Goal: Task Accomplishment & Management: Manage account settings

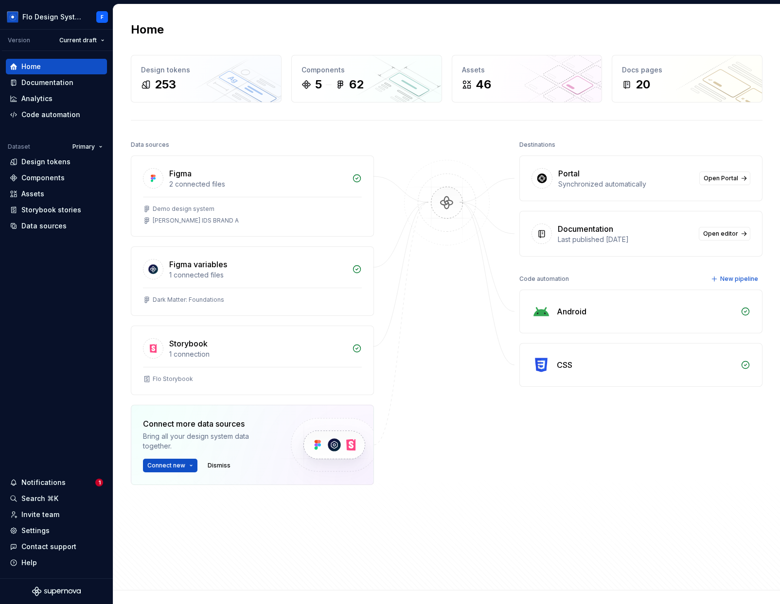
click at [451, 343] on div at bounding box center [446, 336] width 97 height 396
click at [60, 480] on div "Notifications" at bounding box center [43, 483] width 44 height 10
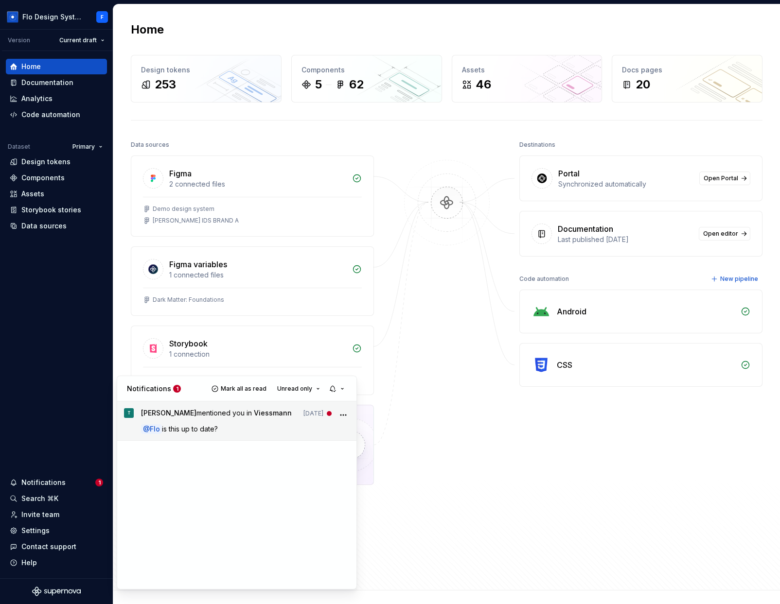
click at [270, 427] on p "@ Flo is this up to date?" at bounding box center [245, 429] width 209 height 10
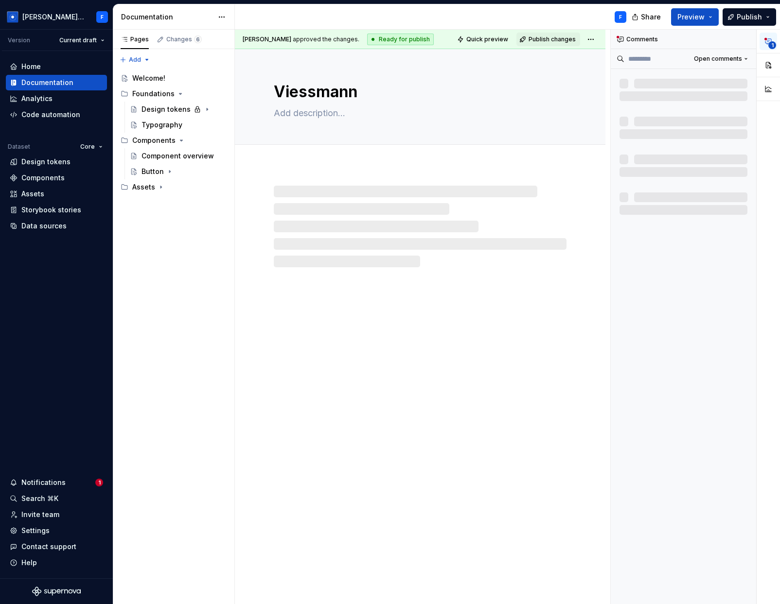
type textarea "*"
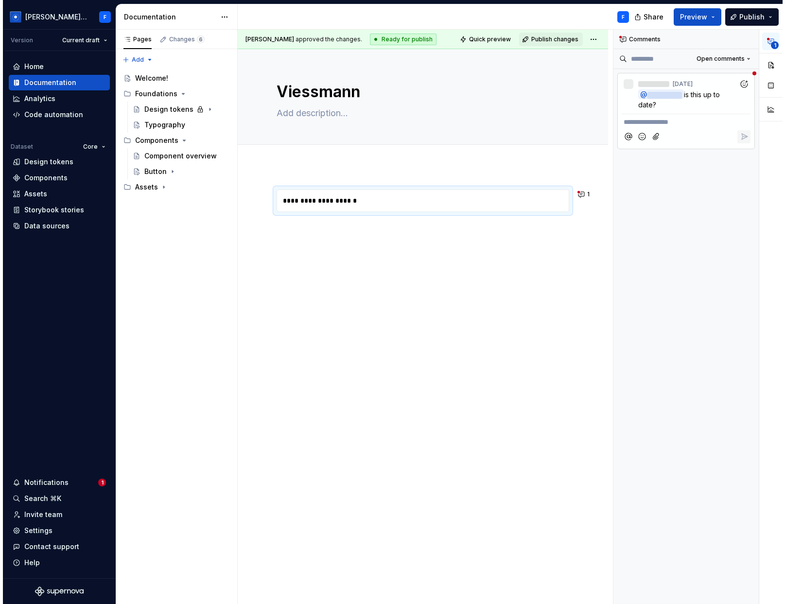
scroll to position [0, 0]
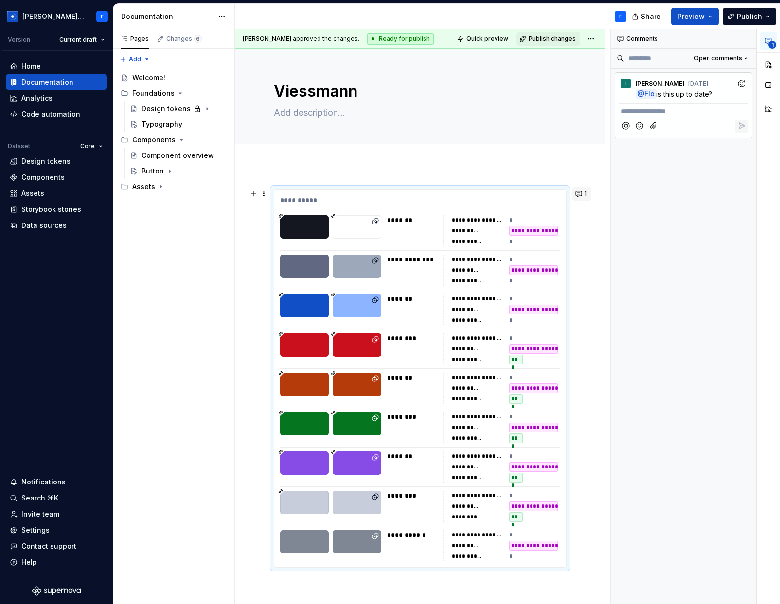
click at [576, 197] on button "1" at bounding box center [581, 194] width 19 height 14
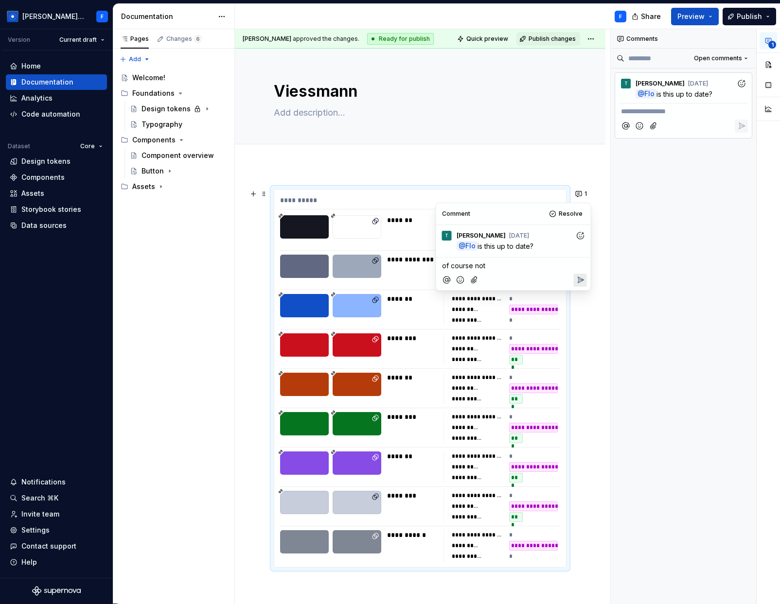
click at [584, 277] on icon "Reply" at bounding box center [580, 280] width 10 height 10
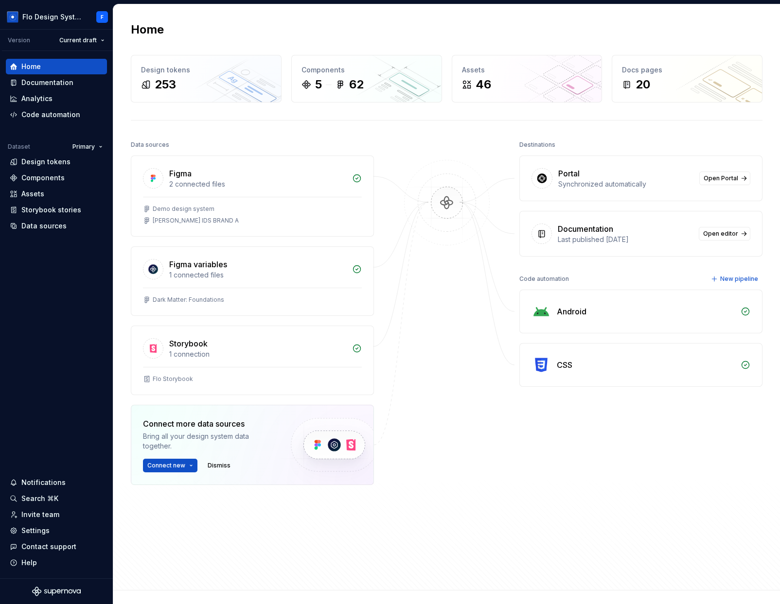
drag, startPoint x: 577, startPoint y: 172, endPoint x: 565, endPoint y: 170, distance: 11.8
click at [577, 172] on div "Portal" at bounding box center [625, 174] width 135 height 12
click at [71, 62] on div "Home" at bounding box center [56, 67] width 93 height 10
click at [591, 175] on span "Open Portal" at bounding box center [720, 179] width 35 height 8
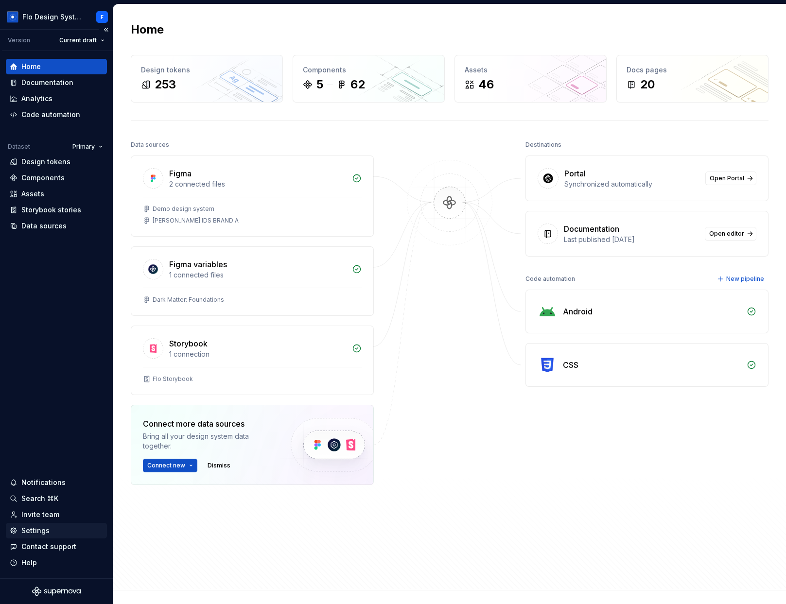
click at [40, 533] on div "Settings" at bounding box center [35, 531] width 28 height 10
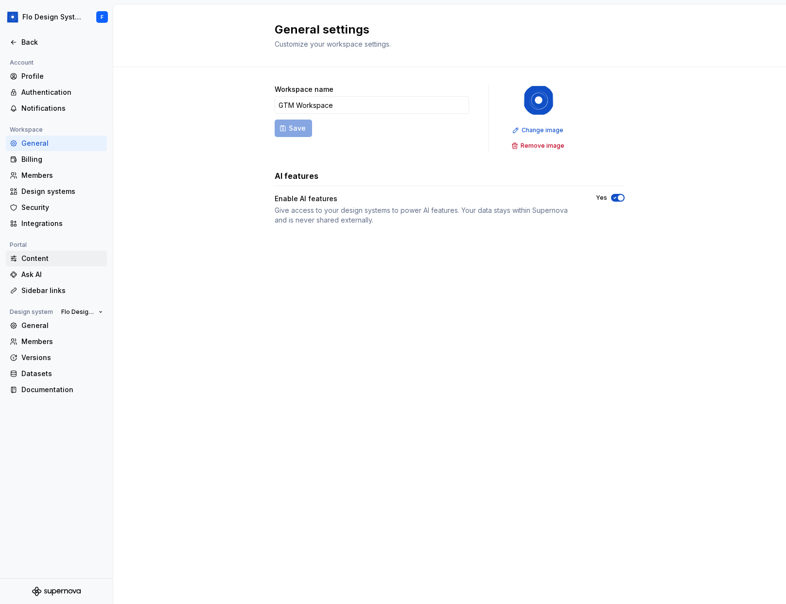
click at [35, 261] on div "Content" at bounding box center [62, 259] width 82 height 10
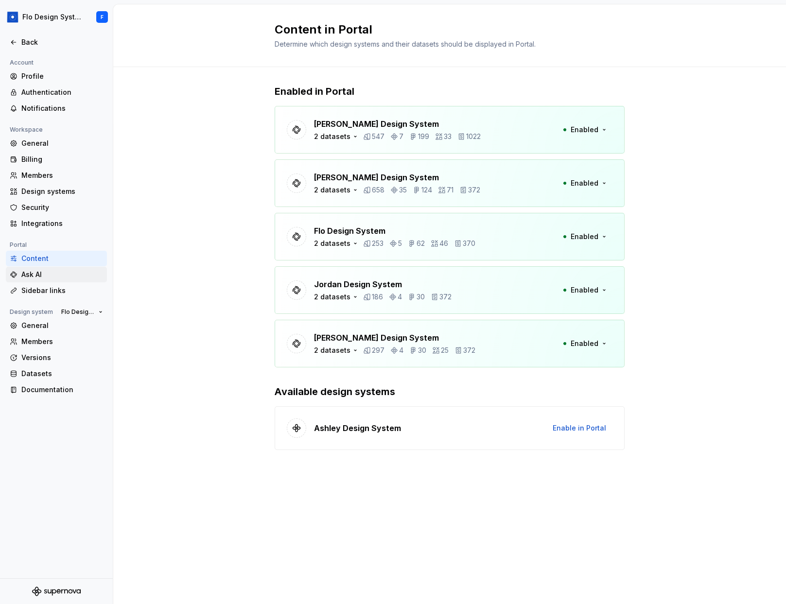
click at [42, 272] on div "Ask AI" at bounding box center [62, 275] width 82 height 10
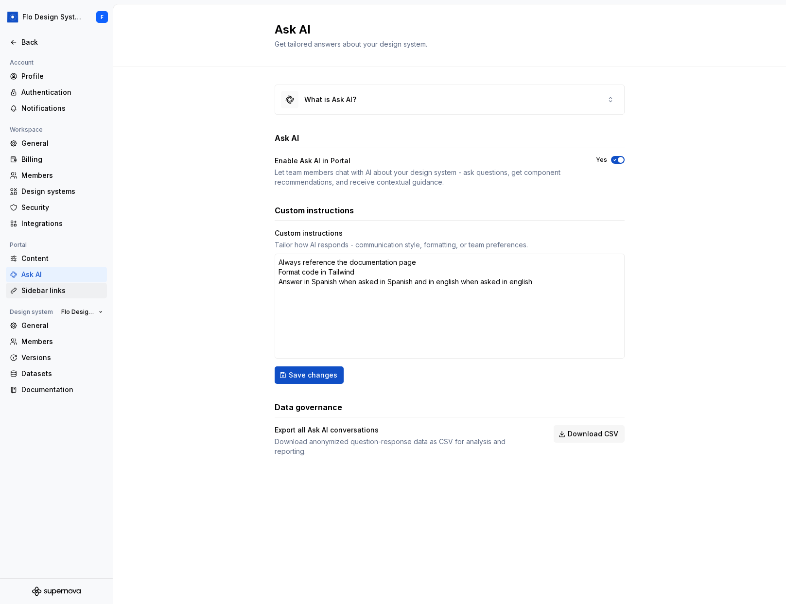
click at [35, 292] on div "Sidebar links" at bounding box center [62, 291] width 82 height 10
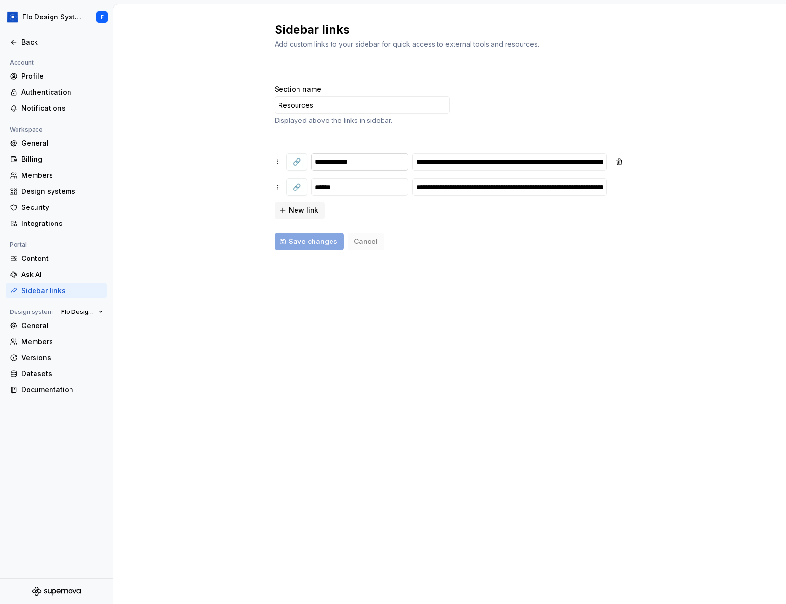
click at [357, 162] on input "**********" at bounding box center [359, 161] width 97 height 17
click at [82, 315] on span "Flo Design System" at bounding box center [78, 312] width 34 height 8
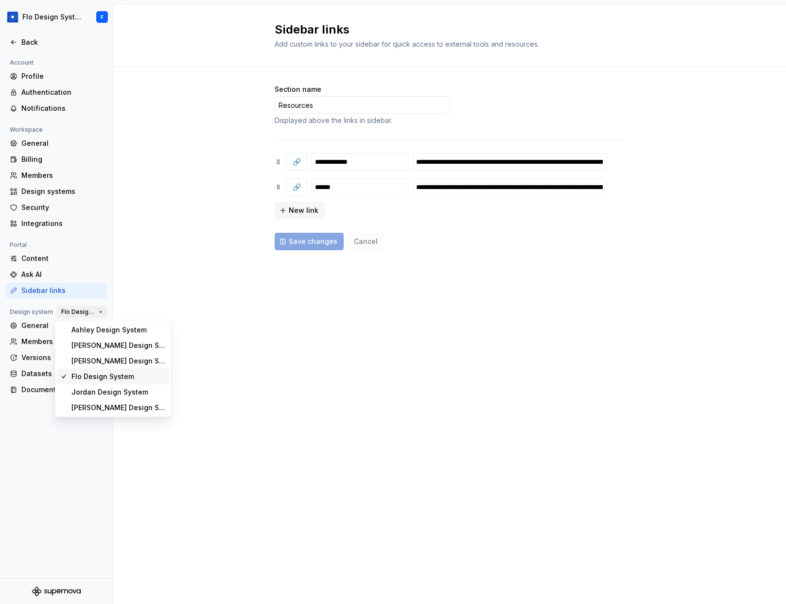
click at [82, 315] on span "Flo Design System" at bounding box center [78, 312] width 34 height 8
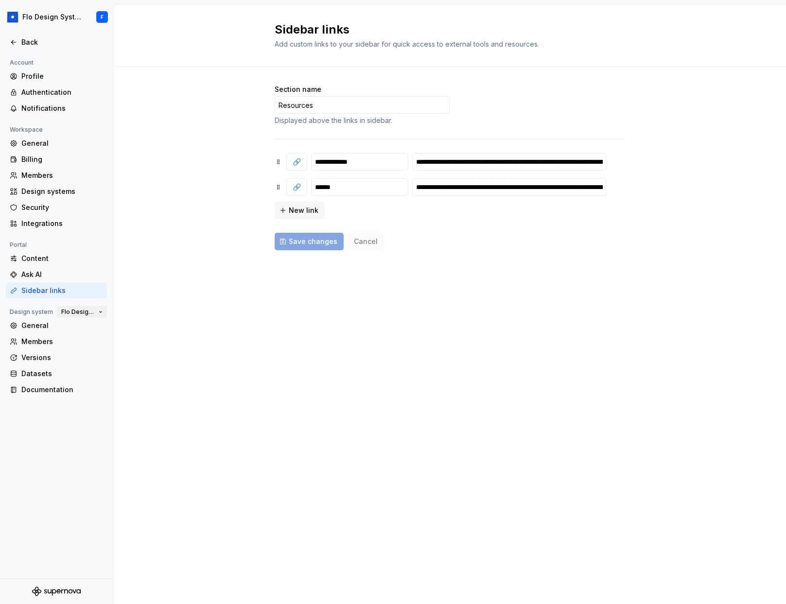
click at [81, 314] on span "Flo Design System" at bounding box center [78, 312] width 34 height 8
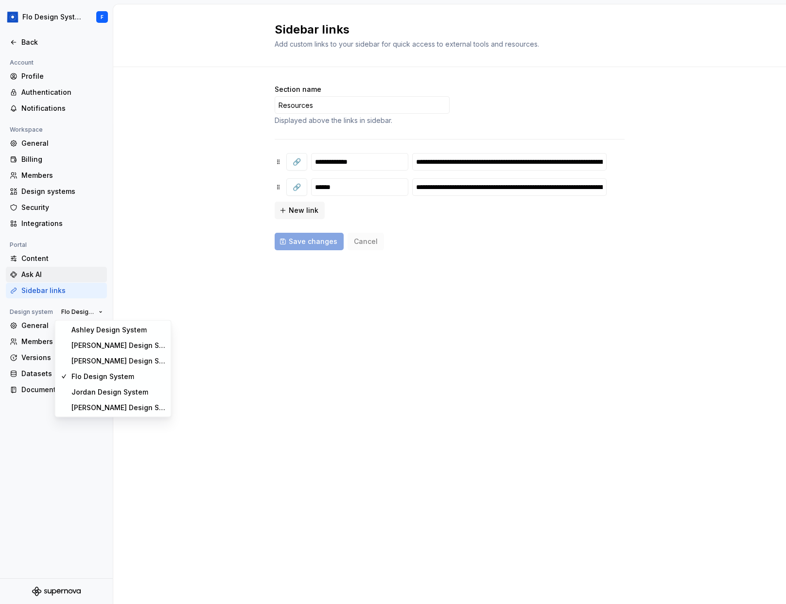
drag, startPoint x: 64, startPoint y: 313, endPoint x: 12, endPoint y: 268, distance: 68.5
click at [63, 313] on span "Flo Design System" at bounding box center [78, 312] width 34 height 8
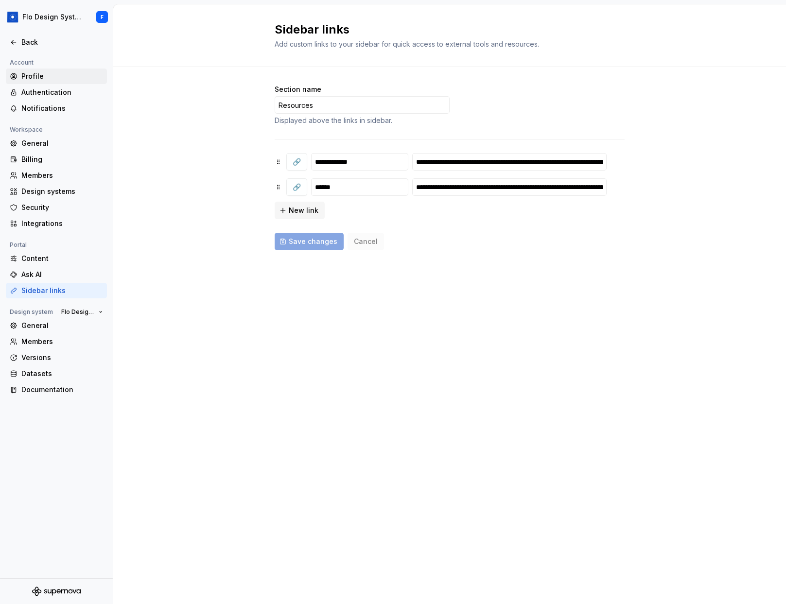
click at [36, 73] on div "Profile" at bounding box center [62, 76] width 82 height 10
click at [19, 37] on div "Back" at bounding box center [56, 42] width 93 height 10
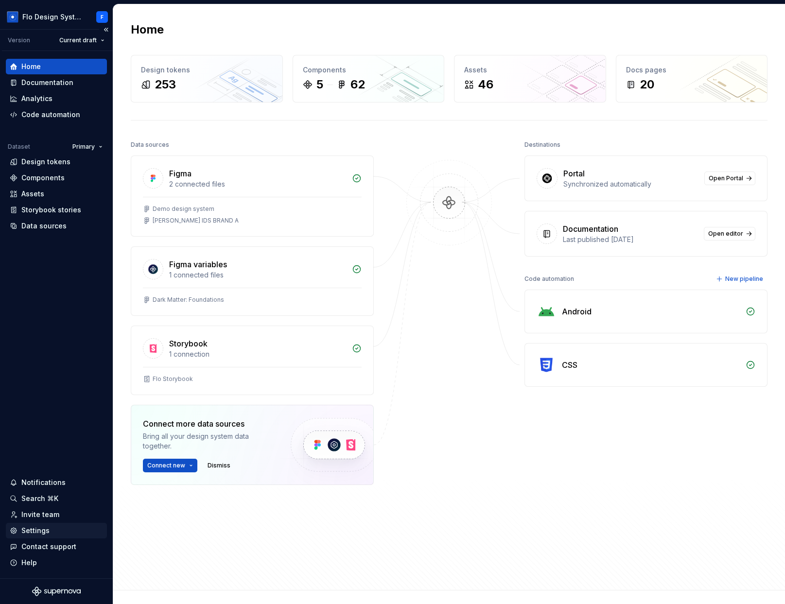
click at [17, 528] on div "Settings" at bounding box center [56, 531] width 93 height 10
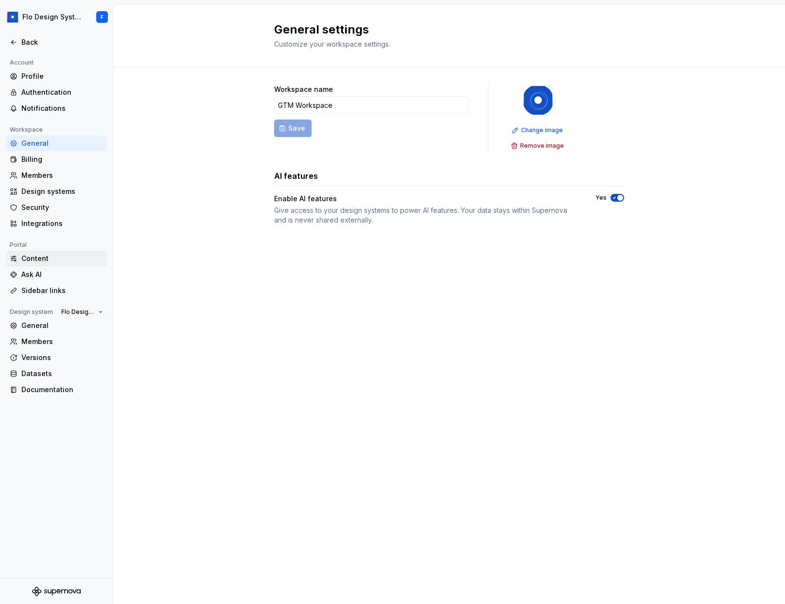
click at [37, 258] on div "Content" at bounding box center [62, 259] width 82 height 10
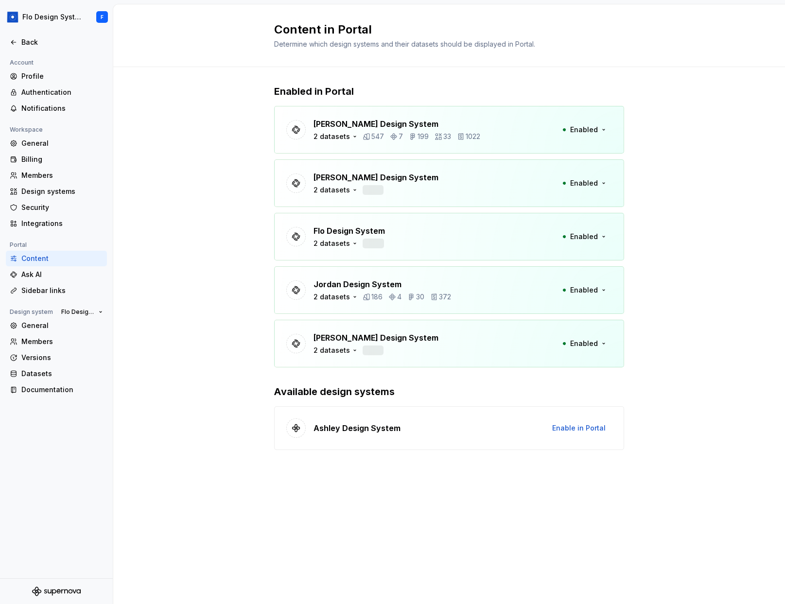
click at [18, 245] on div "Portal" at bounding box center [18, 245] width 25 height 12
click at [17, 245] on div "Portal" at bounding box center [18, 245] width 25 height 12
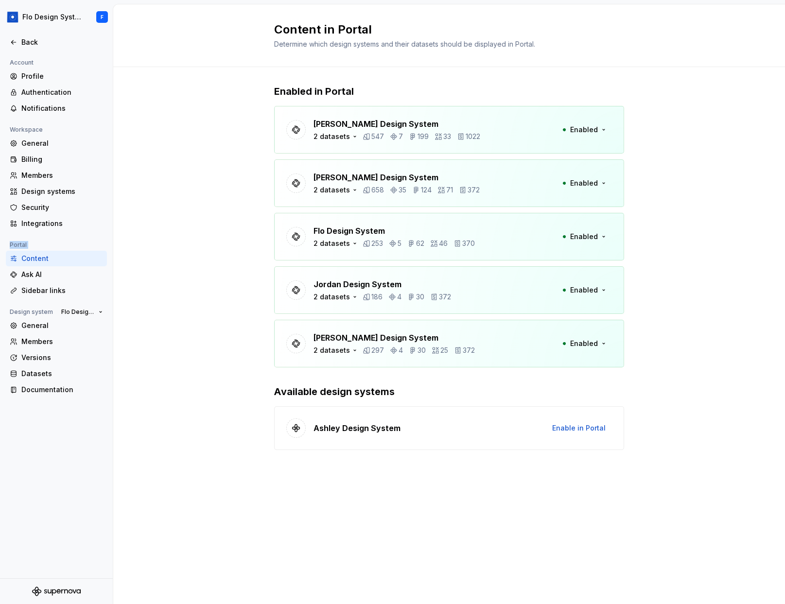
click at [17, 245] on div "Portal" at bounding box center [18, 245] width 25 height 12
click at [15, 242] on div "Portal" at bounding box center [18, 245] width 25 height 12
click at [591, 129] on span "Enabled" at bounding box center [584, 130] width 28 height 10
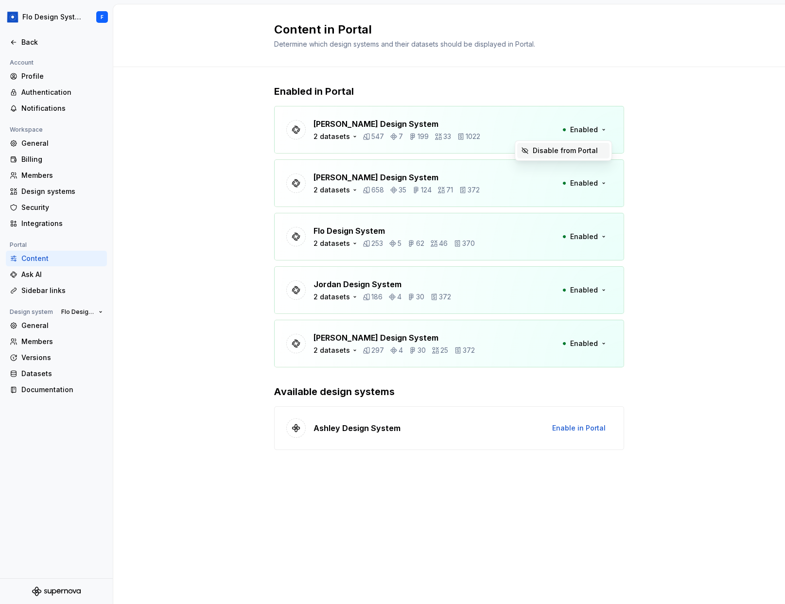
click at [591, 183] on div "Enabled in Portal Beatriz Design System 2 datasets 547 7 199 33 1022 Enabled Br…" at bounding box center [449, 277] width 672 height 420
click at [325, 141] on div "2 datasets" at bounding box center [332, 137] width 36 height 10
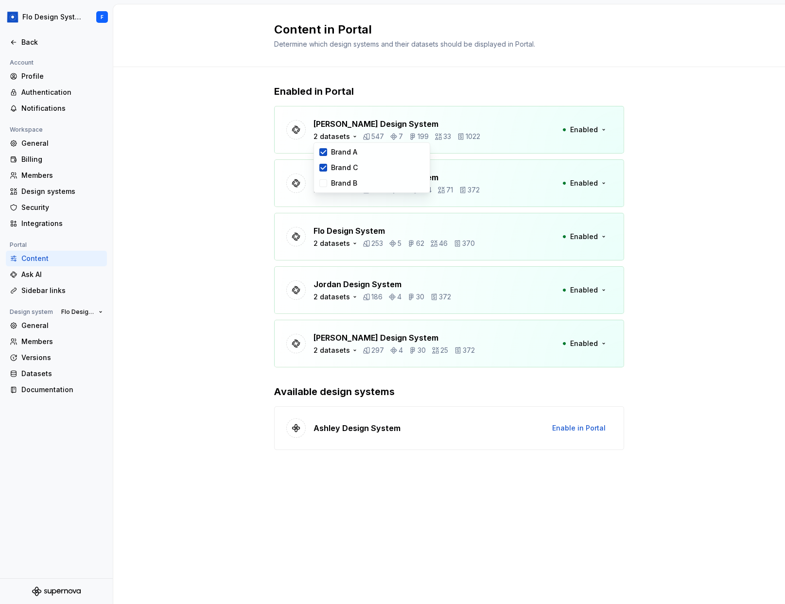
click at [190, 185] on div "Enabled in Portal Beatriz Design System 2 datasets 547 7 199 33 1022 Enabled Br…" at bounding box center [449, 277] width 672 height 420
drag, startPoint x: 375, startPoint y: 137, endPoint x: 488, endPoint y: 135, distance: 112.8
click at [488, 135] on div "Beatriz Design System 2 datasets 547 7 199 33 1022 Enabled" at bounding box center [449, 130] width 350 height 48
drag, startPoint x: 303, startPoint y: 94, endPoint x: 366, endPoint y: 93, distance: 63.2
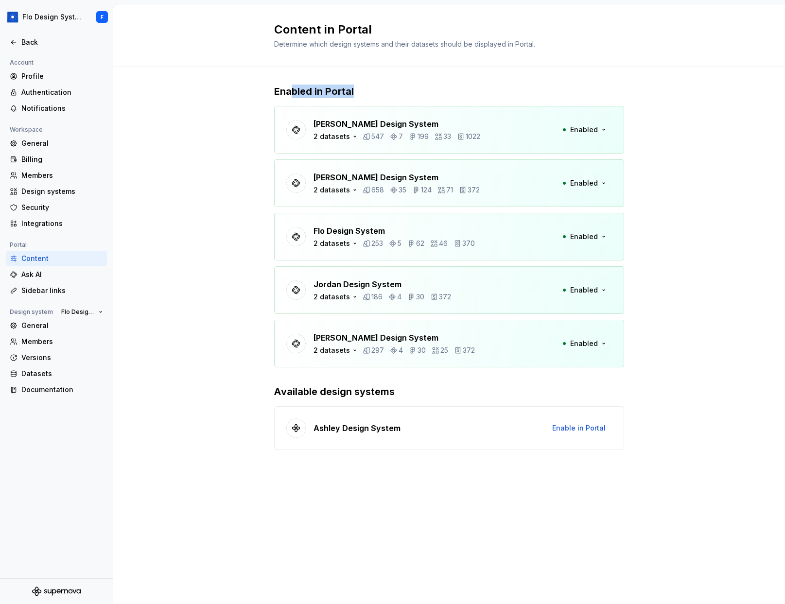
click at [366, 93] on p "Enabled in Portal" at bounding box center [449, 92] width 350 height 14
drag, startPoint x: 288, startPoint y: 393, endPoint x: 407, endPoint y: 388, distance: 118.7
click at [407, 388] on p "Available design systems" at bounding box center [449, 392] width 350 height 14
drag, startPoint x: 407, startPoint y: 388, endPoint x: 372, endPoint y: 412, distance: 41.9
click at [407, 388] on p "Available design systems" at bounding box center [449, 392] width 350 height 14
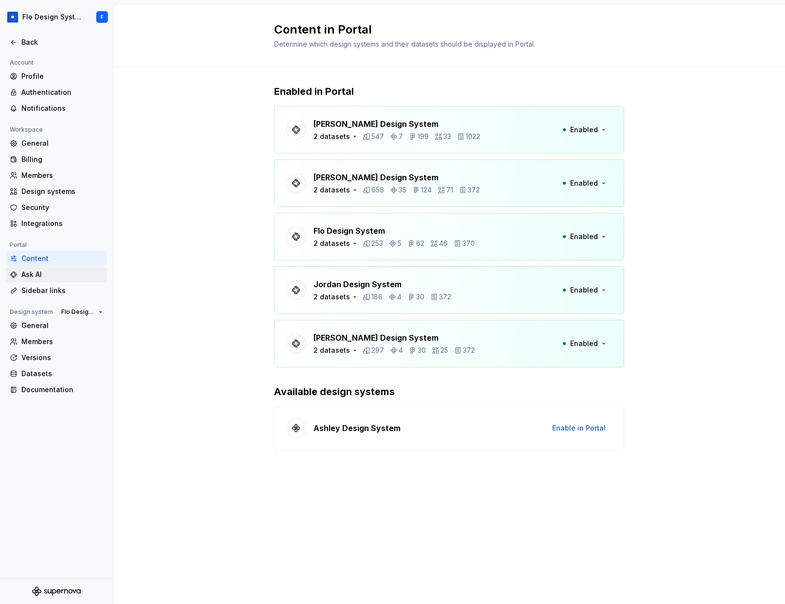
click at [55, 273] on div "Ask AI" at bounding box center [62, 275] width 82 height 10
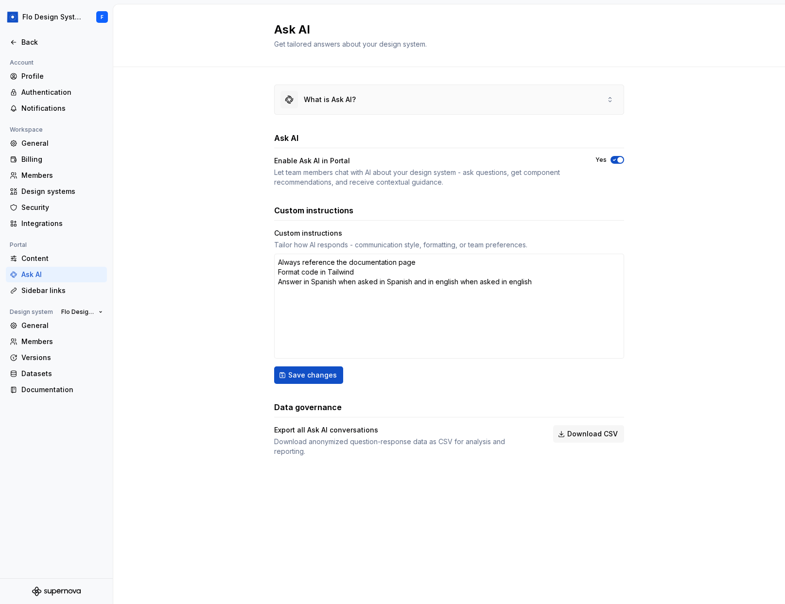
click at [392, 99] on div "What is Ask AI?" at bounding box center [449, 99] width 349 height 29
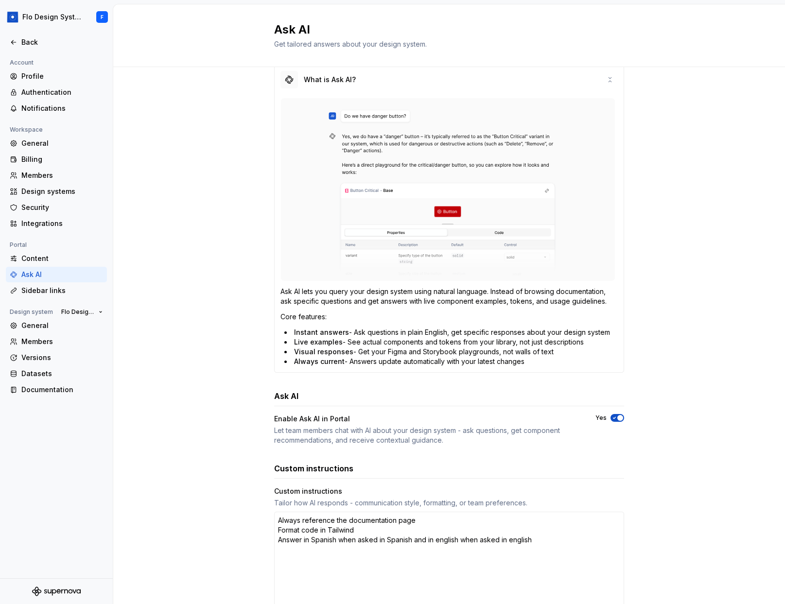
scroll to position [108, 0]
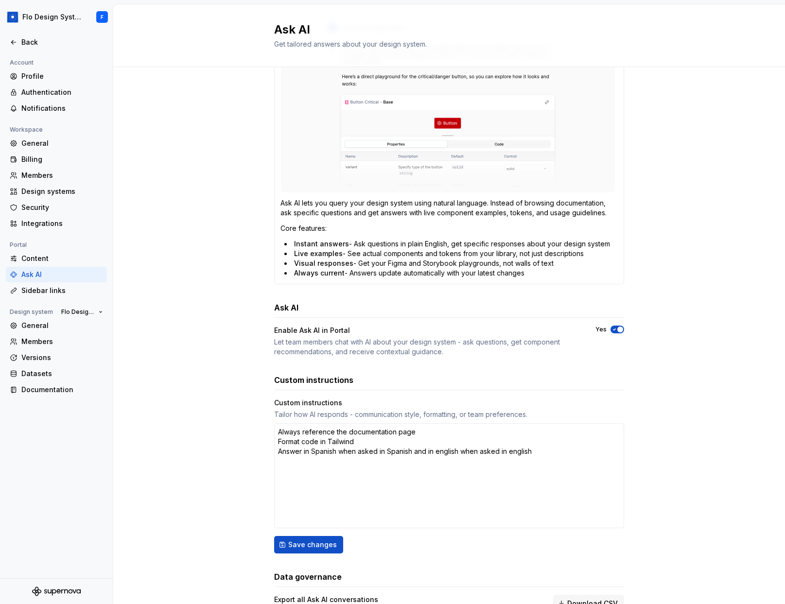
drag, startPoint x: 293, startPoint y: 246, endPoint x: 339, endPoint y: 282, distance: 58.2
click at [339, 282] on div "Ask AI lets you query your design system using natural language. Instead of bro…" at bounding box center [449, 145] width 349 height 278
click at [339, 281] on div "Ask AI lets you query your design system using natural language. Instead of bro…" at bounding box center [449, 145] width 349 height 278
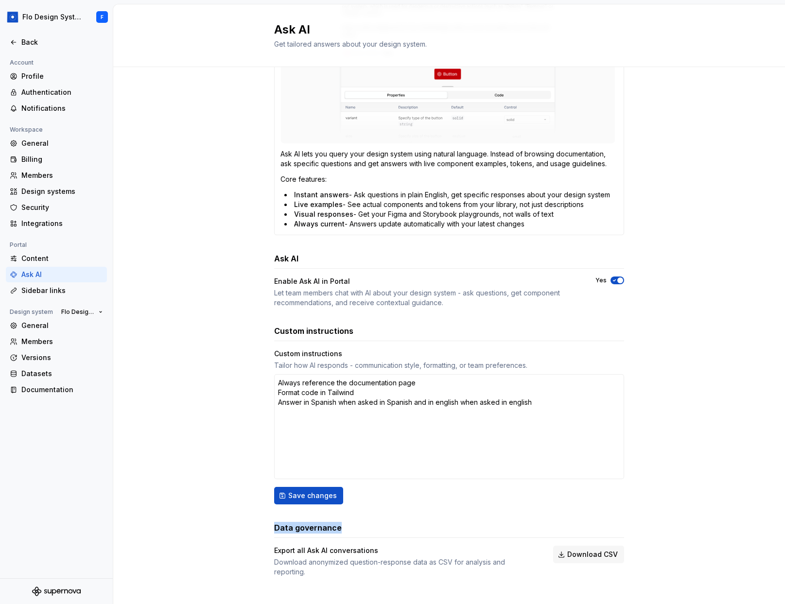
drag, startPoint x: 268, startPoint y: 527, endPoint x: 381, endPoint y: 527, distance: 112.8
click at [381, 527] on div "What is Ask AI? Ask AI lets you query your design system using natural language…" at bounding box center [449, 262] width 672 height 704
click at [381, 527] on div "Data governance" at bounding box center [449, 528] width 350 height 12
drag, startPoint x: 308, startPoint y: 563, endPoint x: 457, endPoint y: 564, distance: 148.7
click at [457, 564] on div "Download anonymized question-response data as CSV for analysis and reporting." at bounding box center [405, 567] width 262 height 19
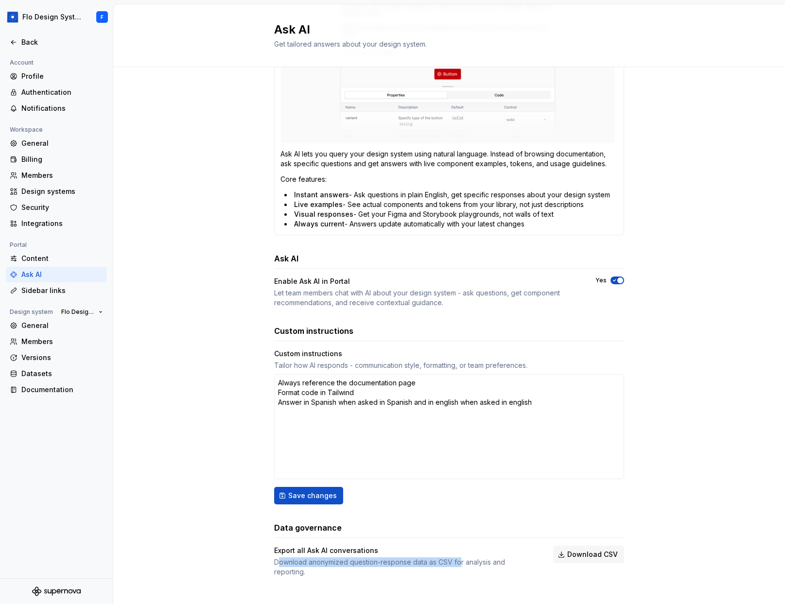
click at [457, 564] on div "Download anonymized question-response data as CSV for analysis and reporting." at bounding box center [405, 567] width 262 height 19
drag, startPoint x: 482, startPoint y: 563, endPoint x: 386, endPoint y: 566, distance: 95.3
click at [386, 566] on div "Download anonymized question-response data as CSV for analysis and reporting." at bounding box center [405, 567] width 262 height 19
drag, startPoint x: 332, startPoint y: 561, endPoint x: 451, endPoint y: 564, distance: 119.1
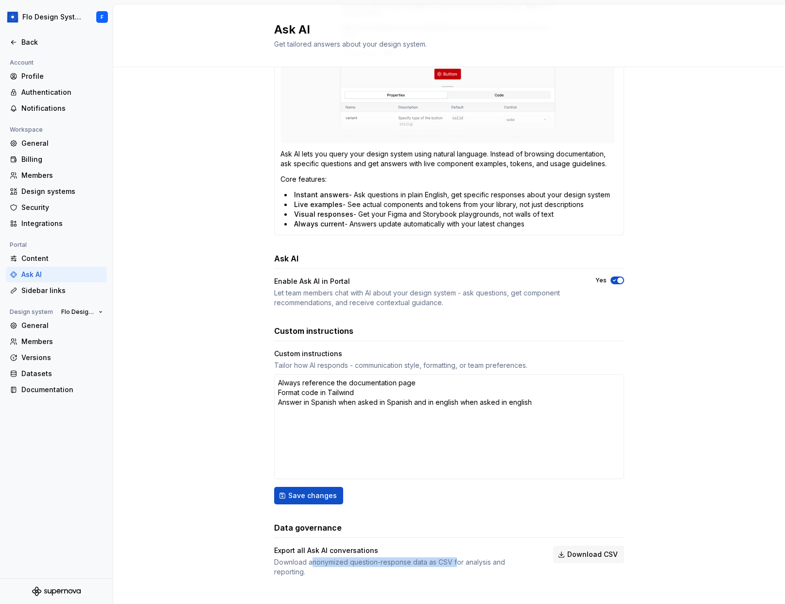
click at [451, 564] on div "Download anonymized question-response data as CSV for analysis and reporting." at bounding box center [405, 567] width 262 height 19
click at [324, 543] on div "Data governance Export all Ask AI conversations Download anonymized question-re…" at bounding box center [449, 549] width 350 height 55
drag, startPoint x: 331, startPoint y: 565, endPoint x: 480, endPoint y: 565, distance: 149.2
click at [480, 565] on div "Download anonymized question-response data as CSV for analysis and reporting." at bounding box center [405, 567] width 262 height 19
drag, startPoint x: 480, startPoint y: 565, endPoint x: 485, endPoint y: 567, distance: 5.2
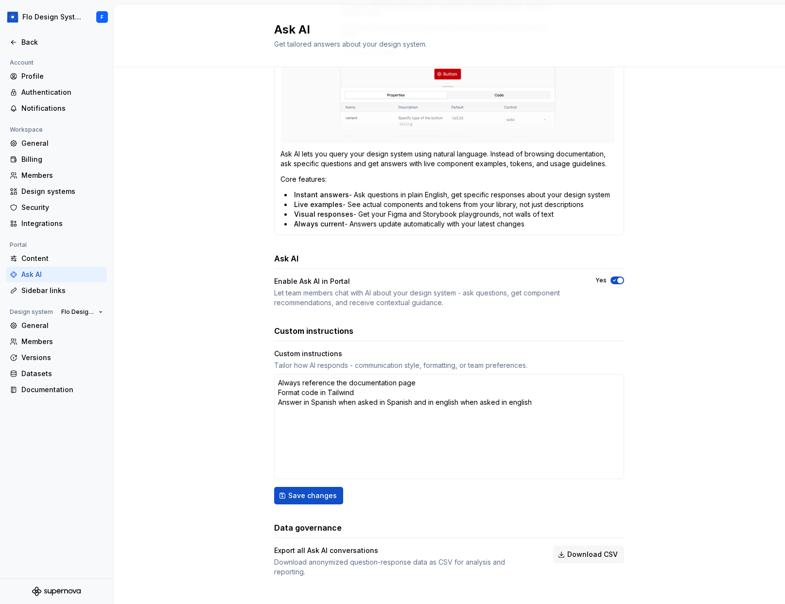
click at [480, 565] on div "Download anonymized question-response data as CSV for analysis and reporting." at bounding box center [405, 567] width 262 height 19
drag, startPoint x: 489, startPoint y: 564, endPoint x: 362, endPoint y: 567, distance: 127.4
click at [362, 567] on div "Download anonymized question-response data as CSV for analysis and reporting." at bounding box center [405, 567] width 262 height 19
click at [61, 303] on div "Account Profile Authentication Notifications Workspace General Billing Members …" at bounding box center [56, 230] width 113 height 347
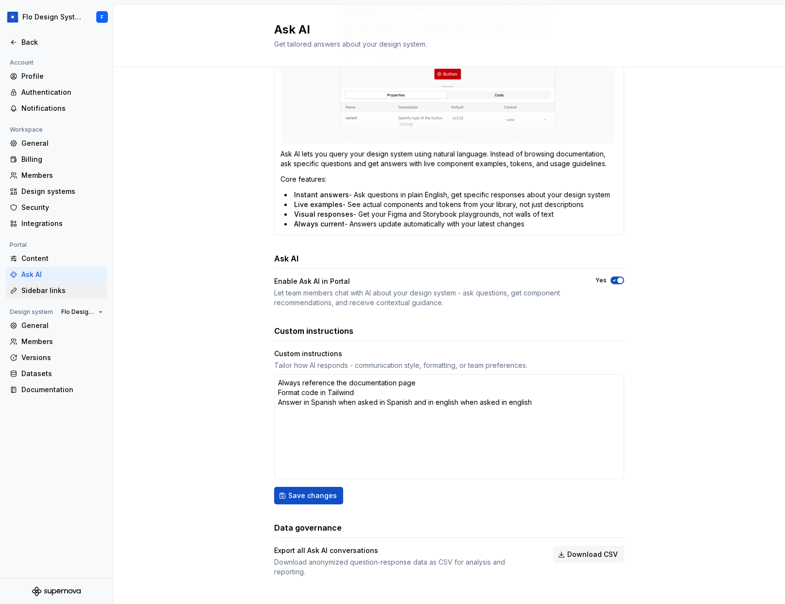
click at [47, 290] on div "Sidebar links" at bounding box center [62, 291] width 82 height 10
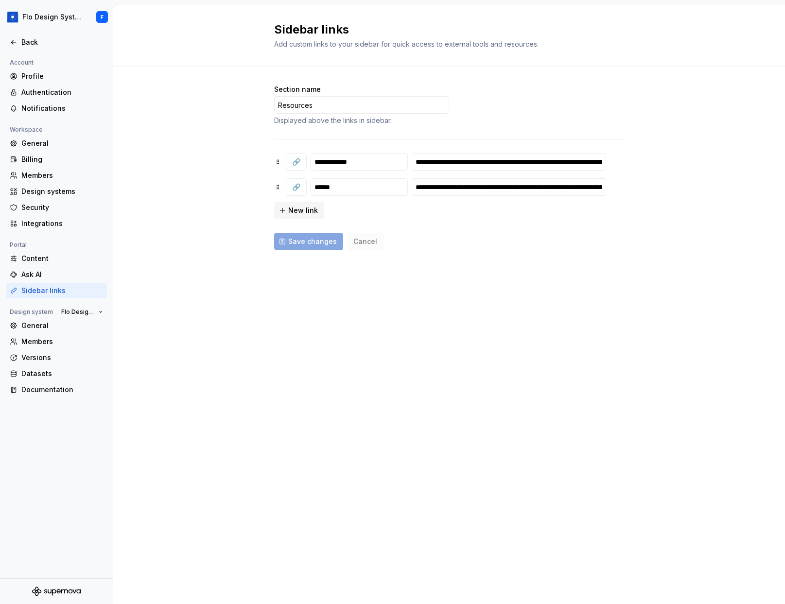
drag, startPoint x: 420, startPoint y: 39, endPoint x: 498, endPoint y: 39, distance: 77.8
click at [498, 39] on div "Sidebar links Add custom links to your sidebar for quick access to external too…" at bounding box center [443, 35] width 338 height 27
click at [498, 39] on div "Add custom links to your sidebar for quick access to external tools and resourc…" at bounding box center [420, 44] width 292 height 10
click at [28, 14] on html "**********" at bounding box center [392, 302] width 785 height 604
click at [193, 21] on html "**********" at bounding box center [392, 302] width 785 height 604
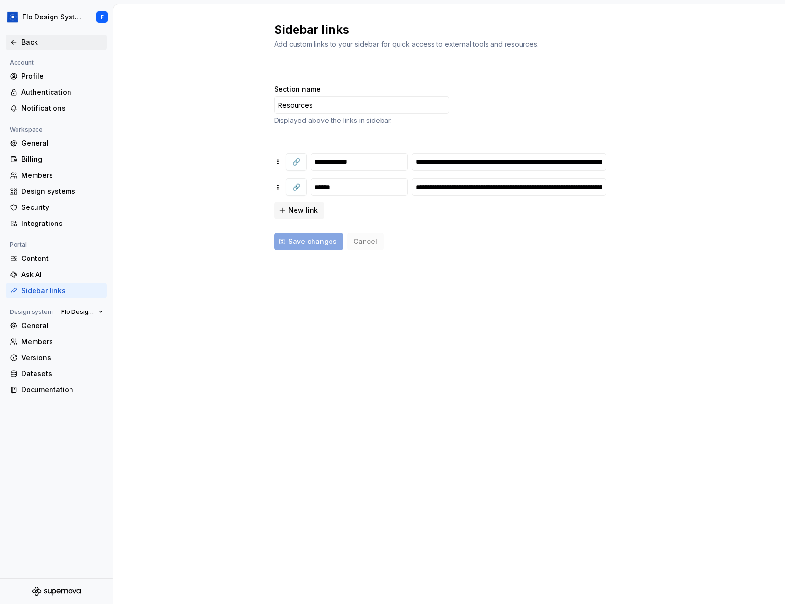
click at [55, 40] on div "Back" at bounding box center [62, 42] width 82 height 10
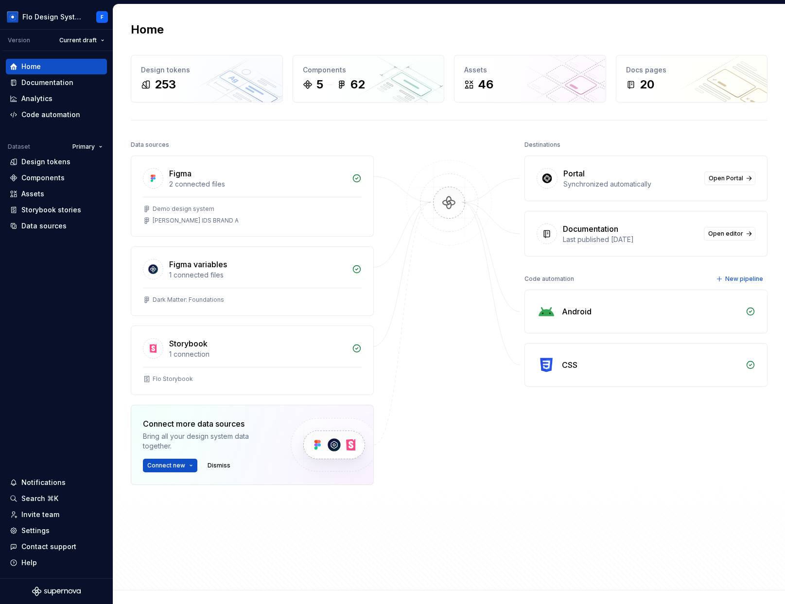
drag, startPoint x: 669, startPoint y: 120, endPoint x: 666, endPoint y: 114, distance: 6.5
click at [591, 119] on div "Home Design tokens 253 Components 5 62 Assets 46 Docs pages 20 Data sources Fig…" at bounding box center [449, 297] width 672 height 586
click at [39, 69] on div "Home" at bounding box center [30, 67] width 19 height 10
drag, startPoint x: 647, startPoint y: 175, endPoint x: 594, endPoint y: 178, distance: 54.1
click at [591, 175] on div "Portal" at bounding box center [630, 174] width 135 height 12
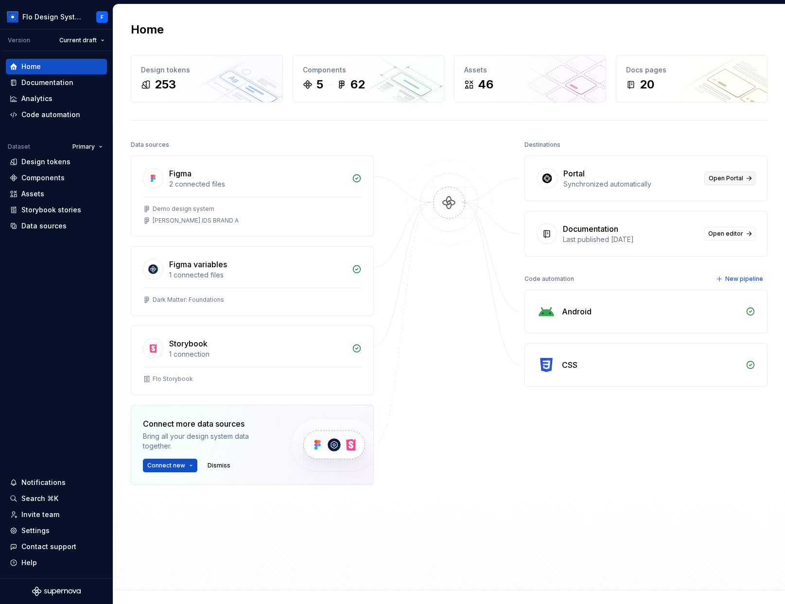
click at [591, 179] on span "Open Portal" at bounding box center [726, 179] width 35 height 8
click at [44, 532] on div "Settings" at bounding box center [35, 531] width 28 height 10
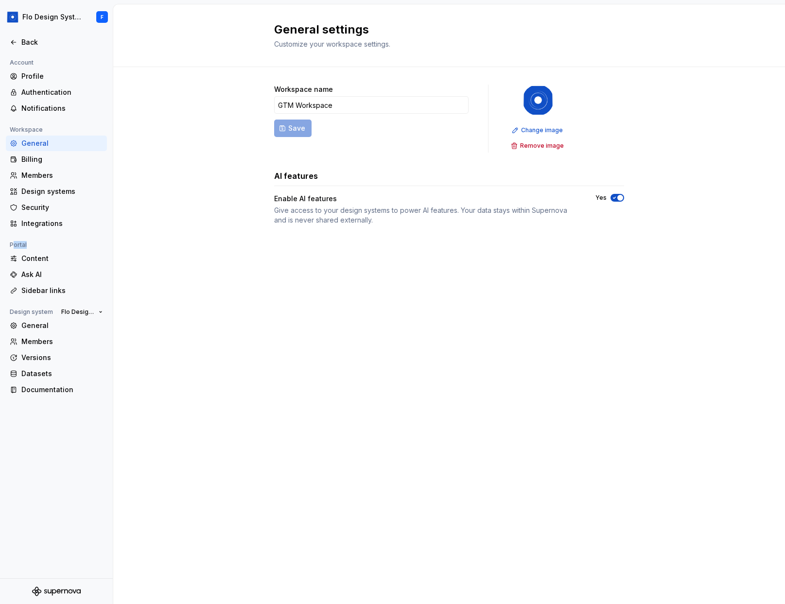
drag, startPoint x: 15, startPoint y: 245, endPoint x: 32, endPoint y: 244, distance: 17.1
click at [32, 244] on div "Portal" at bounding box center [56, 245] width 101 height 12
click at [17, 245] on div "Portal" at bounding box center [18, 245] width 25 height 12
click at [20, 240] on div "Portal" at bounding box center [18, 245] width 25 height 12
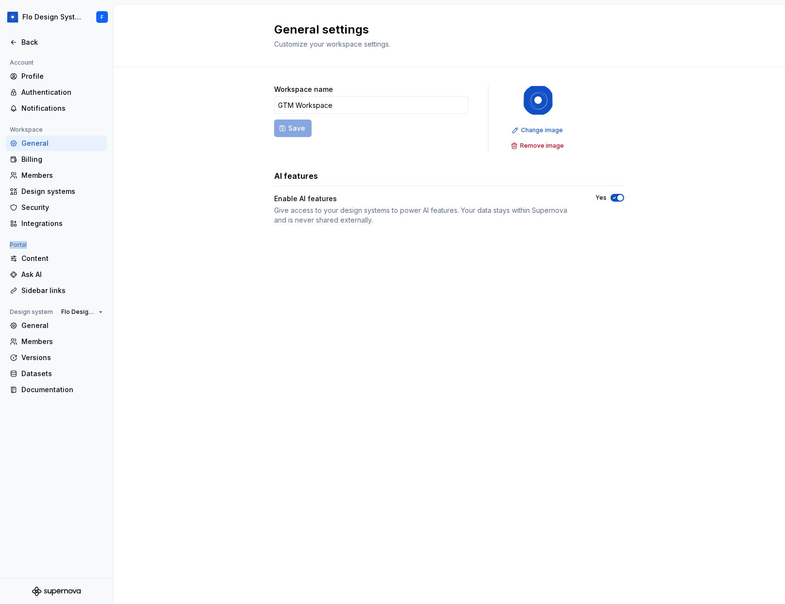
click at [21, 241] on div "Portal" at bounding box center [18, 245] width 25 height 12
click at [44, 261] on div "Content" at bounding box center [62, 259] width 82 height 10
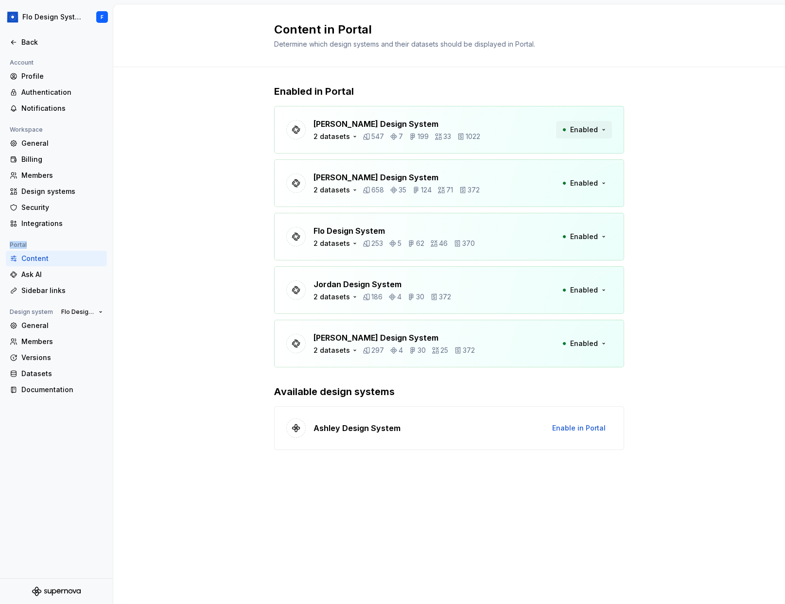
click at [572, 132] on span "Enabled" at bounding box center [584, 130] width 28 height 10
drag, startPoint x: 701, startPoint y: 221, endPoint x: 406, endPoint y: 169, distance: 299.0
click at [591, 220] on div "Enabled in Portal Beatriz Design System 2 datasets 547 7 199 33 1022 Enabled Br…" at bounding box center [449, 277] width 672 height 420
click at [333, 140] on div "2 datasets" at bounding box center [332, 137] width 36 height 10
click at [371, 141] on p "547" at bounding box center [377, 137] width 13 height 10
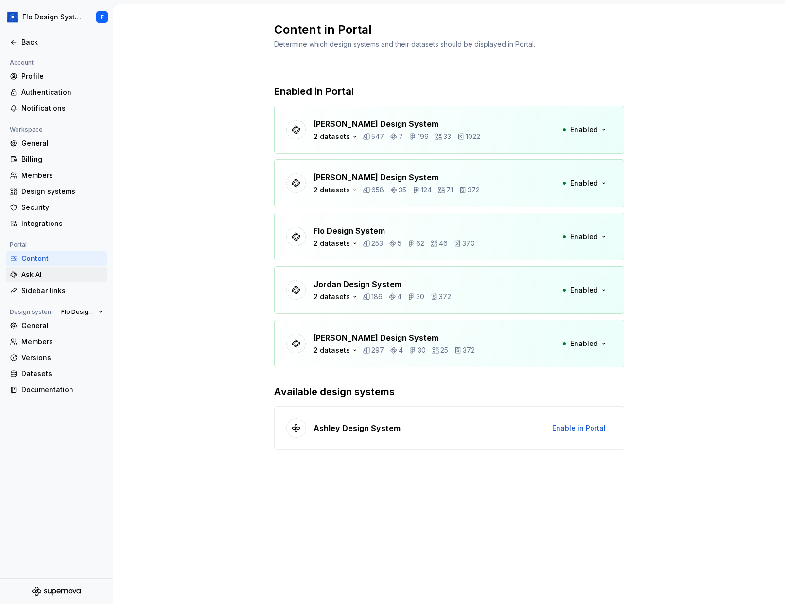
click at [52, 275] on div "Ask AI" at bounding box center [62, 275] width 82 height 10
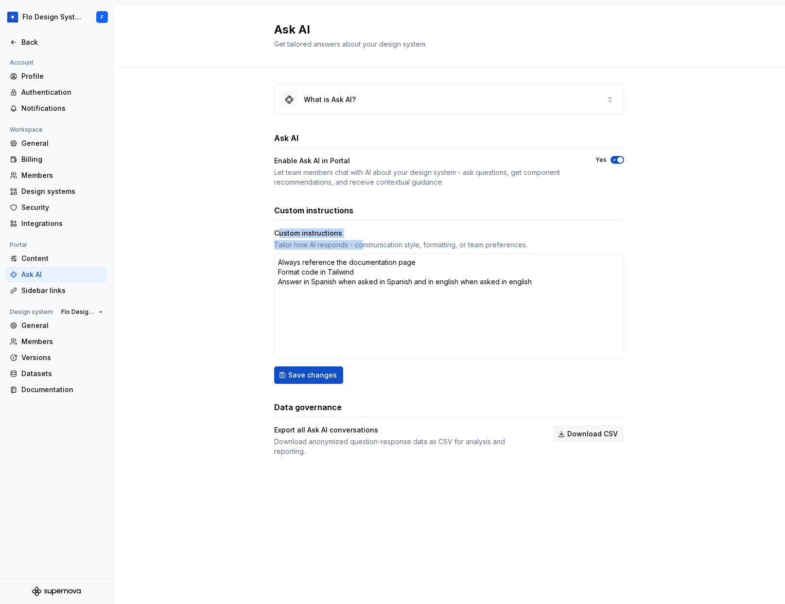
drag, startPoint x: 279, startPoint y: 238, endPoint x: 365, endPoint y: 244, distance: 86.8
click at [365, 244] on div "Custom instructions Tailor how AI responds - communication style, formatting, o…" at bounding box center [449, 238] width 350 height 21
click at [365, 244] on div "Tailor how AI responds - communication style, formatting, or team preferences." at bounding box center [449, 245] width 350 height 10
drag, startPoint x: 291, startPoint y: 249, endPoint x: 376, endPoint y: 246, distance: 85.1
click at [376, 246] on div "Tailor how AI responds - communication style, formatting, or team preferences." at bounding box center [449, 245] width 350 height 10
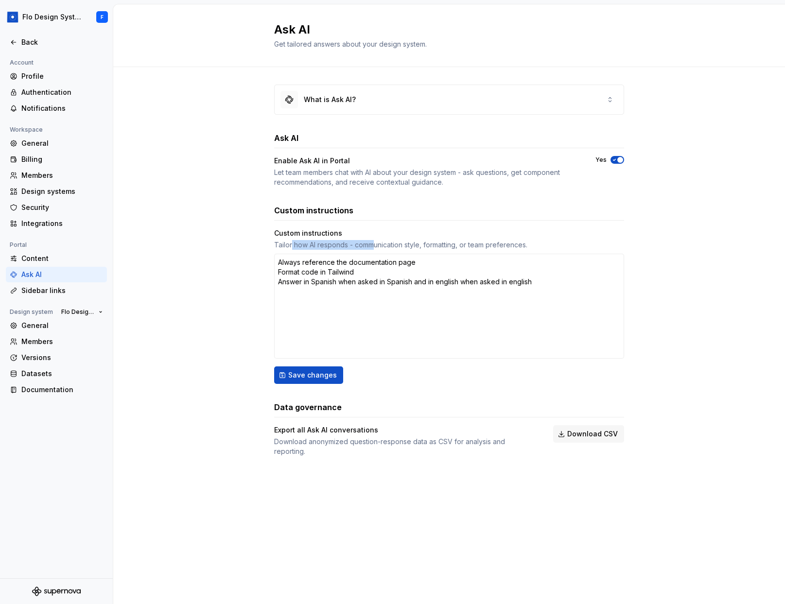
click at [376, 246] on div "Tailor how AI responds - communication style, formatting, or team preferences." at bounding box center [449, 245] width 350 height 10
drag, startPoint x: 418, startPoint y: 244, endPoint x: 329, endPoint y: 247, distance: 89.0
click at [329, 247] on div "Tailor how AI responds - communication style, formatting, or team preferences." at bounding box center [449, 245] width 350 height 10
drag, startPoint x: 317, startPoint y: 246, endPoint x: 370, endPoint y: 242, distance: 53.1
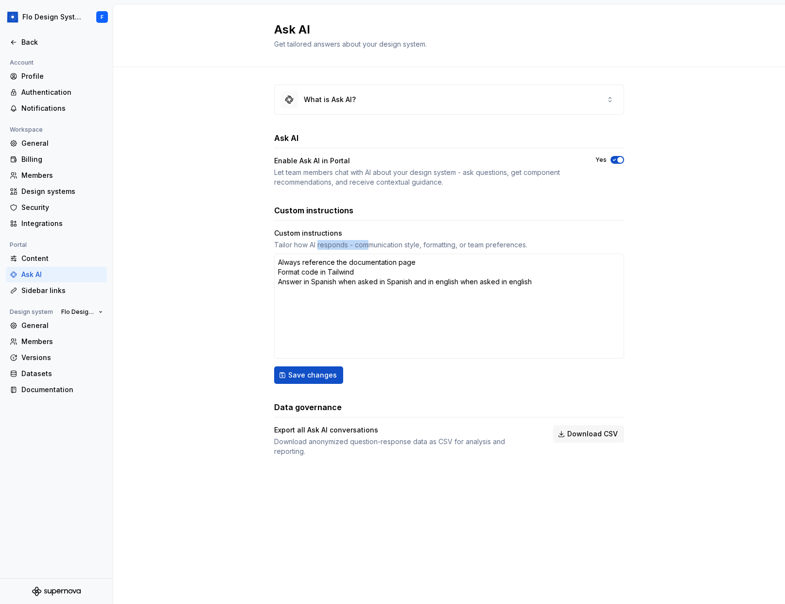
click at [370, 242] on div "Tailor how AI responds - communication style, formatting, or team preferences." at bounding box center [449, 245] width 350 height 10
drag, startPoint x: 379, startPoint y: 244, endPoint x: 337, endPoint y: 247, distance: 42.0
click at [337, 247] on div "Tailor how AI responds - communication style, formatting, or team preferences." at bounding box center [449, 245] width 350 height 10
drag, startPoint x: 326, startPoint y: 246, endPoint x: 395, endPoint y: 247, distance: 69.5
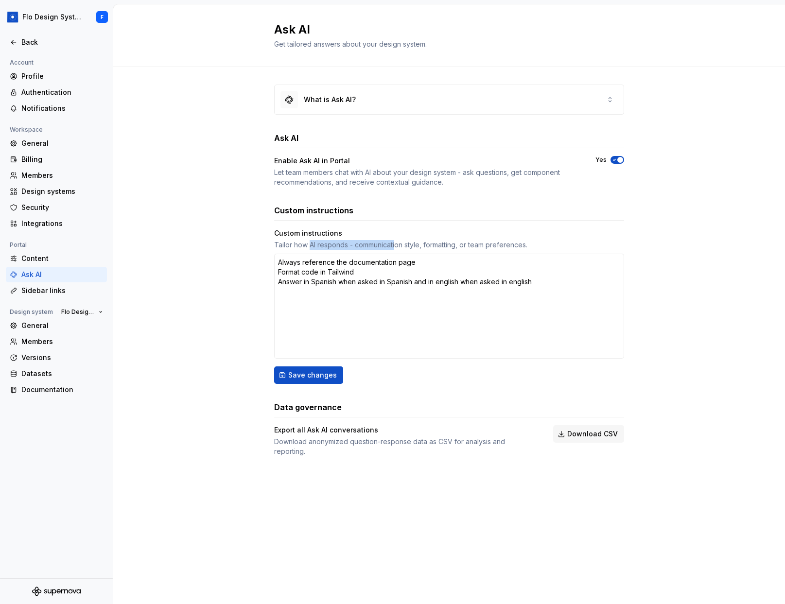
click at [395, 247] on div "Tailor how AI responds - communication style, formatting, or team preferences." at bounding box center [449, 245] width 350 height 10
click at [373, 245] on div "Tailor how AI responds - communication style, formatting, or team preferences." at bounding box center [449, 245] width 350 height 10
drag, startPoint x: 321, startPoint y: 430, endPoint x: 363, endPoint y: 427, distance: 42.4
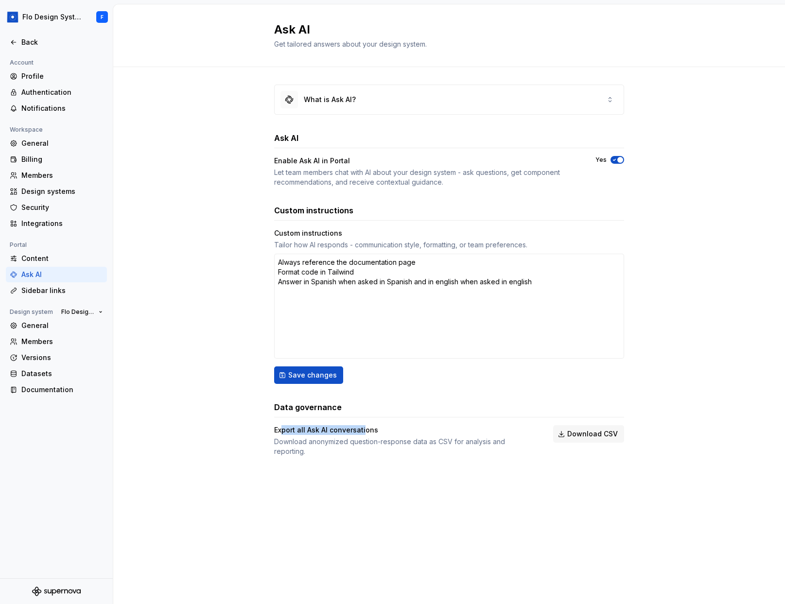
click at [363, 427] on div "Export all Ask AI conversations" at bounding box center [405, 430] width 262 height 10
click at [46, 293] on div "Sidebar links" at bounding box center [62, 291] width 82 height 10
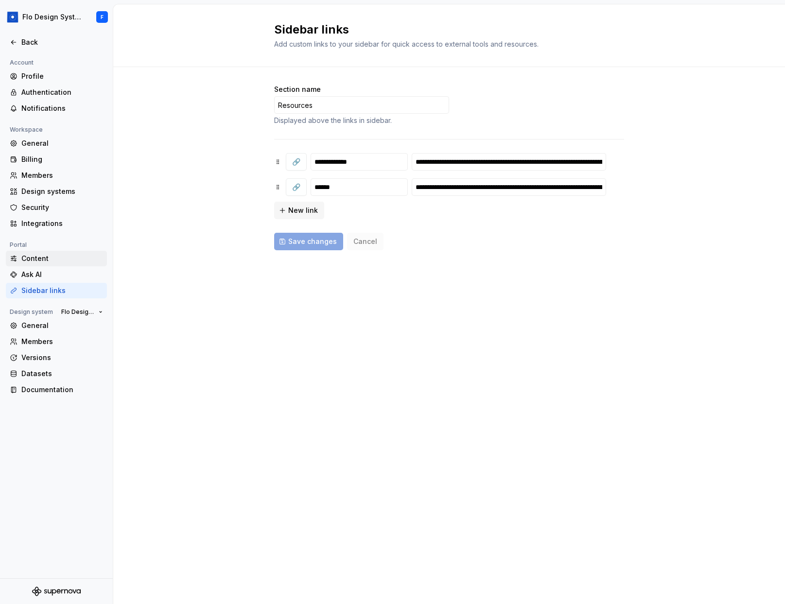
click at [41, 257] on div "Content" at bounding box center [62, 259] width 82 height 10
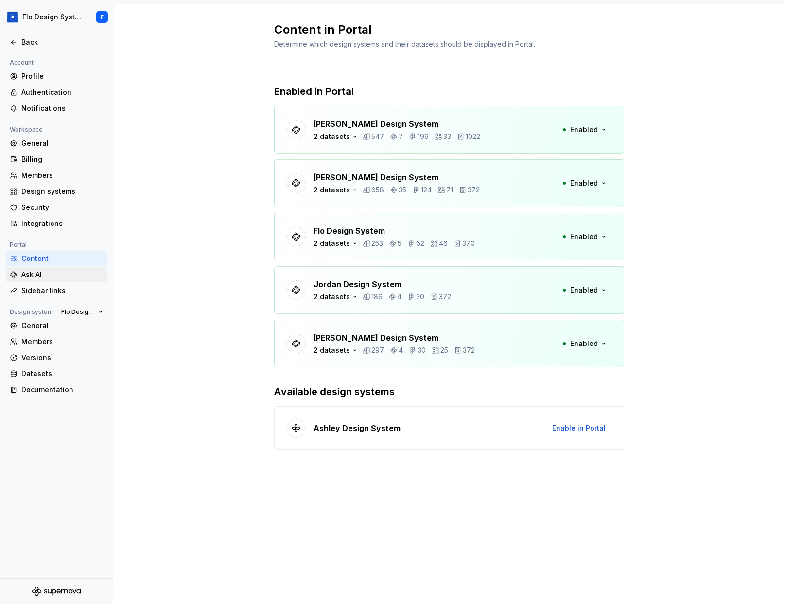
click at [62, 276] on div "Ask AI" at bounding box center [62, 275] width 82 height 10
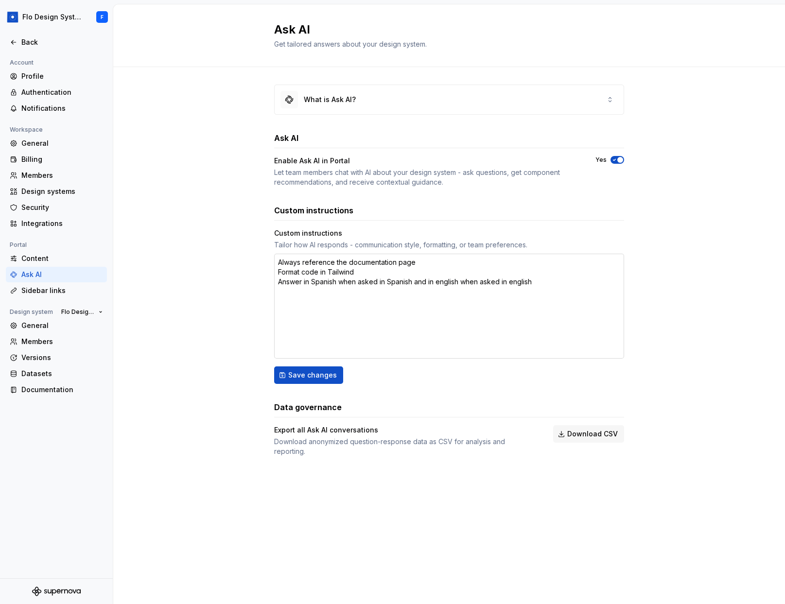
click at [305, 292] on textarea "Always reference the documentation page Format code in Tailwind Answer in Spani…" at bounding box center [449, 306] width 350 height 105
type textarea "*"
click at [39, 259] on div "Content" at bounding box center [62, 259] width 82 height 10
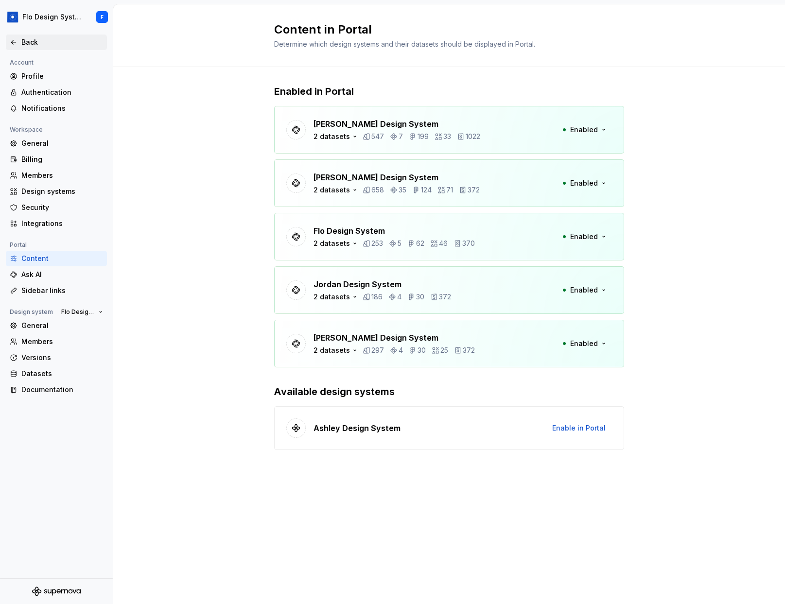
click at [35, 44] on div "Back" at bounding box center [62, 42] width 82 height 10
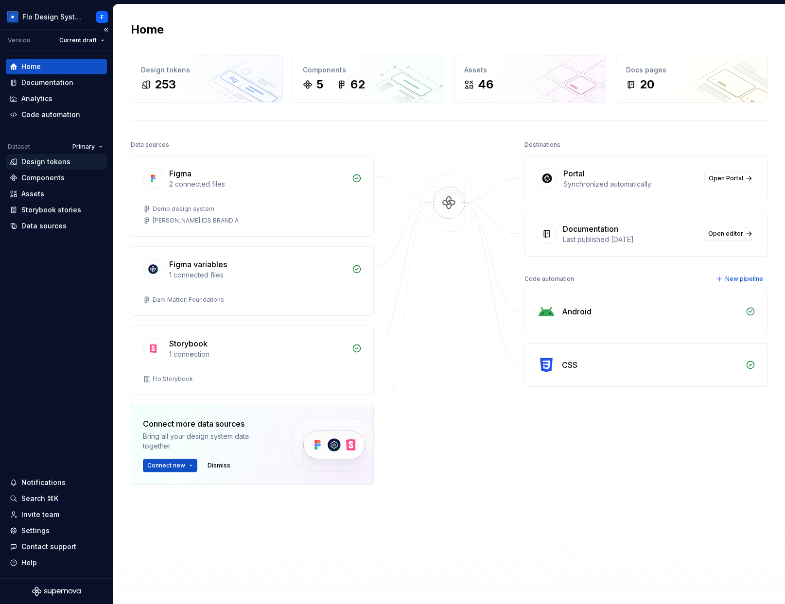
click at [62, 164] on div "Design tokens" at bounding box center [45, 162] width 49 height 10
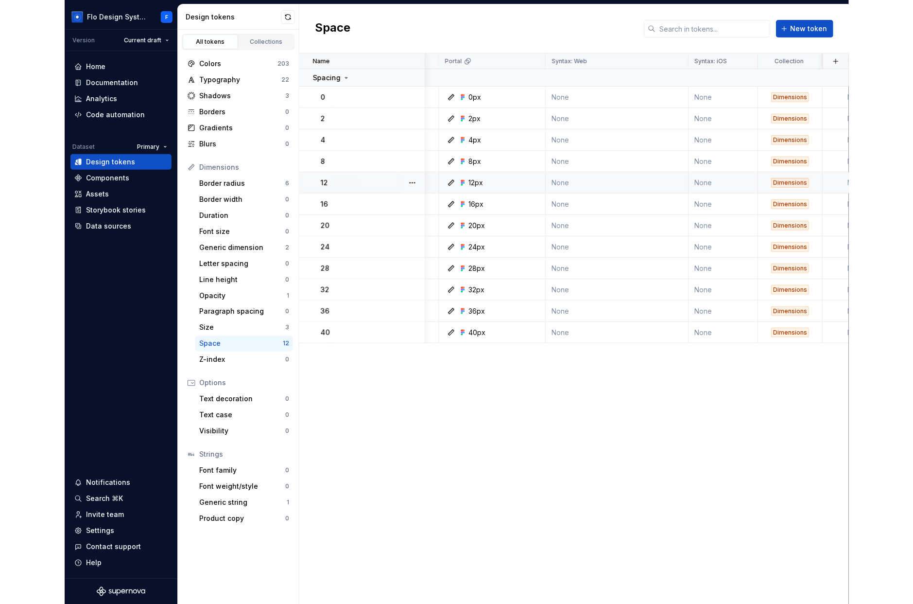
scroll to position [0, 218]
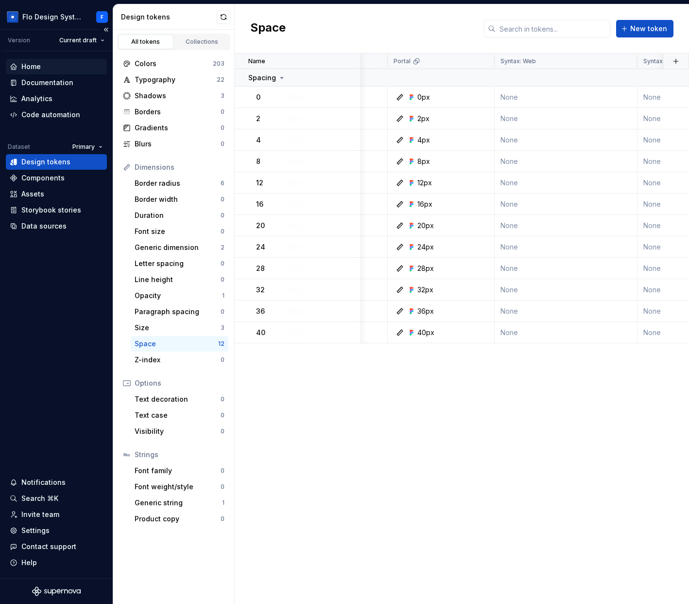
click at [47, 71] on div "Home" at bounding box center [56, 67] width 93 height 10
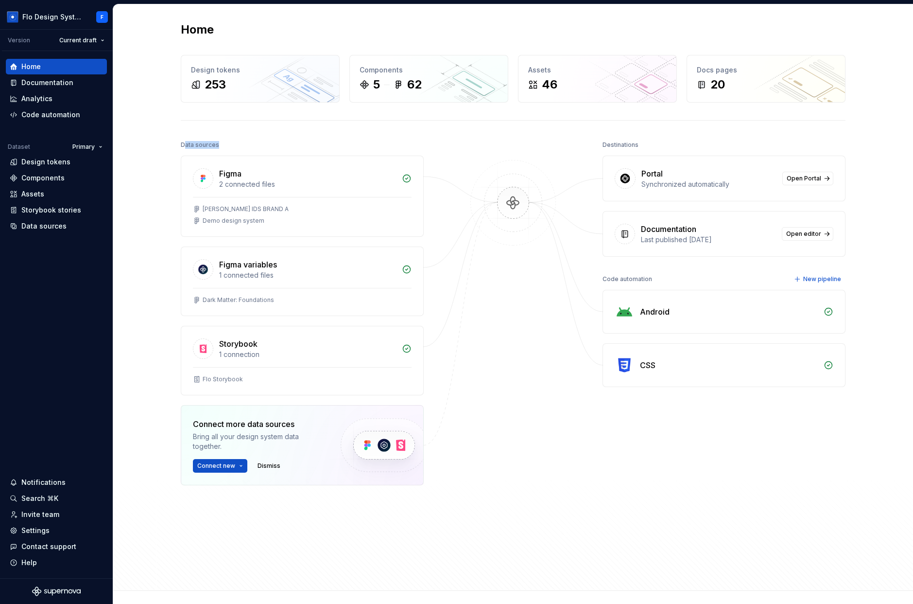
drag, startPoint x: 183, startPoint y: 144, endPoint x: 222, endPoint y: 145, distance: 39.4
click at [222, 145] on div "Data sources" at bounding box center [302, 145] width 243 height 14
click at [350, 137] on div "Home Design tokens 253 Components 5 62 Assets 46 Docs pages 20 Data sources Fig…" at bounding box center [513, 297] width 700 height 586
drag, startPoint x: 606, startPoint y: 143, endPoint x: 626, endPoint y: 143, distance: 20.4
click at [591, 143] on div "Destinations" at bounding box center [621, 145] width 36 height 14
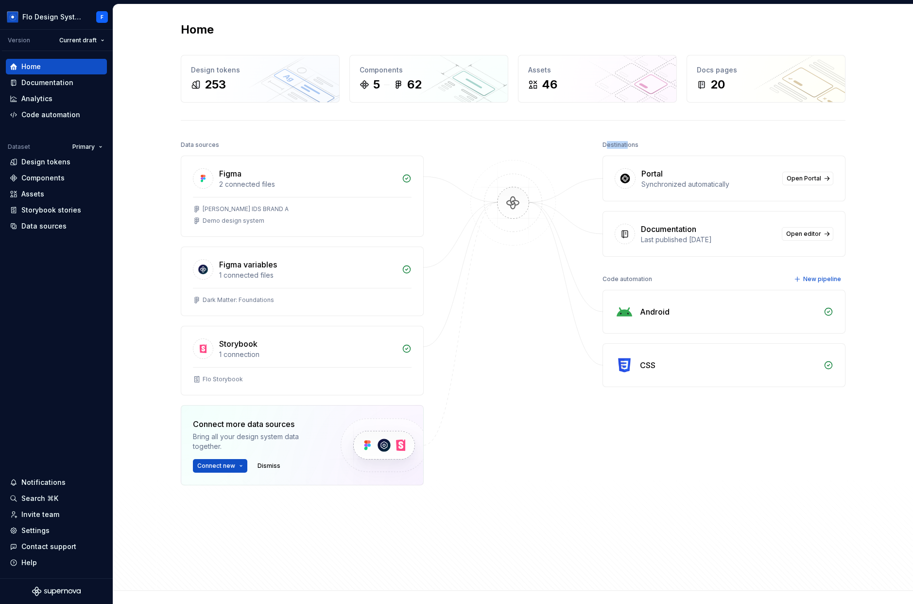
click at [591, 143] on div "Destinations" at bounding box center [621, 145] width 36 height 14
drag, startPoint x: 642, startPoint y: 228, endPoint x: 680, endPoint y: 230, distance: 37.5
click at [591, 230] on div "Documentation" at bounding box center [668, 229] width 55 height 12
drag, startPoint x: 600, startPoint y: 279, endPoint x: 653, endPoint y: 277, distance: 52.6
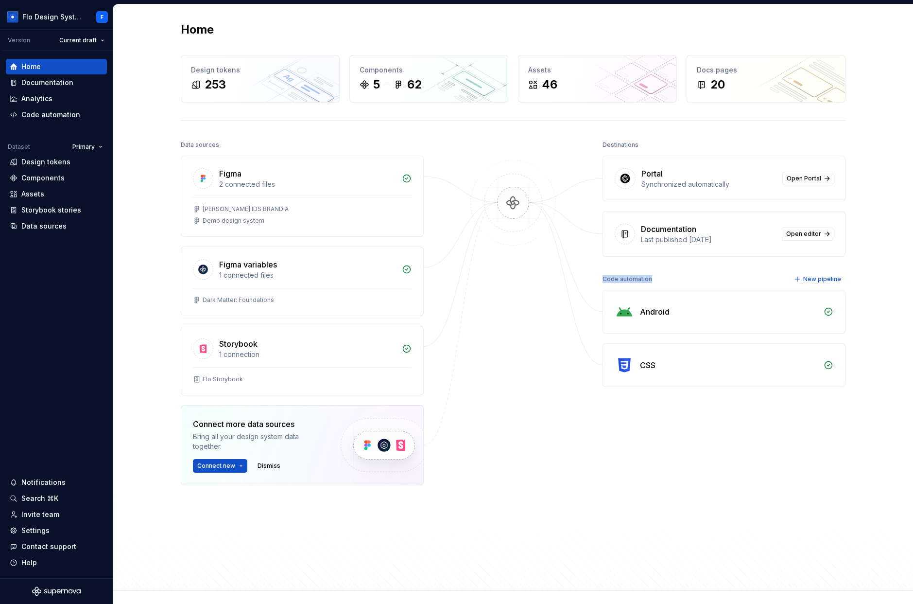
click at [591, 277] on div "Code automation New pipeline" at bounding box center [724, 279] width 243 height 14
click at [41, 227] on div "Data sources" at bounding box center [43, 226] width 45 height 10
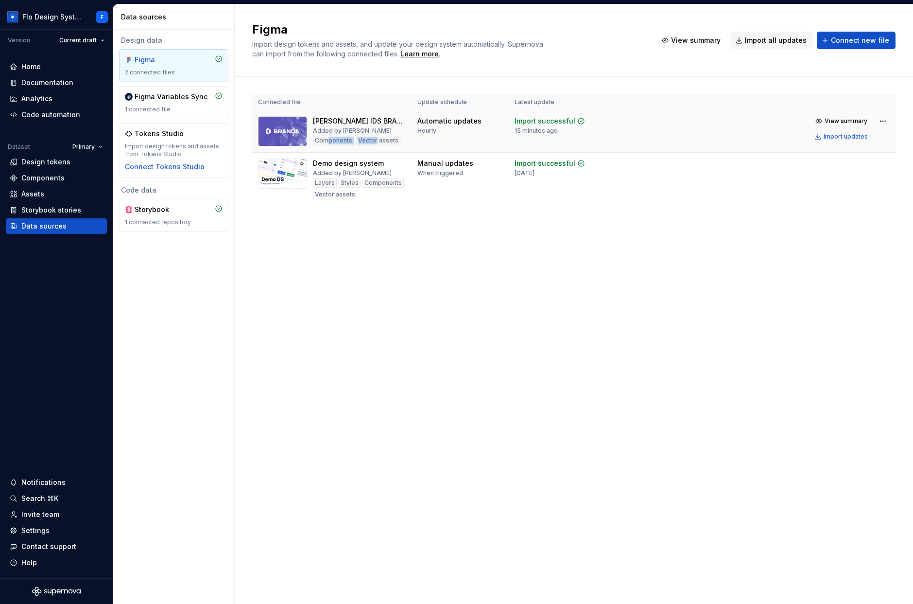
drag, startPoint x: 329, startPoint y: 138, endPoint x: 374, endPoint y: 137, distance: 45.2
click at [374, 137] on div "Components Vector assets" at bounding box center [356, 141] width 87 height 10
click at [443, 250] on div "Figma Import design tokens and assets, and update your design system automatica…" at bounding box center [574, 303] width 679 height 599
drag, startPoint x: 351, startPoint y: 184, endPoint x: 337, endPoint y: 182, distance: 13.7
click at [339, 182] on div "Styles" at bounding box center [350, 183] width 22 height 10
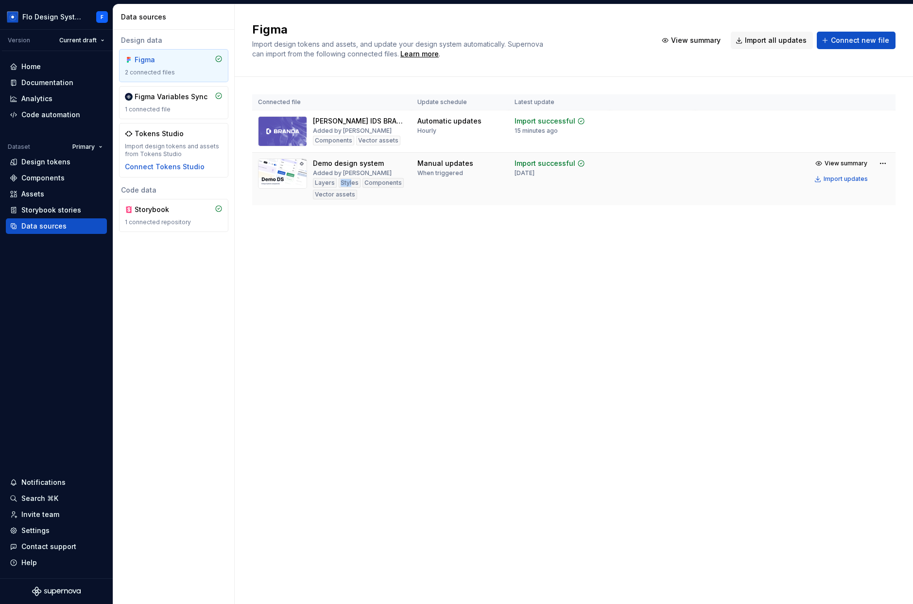
click at [339, 182] on div "Styles" at bounding box center [350, 183] width 22 height 10
click at [159, 73] on div "2 connected files" at bounding box center [174, 73] width 98 height 8
click at [591, 35] on span "Connect new file" at bounding box center [860, 40] width 58 height 10
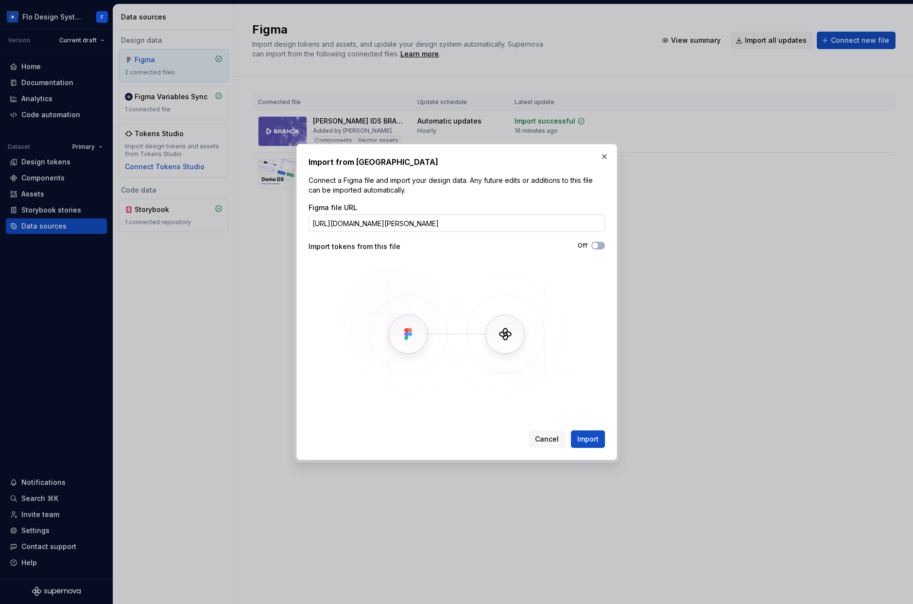
scroll to position [0, 113]
type input "https://www.figma.com/design/f2jhYXeBXI6n6ky5WyxjVo/Taylor-s-IDS-BRAND-A?node-i…"
click at [591, 157] on button "button" at bounding box center [605, 157] width 14 height 14
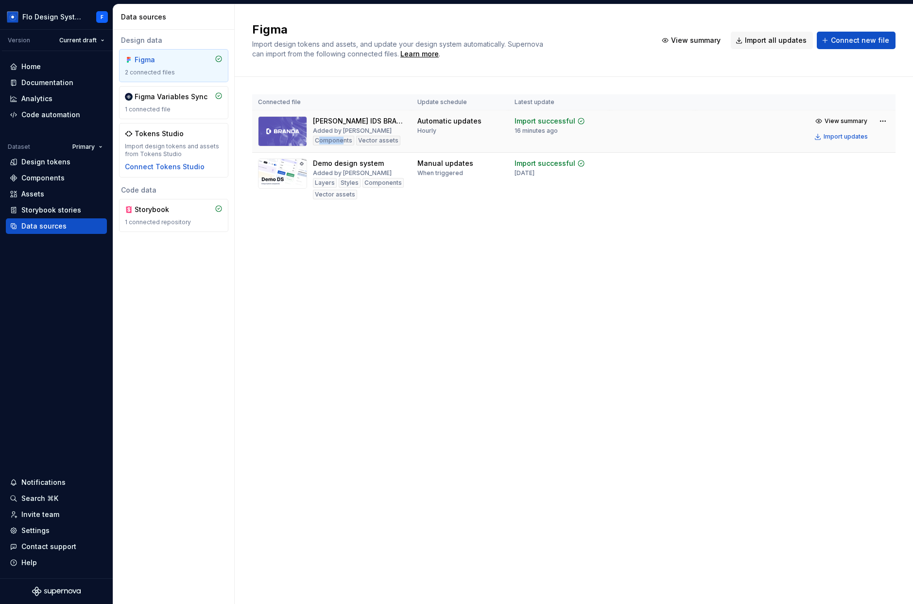
drag, startPoint x: 320, startPoint y: 140, endPoint x: 342, endPoint y: 140, distance: 22.4
click at [342, 140] on div "Components" at bounding box center [333, 141] width 41 height 10
click at [371, 141] on div "Vector assets" at bounding box center [378, 141] width 44 height 10
drag, startPoint x: 371, startPoint y: 141, endPoint x: 372, endPoint y: 150, distance: 8.8
click at [371, 141] on div "Vector assets" at bounding box center [378, 141] width 44 height 10
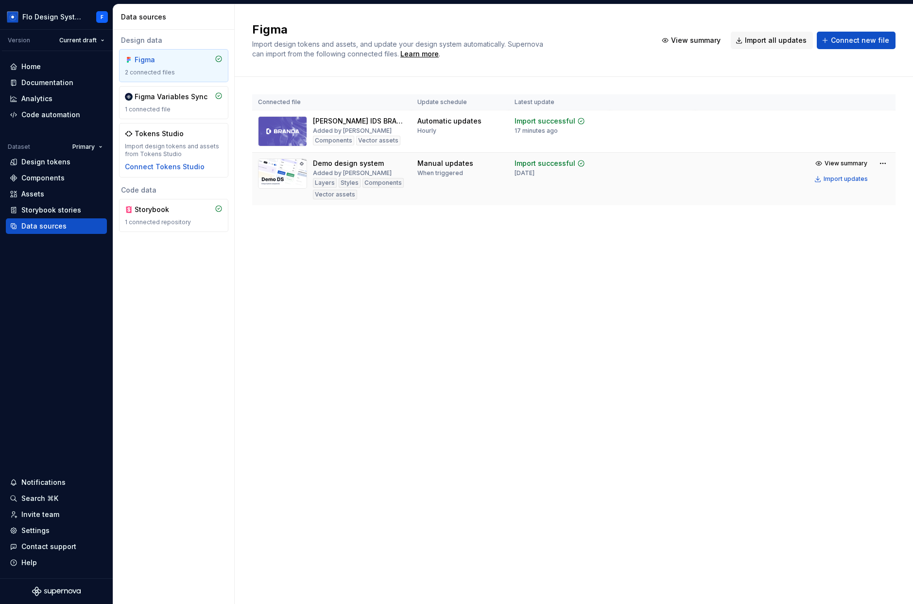
click at [326, 182] on div "Layers" at bounding box center [325, 183] width 24 height 10
click at [343, 184] on div "Styles" at bounding box center [350, 183] width 22 height 10
drag, startPoint x: 421, startPoint y: 119, endPoint x: 471, endPoint y: 120, distance: 50.1
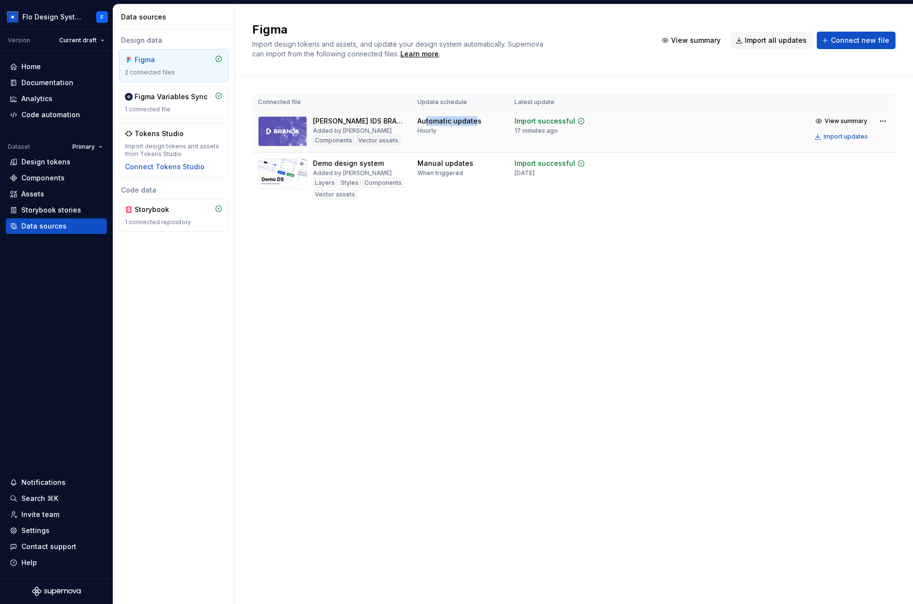
click at [471, 120] on div "Automatic updates" at bounding box center [450, 121] width 64 height 10
drag, startPoint x: 419, startPoint y: 163, endPoint x: 454, endPoint y: 163, distance: 36.0
click at [454, 163] on div "Manual updates" at bounding box center [446, 163] width 56 height 10
click at [591, 120] on span "View summary" at bounding box center [846, 121] width 43 height 8
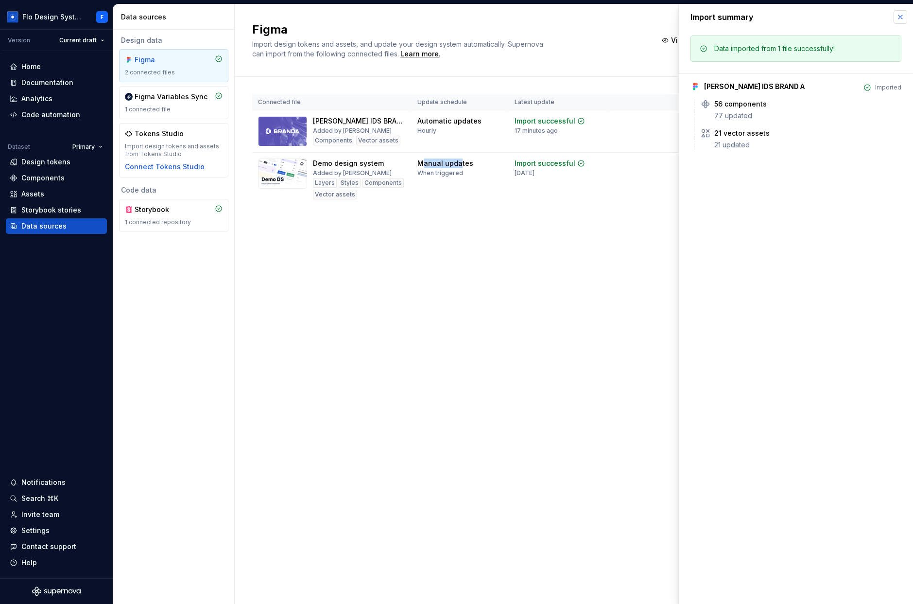
click at [591, 15] on button "button" at bounding box center [901, 17] width 14 height 14
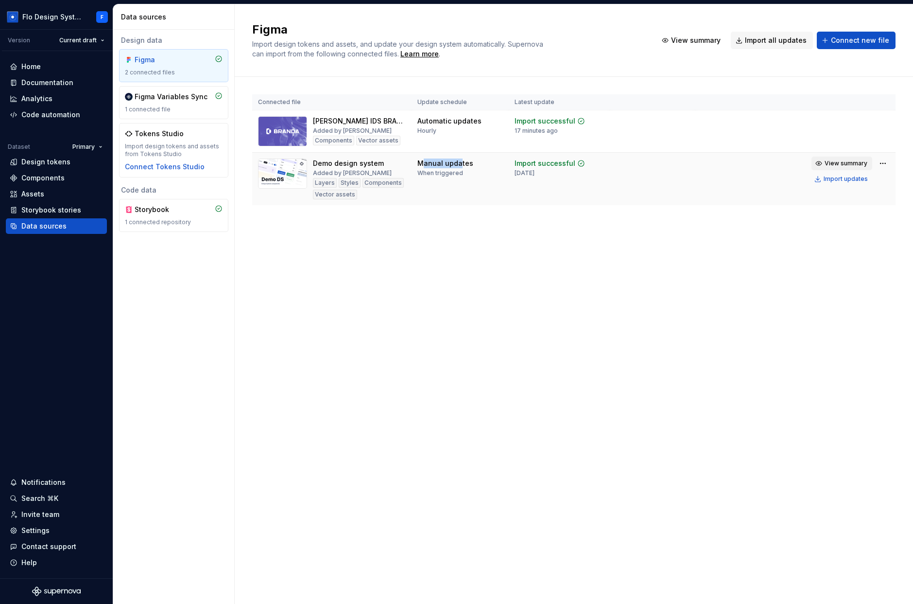
click at [591, 163] on span "View summary" at bounding box center [846, 163] width 43 height 8
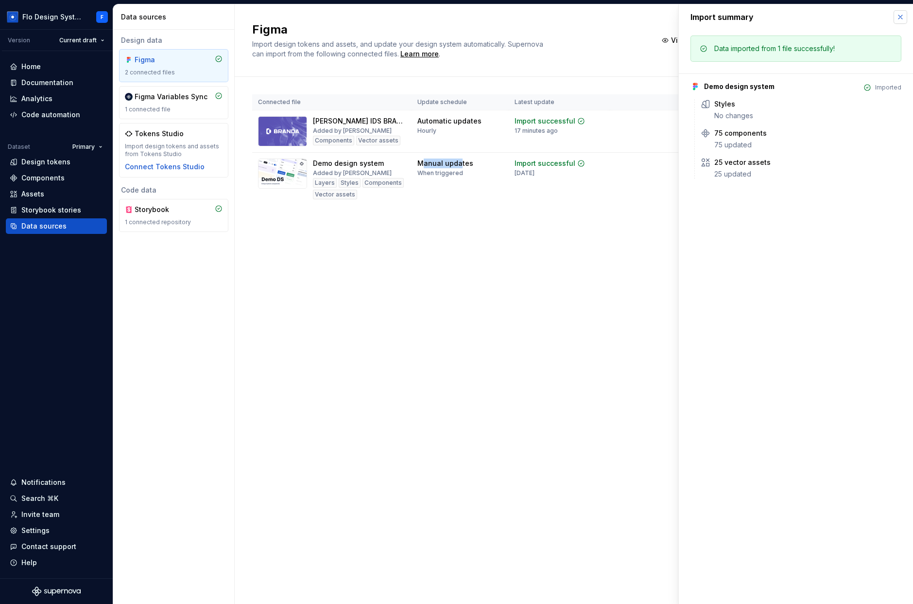
click at [591, 13] on button "button" at bounding box center [901, 17] width 14 height 14
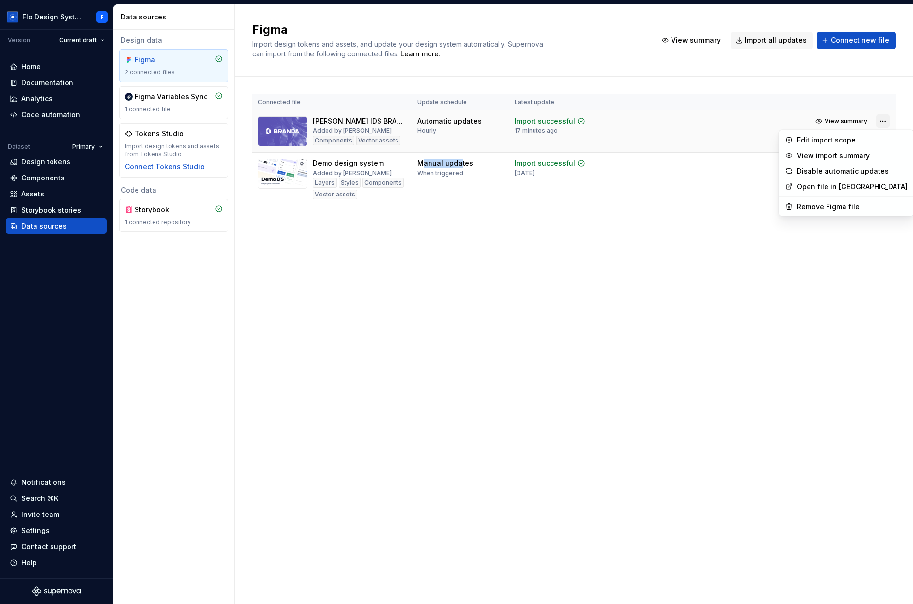
click at [591, 121] on html "Flo Design System F Version Current draft Home Documentation Analytics Code aut…" at bounding box center [456, 302] width 913 height 604
click at [591, 140] on div "Edit import scope" at bounding box center [852, 140] width 111 height 10
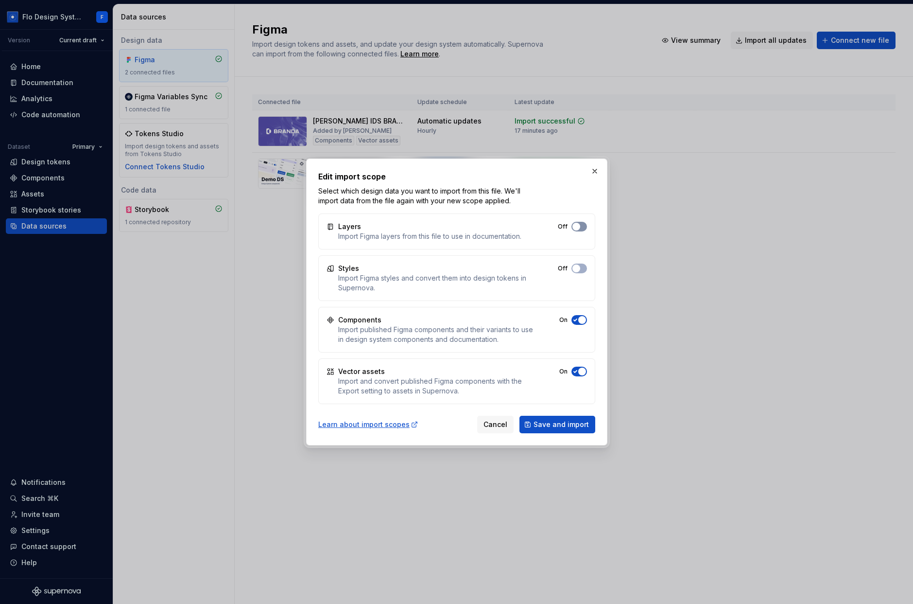
click at [578, 224] on span "button" at bounding box center [577, 227] width 8 height 8
click at [582, 276] on div "Styles Import Figma styles and convert them into design tokens in Supernova. Off" at bounding box center [456, 278] width 277 height 46
click at [581, 266] on button "Off" at bounding box center [580, 268] width 16 height 10
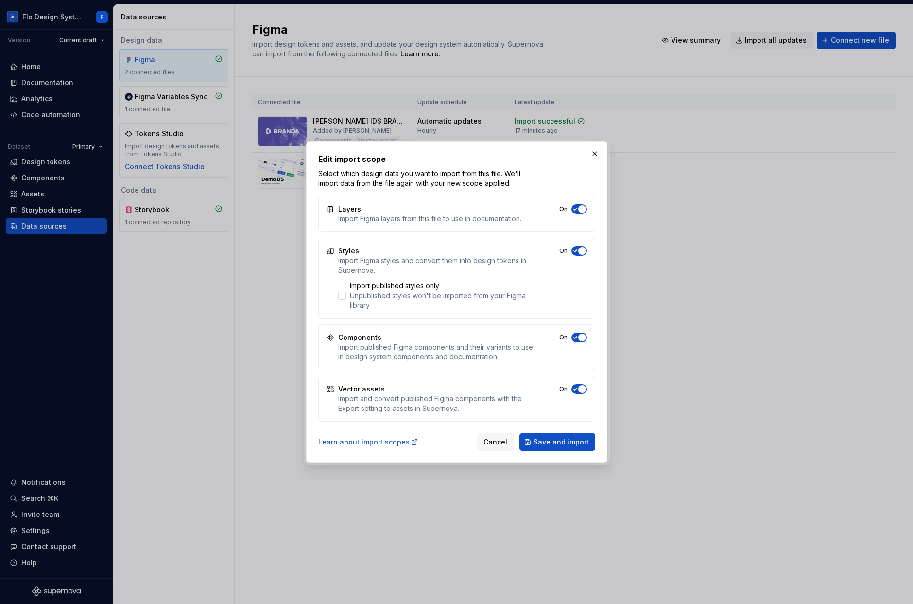
click at [580, 342] on button "On" at bounding box center [580, 337] width 16 height 10
click at [580, 338] on span "button" at bounding box center [577, 337] width 8 height 8
click at [581, 393] on button "On" at bounding box center [580, 389] width 16 height 10
click at [585, 336] on span "button" at bounding box center [582, 337] width 8 height 8
click at [591, 153] on button "button" at bounding box center [595, 154] width 14 height 14
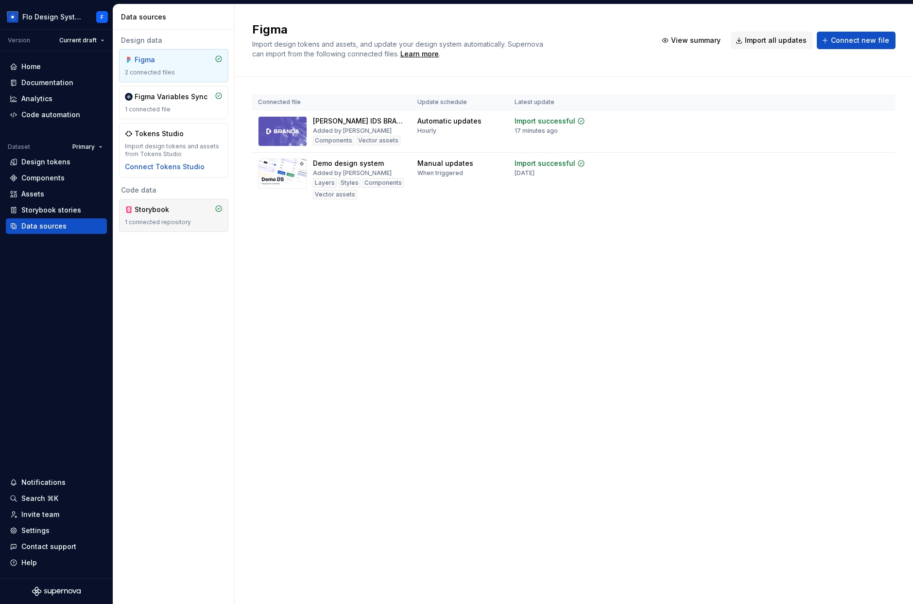
click at [168, 215] on div "Storybook 1 connected repository" at bounding box center [174, 215] width 98 height 21
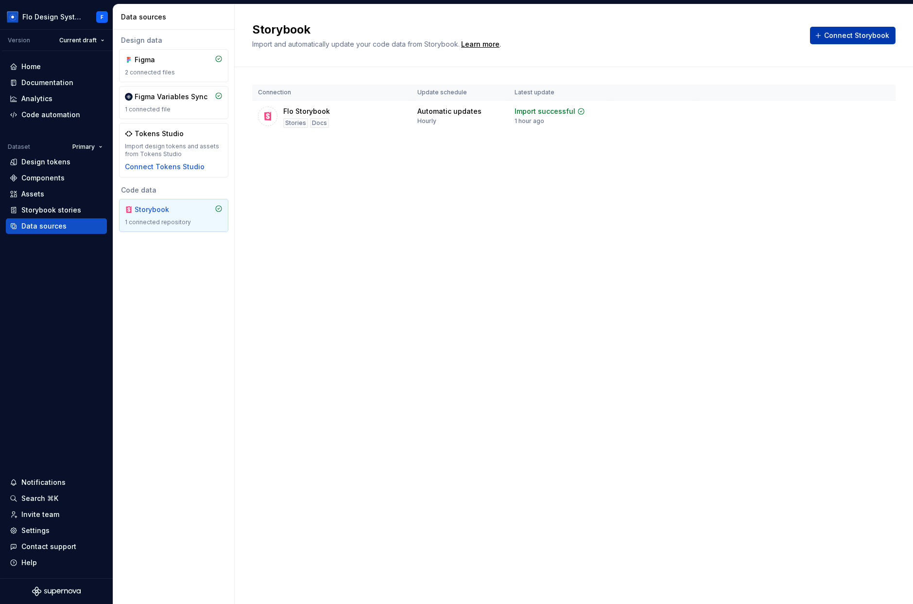
click at [591, 32] on span "Connect Storybook" at bounding box center [856, 36] width 65 height 10
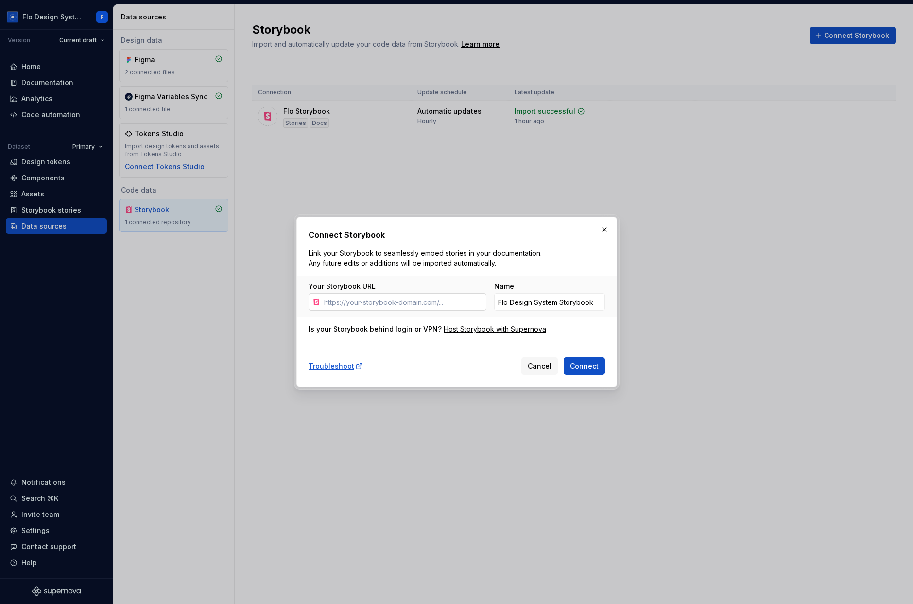
click at [390, 304] on input "Your Storybook URL" at bounding box center [403, 301] width 166 height 17
type input "https://darkmatter-supernovaio.vercel.app/dm/?path=/docs/dm-button-critical--do…"
drag, startPoint x: 517, startPoint y: 297, endPoint x: 638, endPoint y: 298, distance: 121.0
click at [591, 301] on div "Your Storybook URL https://darkmatter-supernovaio.vercel.app/dm/?path=/docs/dm-…" at bounding box center [457, 296] width 320 height 41
click at [591, 233] on button "button" at bounding box center [605, 230] width 14 height 14
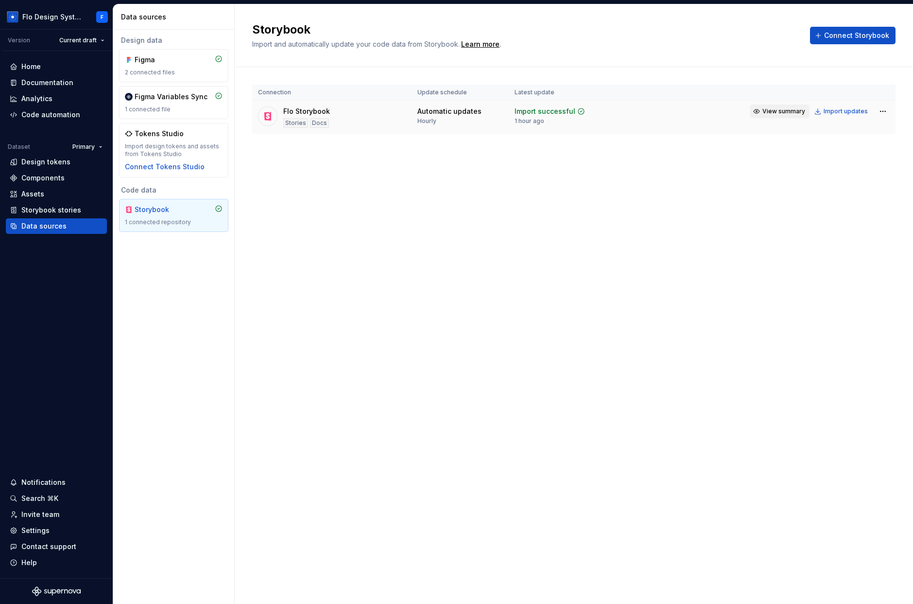
click at [591, 109] on span "View summary" at bounding box center [784, 111] width 43 height 8
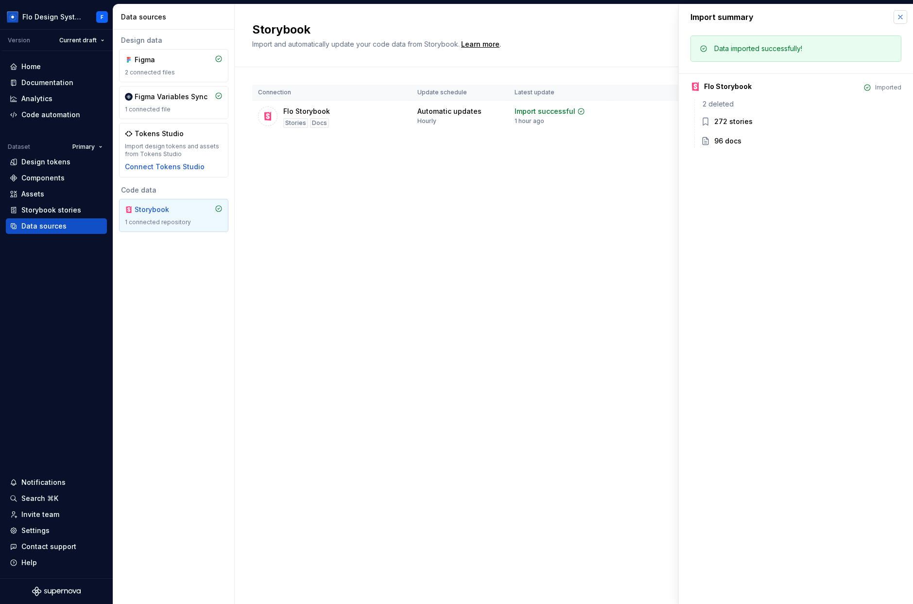
click at [591, 15] on button "button" at bounding box center [901, 17] width 14 height 14
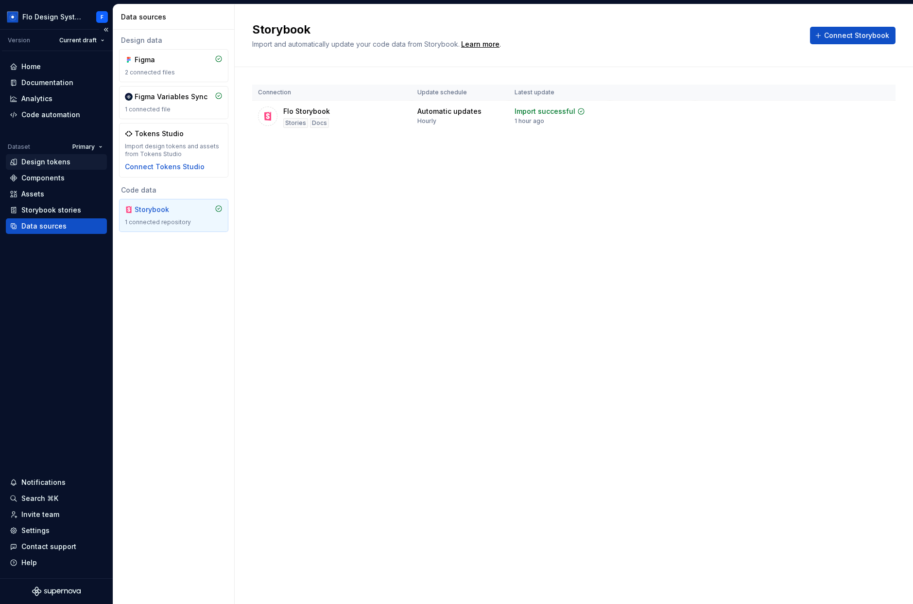
click at [46, 162] on div "Design tokens" at bounding box center [45, 162] width 49 height 10
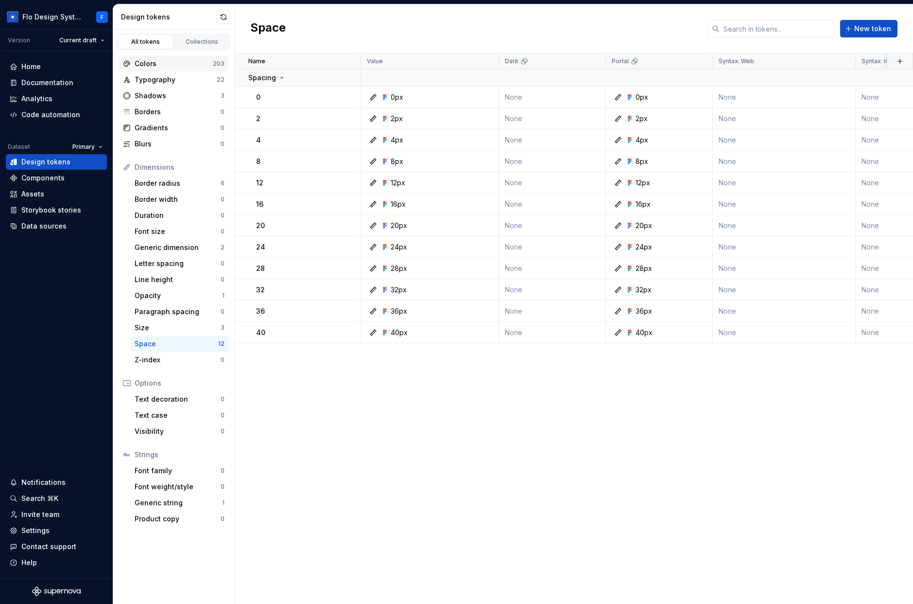
click at [155, 59] on div "Colors" at bounding box center [174, 64] width 78 height 10
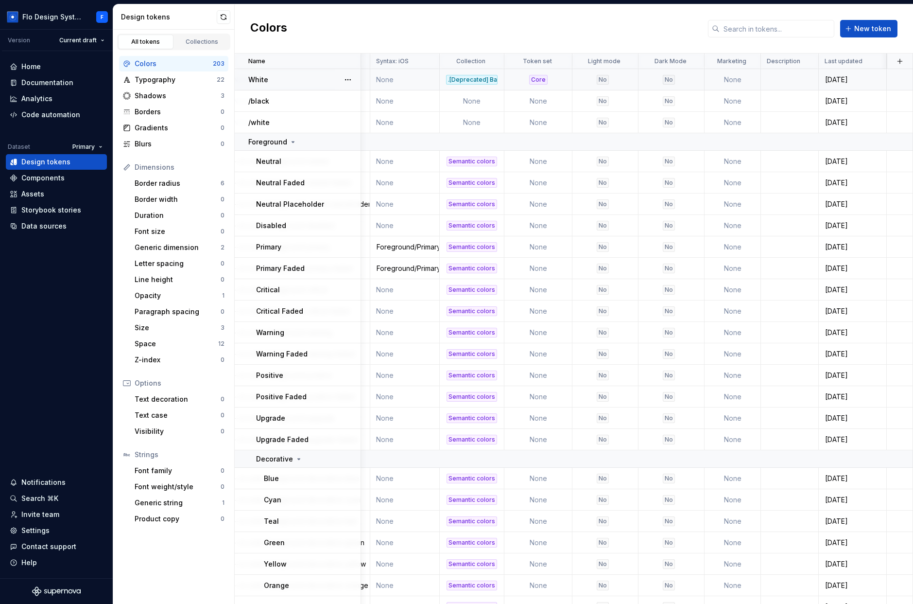
scroll to position [0, 490]
click at [591, 61] on button "button" at bounding box center [900, 61] width 14 height 14
click at [591, 103] on div "New custom property" at bounding box center [839, 100] width 73 height 10
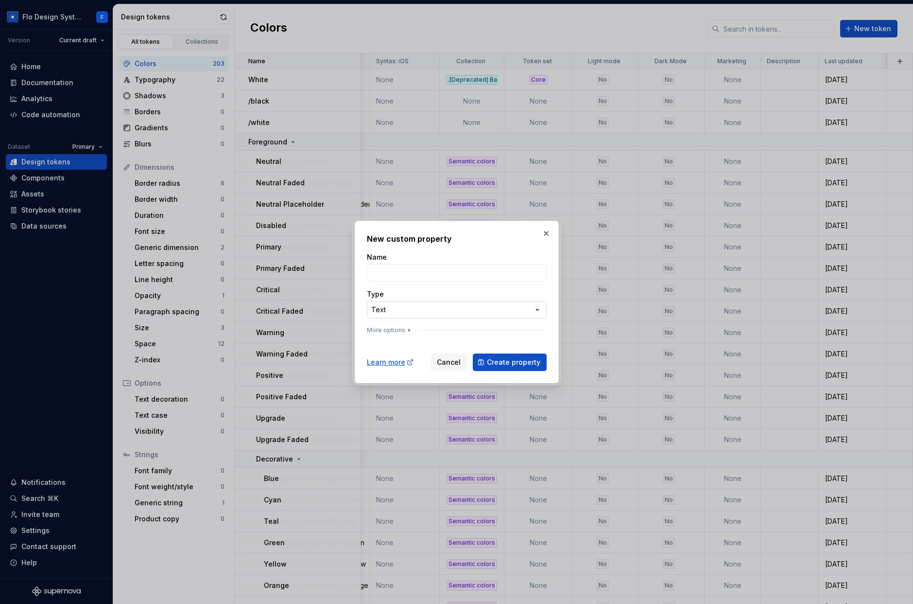
click at [472, 308] on div "**********" at bounding box center [456, 302] width 913 height 604
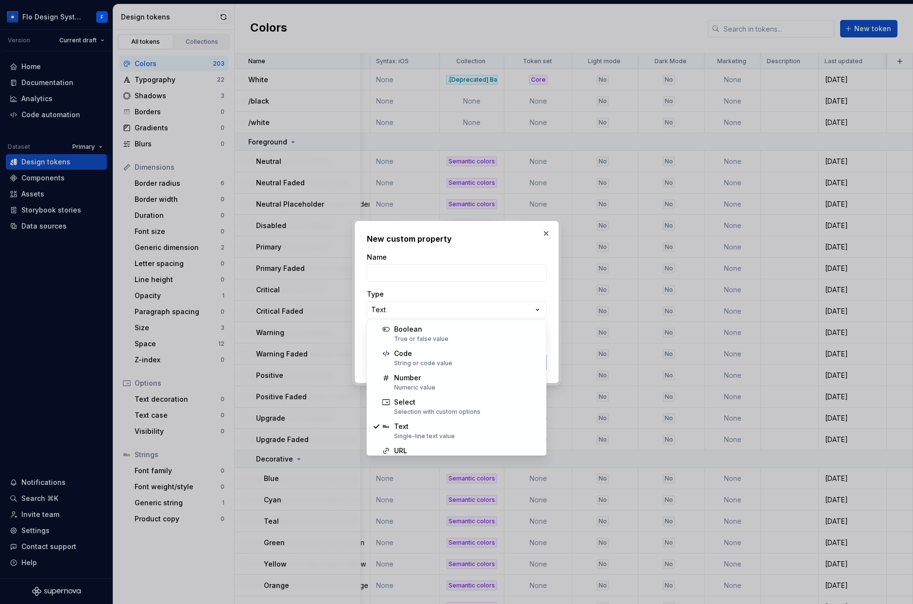
click at [507, 294] on div "**********" at bounding box center [456, 302] width 913 height 604
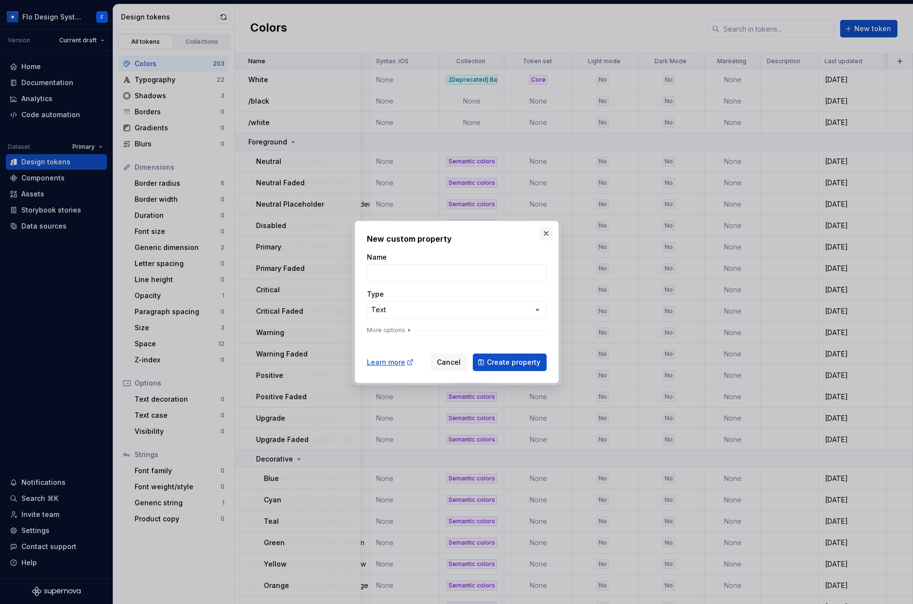
click at [547, 231] on button "button" at bounding box center [547, 234] width 14 height 14
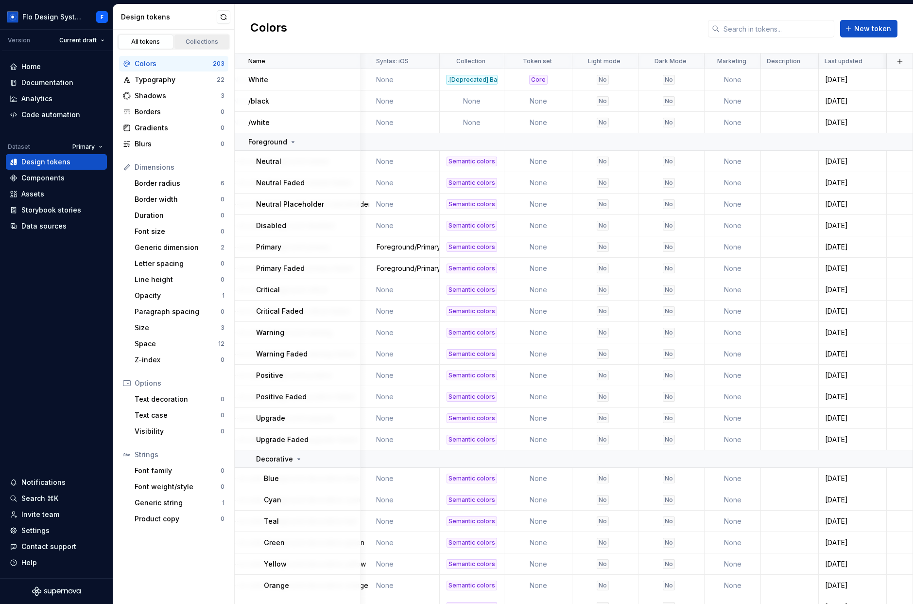
click at [207, 42] on div "Collections" at bounding box center [202, 42] width 49 height 8
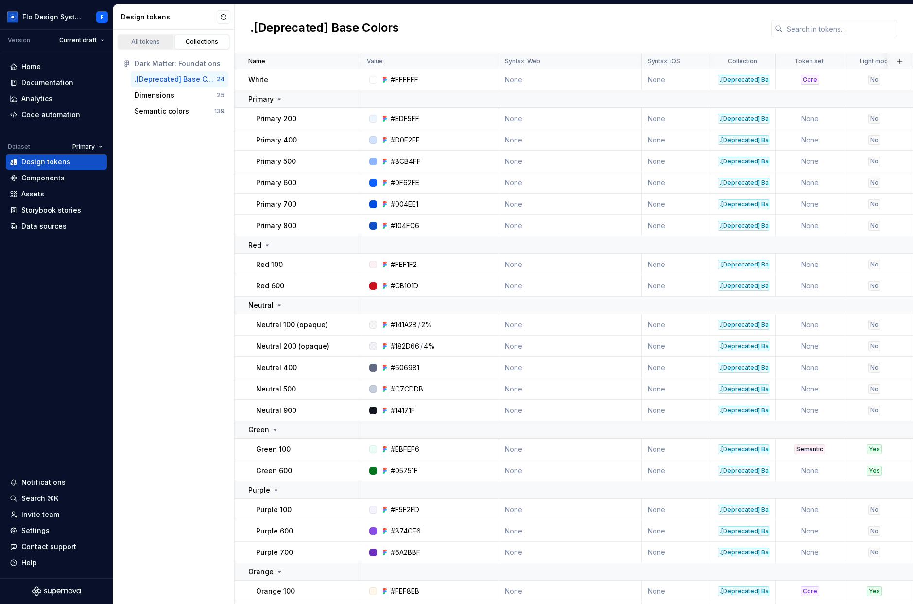
click at [129, 41] on div "All tokens" at bounding box center [146, 42] width 49 height 8
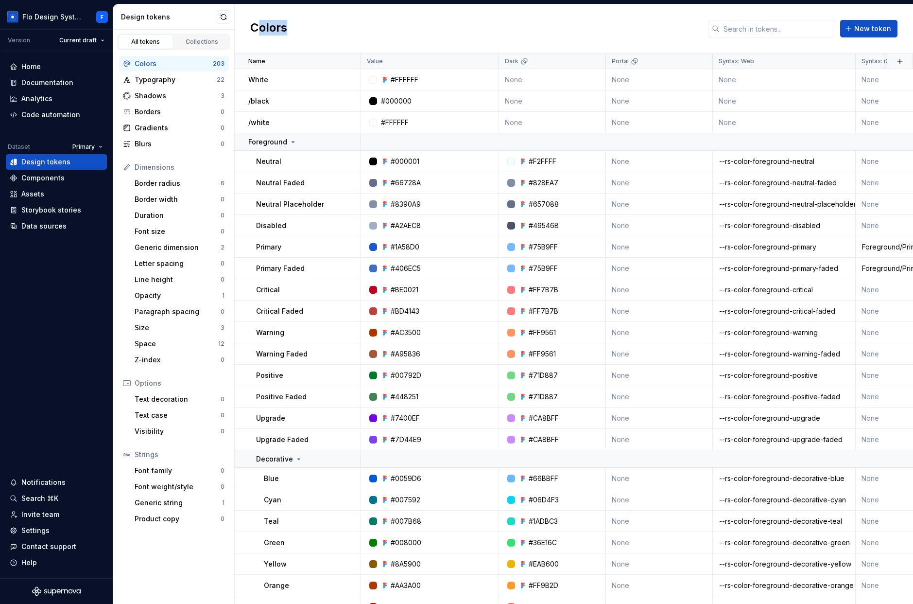
drag, startPoint x: 293, startPoint y: 22, endPoint x: 258, endPoint y: 30, distance: 35.9
click at [259, 30] on div "Colors New token" at bounding box center [574, 28] width 679 height 49
click at [258, 30] on h2 "Colors" at bounding box center [268, 28] width 37 height 17
drag, startPoint x: 259, startPoint y: 30, endPoint x: 285, endPoint y: 30, distance: 26.7
click at [285, 30] on h2 "Colors" at bounding box center [268, 28] width 37 height 17
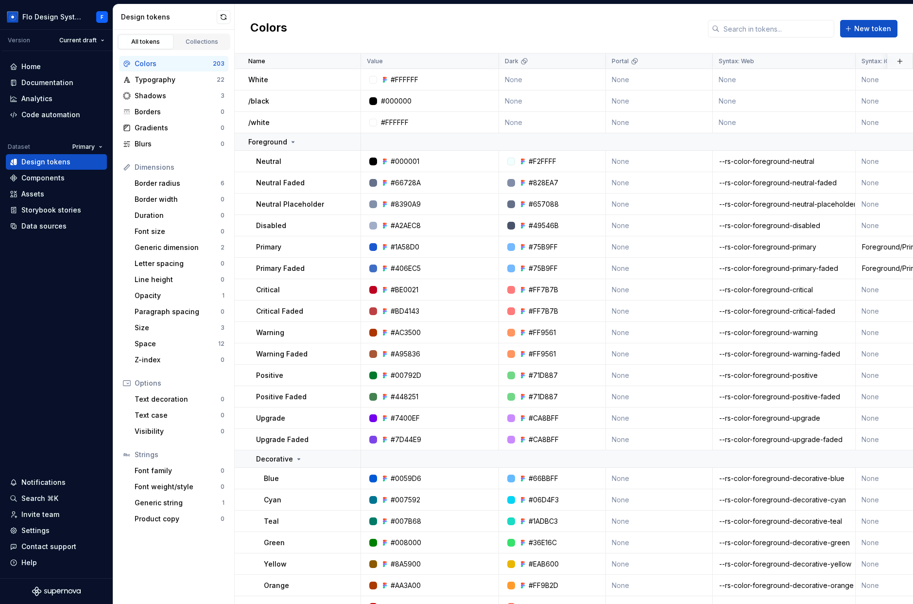
click at [286, 30] on h2 "Colors" at bounding box center [268, 28] width 37 height 17
click at [50, 182] on div "Components" at bounding box center [42, 178] width 43 height 10
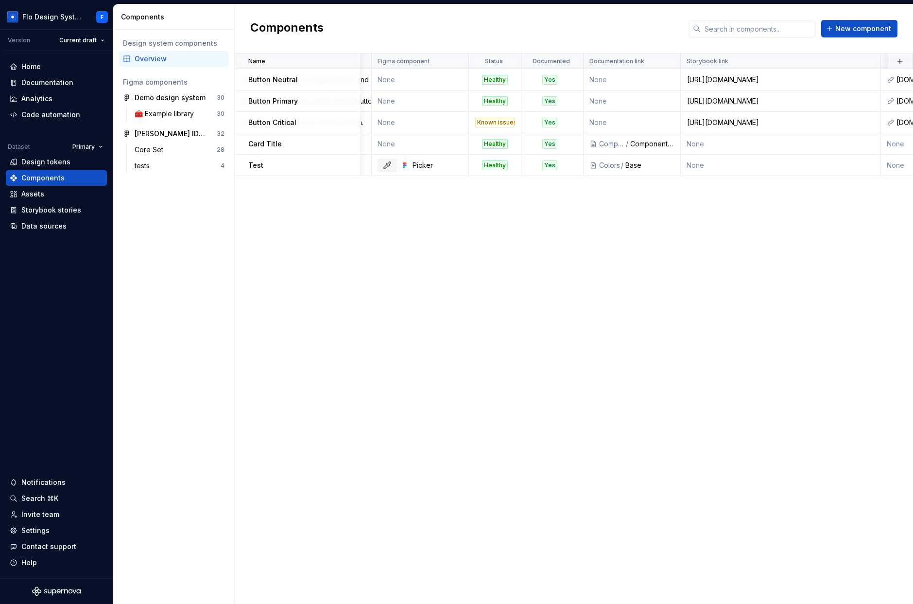
scroll to position [0, 106]
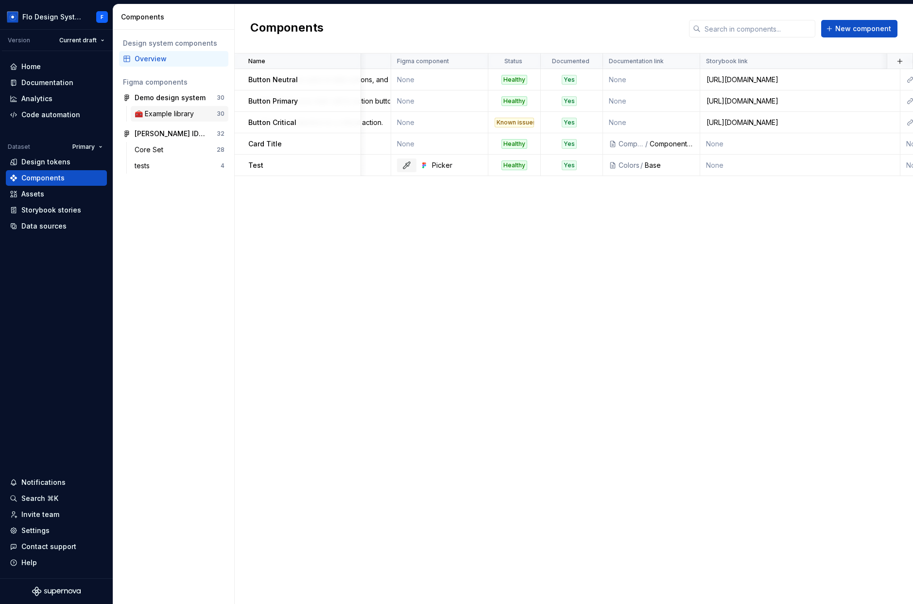
click at [158, 110] on div "🧰 Example library" at bounding box center [166, 114] width 63 height 10
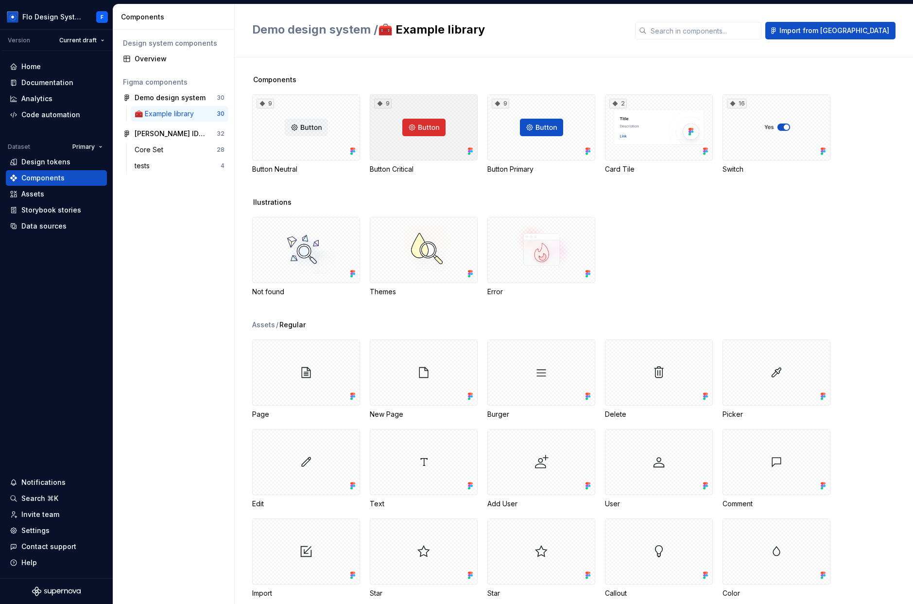
click at [450, 138] on div "9" at bounding box center [424, 127] width 108 height 66
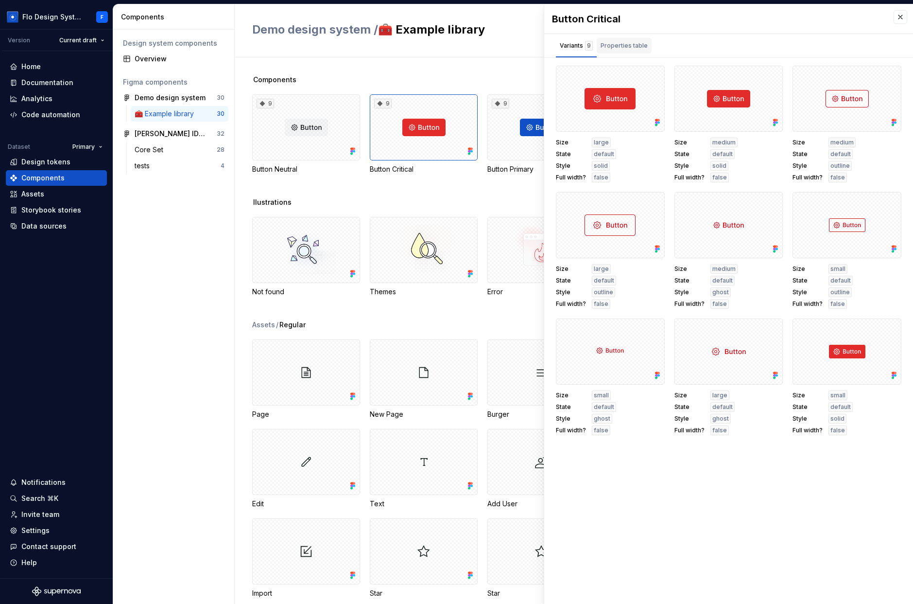
click at [591, 44] on div "Properties table" at bounding box center [624, 46] width 47 height 10
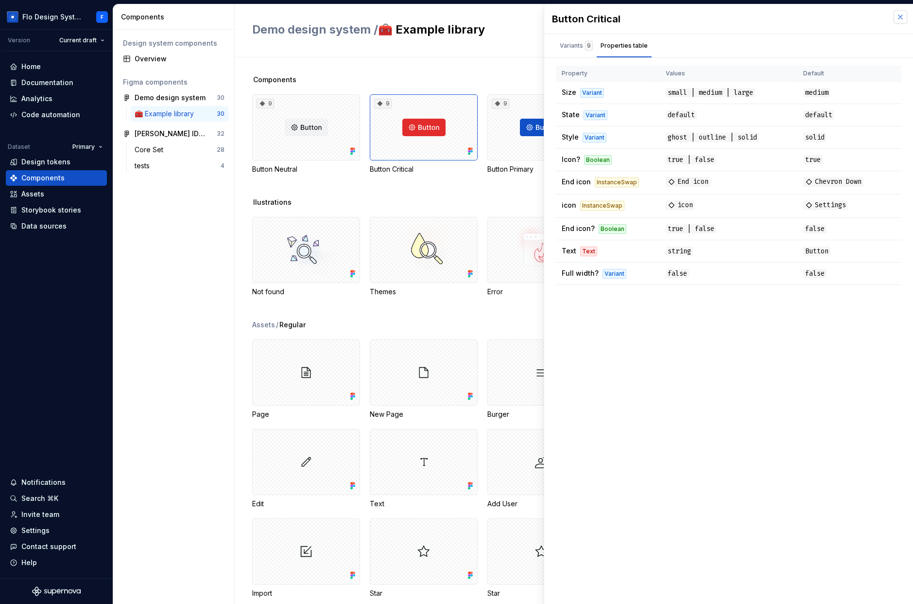
click at [591, 17] on button "button" at bounding box center [901, 17] width 14 height 14
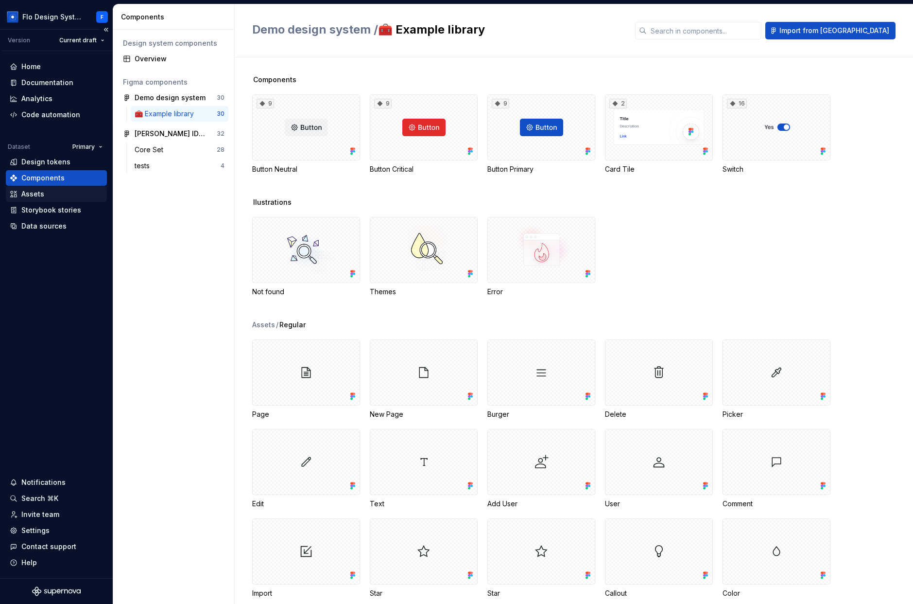
click at [49, 192] on div "Assets" at bounding box center [56, 194] width 93 height 10
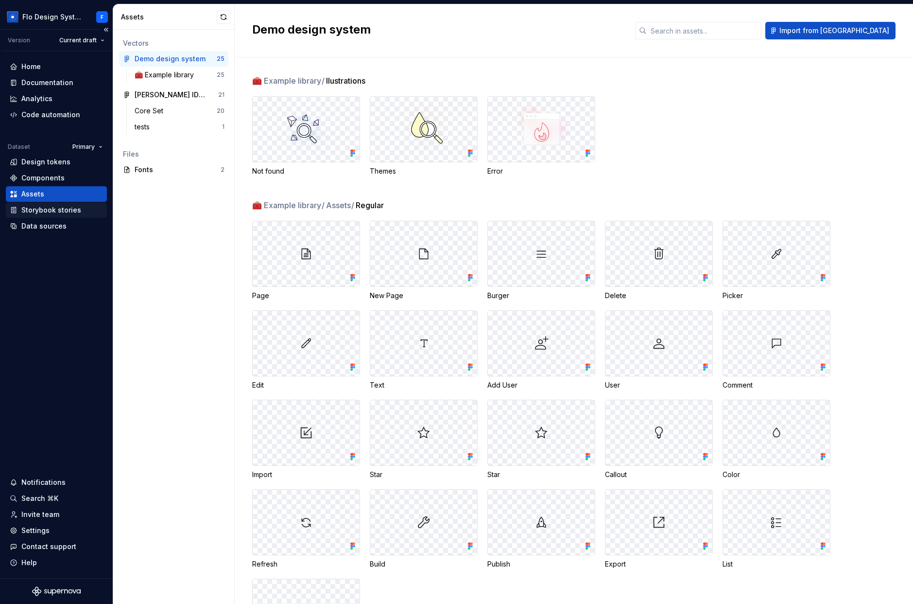
click at [58, 213] on div "Storybook stories" at bounding box center [51, 210] width 60 height 10
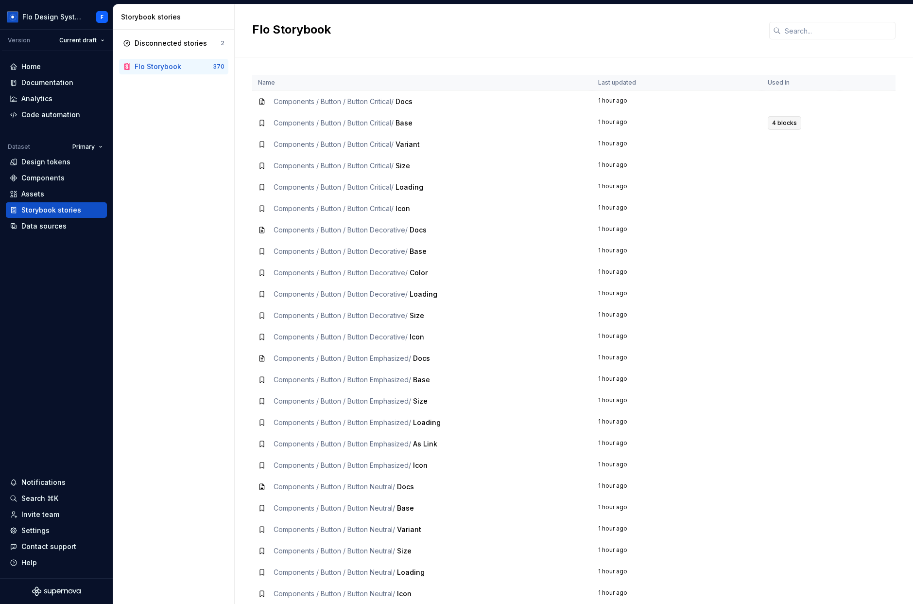
click at [591, 119] on span "4 blocks" at bounding box center [784, 123] width 25 height 8
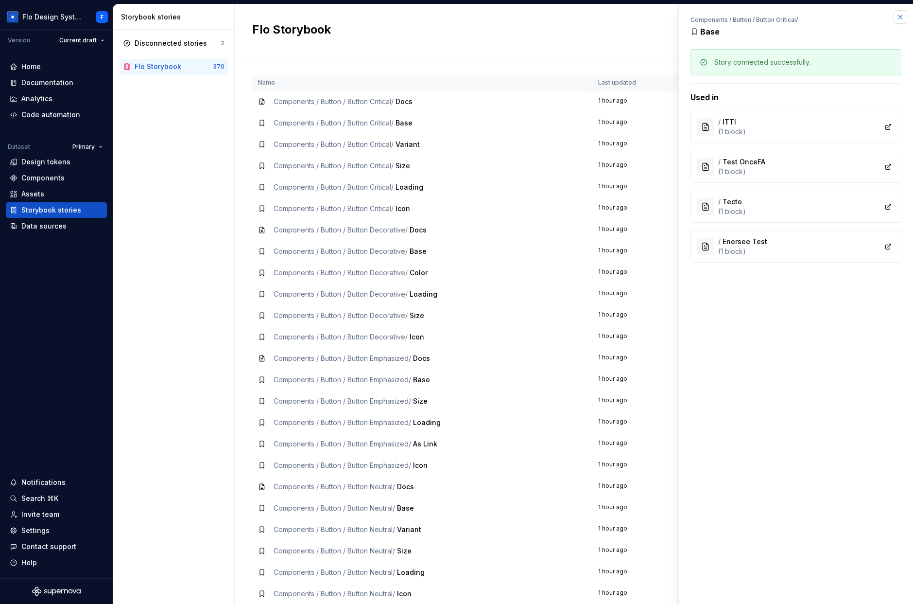
click at [591, 14] on button "button" at bounding box center [901, 17] width 14 height 14
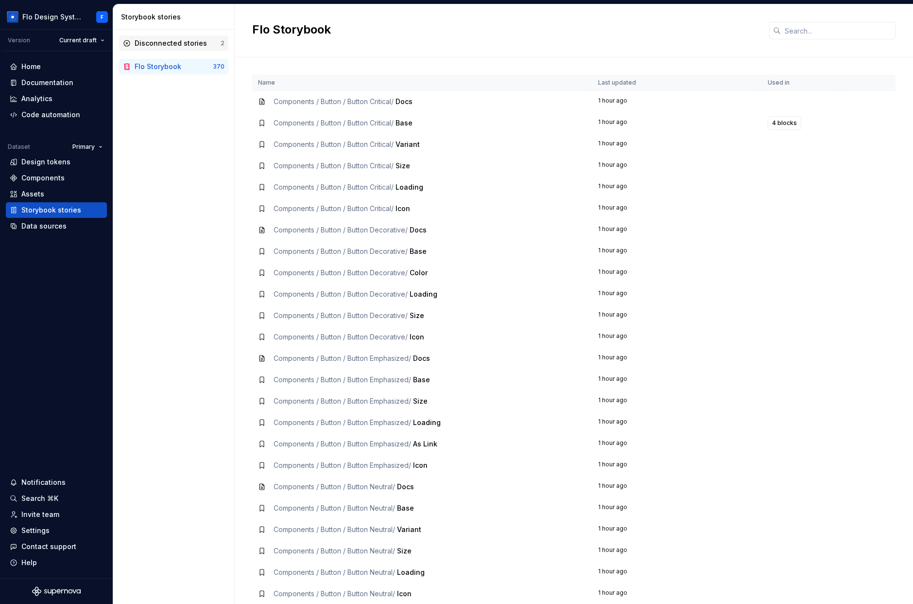
click at [157, 42] on div "Disconnected stories" at bounding box center [171, 43] width 72 height 10
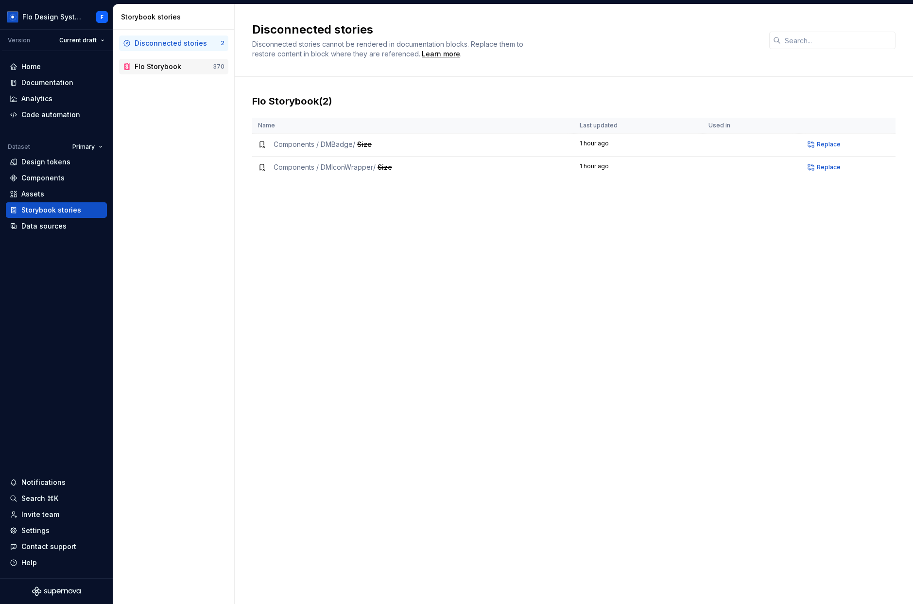
click at [152, 71] on div "Flo Storybook" at bounding box center [158, 67] width 47 height 10
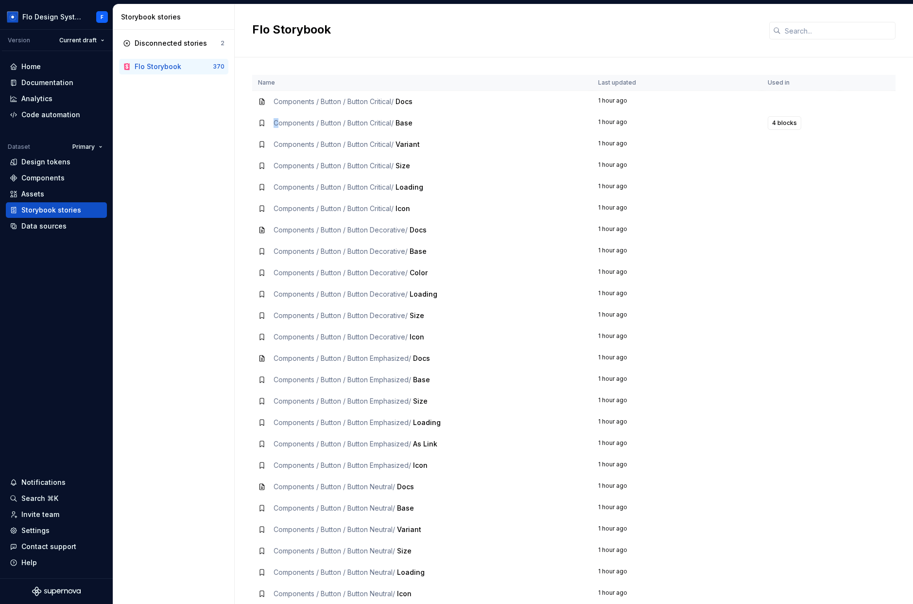
drag, startPoint x: 279, startPoint y: 119, endPoint x: 782, endPoint y: 111, distance: 502.2
click at [591, 121] on span "4 blocks" at bounding box center [784, 123] width 25 height 8
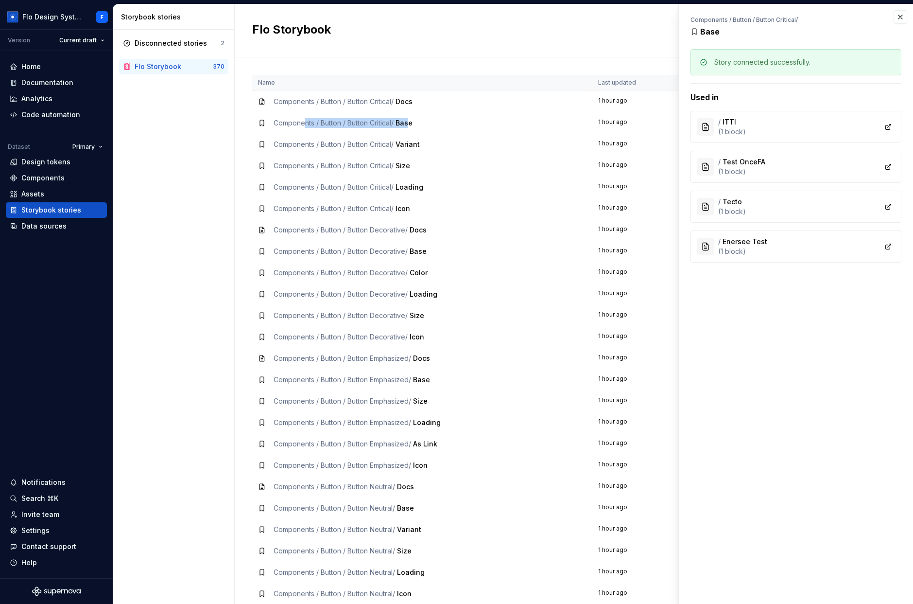
drag, startPoint x: 315, startPoint y: 124, endPoint x: 413, endPoint y: 118, distance: 98.4
click at [413, 118] on div "Components / Button / Button Critical / Base" at bounding box center [343, 123] width 139 height 10
click at [591, 14] on button "button" at bounding box center [901, 17] width 14 height 14
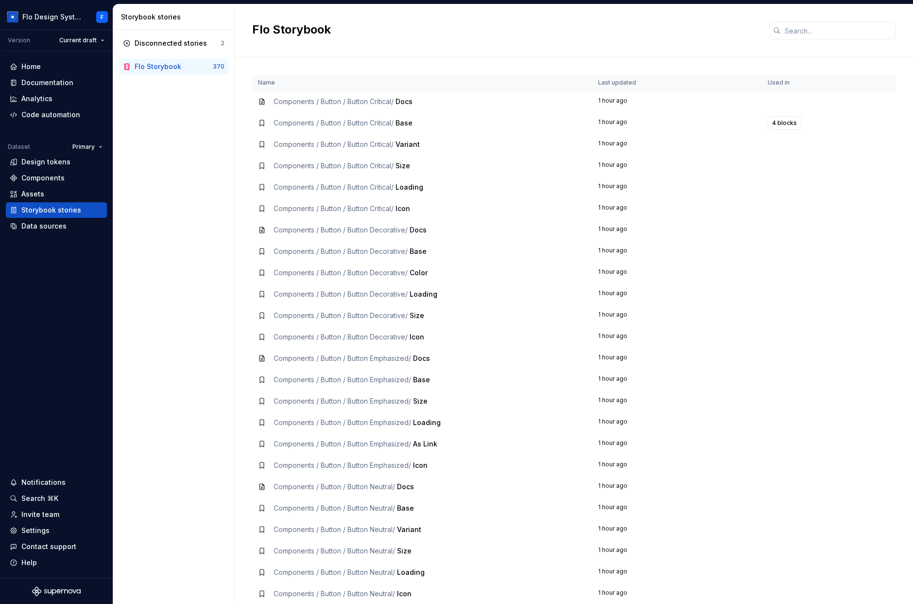
click at [591, 56] on div "Flo Storybook" at bounding box center [574, 30] width 679 height 53
click at [54, 82] on div "Documentation" at bounding box center [47, 83] width 52 height 10
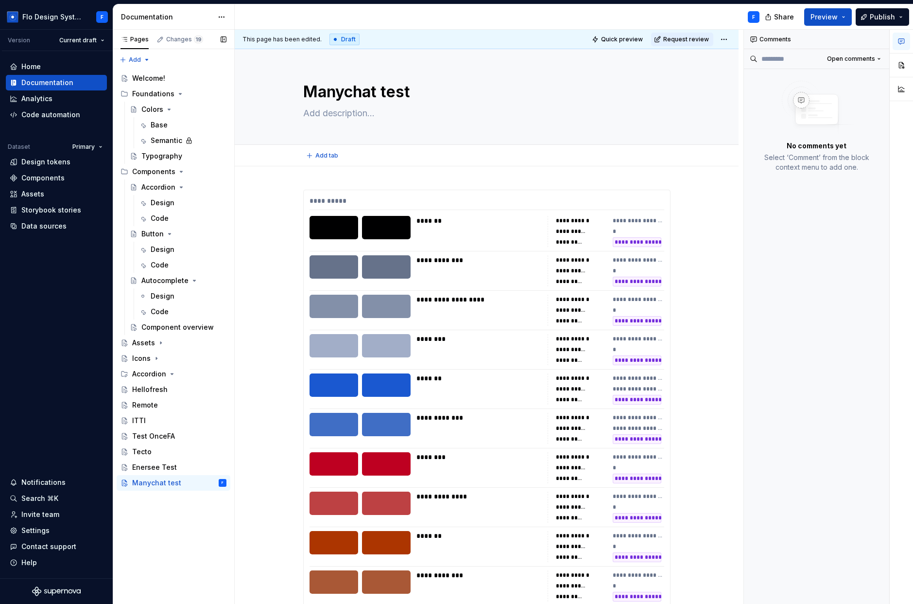
type textarea "*"
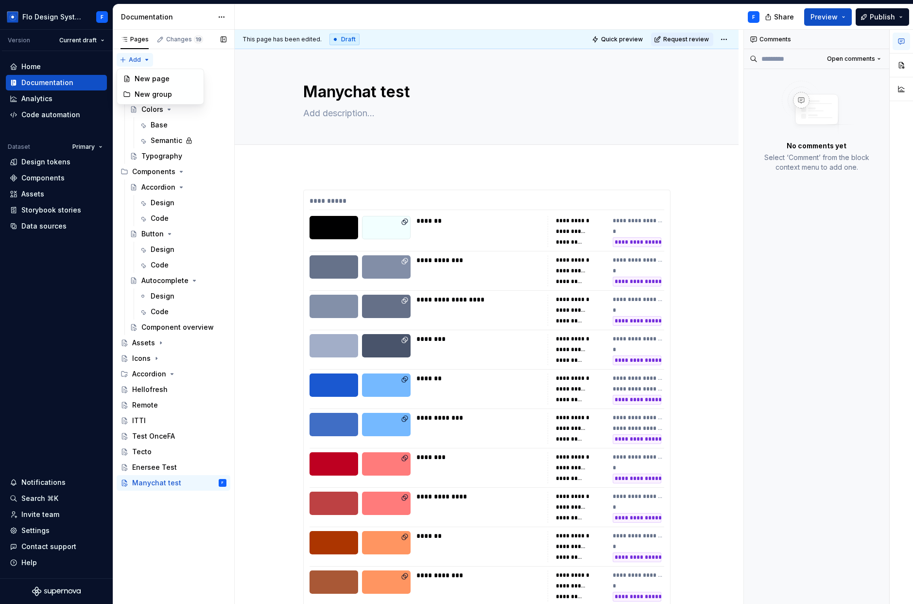
click at [131, 58] on div "Pages Changes 19 Add Accessibility guide for tree Page tree. Navigate the tree …" at bounding box center [174, 317] width 122 height 575
click at [151, 80] on div "New page" at bounding box center [166, 79] width 63 height 10
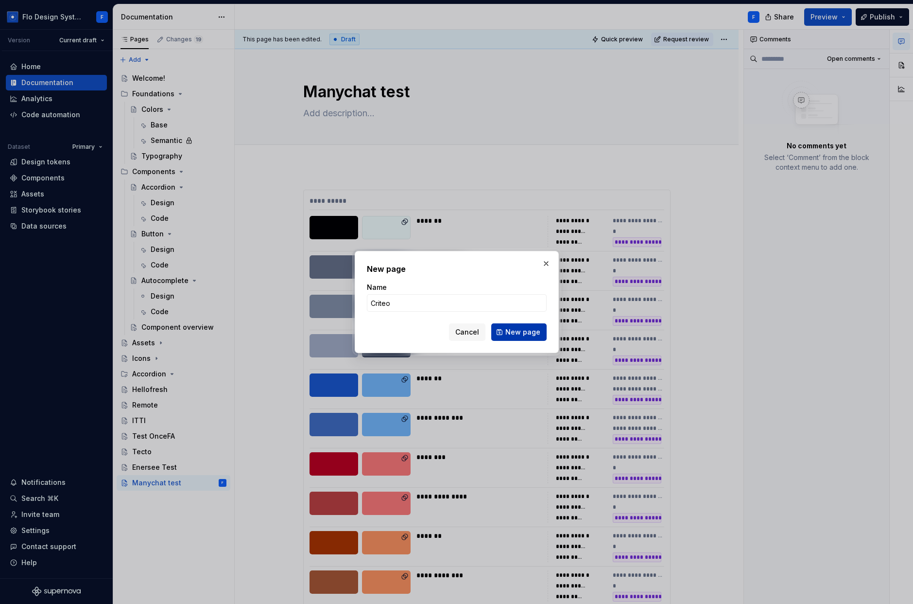
type input "Criteo"
click at [523, 334] on span "New page" at bounding box center [523, 332] width 35 height 10
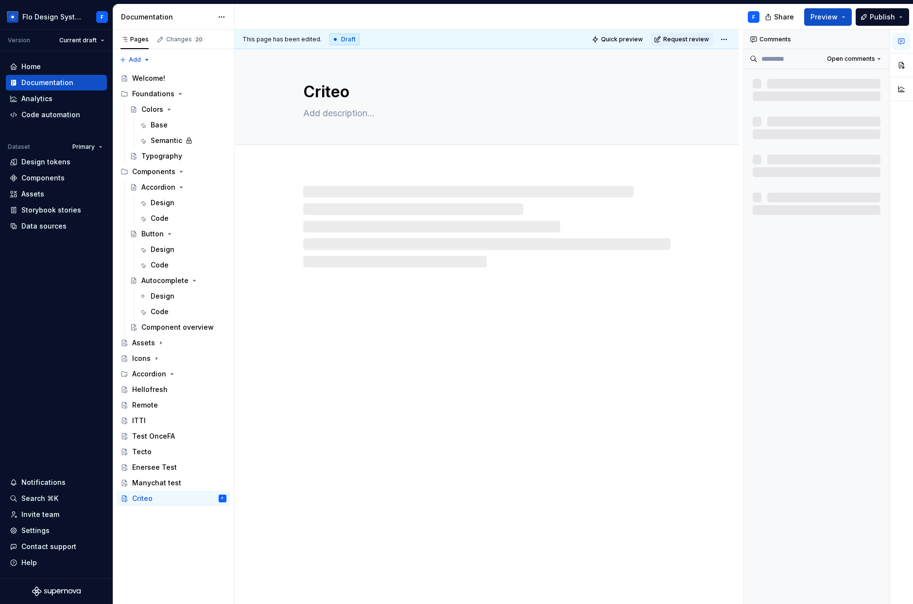
type textarea "*"
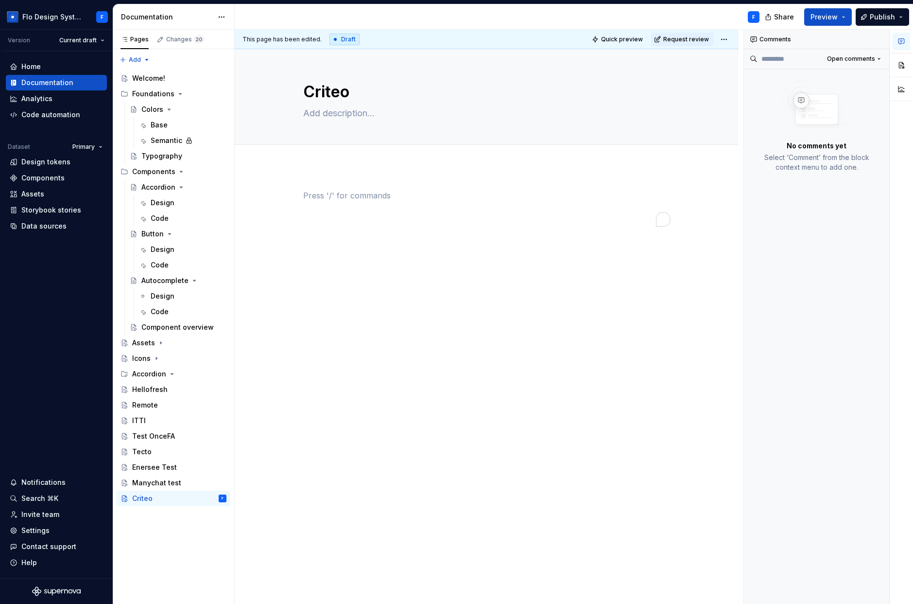
click at [381, 195] on p "To enrich screen reader interactions, please activate Accessibility in Grammarl…" at bounding box center [486, 196] width 367 height 12
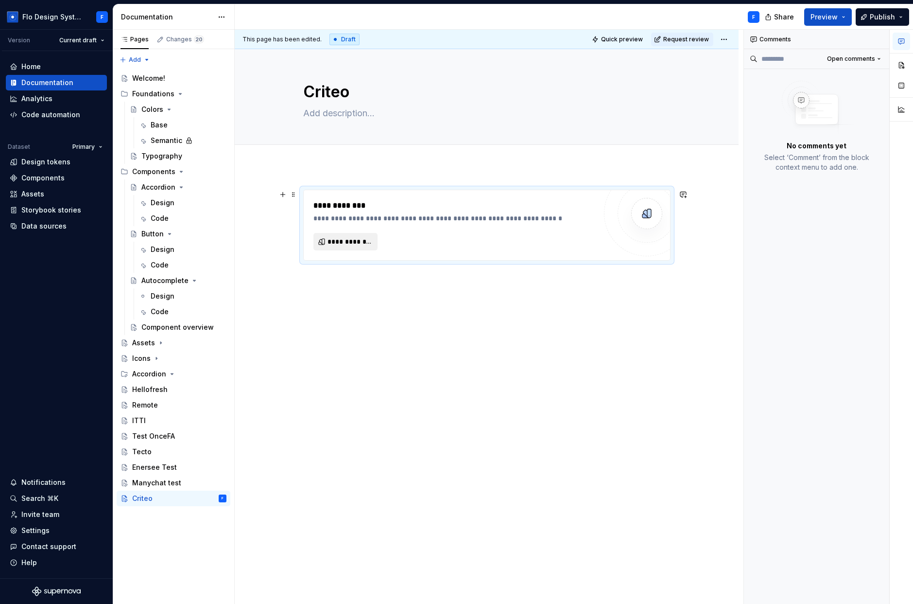
click at [352, 243] on span "**********" at bounding box center [350, 242] width 44 height 10
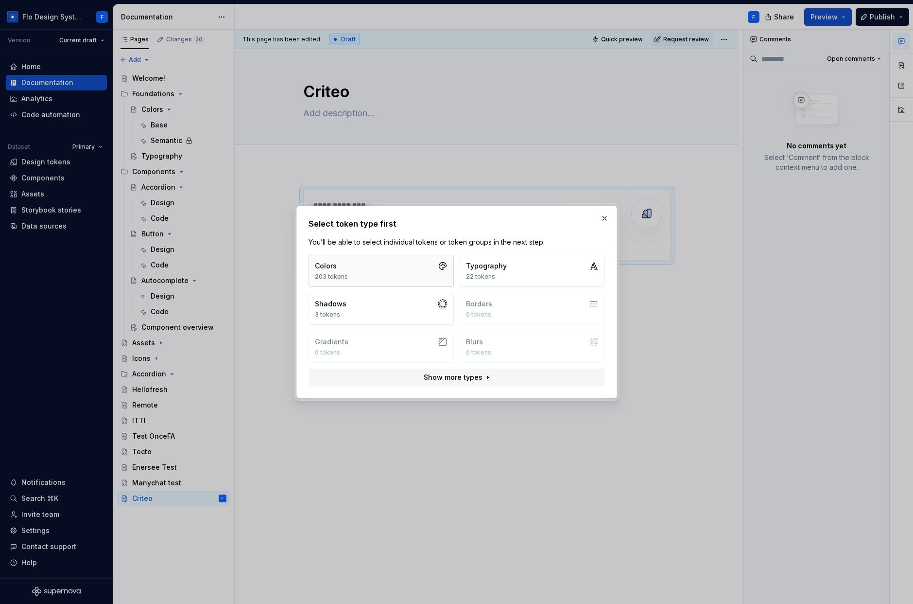
click at [402, 269] on button "Colors 203 tokens" at bounding box center [381, 271] width 145 height 32
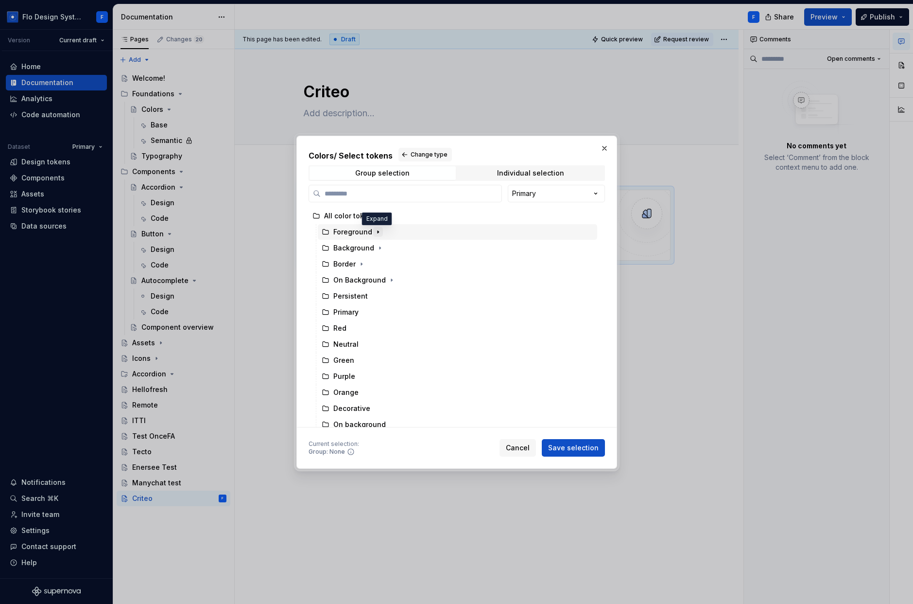
click at [377, 228] on icon "button" at bounding box center [378, 232] width 8 height 8
click at [349, 234] on div "Foreground" at bounding box center [352, 232] width 39 height 10
click at [571, 444] on span "Save selection" at bounding box center [573, 448] width 51 height 10
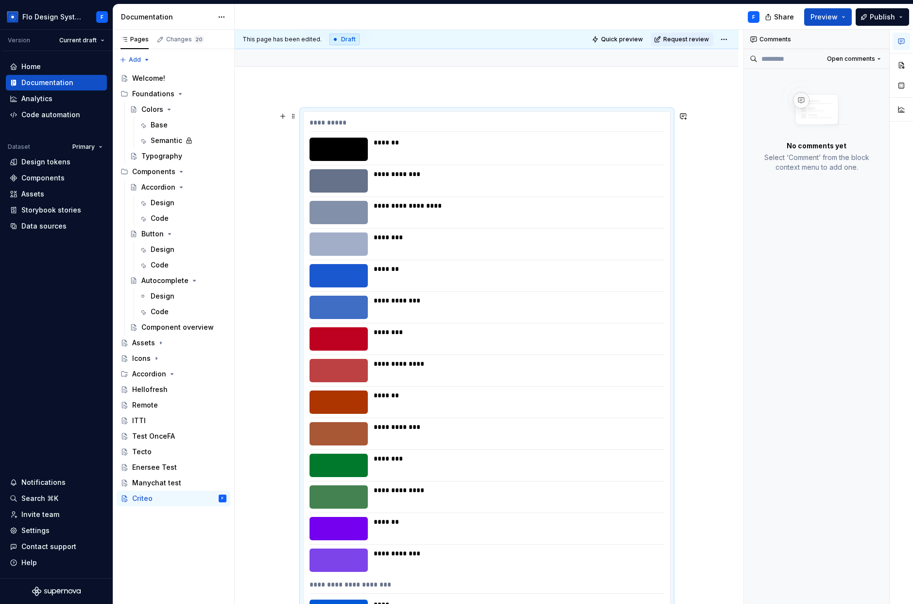
scroll to position [3, 0]
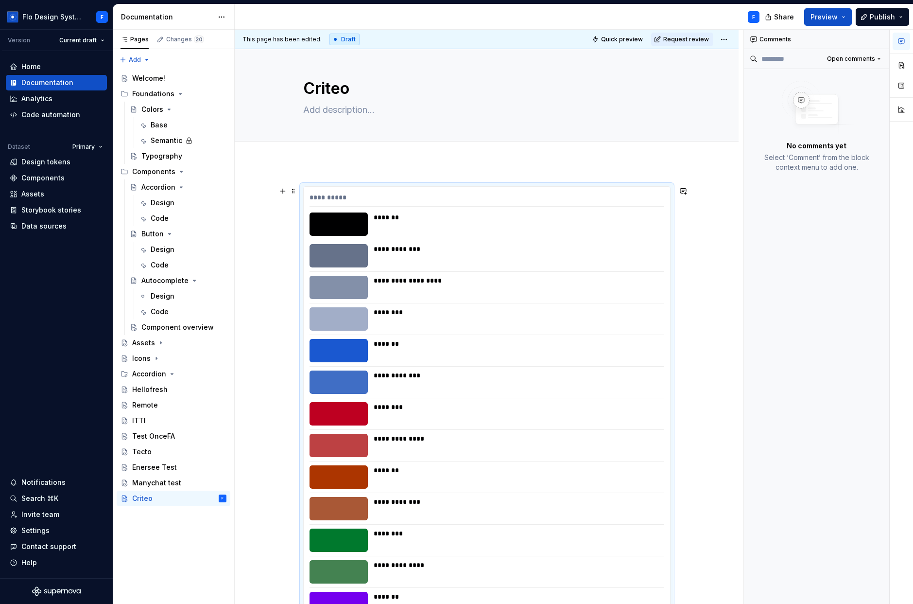
click at [468, 196] on div "**********" at bounding box center [487, 199] width 355 height 14
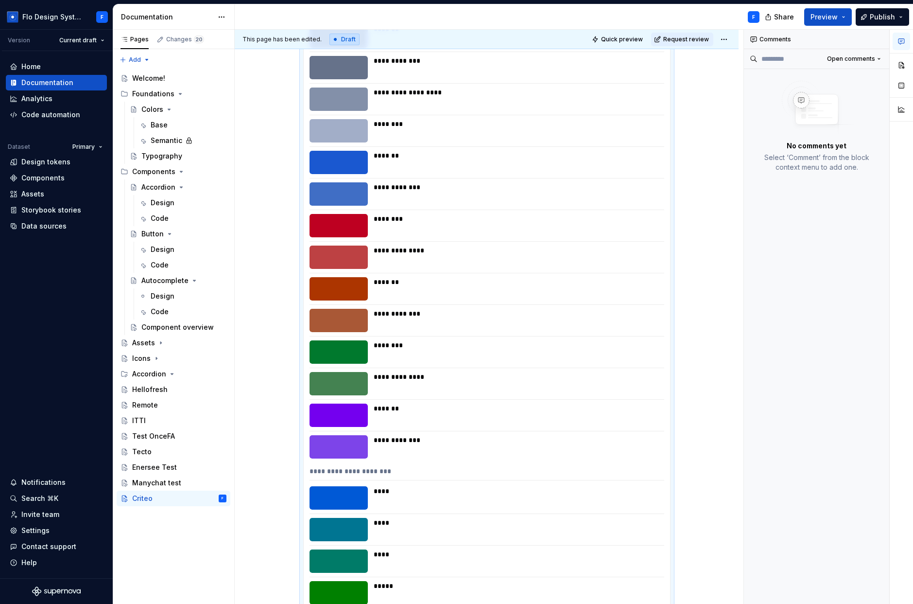
scroll to position [0, 0]
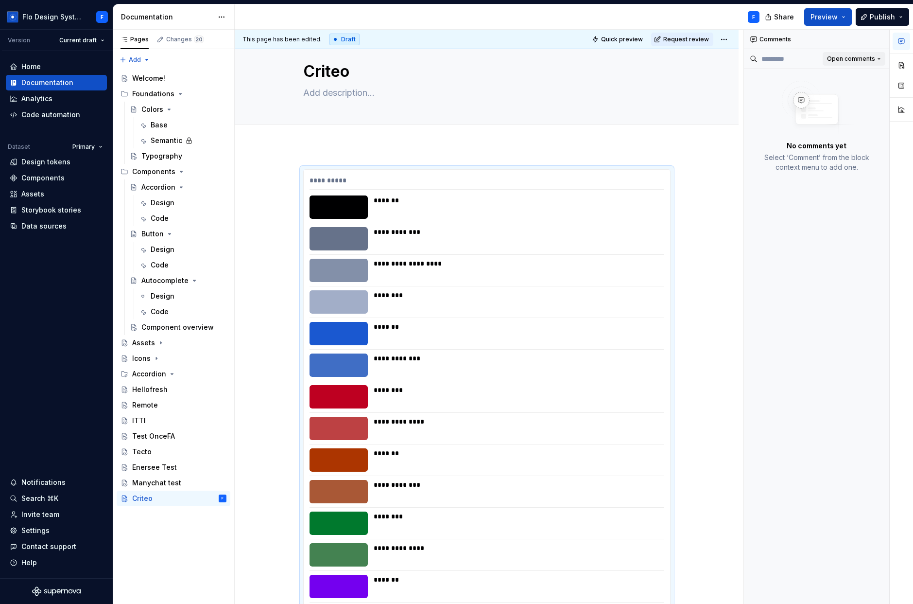
click at [591, 58] on span "Open comments" at bounding box center [851, 59] width 48 height 8
click at [591, 59] on div "Comments Open comments No comments yet Select ‘Comment’ from the block context …" at bounding box center [828, 317] width 169 height 575
click at [591, 59] on input at bounding box center [787, 59] width 58 height 16
click at [554, 239] on div "**********" at bounding box center [516, 238] width 285 height 23
drag, startPoint x: 502, startPoint y: 237, endPoint x: 508, endPoint y: 241, distance: 7.4
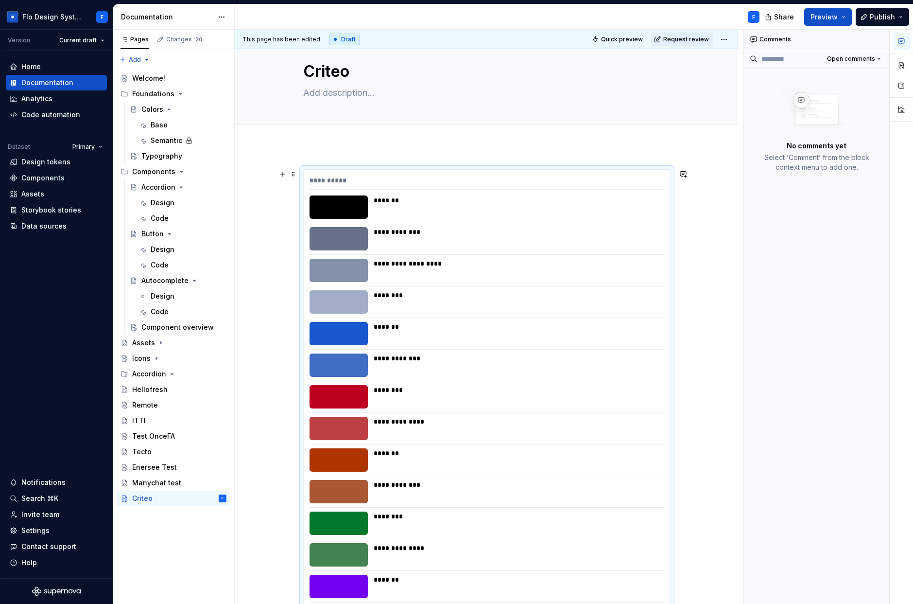
click at [502, 238] on div "**********" at bounding box center [516, 238] width 285 height 23
click at [591, 64] on button "button" at bounding box center [901, 64] width 17 height 17
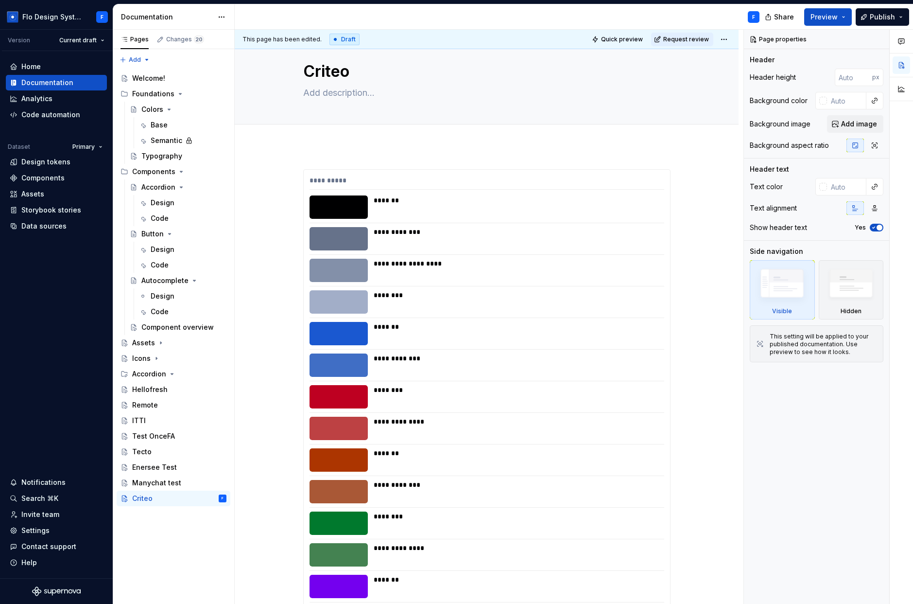
click at [533, 208] on div "*******" at bounding box center [516, 206] width 285 height 23
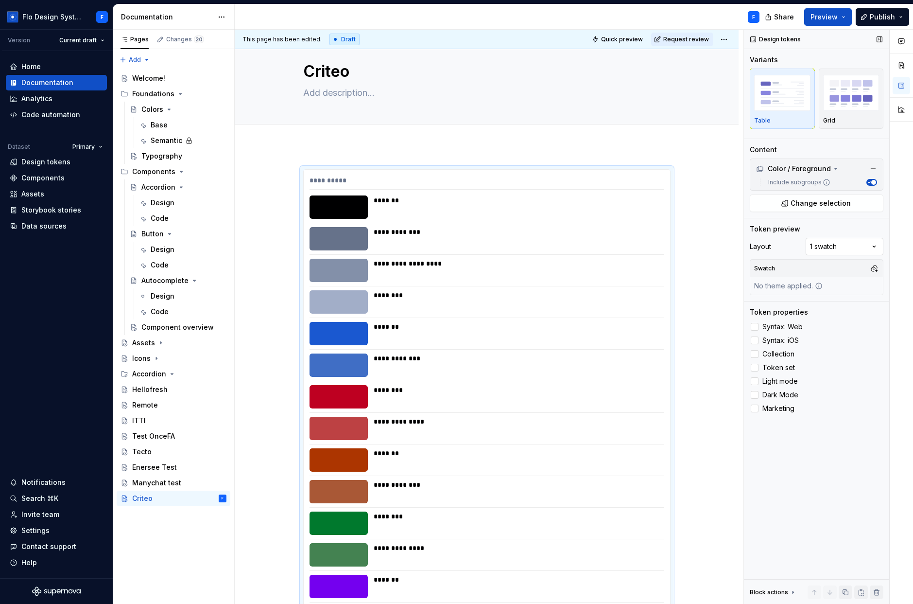
click at [591, 247] on div "Comments Open comments No comments yet Select ‘Comment’ from the block context …" at bounding box center [828, 317] width 169 height 575
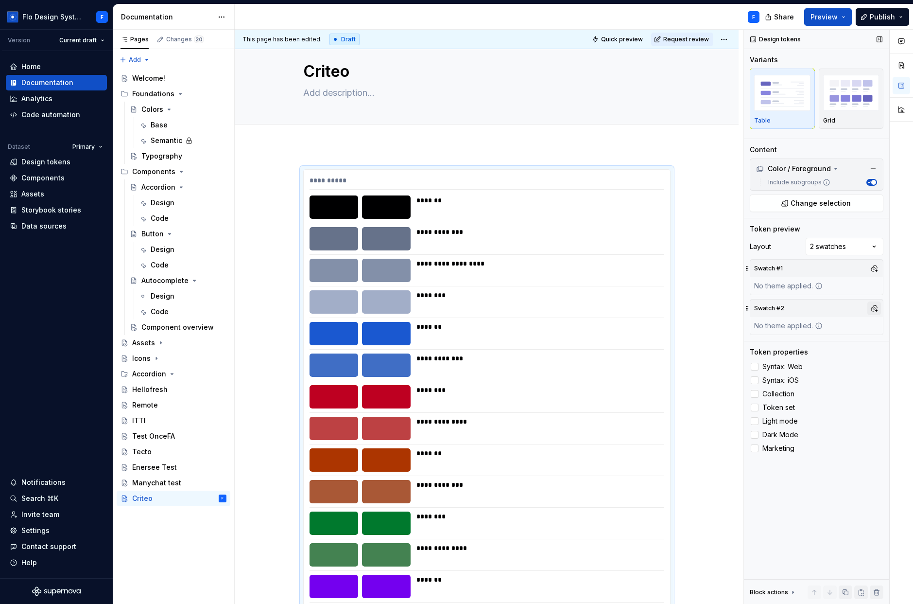
click at [591, 306] on button "button" at bounding box center [875, 308] width 14 height 14
click at [591, 343] on div "Dark" at bounding box center [791, 345] width 16 height 10
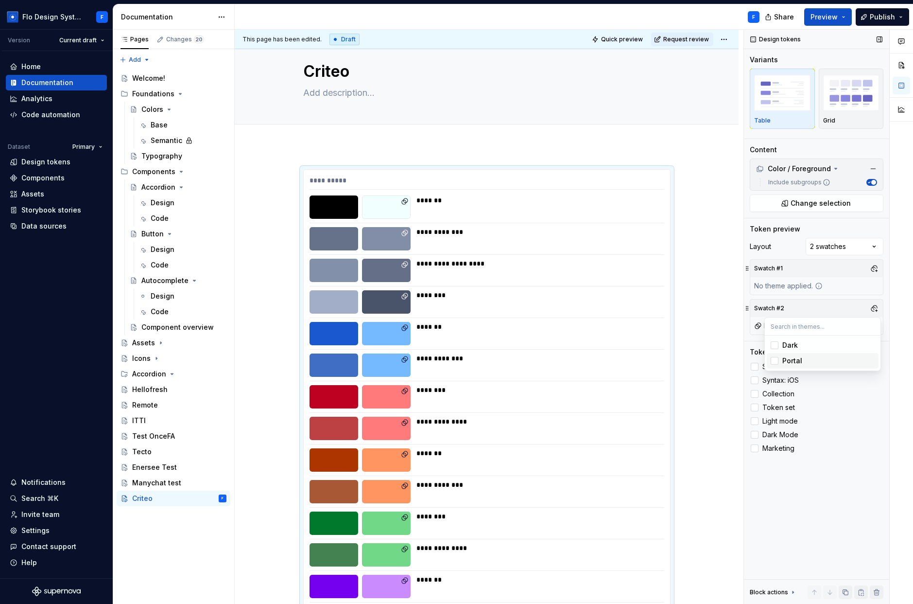
click at [591, 497] on div "Comments Open comments No comments yet Select ‘Comment’ from the block context …" at bounding box center [828, 317] width 169 height 575
click at [591, 366] on div at bounding box center [755, 367] width 8 height 8
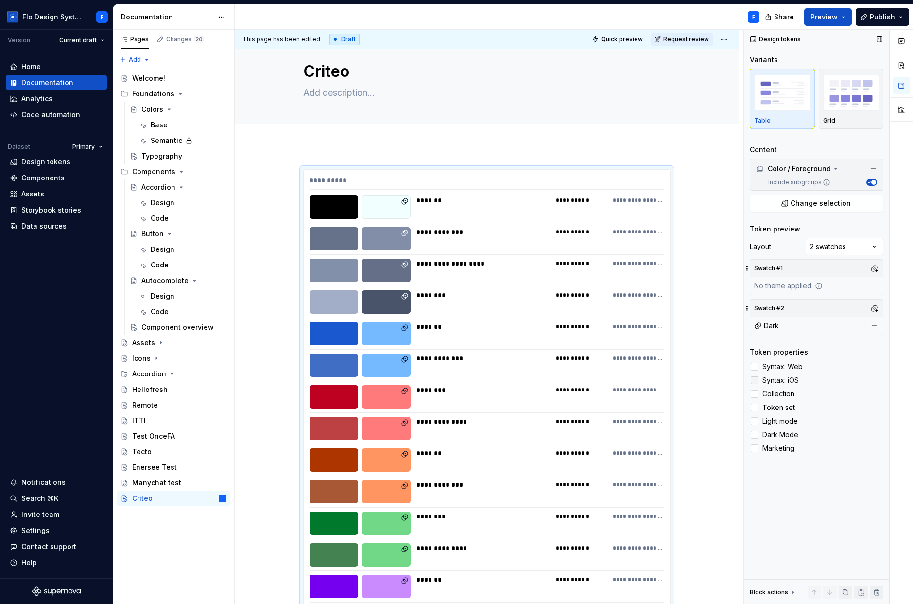
click at [591, 383] on div at bounding box center [755, 380] width 8 height 8
click at [591, 393] on div at bounding box center [755, 394] width 8 height 8
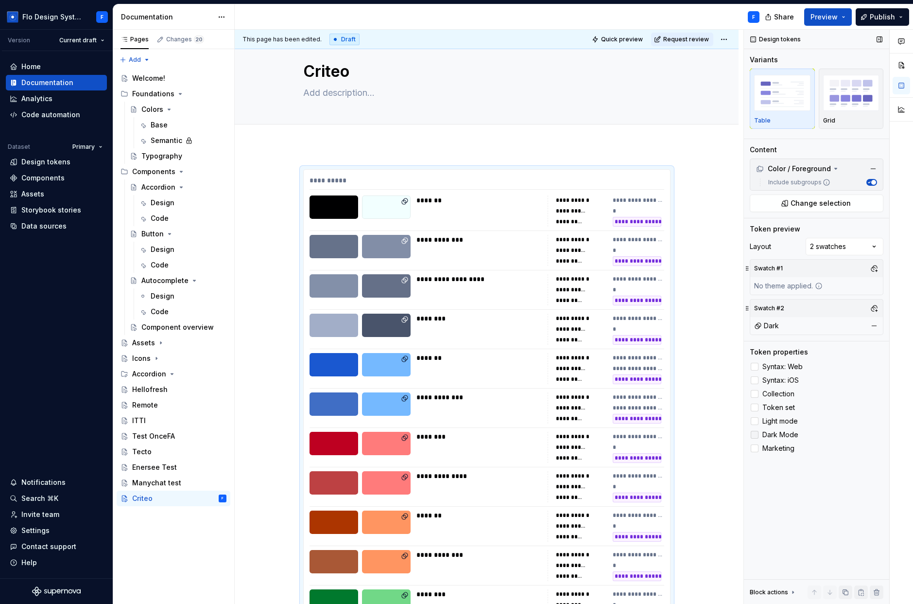
click at [591, 432] on span "Dark Mode" at bounding box center [781, 435] width 36 height 8
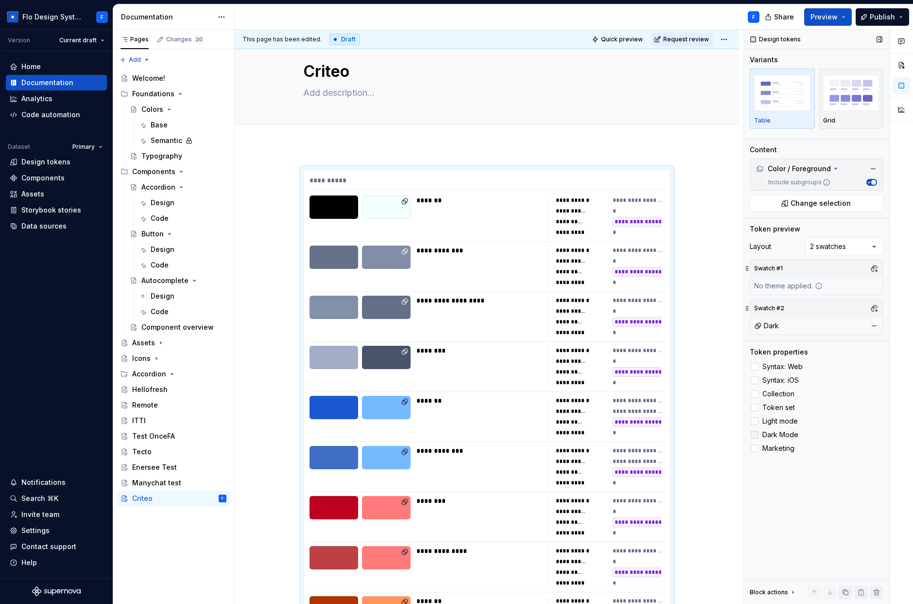
click at [591, 432] on span "Dark Mode" at bounding box center [781, 435] width 36 height 8
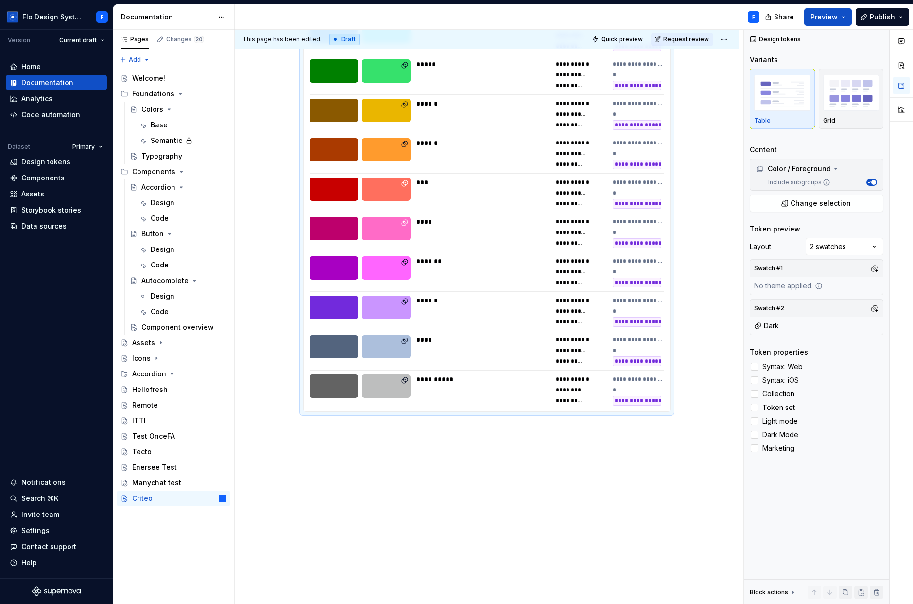
click at [311, 462] on div "**********" at bounding box center [489, 317] width 509 height 575
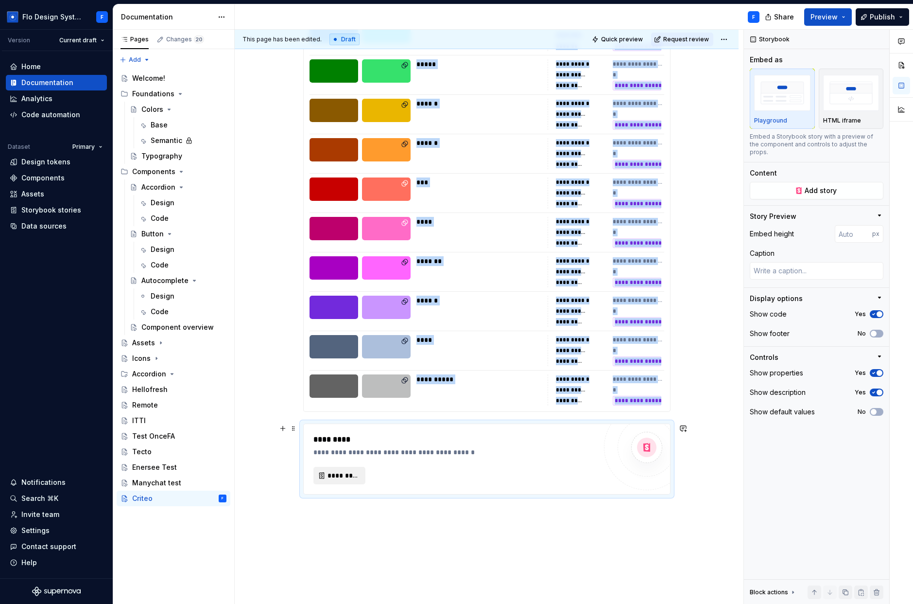
click at [348, 471] on span "*********" at bounding box center [344, 476] width 32 height 10
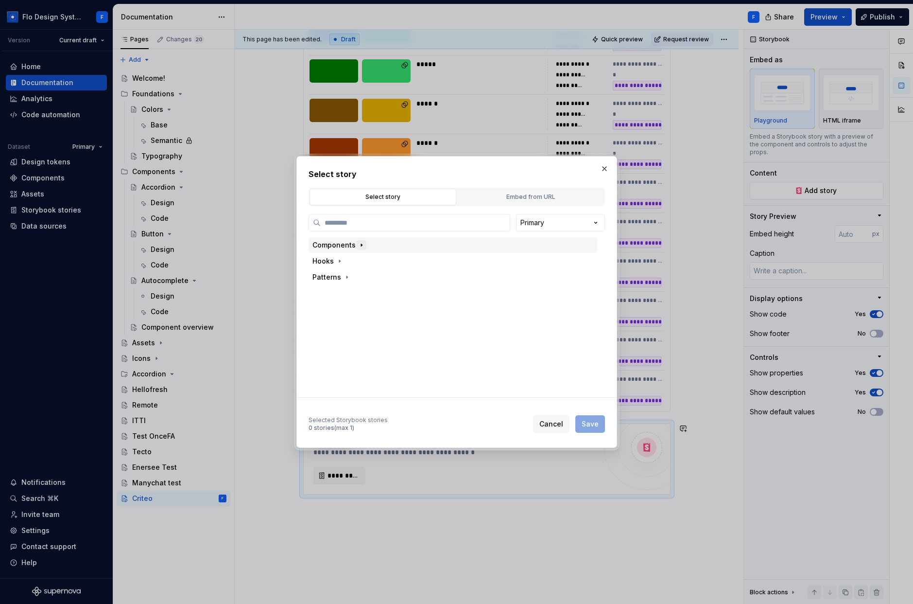
click at [362, 247] on icon "button" at bounding box center [362, 245] width 8 height 8
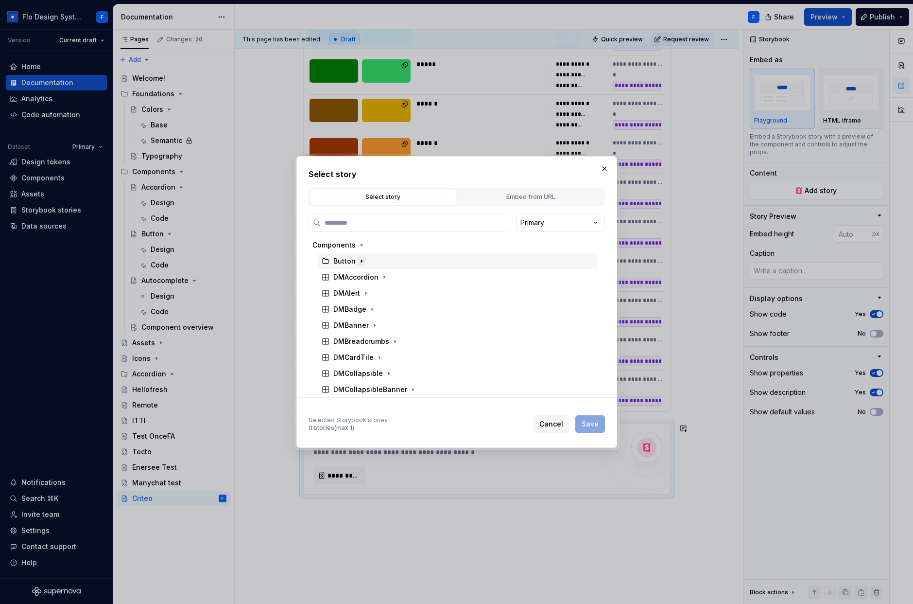
click at [364, 259] on icon "button" at bounding box center [362, 261] width 8 height 8
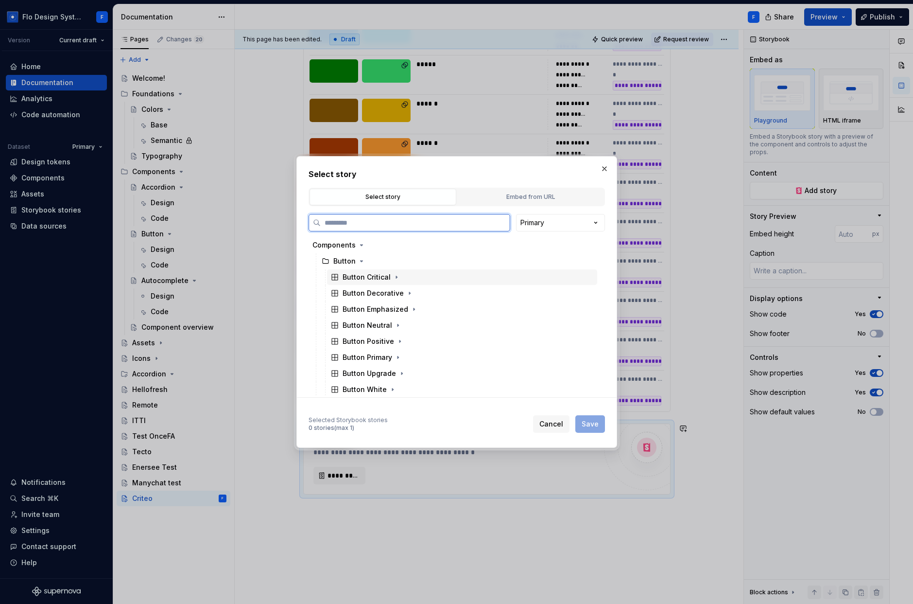
click at [374, 279] on div "Button Critical" at bounding box center [367, 277] width 48 height 10
drag, startPoint x: 415, startPoint y: 305, endPoint x: 421, endPoint y: 311, distance: 8.2
click at [416, 305] on div "Base" at bounding box center [466, 309] width 261 height 16
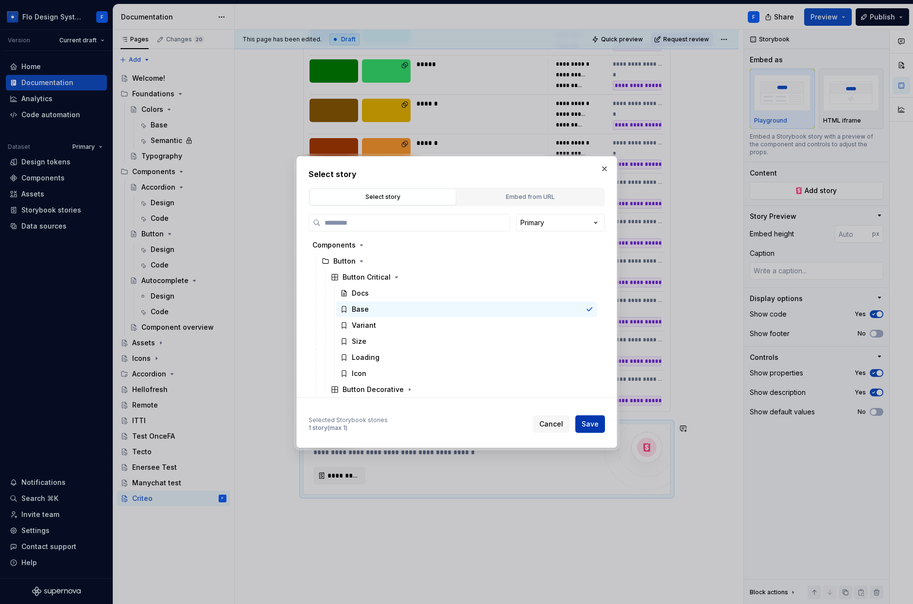
click at [588, 418] on button "Save" at bounding box center [591, 423] width 30 height 17
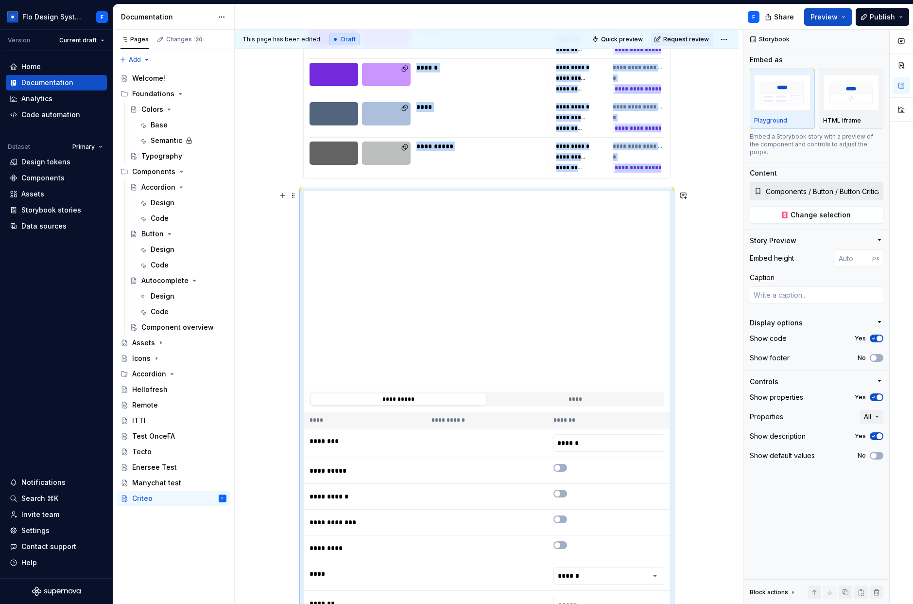
scroll to position [1135, 0]
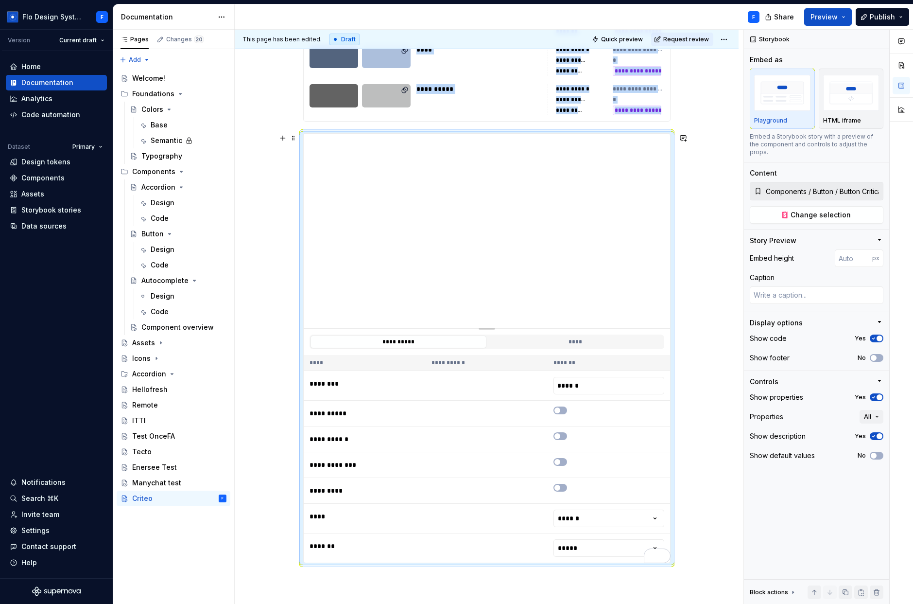
type textarea "*"
type input "397"
type textarea "*"
type input "354"
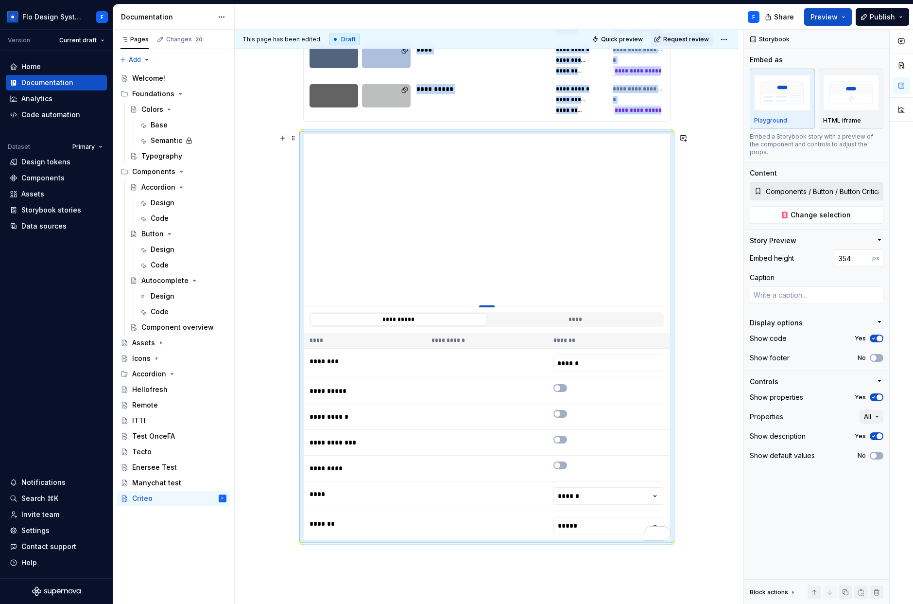
type textarea "*"
type input "297"
type textarea "*"
type input "241"
type textarea "*"
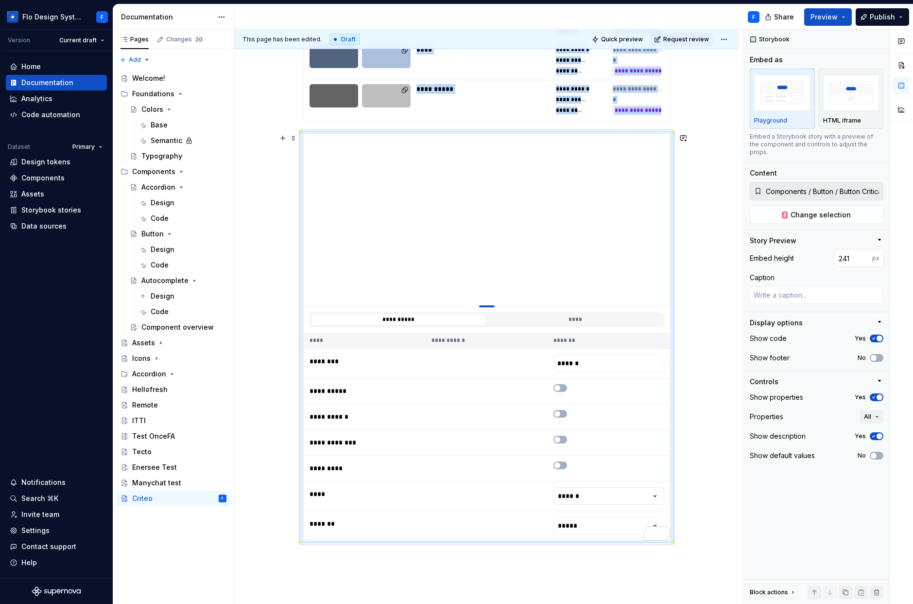
type input "193"
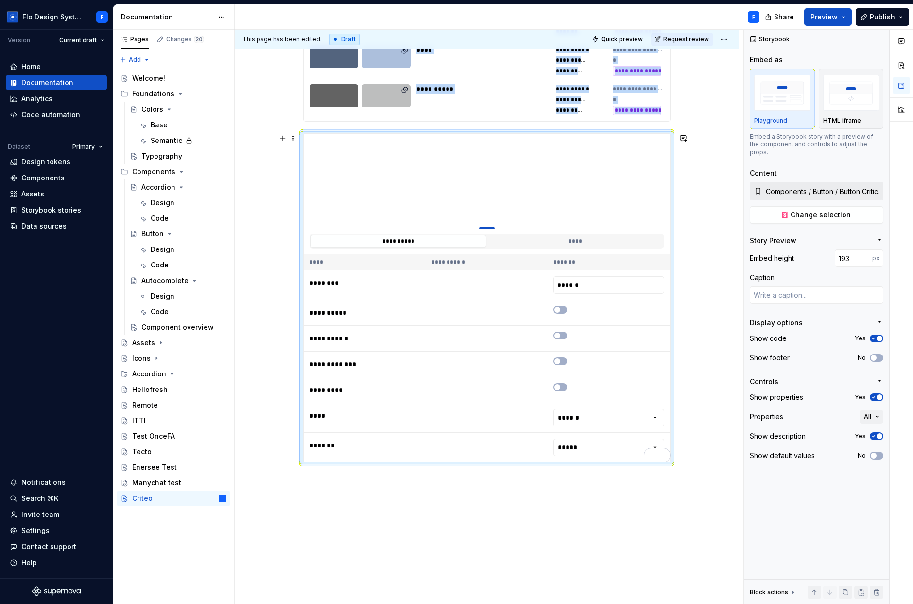
type textarea "*"
type input "183"
drag, startPoint x: 488, startPoint y: 327, endPoint x: 500, endPoint y: 223, distance: 105.2
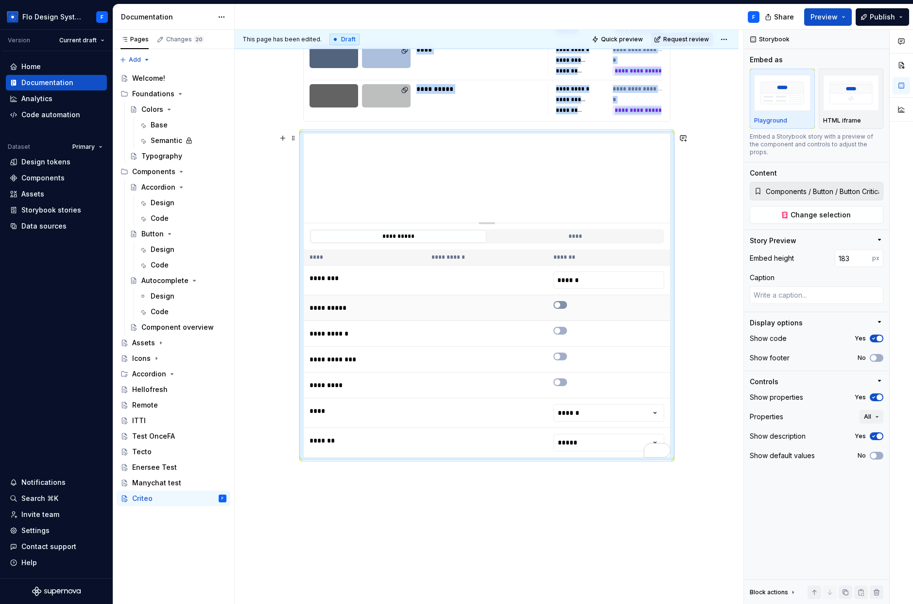
click at [564, 301] on button "To enrich screen reader interactions, please activate Accessibility in Grammarl…" at bounding box center [561, 305] width 14 height 8
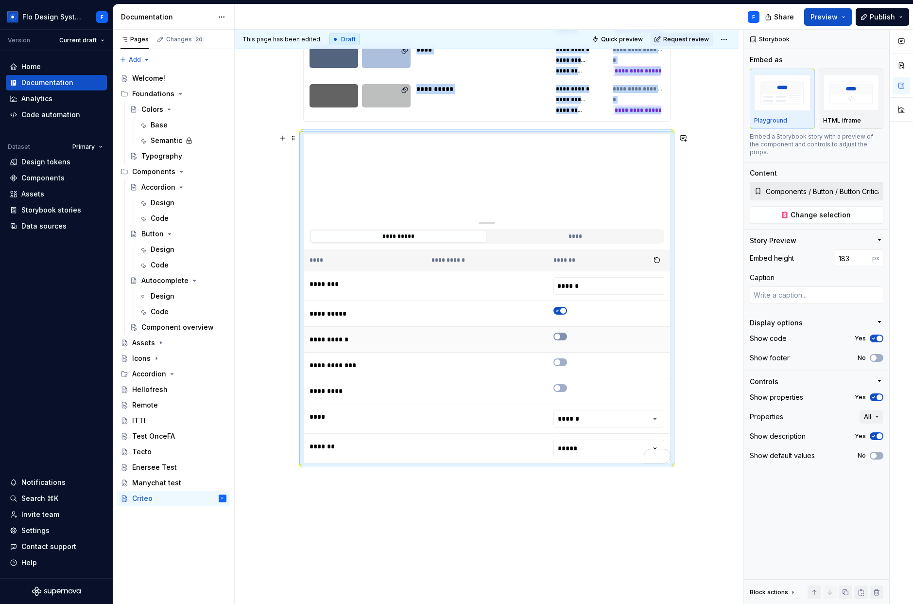
click at [559, 337] on span "To enrich screen reader interactions, please activate Accessibility in Grammarl…" at bounding box center [558, 336] width 6 height 6
drag, startPoint x: 558, startPoint y: 360, endPoint x: 560, endPoint y: 368, distance: 8.0
click at [558, 361] on span "To enrich screen reader interactions, please activate Accessibility in Grammarl…" at bounding box center [558, 362] width 6 height 6
drag, startPoint x: 558, startPoint y: 388, endPoint x: 594, endPoint y: 431, distance: 55.6
click at [558, 388] on span "To enrich screen reader interactions, please activate Accessibility in Grammarl…" at bounding box center [558, 388] width 6 height 6
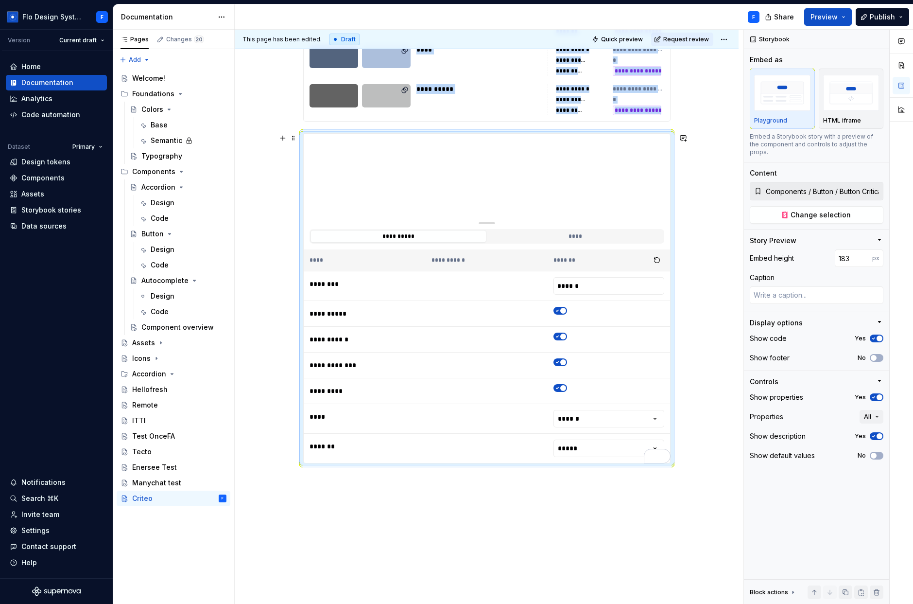
click at [591, 414] on html "Flo Design System F Version Current draft Home Documentation Analytics Code aut…" at bounding box center [456, 302] width 913 height 604
click at [575, 232] on button "****" at bounding box center [576, 236] width 176 height 13
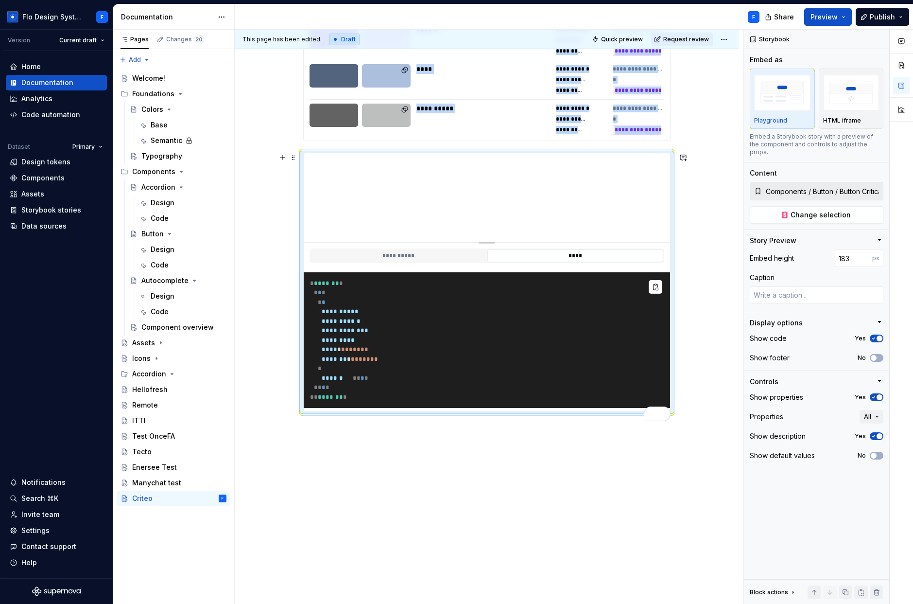
scroll to position [1125, 0]
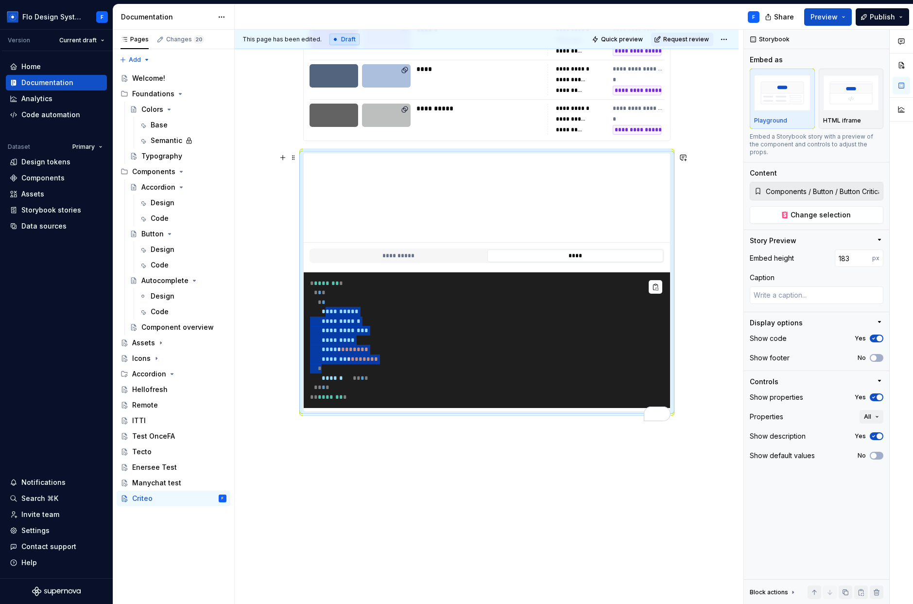
drag, startPoint x: 407, startPoint y: 360, endPoint x: 334, endPoint y: 302, distance: 93.1
click at [335, 302] on pre "**********" at bounding box center [487, 340] width 367 height 136
drag, startPoint x: 336, startPoint y: 304, endPoint x: 383, endPoint y: 348, distance: 64.3
click at [336, 308] on span "**********" at bounding box center [340, 311] width 37 height 6
click at [591, 354] on button "No" at bounding box center [877, 358] width 14 height 8
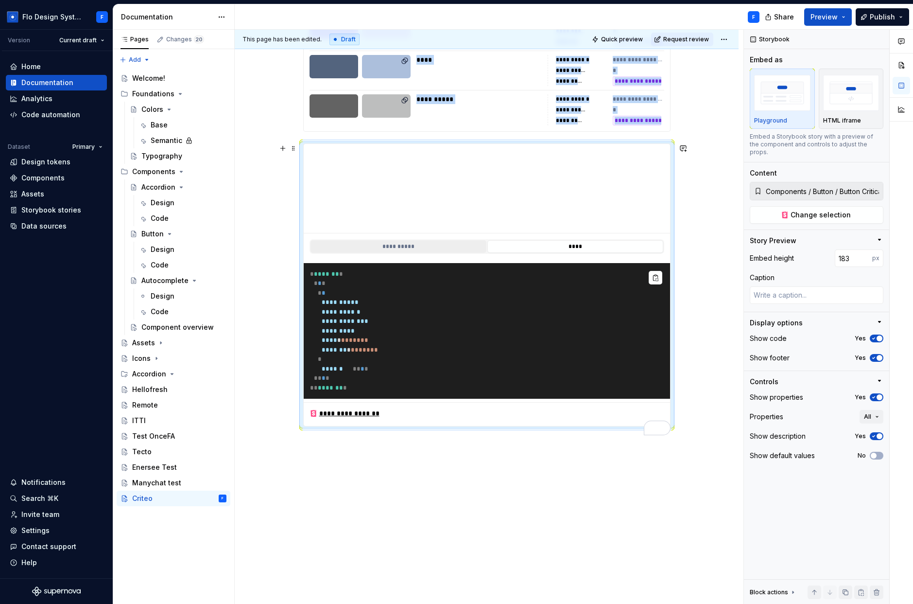
click at [370, 245] on button "**********" at bounding box center [399, 246] width 176 height 13
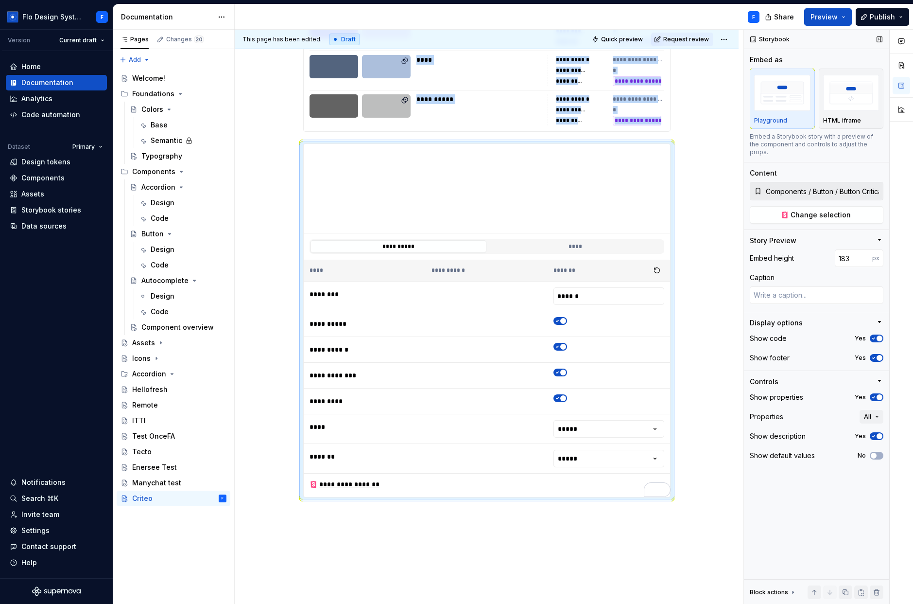
drag, startPoint x: 873, startPoint y: 428, endPoint x: 880, endPoint y: 437, distance: 11.8
click at [591, 436] on icon "button" at bounding box center [874, 436] width 2 height 1
click at [591, 432] on button "No" at bounding box center [877, 436] width 14 height 8
click at [591, 397] on icon "button" at bounding box center [874, 397] width 2 height 1
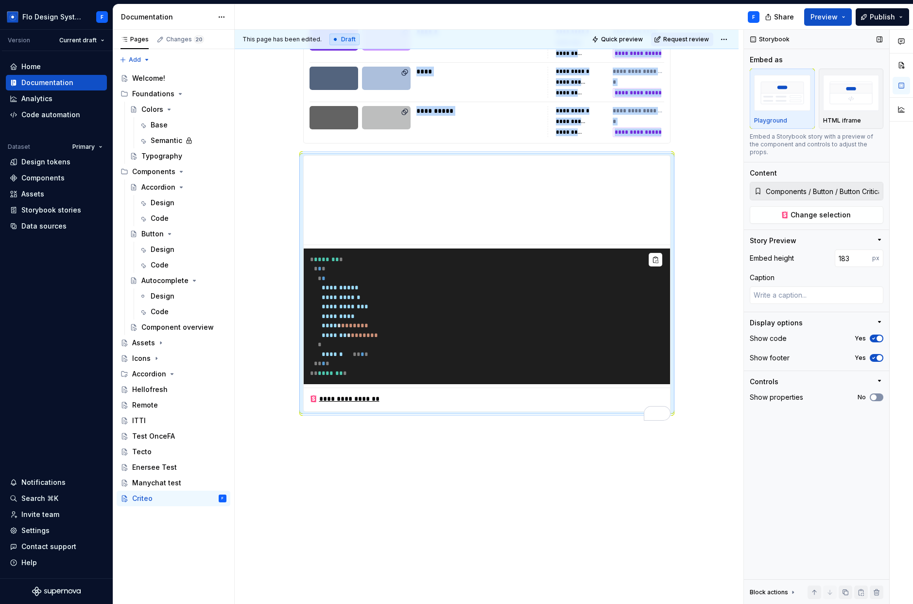
scroll to position [1122, 0]
click at [591, 394] on span "button" at bounding box center [874, 397] width 6 height 6
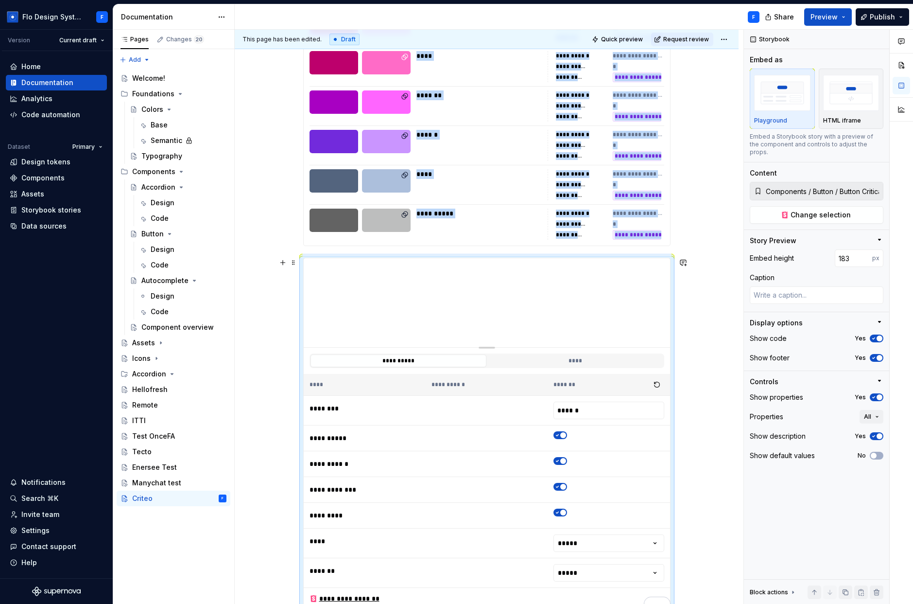
scroll to position [1012, 0]
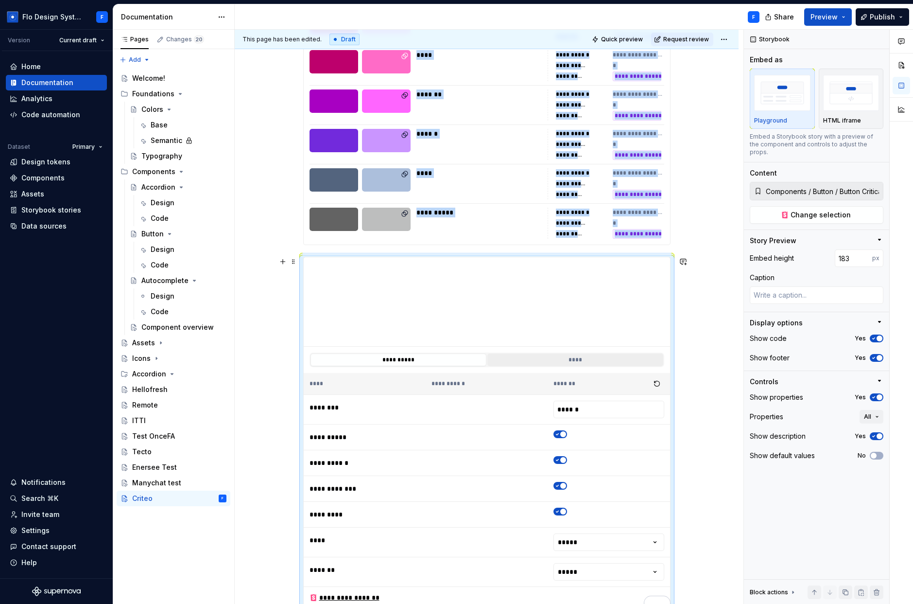
click at [566, 360] on button "****" at bounding box center [576, 359] width 176 height 13
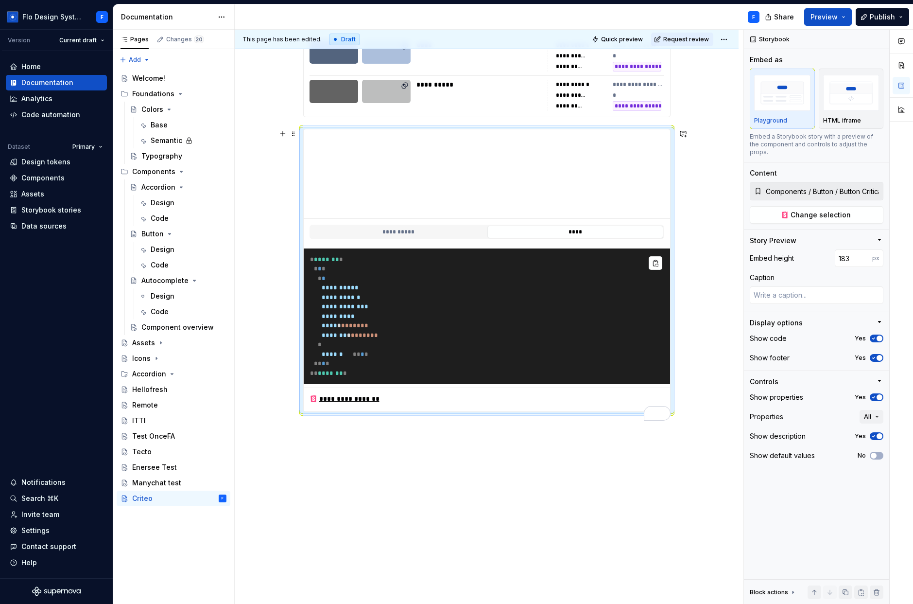
drag, startPoint x: 499, startPoint y: 298, endPoint x: 405, endPoint y: 347, distance: 105.7
click at [499, 298] on pre "**********" at bounding box center [487, 316] width 367 height 136
drag, startPoint x: 339, startPoint y: 348, endPoint x: 310, endPoint y: 246, distance: 105.7
click at [310, 248] on pre "**********" at bounding box center [487, 316] width 367 height 136
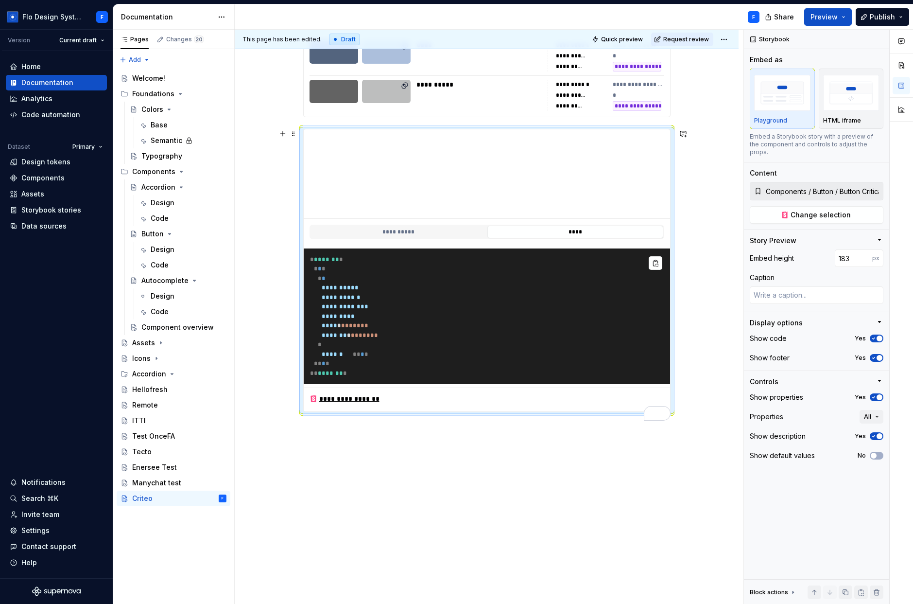
drag, startPoint x: 306, startPoint y: 255, endPoint x: 378, endPoint y: 377, distance: 141.6
click at [378, 377] on pre "**********" at bounding box center [487, 316] width 367 height 136
click at [404, 227] on button "**********" at bounding box center [399, 232] width 176 height 13
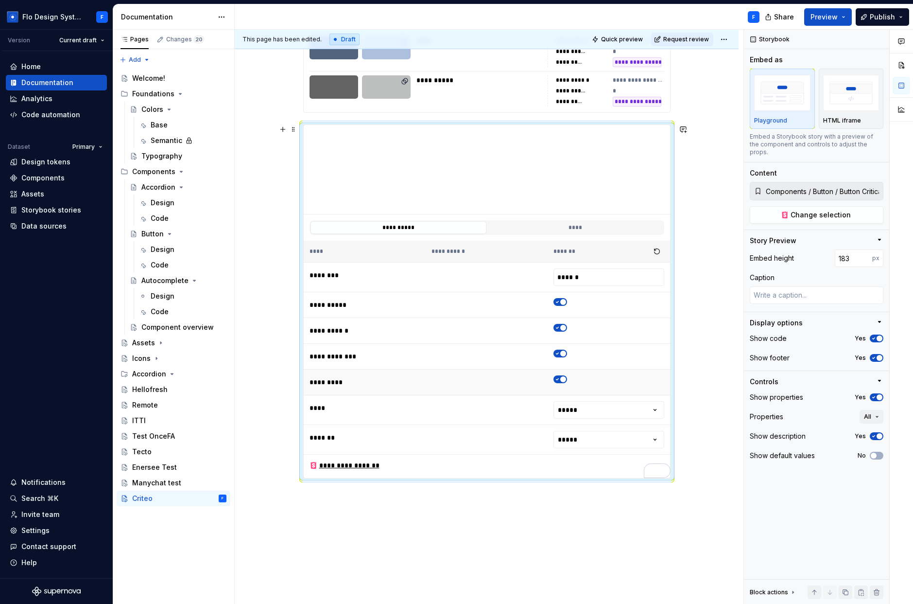
click at [564, 380] on span "To enrich screen reader interactions, please activate Accessibility in Grammarl…" at bounding box center [563, 379] width 6 height 6
click at [185, 40] on div "Changes 20" at bounding box center [185, 39] width 38 height 8
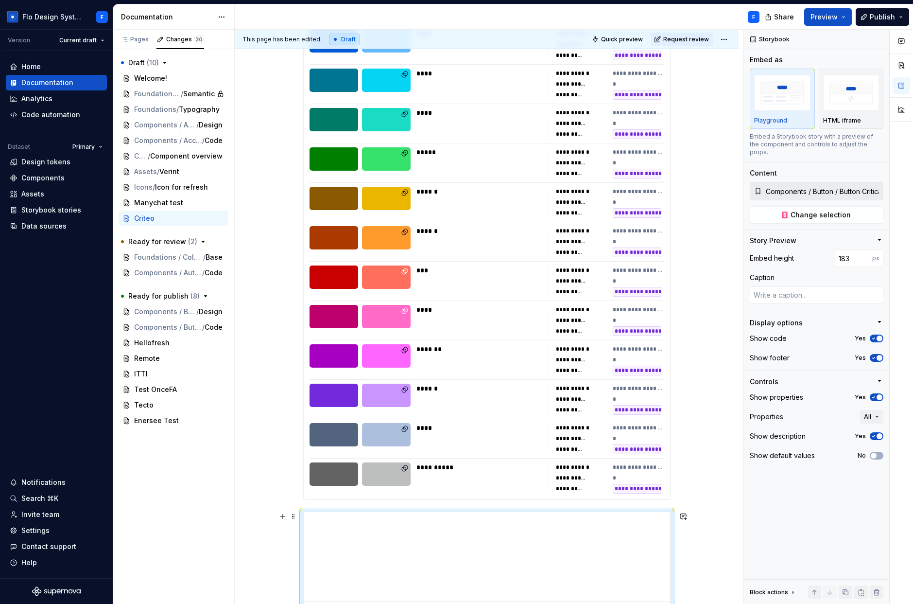
scroll to position [661, 0]
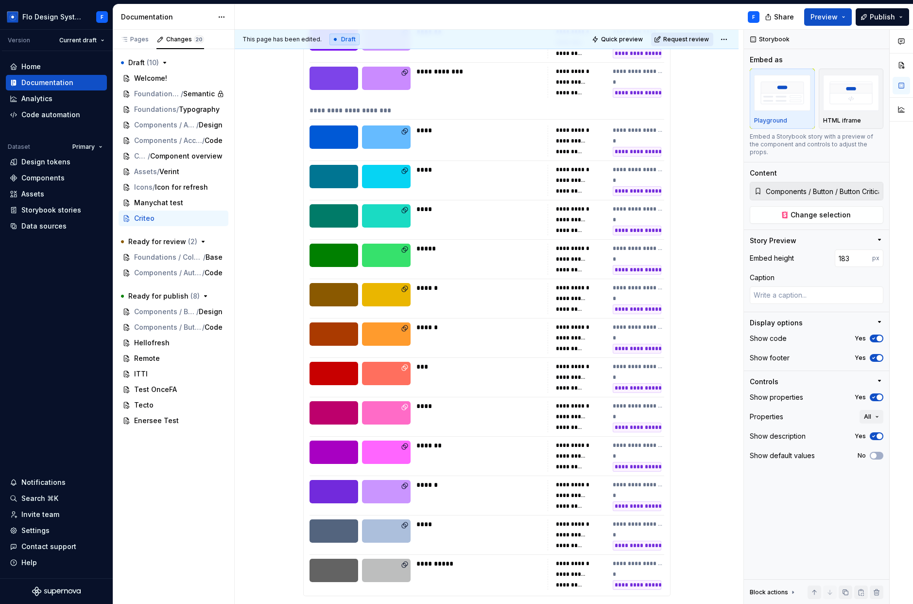
click at [591, 40] on span "Request review" at bounding box center [687, 39] width 46 height 8
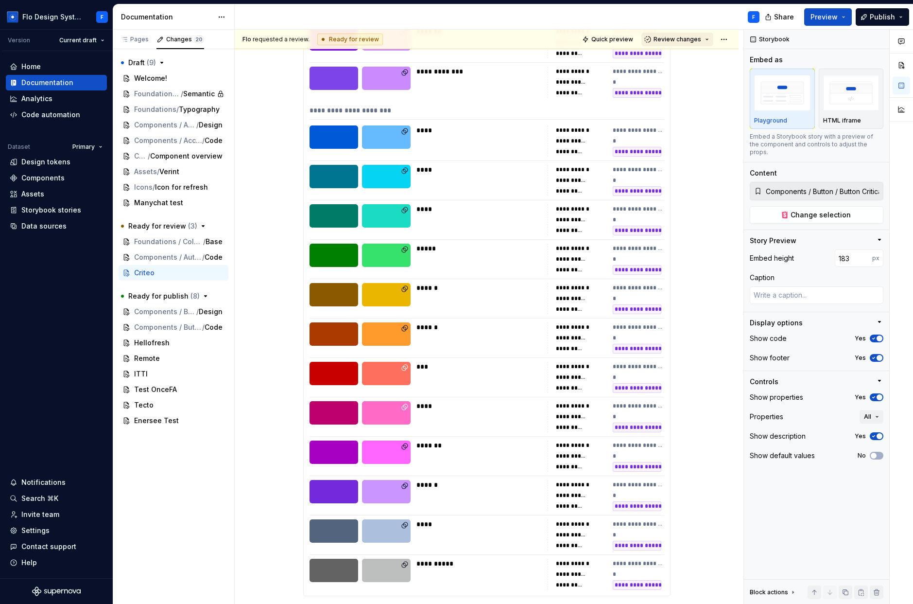
click at [591, 37] on span "Review changes" at bounding box center [678, 39] width 48 height 8
click at [591, 62] on div "Approve" at bounding box center [704, 58] width 85 height 10
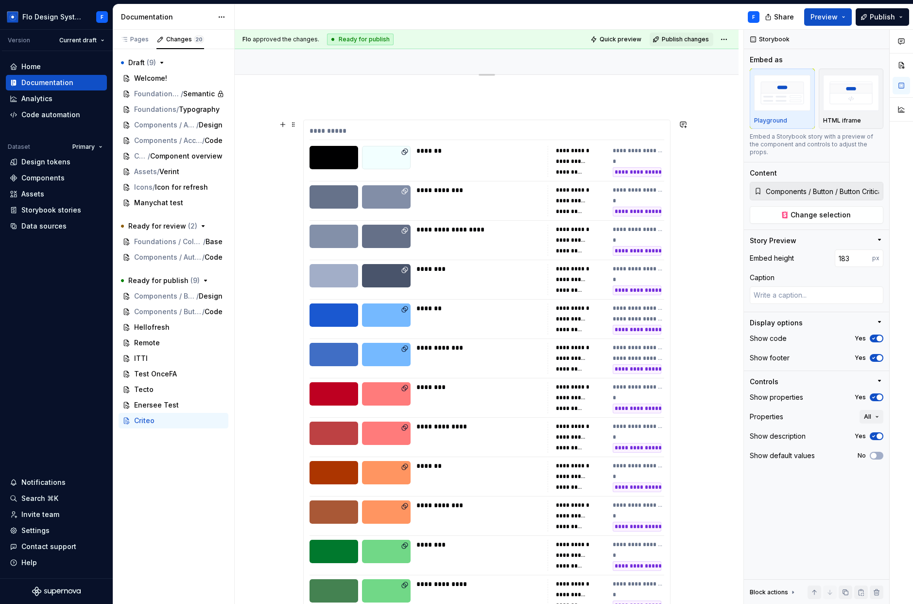
scroll to position [0, 0]
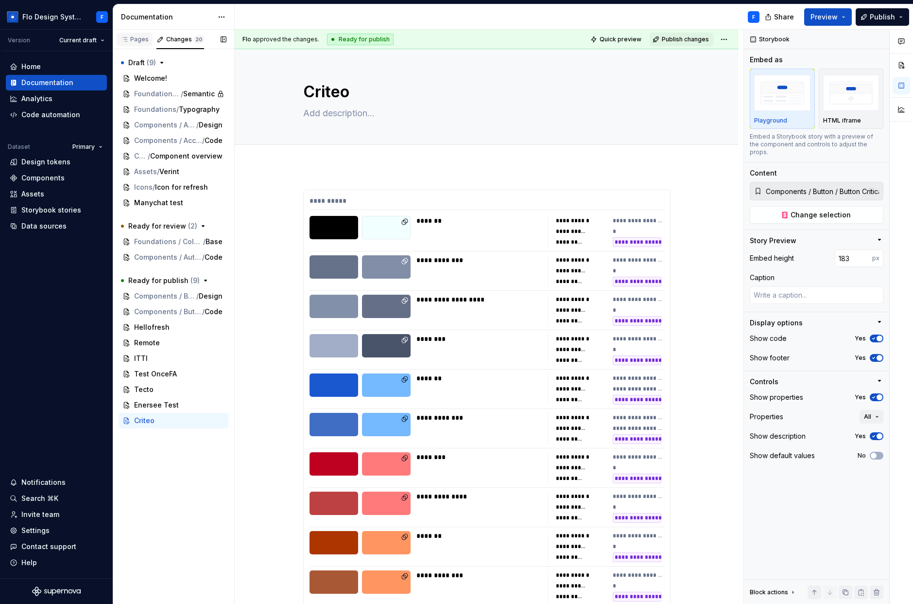
click at [135, 43] on div "Pages" at bounding box center [135, 39] width 28 height 8
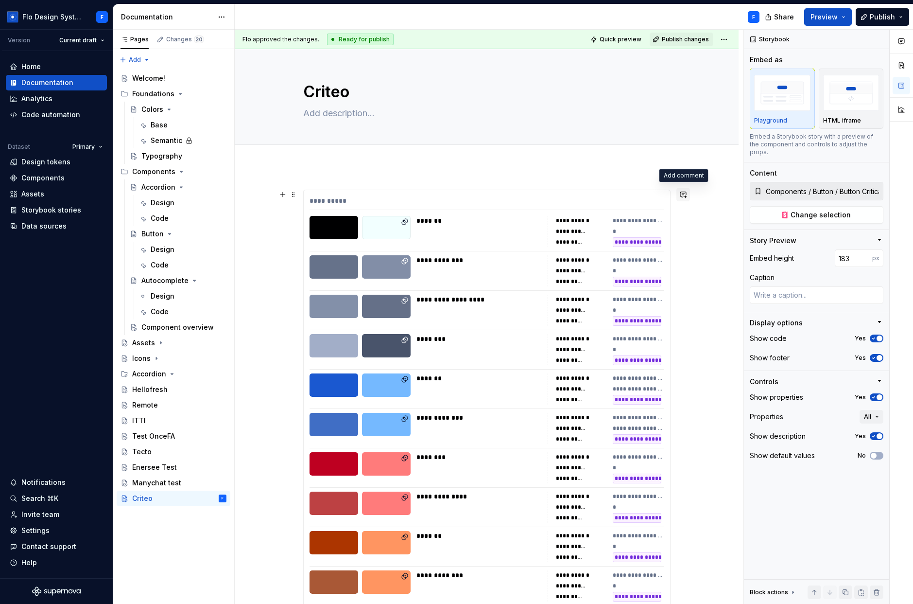
click at [591, 196] on button "button" at bounding box center [684, 195] width 14 height 14
type textarea "*"
click at [204, 499] on button "Page tree" at bounding box center [206, 498] width 14 height 14
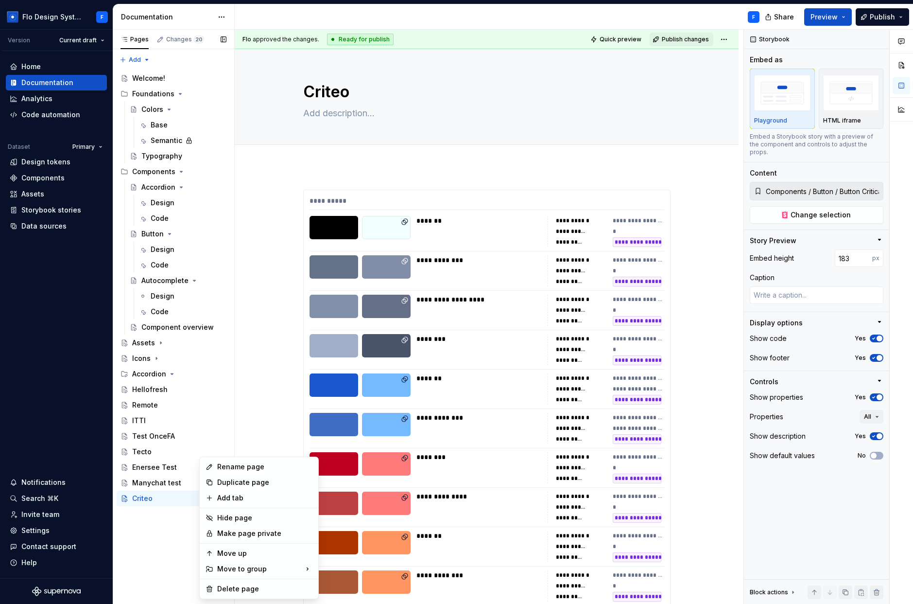
click at [138, 536] on div "Pages Changes 20 Add Accessibility guide for tree Page tree. Navigate the tree …" at bounding box center [174, 317] width 122 height 575
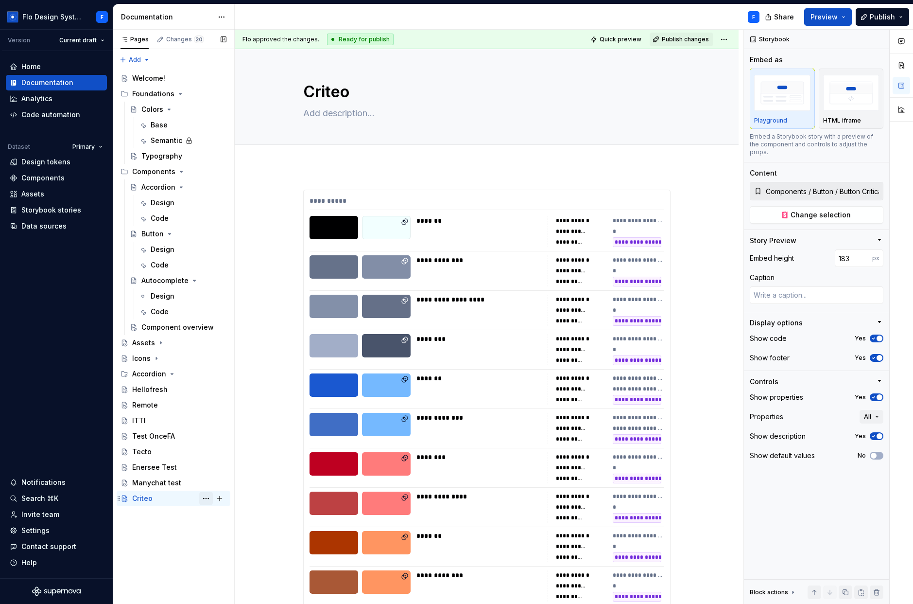
click at [205, 495] on button "Page tree" at bounding box center [206, 498] width 14 height 14
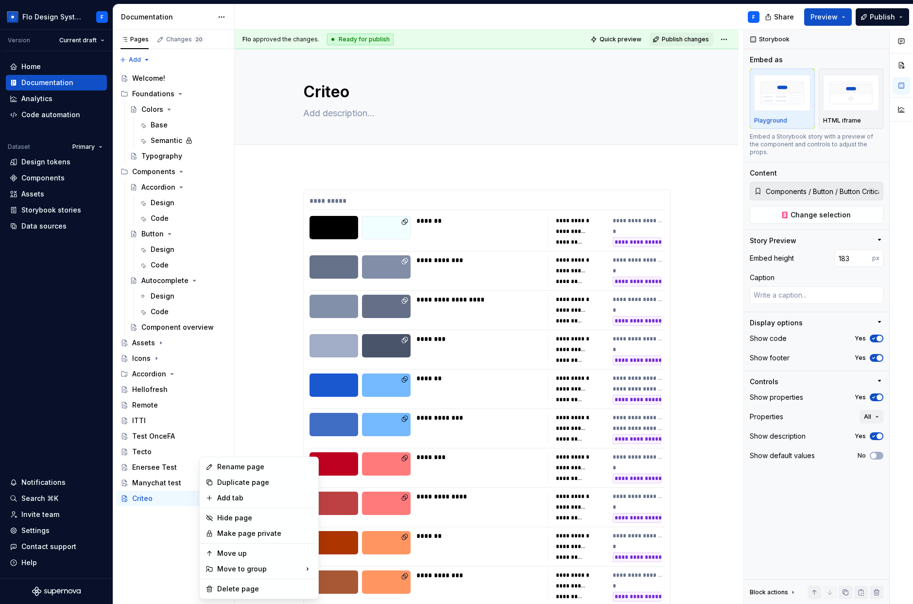
click at [223, 15] on html "Flo Design System F Version Current draft Home Documentation Analytics Code aut…" at bounding box center [456, 302] width 913 height 604
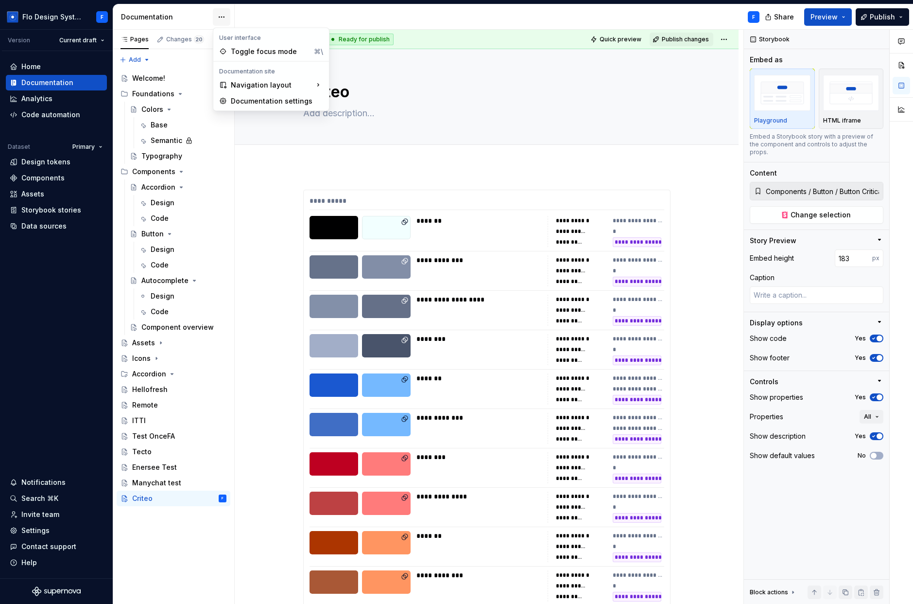
click at [223, 16] on html "Flo Design System F Version Current draft Home Documentation Analytics Code aut…" at bounding box center [456, 302] width 913 height 604
click at [267, 98] on div "Documentation settings" at bounding box center [277, 101] width 92 height 10
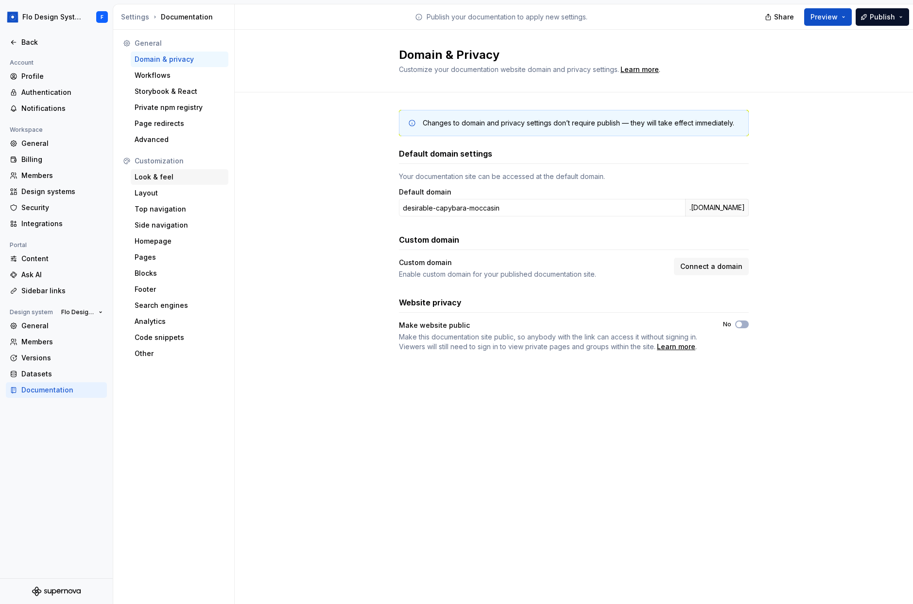
click at [158, 177] on div "Look & feel" at bounding box center [180, 177] width 90 height 10
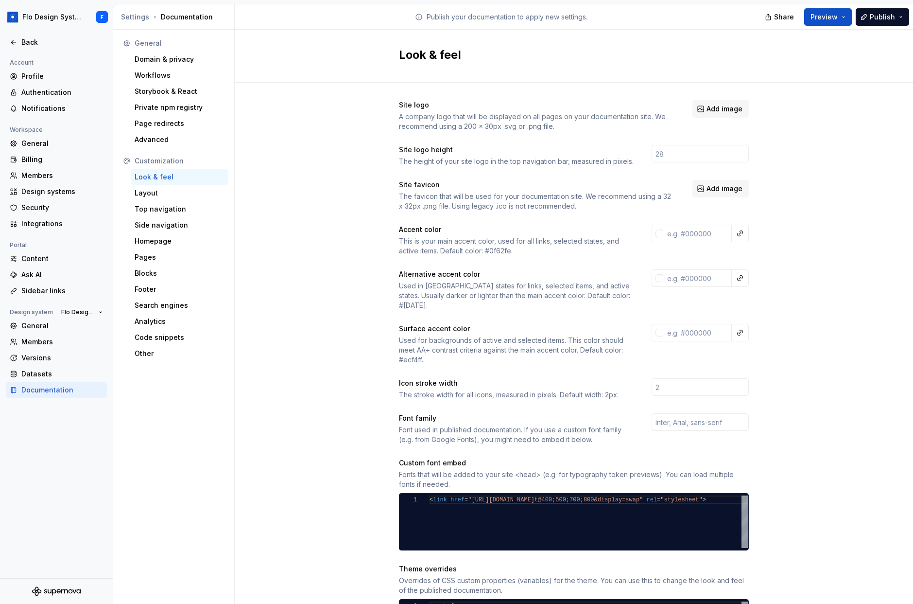
scroll to position [181, 0]
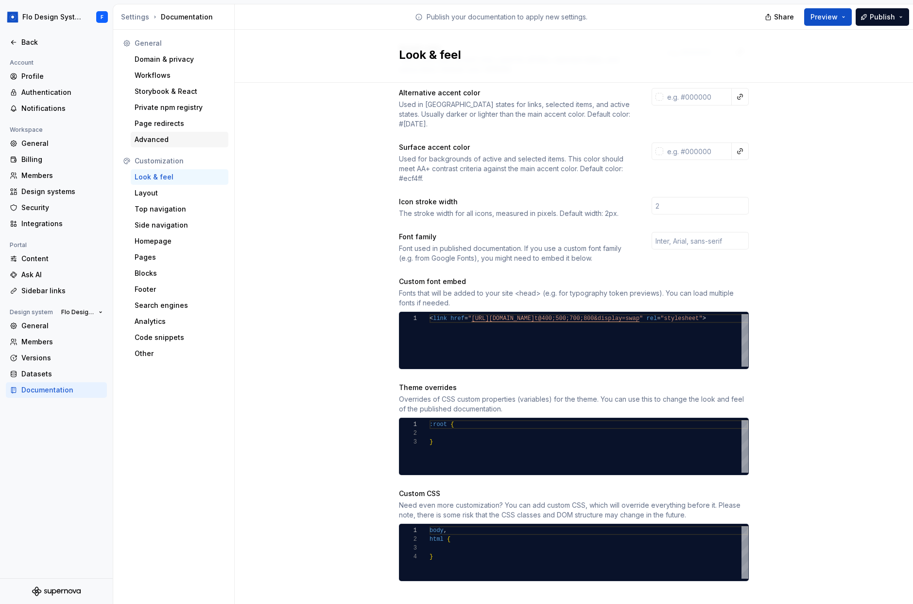
click at [152, 143] on div "Advanced" at bounding box center [180, 140] width 90 height 10
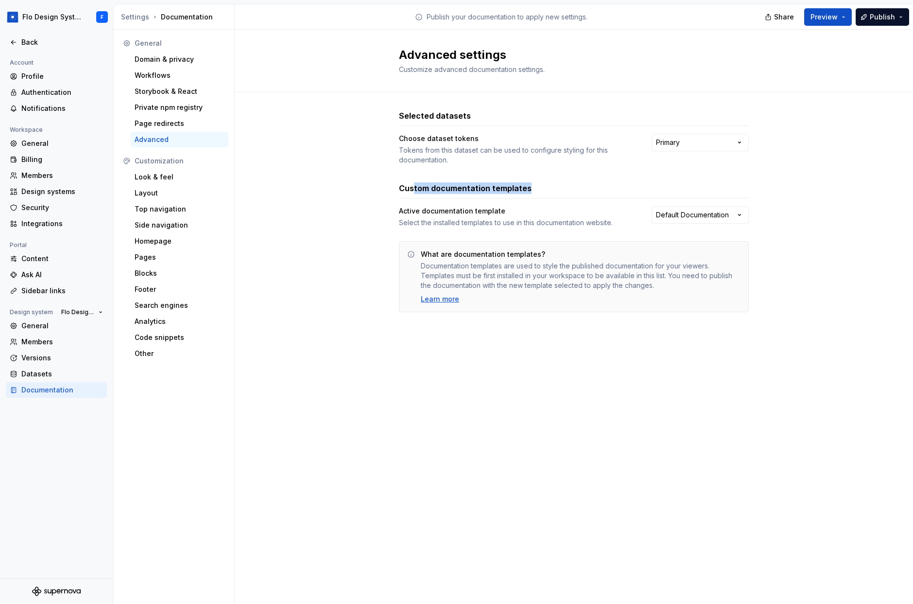
drag, startPoint x: 502, startPoint y: 186, endPoint x: 527, endPoint y: 184, distance: 25.4
click at [527, 184] on div "Custom documentation templates" at bounding box center [574, 188] width 350 height 12
click at [575, 359] on div "Advanced settings Customize advanced documentation settings. Selected datasets …" at bounding box center [574, 317] width 679 height 574
click at [17, 43] on icon at bounding box center [14, 42] width 8 height 8
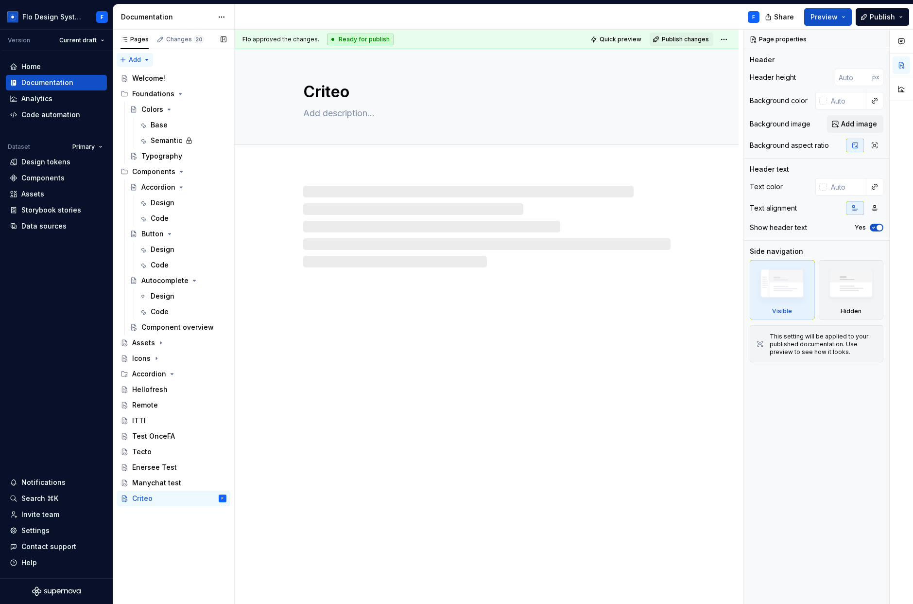
type textarea "*"
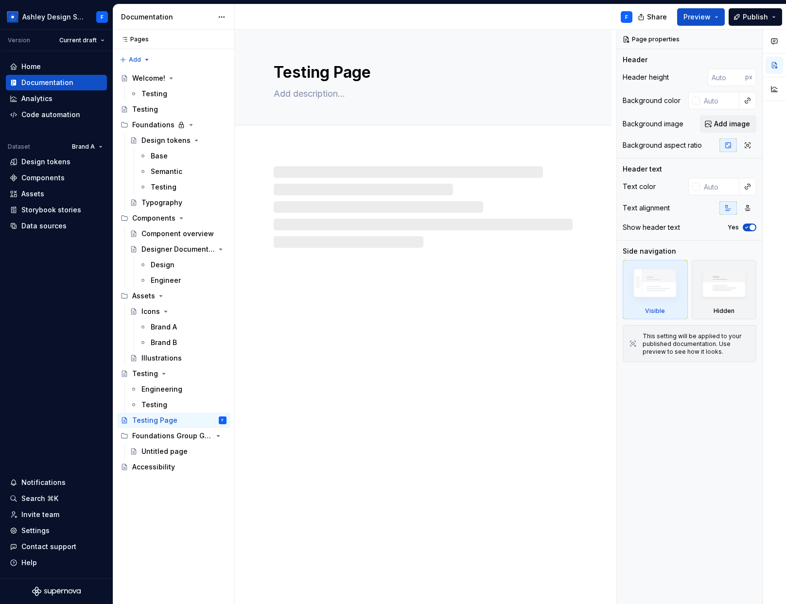
type textarea "*"
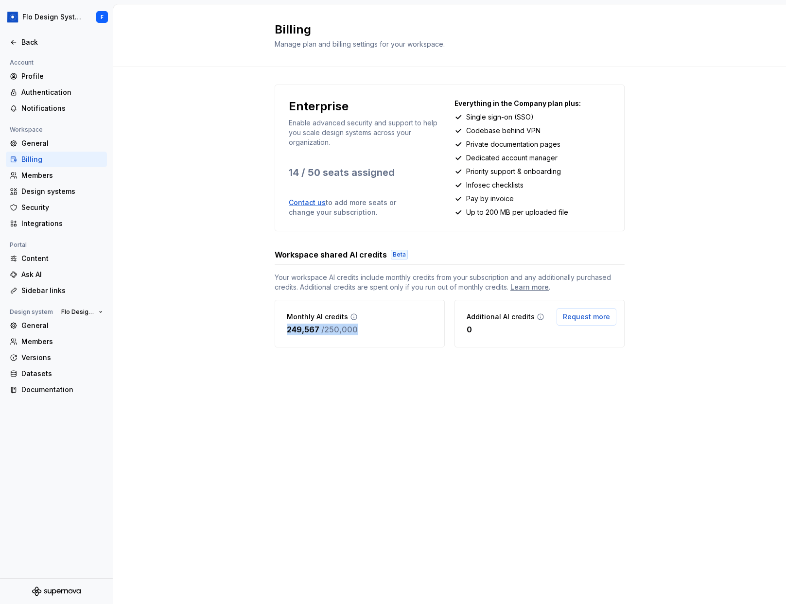
drag, startPoint x: 299, startPoint y: 326, endPoint x: 284, endPoint y: 325, distance: 15.6
click at [284, 325] on div "Monthly AI credits 249,567 / 250,000" at bounding box center [360, 324] width 170 height 48
click at [283, 320] on div "Monthly AI credits 249,567 / 250,000" at bounding box center [360, 324] width 170 height 48
drag, startPoint x: 289, startPoint y: 329, endPoint x: 370, endPoint y: 329, distance: 81.2
click at [370, 329] on div "Monthly AI credits 249,567 / 250,000" at bounding box center [360, 324] width 170 height 48
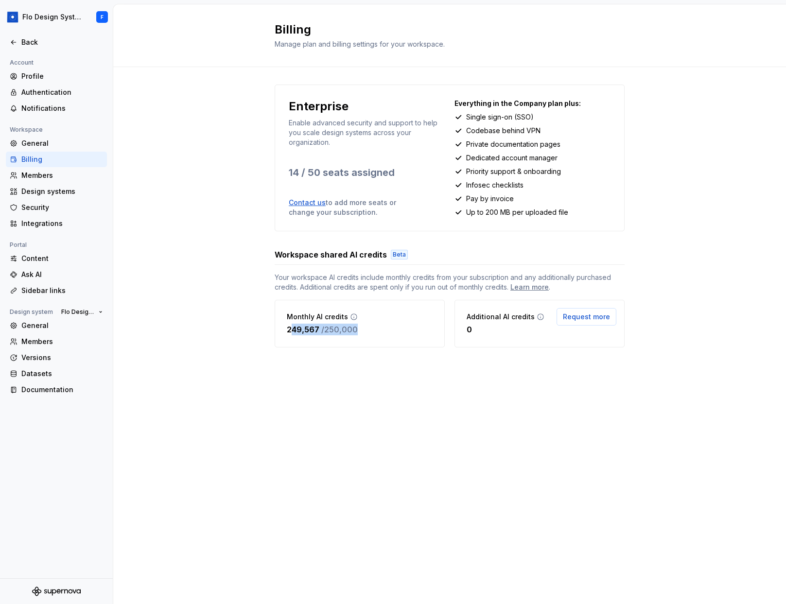
click at [370, 329] on div "Monthly AI credits 249,567 / 250,000" at bounding box center [360, 324] width 170 height 48
click at [353, 317] on icon at bounding box center [354, 317] width 8 height 8
drag, startPoint x: 418, startPoint y: 280, endPoint x: 495, endPoint y: 278, distance: 76.8
click at [495, 278] on span "Your workspace AI credits include monthly credits from your subscription and an…" at bounding box center [450, 282] width 350 height 19
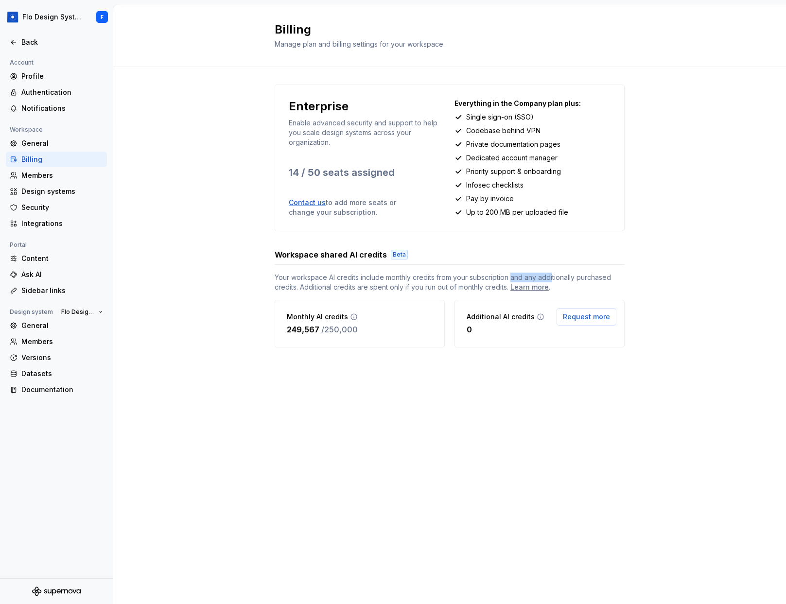
drag, startPoint x: 543, startPoint y: 277, endPoint x: 504, endPoint y: 279, distance: 38.9
click at [510, 279] on span "Your workspace AI credits include monthly credits from your subscription and an…" at bounding box center [450, 282] width 350 height 19
click at [504, 279] on span "Your workspace AI credits include monthly credits from your subscription and an…" at bounding box center [450, 282] width 350 height 19
drag, startPoint x: 297, startPoint y: 287, endPoint x: 409, endPoint y: 290, distance: 112.8
click at [409, 290] on span "Your workspace AI credits include monthly credits from your subscription and an…" at bounding box center [450, 282] width 350 height 19
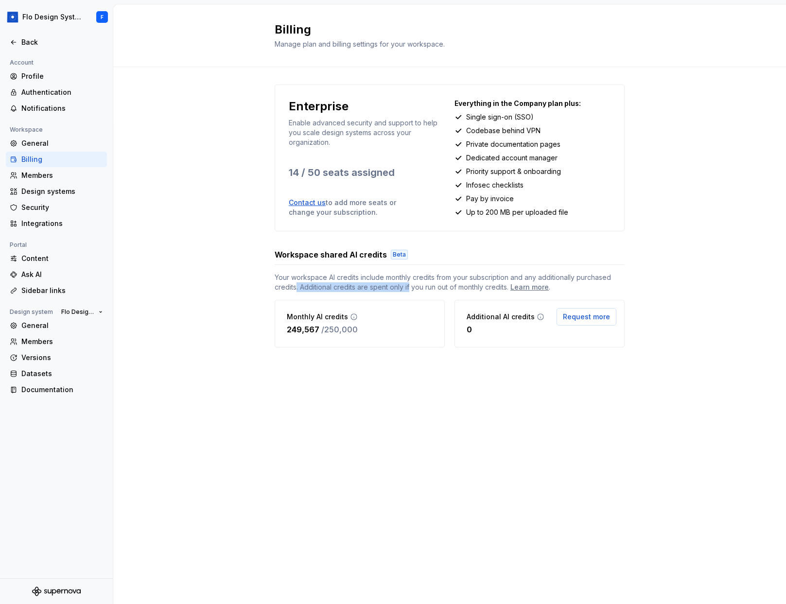
click at [409, 290] on span "Your workspace AI credits include monthly credits from your subscription and an…" at bounding box center [450, 282] width 350 height 19
drag, startPoint x: 390, startPoint y: 291, endPoint x: 367, endPoint y: 292, distance: 22.9
click at [367, 292] on div "Your workspace AI credits include monthly credits from your subscription and an…" at bounding box center [450, 310] width 350 height 75
drag, startPoint x: 367, startPoint y: 292, endPoint x: 392, endPoint y: 311, distance: 31.1
click at [367, 292] on span "Your workspace AI credits include monthly credits from your subscription and an…" at bounding box center [450, 282] width 350 height 19
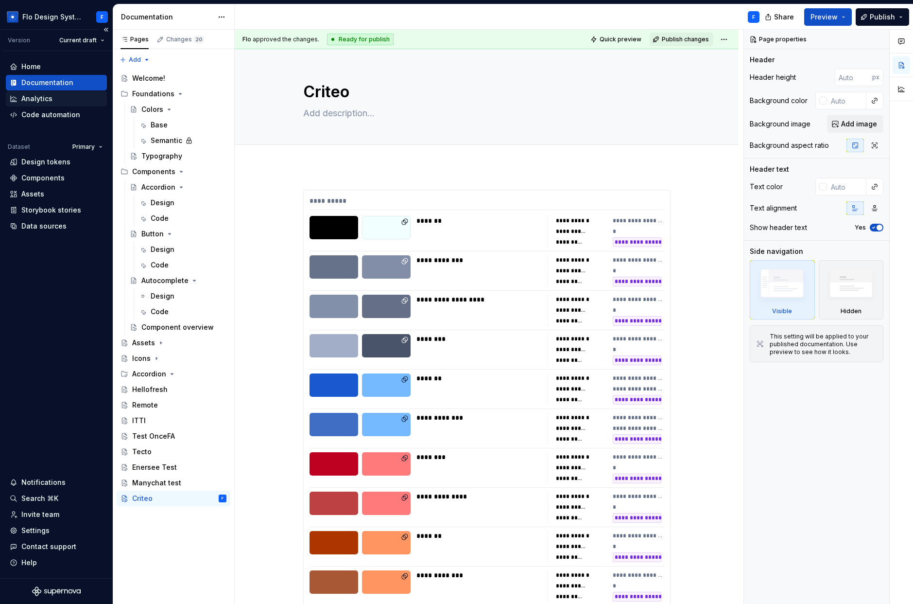
click at [37, 98] on div "Analytics" at bounding box center [36, 99] width 31 height 10
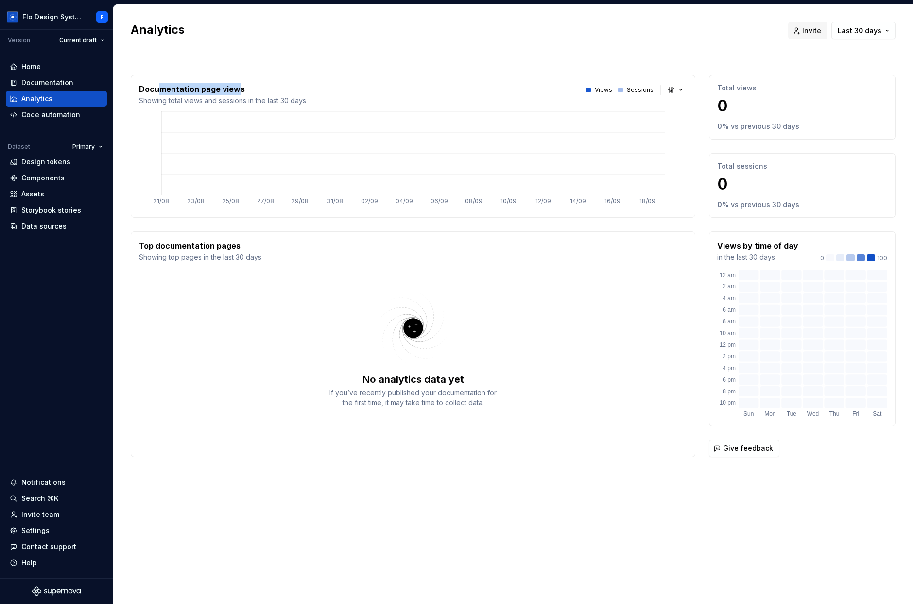
drag, startPoint x: 157, startPoint y: 92, endPoint x: 238, endPoint y: 91, distance: 80.2
click at [238, 91] on p "Documentation page views" at bounding box center [222, 89] width 167 height 12
drag, startPoint x: 164, startPoint y: 246, endPoint x: 232, endPoint y: 244, distance: 68.6
click at [232, 244] on p "Top documentation pages" at bounding box center [200, 246] width 122 height 12
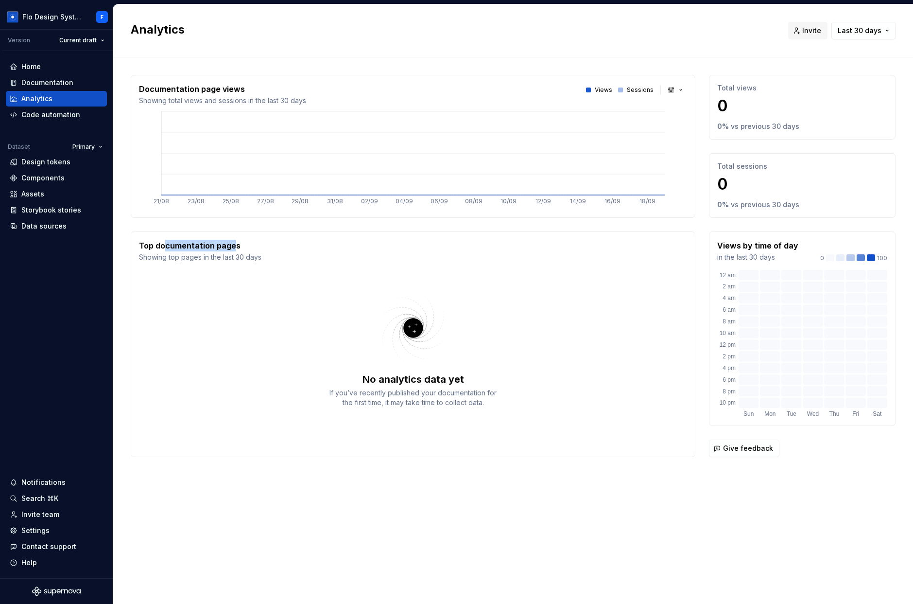
click at [232, 244] on p "Top documentation pages" at bounding box center [200, 246] width 122 height 12
drag, startPoint x: 232, startPoint y: 244, endPoint x: 162, endPoint y: 244, distance: 70.5
click at [162, 244] on p "Top documentation pages" at bounding box center [200, 246] width 122 height 12
drag, startPoint x: 150, startPoint y: 245, endPoint x: 208, endPoint y: 243, distance: 57.9
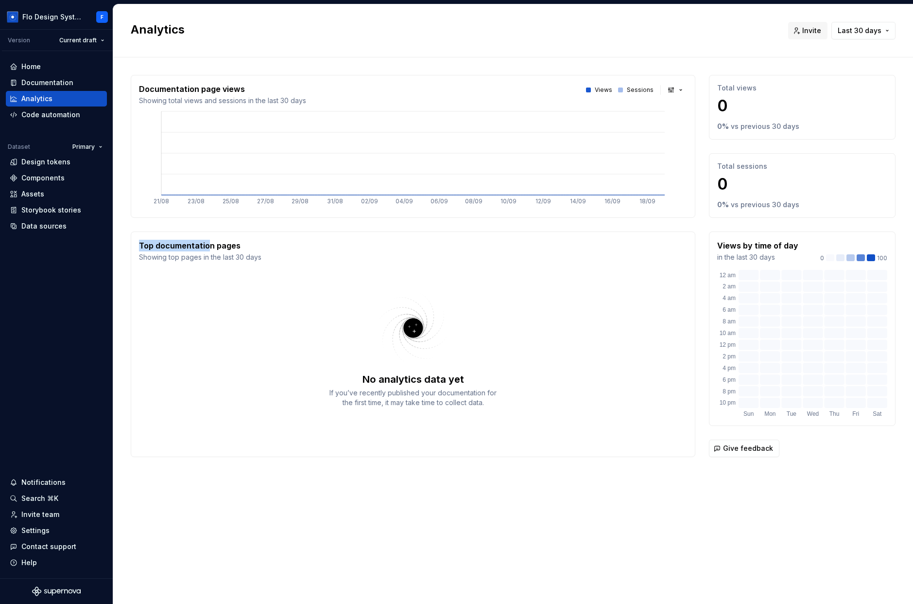
click at [208, 243] on div "Documentation page views Showing total views and sessions in the last 30 days V…" at bounding box center [513, 275] width 800 height 437
click at [208, 243] on p "Top documentation pages" at bounding box center [200, 246] width 122 height 12
drag, startPoint x: 215, startPoint y: 241, endPoint x: 159, endPoint y: 243, distance: 56.4
click at [159, 243] on p "Top documentation pages" at bounding box center [200, 246] width 122 height 12
click at [159, 244] on p "Top documentation pages" at bounding box center [200, 246] width 122 height 12
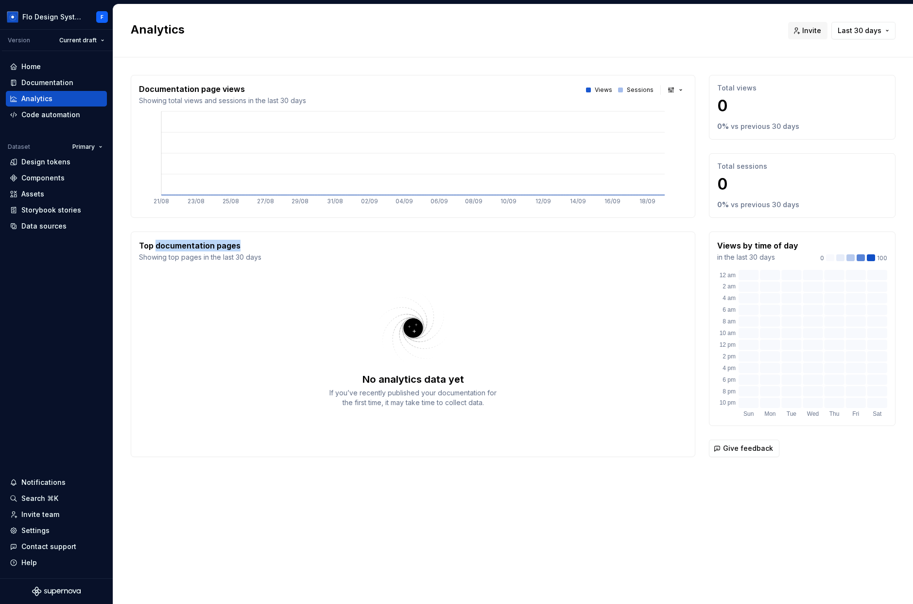
drag, startPoint x: 159, startPoint y: 244, endPoint x: 232, endPoint y: 245, distance: 72.9
click at [232, 245] on p "Top documentation pages" at bounding box center [200, 246] width 122 height 12
drag, startPoint x: 223, startPoint y: 246, endPoint x: 160, endPoint y: 249, distance: 62.3
click at [160, 249] on p "Top documentation pages" at bounding box center [200, 246] width 122 height 12
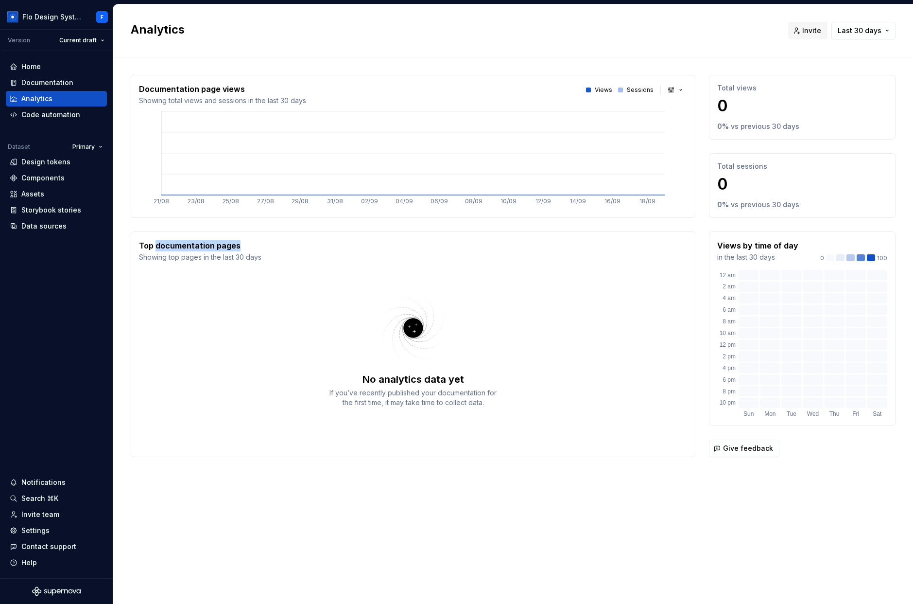
click at [160, 249] on p "Top documentation pages" at bounding box center [200, 246] width 122 height 12
drag, startPoint x: 192, startPoint y: 260, endPoint x: 246, endPoint y: 260, distance: 54.9
click at [246, 260] on p "Showing top pages in the last 30 days" at bounding box center [200, 257] width 122 height 10
drag, startPoint x: 252, startPoint y: 259, endPoint x: 193, endPoint y: 256, distance: 58.4
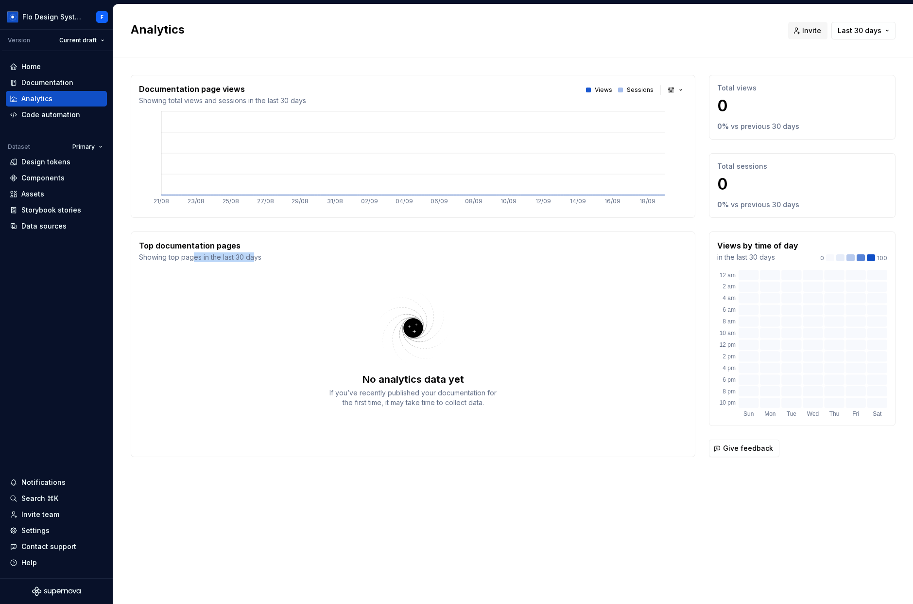
click at [193, 256] on p "Showing top pages in the last 30 days" at bounding box center [200, 257] width 122 height 10
drag, startPoint x: 215, startPoint y: 255, endPoint x: 149, endPoint y: 242, distance: 67.3
click at [149, 242] on div "Top documentation pages Showing top pages in the last 30 days" at bounding box center [200, 251] width 122 height 22
click at [149, 242] on p "Top documentation pages" at bounding box center [200, 246] width 122 height 12
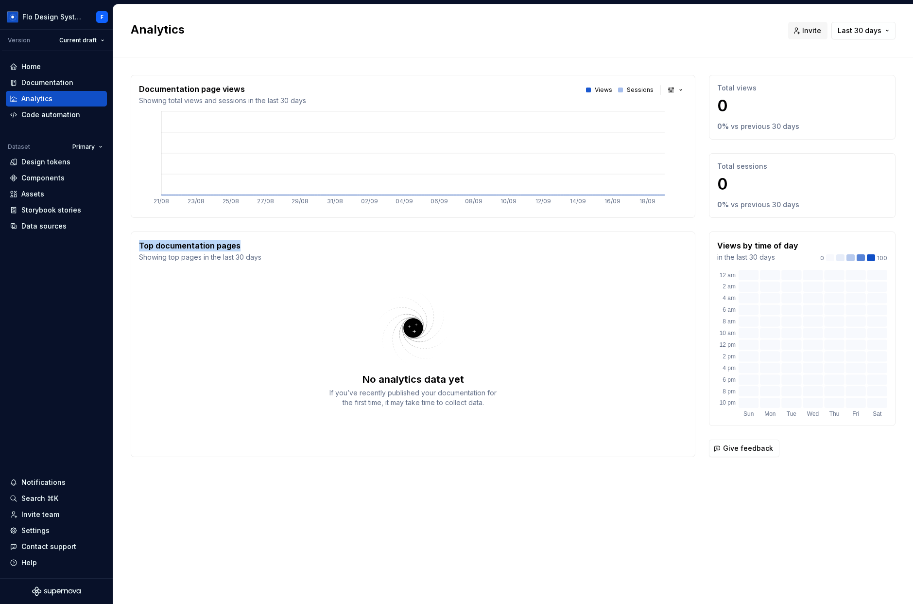
drag, startPoint x: 146, startPoint y: 233, endPoint x: 239, endPoint y: 243, distance: 92.9
click at [239, 243] on div "Top documentation pages Showing top pages in the last 30 days No analytics data…" at bounding box center [413, 344] width 565 height 226
click at [239, 243] on p "Top documentation pages" at bounding box center [200, 246] width 122 height 12
click at [48, 84] on div "Documentation" at bounding box center [47, 83] width 52 height 10
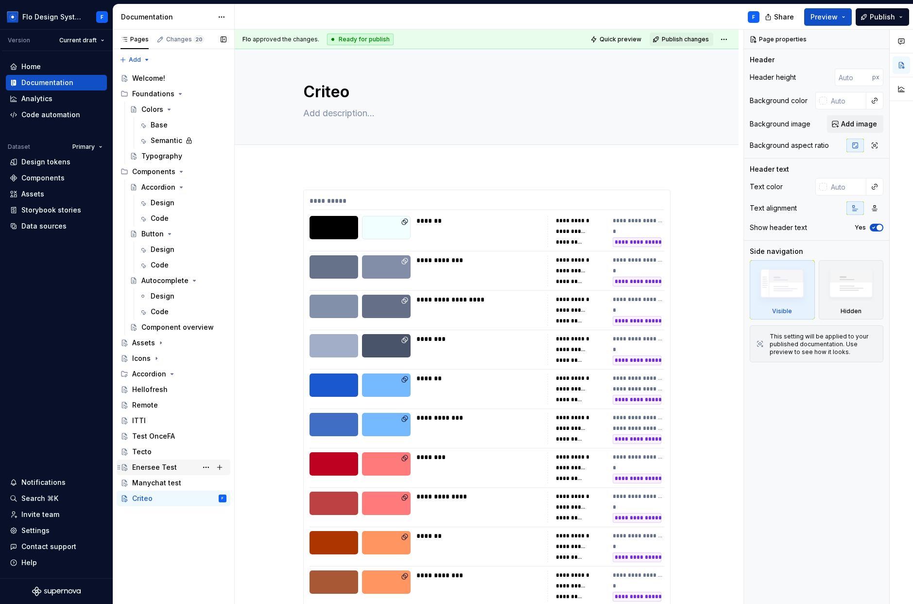
click at [212, 473] on div "Page tree" at bounding box center [212, 467] width 27 height 14
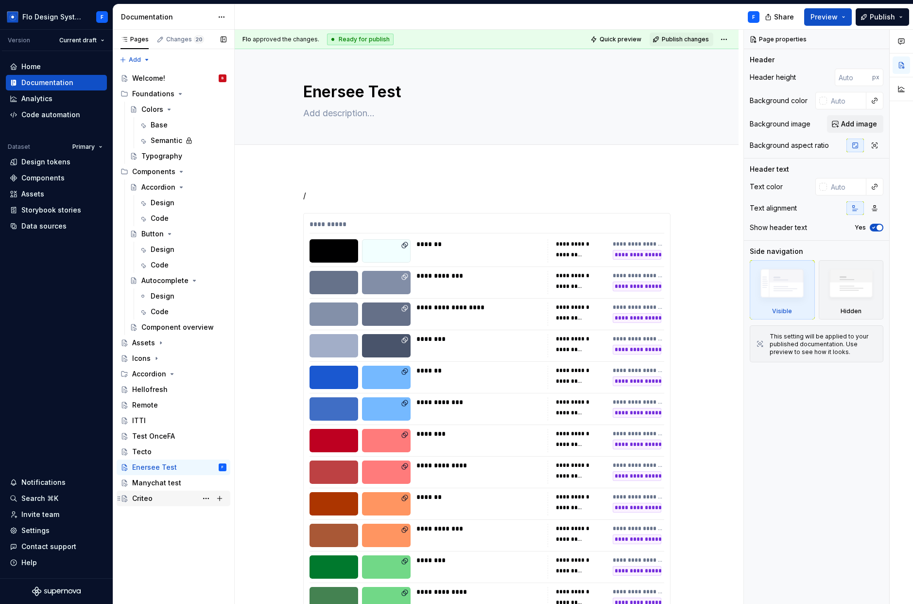
click at [167, 495] on div "Criteo" at bounding box center [179, 498] width 94 height 14
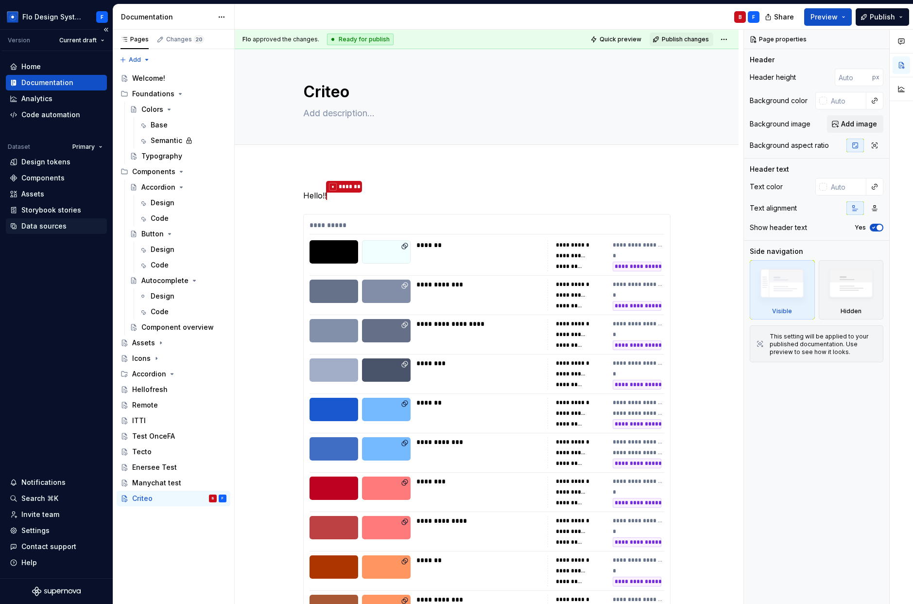
type textarea "*"
click at [34, 227] on div "Data sources" at bounding box center [43, 226] width 45 height 10
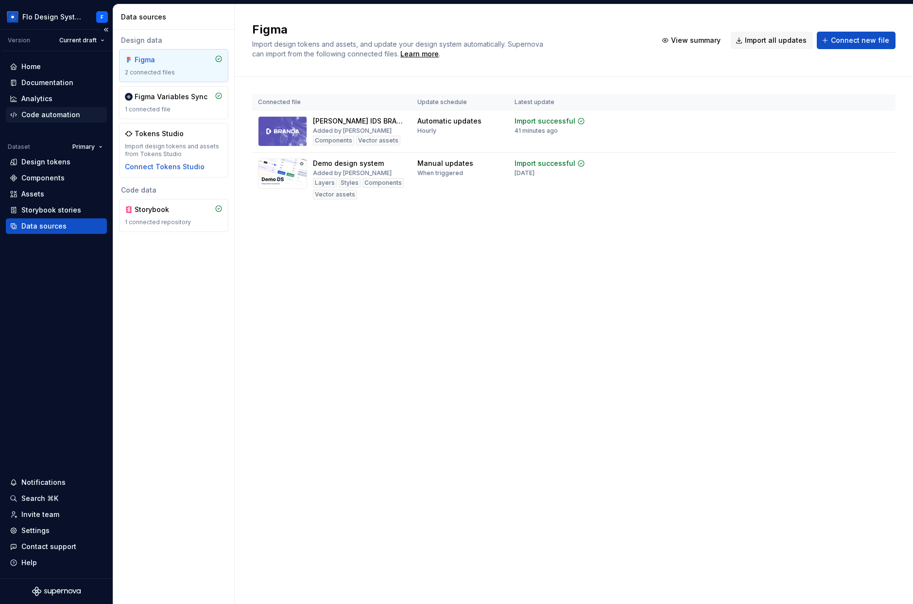
click at [49, 118] on div "Code automation" at bounding box center [50, 115] width 59 height 10
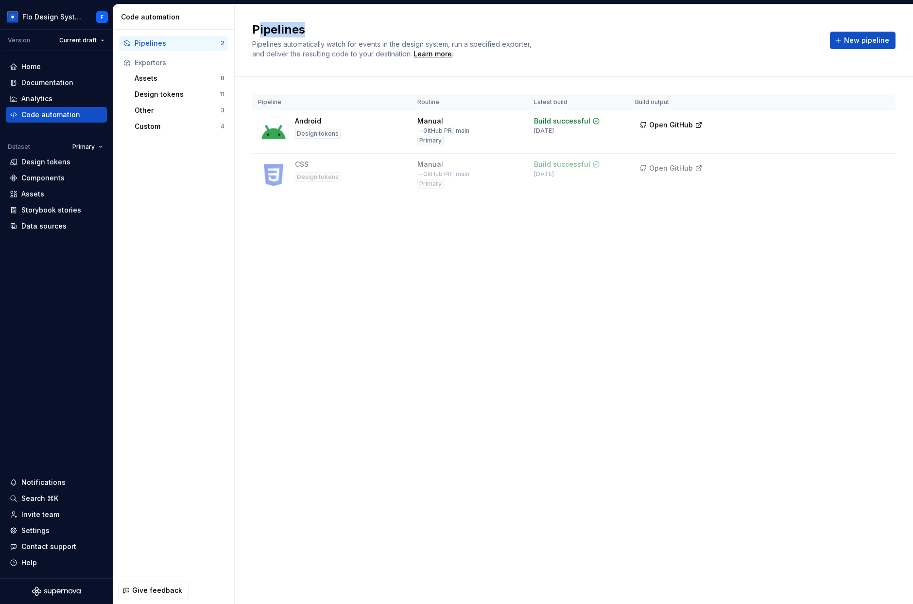
drag, startPoint x: 261, startPoint y: 27, endPoint x: 304, endPoint y: 27, distance: 43.3
click at [304, 27] on h2 "Pipelines" at bounding box center [535, 30] width 566 height 16
drag, startPoint x: 262, startPoint y: 36, endPoint x: 364, endPoint y: 48, distance: 102.7
click at [364, 48] on div "Pipelines Pipelines automatically watch for events in the design system, run a …" at bounding box center [535, 40] width 566 height 37
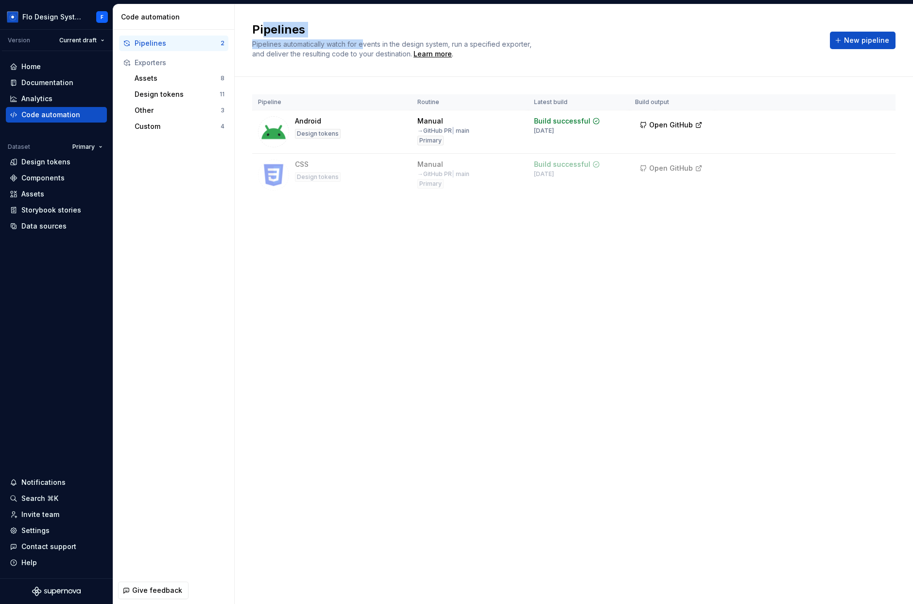
click at [364, 48] on span "Pipelines automatically watch for events in the design system, run a specified …" at bounding box center [392, 49] width 281 height 18
click at [159, 77] on div "Assets" at bounding box center [178, 78] width 86 height 10
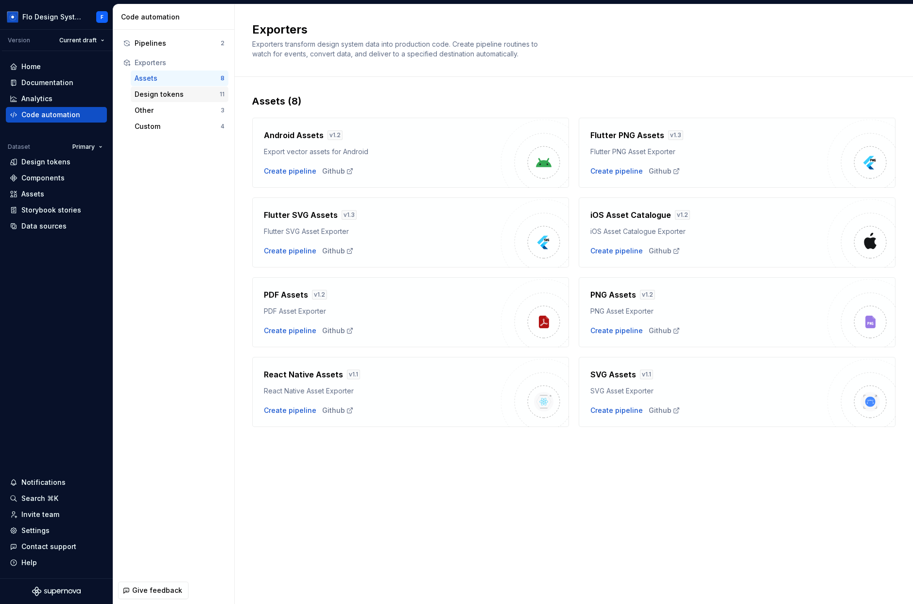
click at [175, 95] on div "Design tokens" at bounding box center [177, 94] width 85 height 10
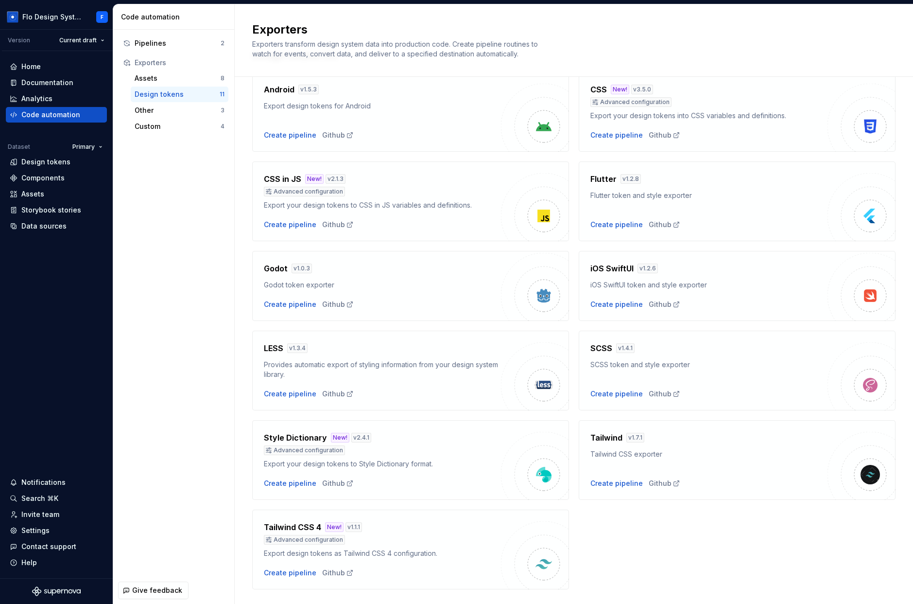
scroll to position [68, 0]
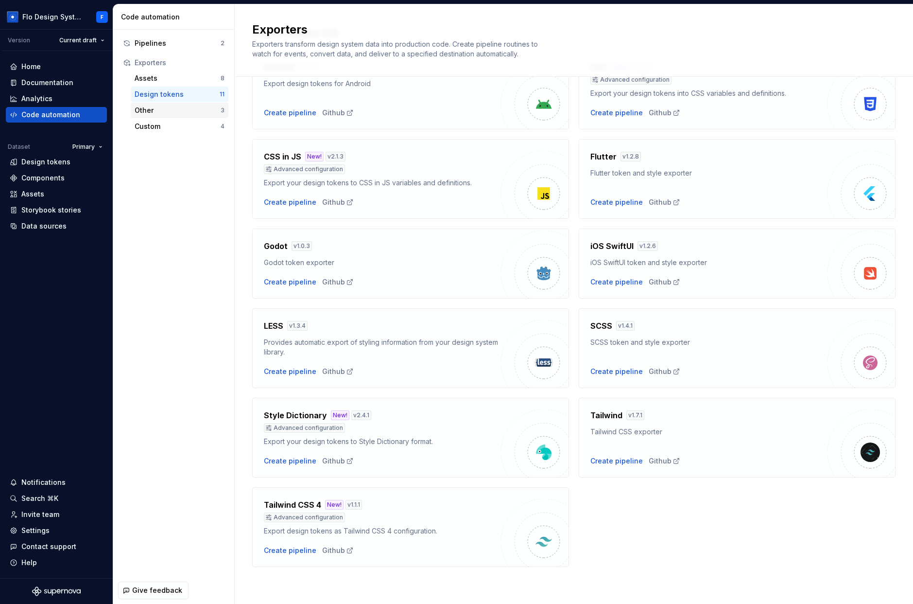
click at [187, 107] on div "Other" at bounding box center [178, 110] width 86 height 10
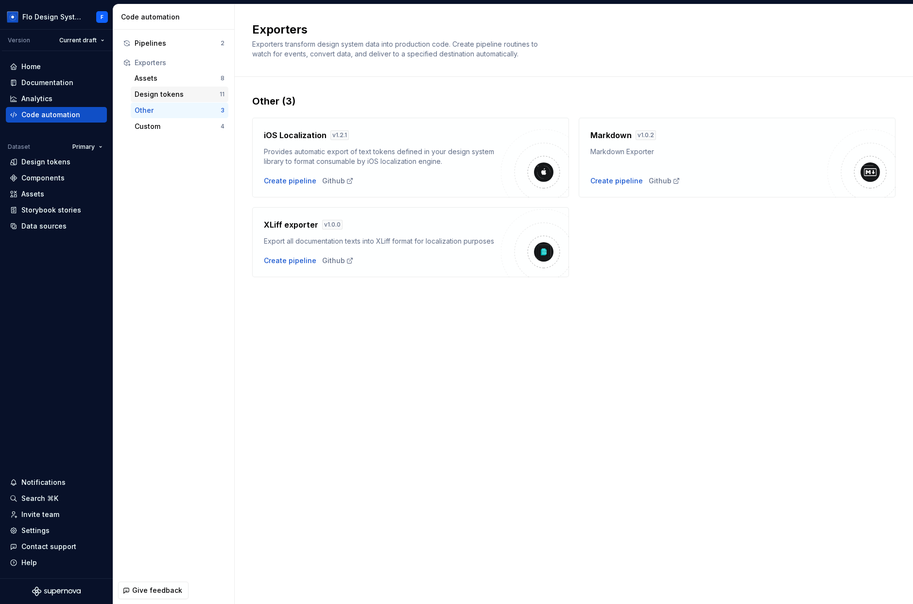
click at [192, 96] on div "Design tokens" at bounding box center [177, 94] width 85 height 10
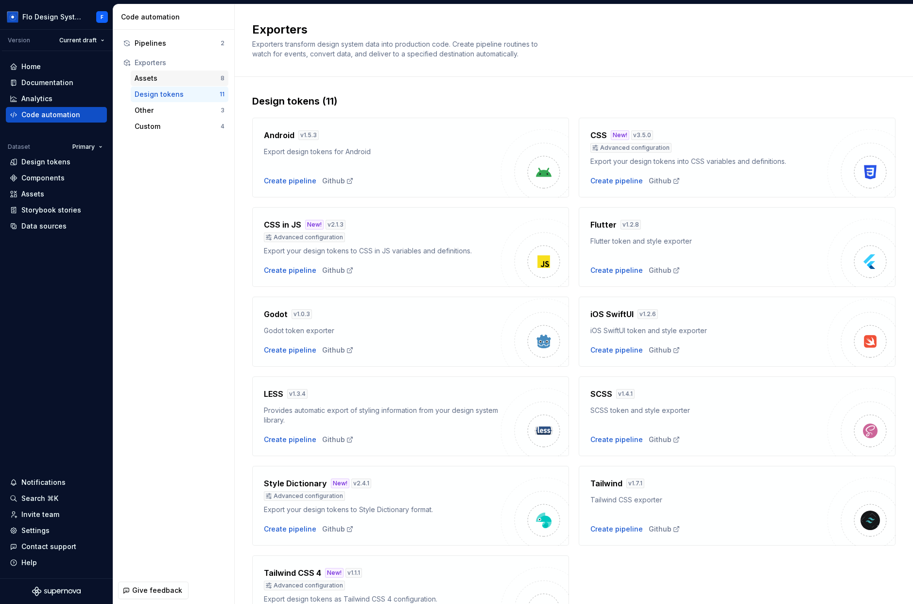
click at [170, 80] on div "Assets" at bounding box center [178, 78] width 86 height 10
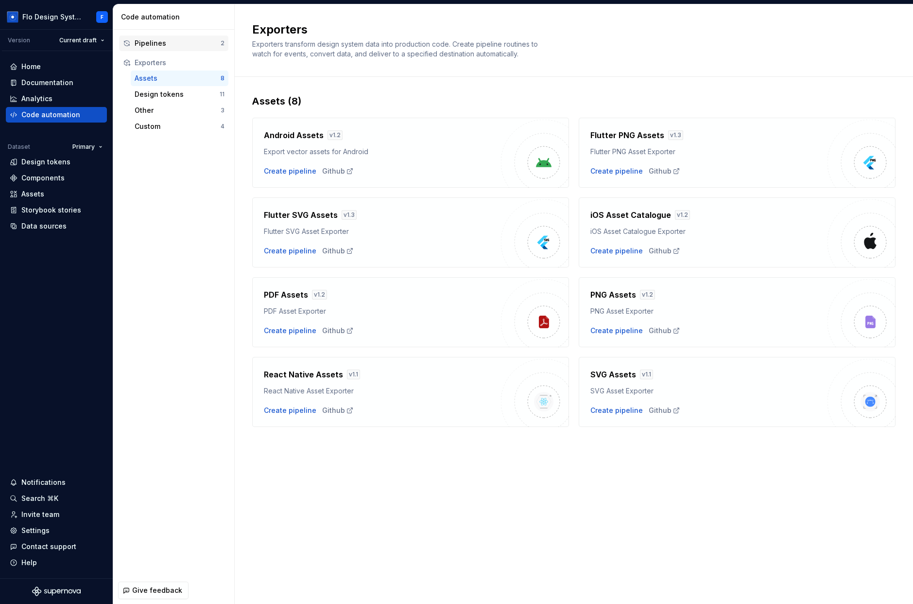
click at [168, 47] on div "Pipelines" at bounding box center [178, 43] width 86 height 10
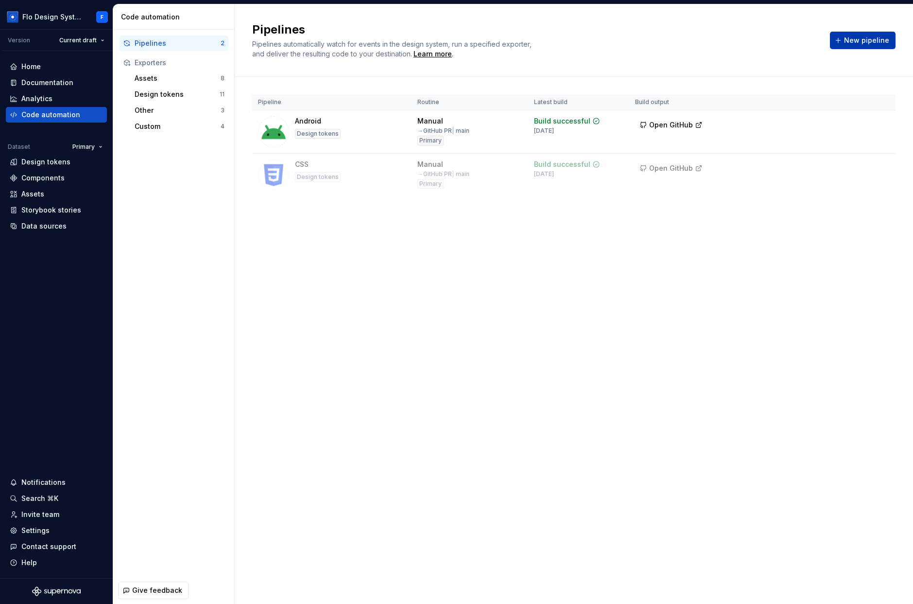
click at [869, 38] on span "New pipeline" at bounding box center [866, 40] width 45 height 10
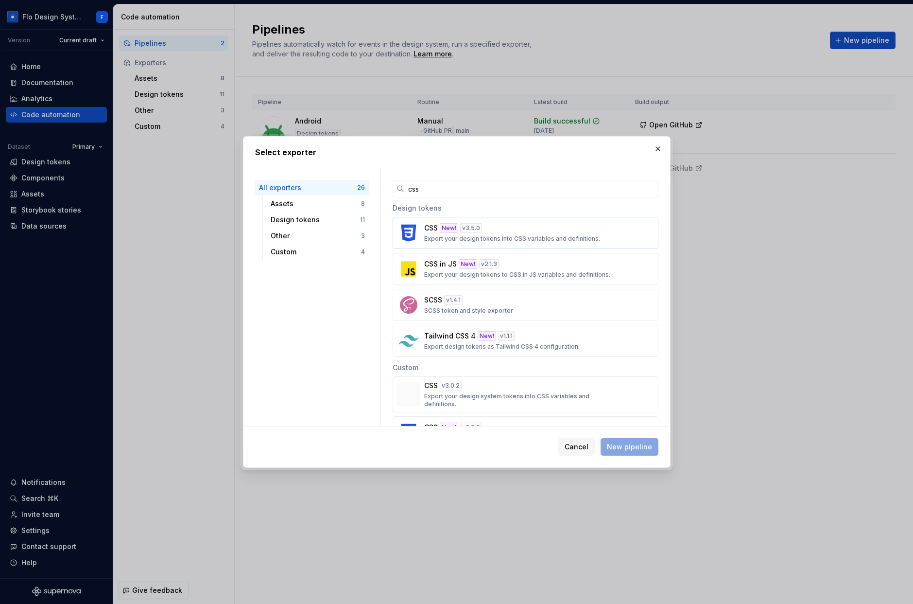
type input "css"
click at [515, 233] on div "CSS New! v 3.5.0 Export your design tokens into CSS variables and definitions." at bounding box center [522, 232] width 197 height 19
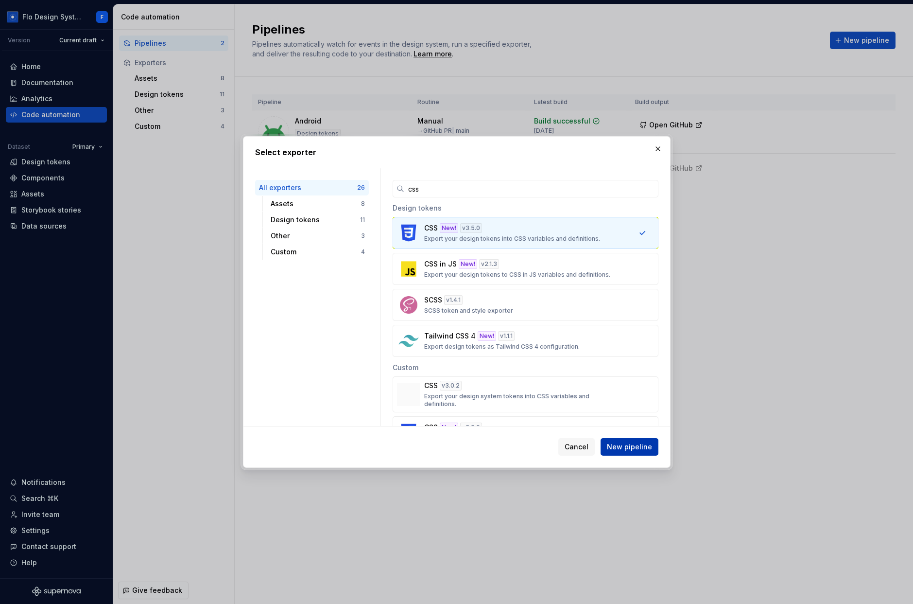
click at [633, 449] on span "New pipeline" at bounding box center [629, 447] width 45 height 10
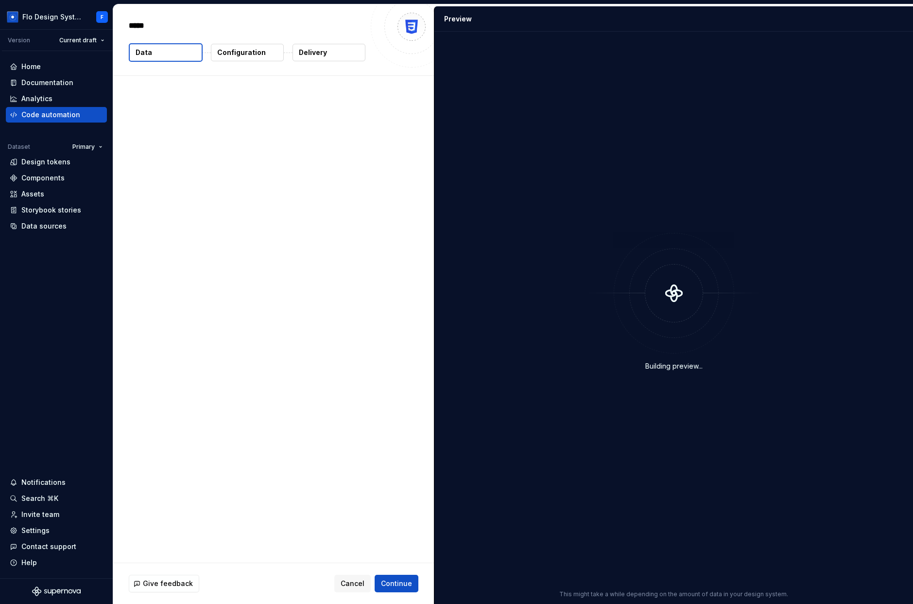
type textarea "*"
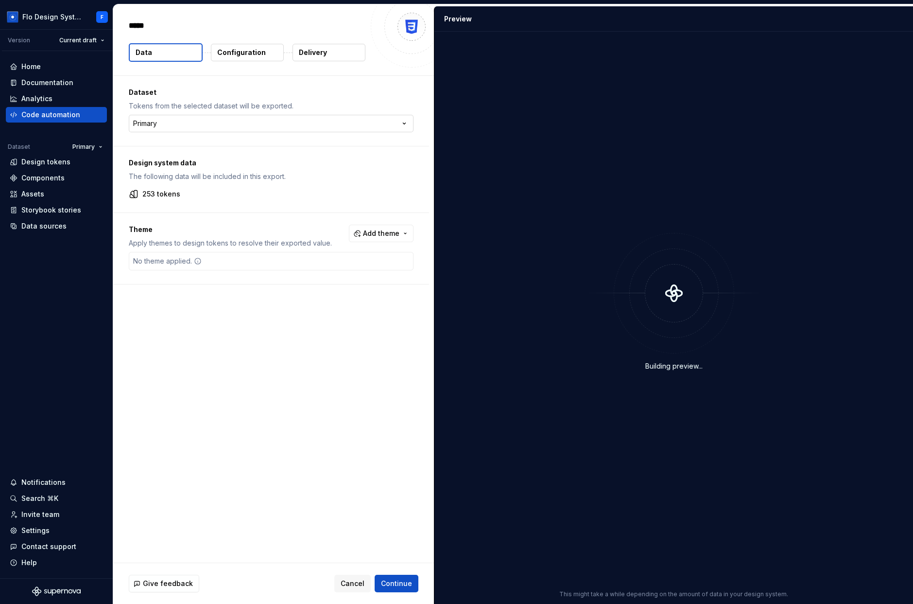
click at [180, 123] on html "Flo Design System F Version Current draft Home Documentation Analytics Code aut…" at bounding box center [456, 302] width 913 height 604
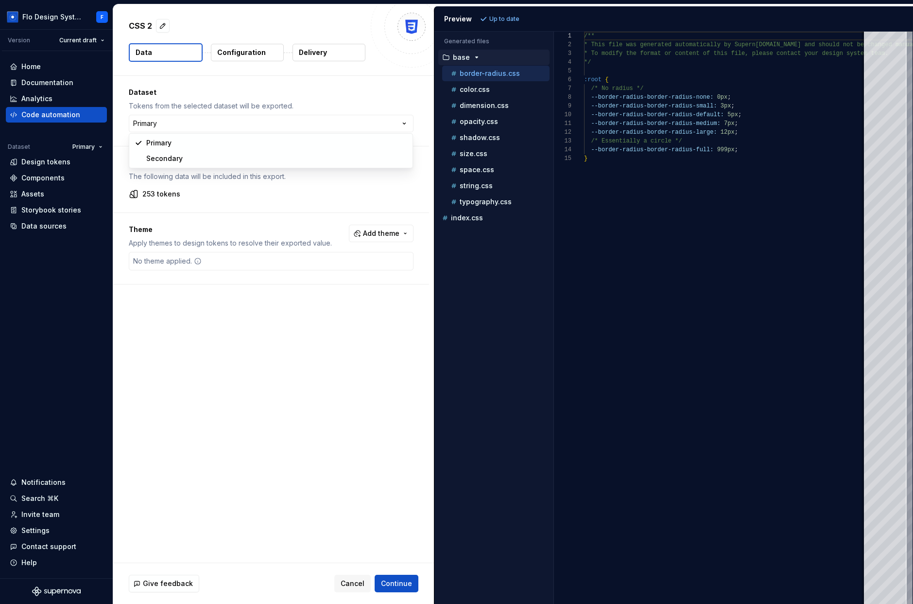
click at [80, 146] on html "Flo Design System F Version Current draft Home Documentation Analytics Code aut…" at bounding box center [456, 302] width 913 height 604
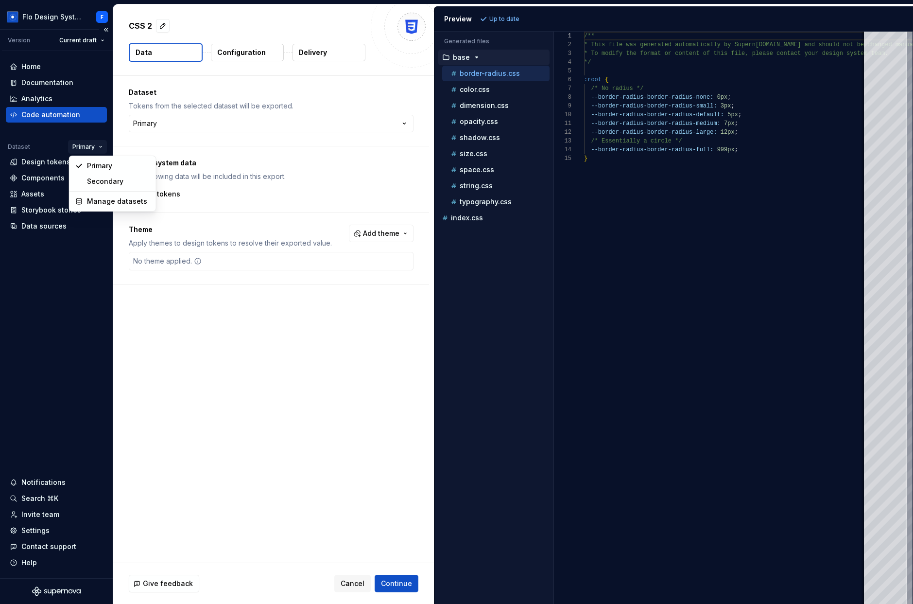
click at [86, 147] on html "Flo Design System F Version Current draft Home Documentation Analytics Code aut…" at bounding box center [456, 302] width 913 height 604
click at [202, 126] on html "Flo Design System F Version Current draft Home Documentation Analytics Code aut…" at bounding box center [456, 302] width 913 height 604
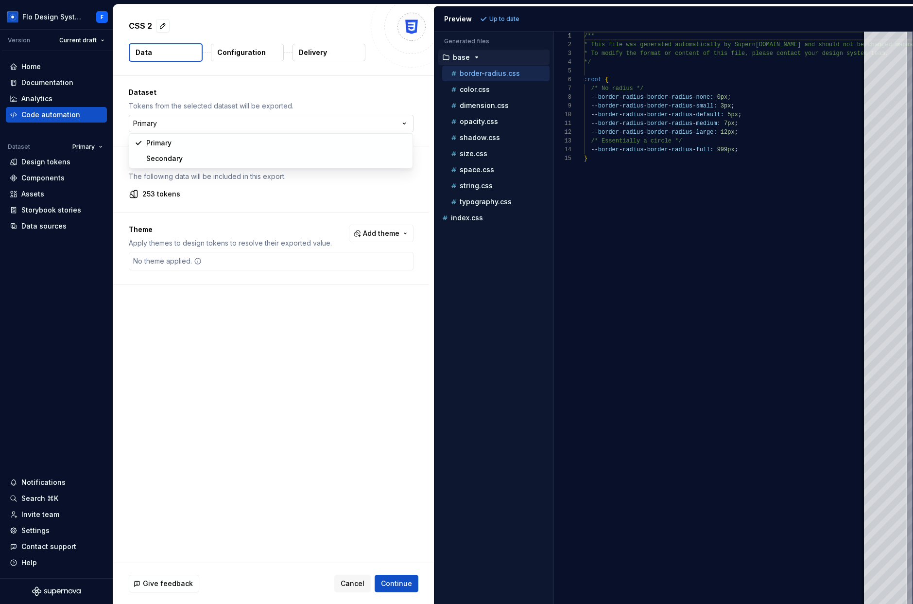
click at [204, 124] on html "Flo Design System F Version Current draft Home Documentation Analytics Code aut…" at bounding box center [456, 302] width 913 height 604
drag, startPoint x: 191, startPoint y: 217, endPoint x: 188, endPoint y: 211, distance: 6.1
click at [191, 216] on html "Flo Design System F Version Current draft Home Documentation Analytics Code aut…" at bounding box center [456, 302] width 913 height 604
click at [380, 234] on span "Add theme" at bounding box center [381, 233] width 36 height 10
click at [333, 270] on div "Dark" at bounding box center [360, 272] width 92 height 10
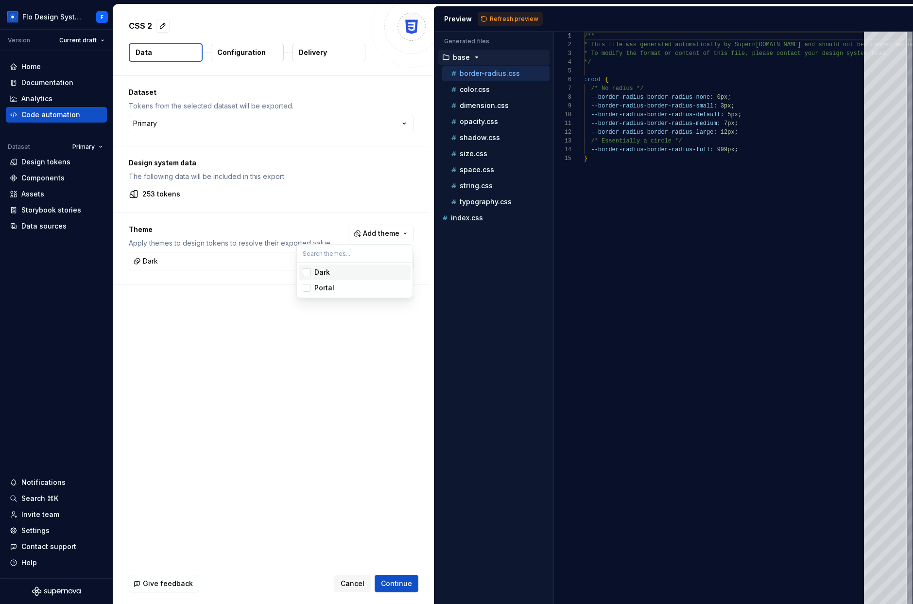
click at [208, 219] on html "Flo Design System F Version Current draft Home Documentation Analytics Code aut…" at bounding box center [456, 302] width 913 height 604
click at [234, 49] on p "Configuration" at bounding box center [241, 53] width 49 height 10
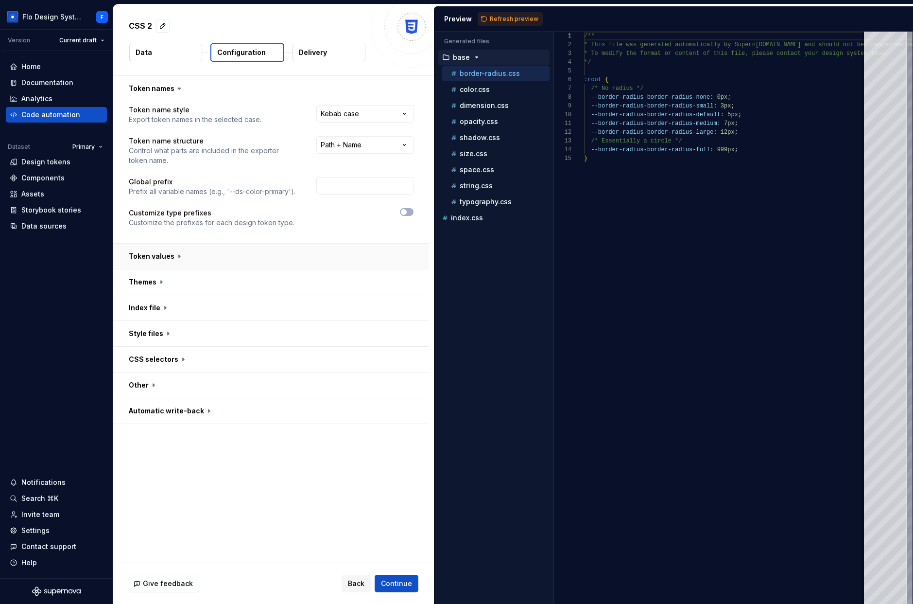
click at [173, 254] on button "button" at bounding box center [271, 256] width 316 height 25
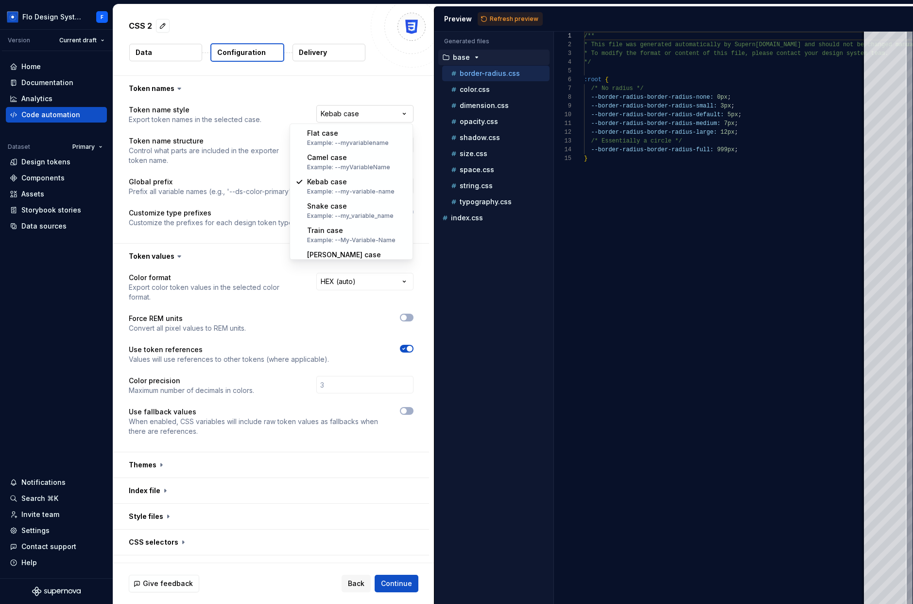
click at [360, 114] on html "**********" at bounding box center [456, 302] width 913 height 604
select select "********"
drag, startPoint x: 332, startPoint y: 137, endPoint x: 344, endPoint y: 133, distance: 12.8
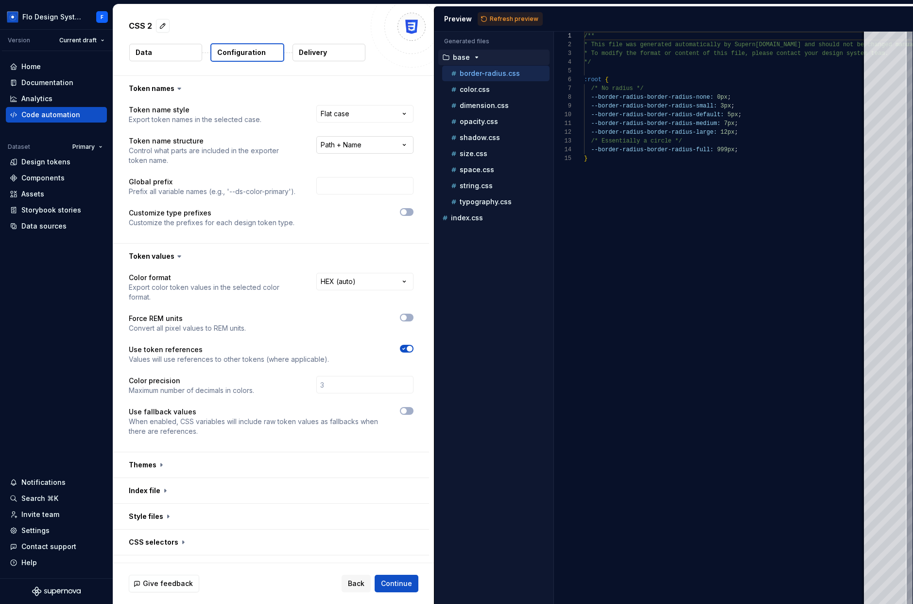
click at [339, 148] on html "**********" at bounding box center [456, 302] width 913 height 604
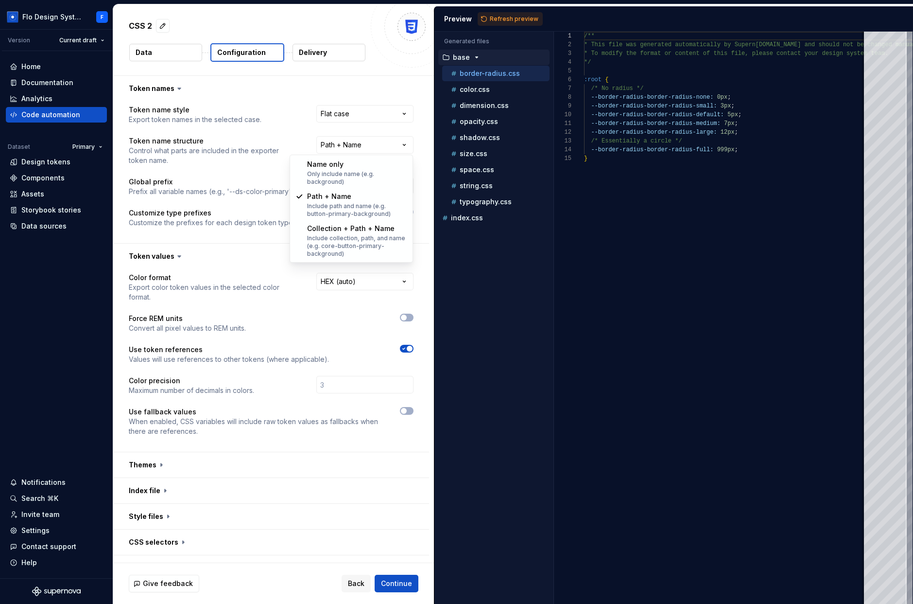
select select "**********"
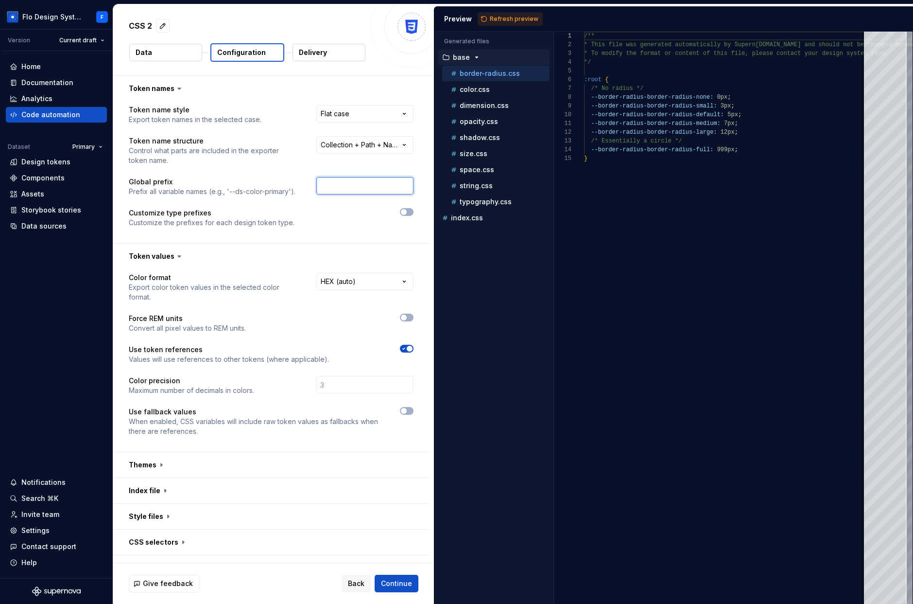
click at [335, 191] on input "text" at bounding box center [364, 185] width 97 height 17
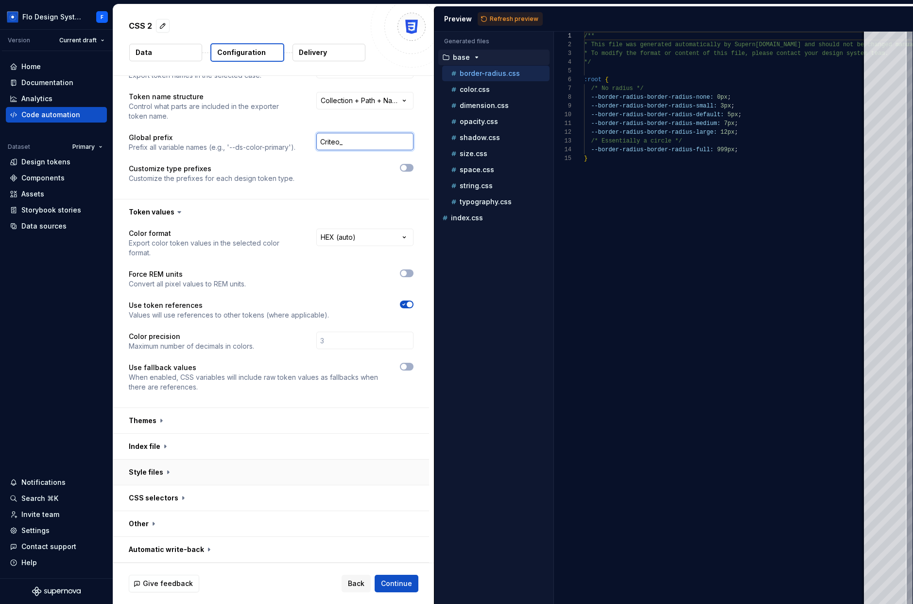
type input "Criteo_"
click at [184, 468] on button "button" at bounding box center [271, 471] width 316 height 25
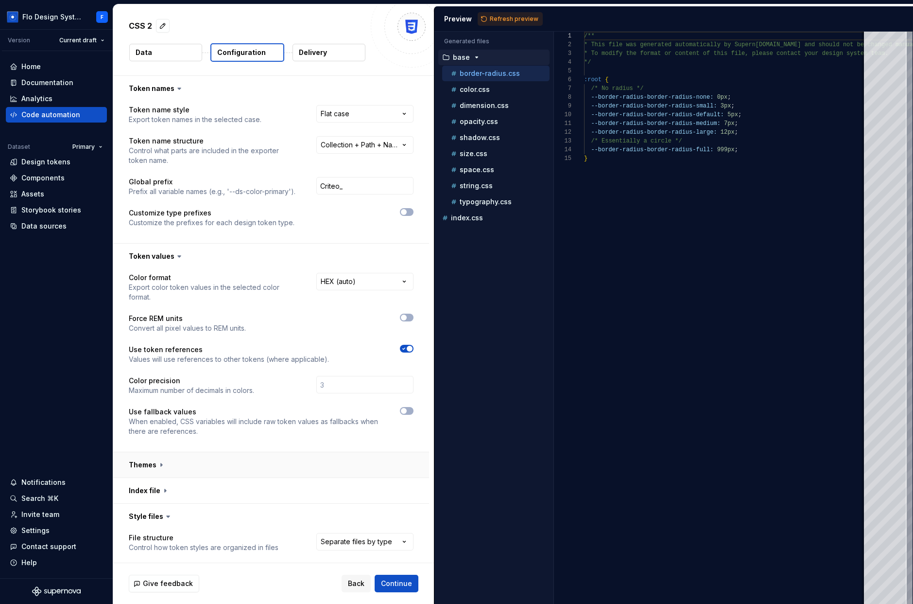
scroll to position [3, 0]
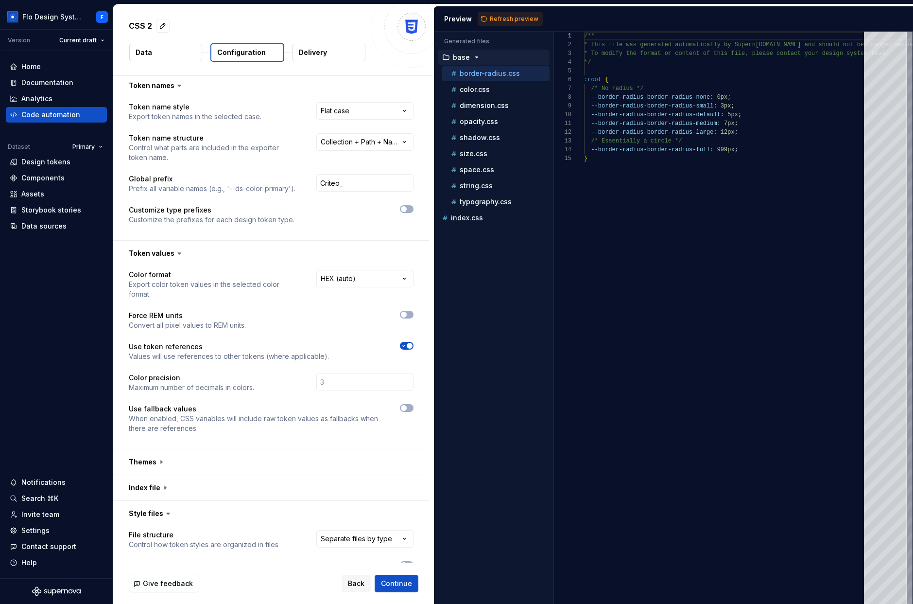
click at [507, 21] on span "Refresh preview" at bounding box center [514, 19] width 49 height 8
type textarea "**********"
click at [314, 51] on p "Delivery" at bounding box center [313, 53] width 28 height 10
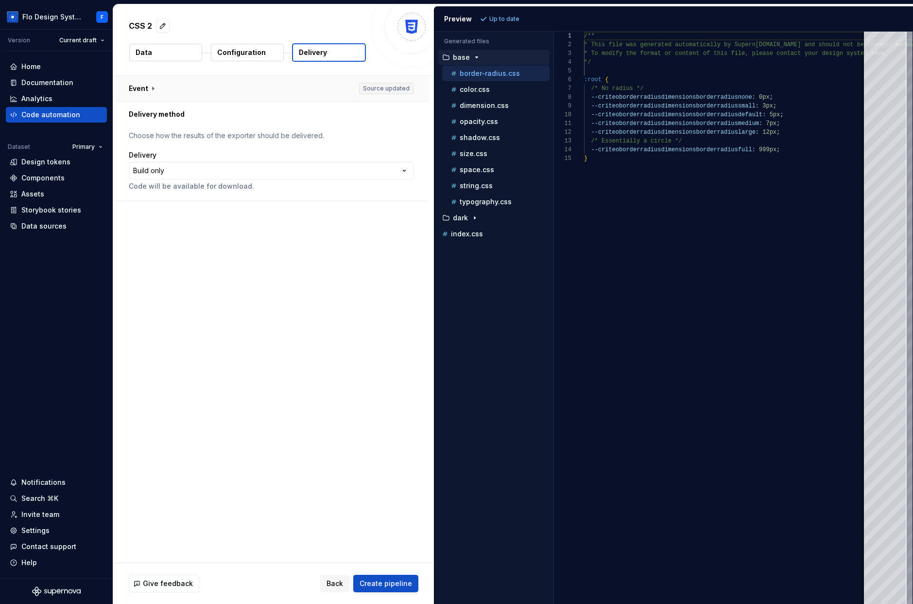
click at [249, 96] on button "button" at bounding box center [271, 88] width 316 height 25
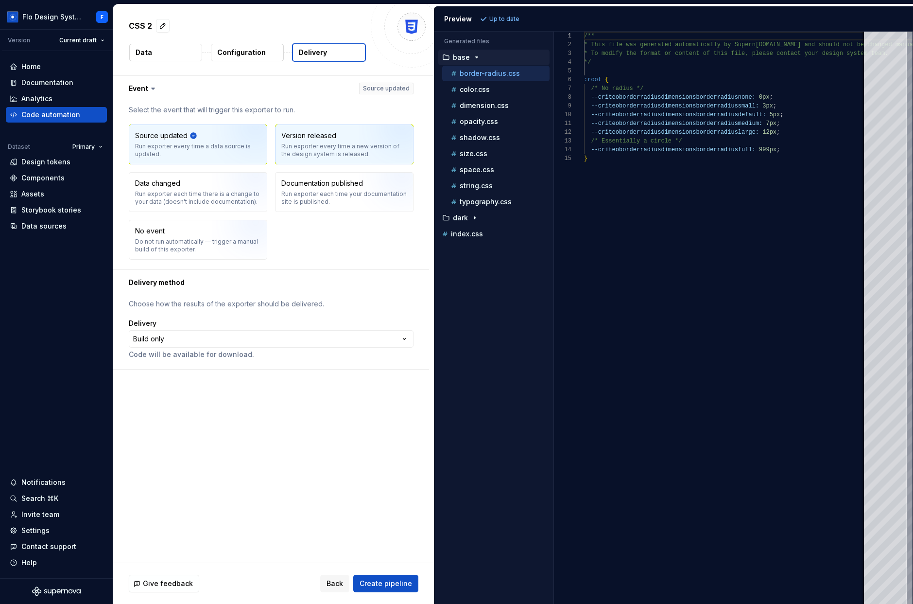
click at [344, 145] on div "Run exporter every time a new version of the design system is released." at bounding box center [344, 150] width 126 height 16
click at [83, 41] on html "**********" at bounding box center [456, 302] width 913 height 604
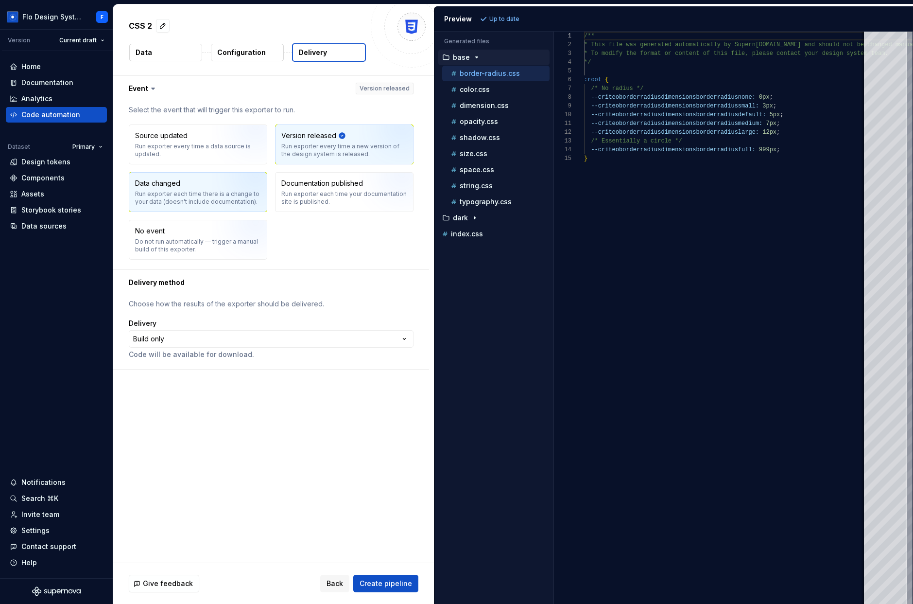
click at [171, 191] on html "**********" at bounding box center [456, 302] width 913 height 604
click at [169, 191] on div "Run exporter each time there is a change to your data (doesn’t include document…" at bounding box center [198, 198] width 126 height 16
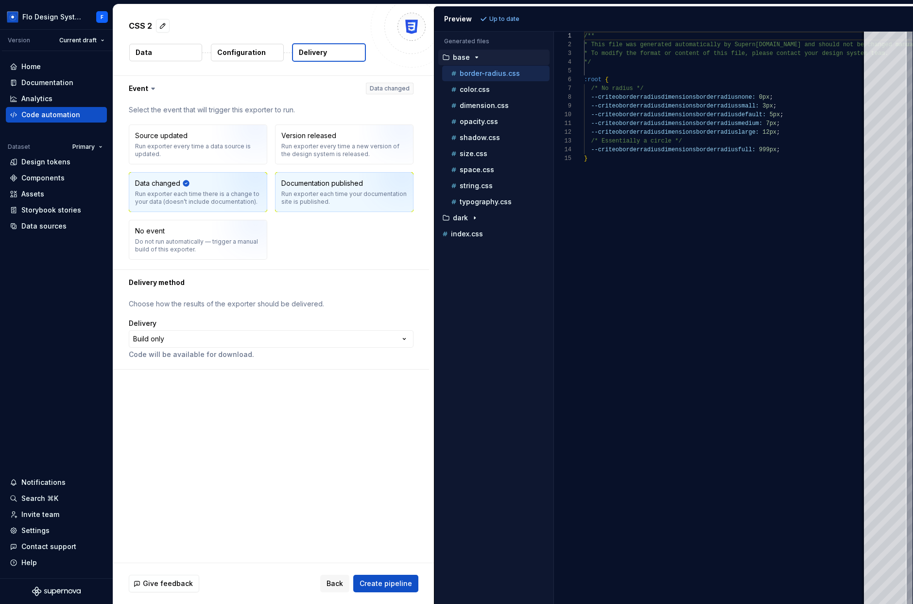
click at [333, 189] on div "Documentation published Run exporter each time your documentation site is publi…" at bounding box center [344, 191] width 126 height 27
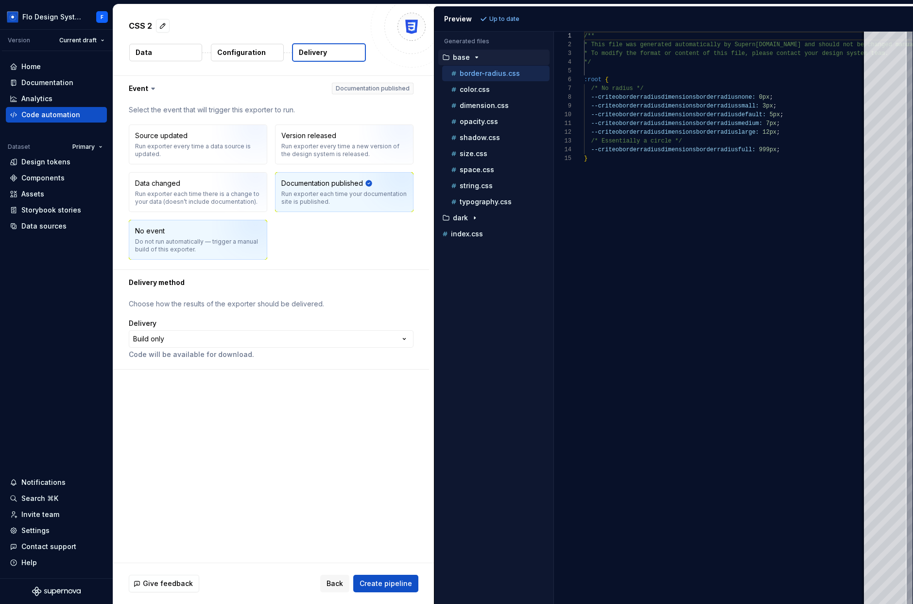
click at [167, 245] on div "Do not run automatically — trigger a manual build of this exporter." at bounding box center [198, 246] width 126 height 16
click at [280, 336] on html "**********" at bounding box center [456, 302] width 913 height 604
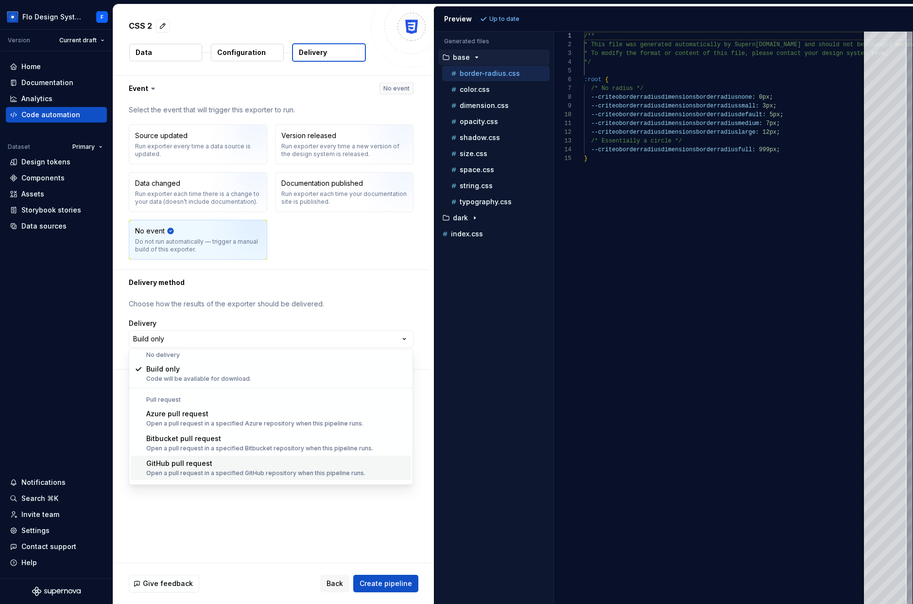
scroll to position [27, 0]
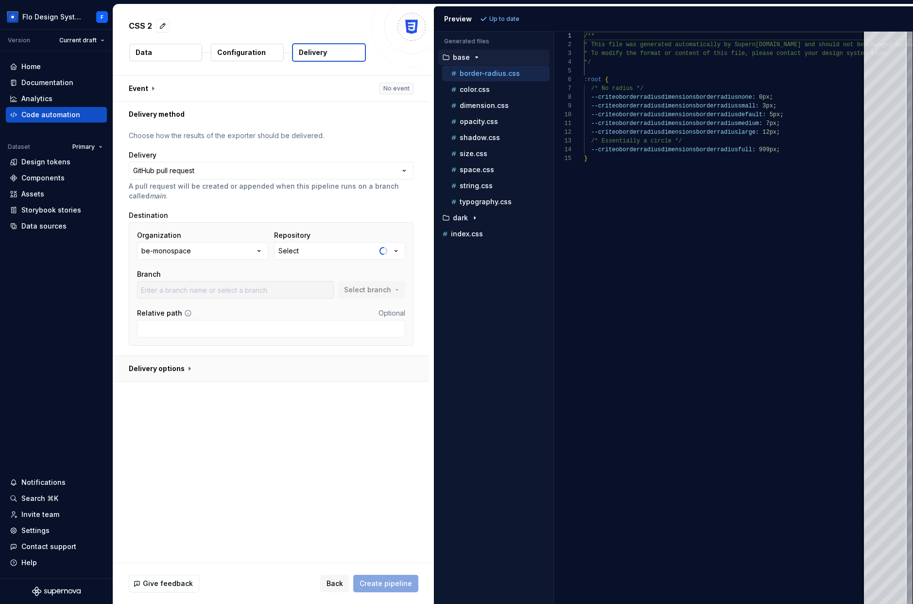
click at [181, 376] on button "button" at bounding box center [271, 368] width 316 height 25
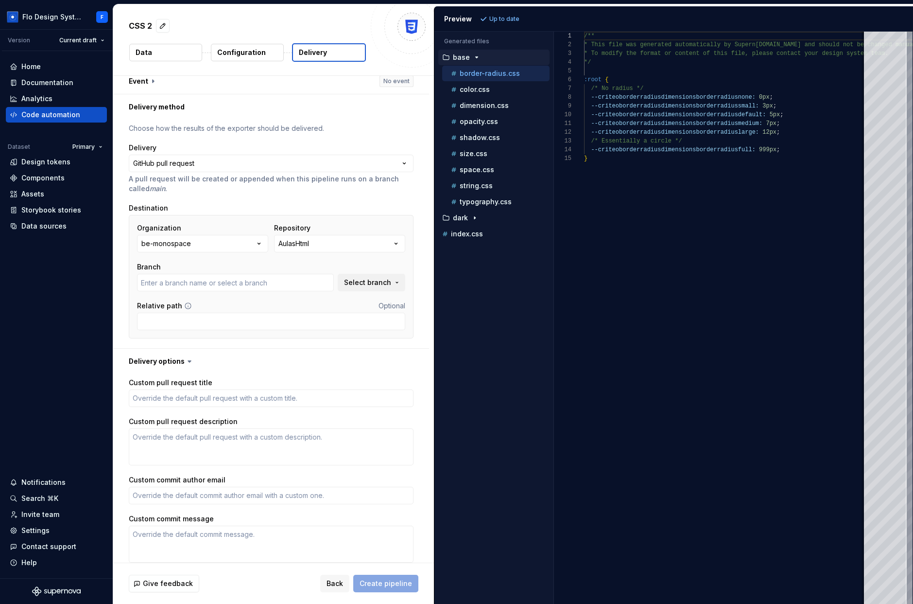
scroll to position [49, 0]
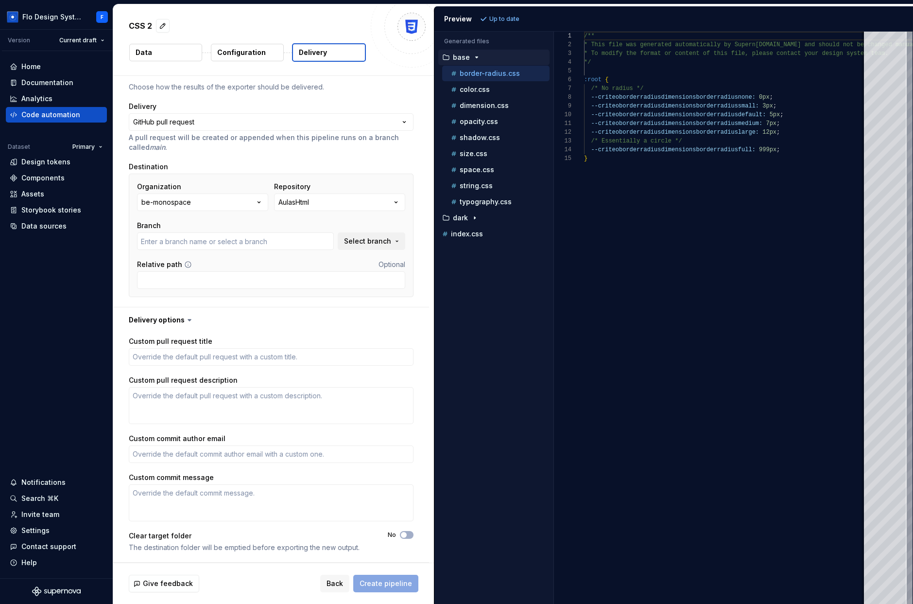
type textarea "*"
type input "main"
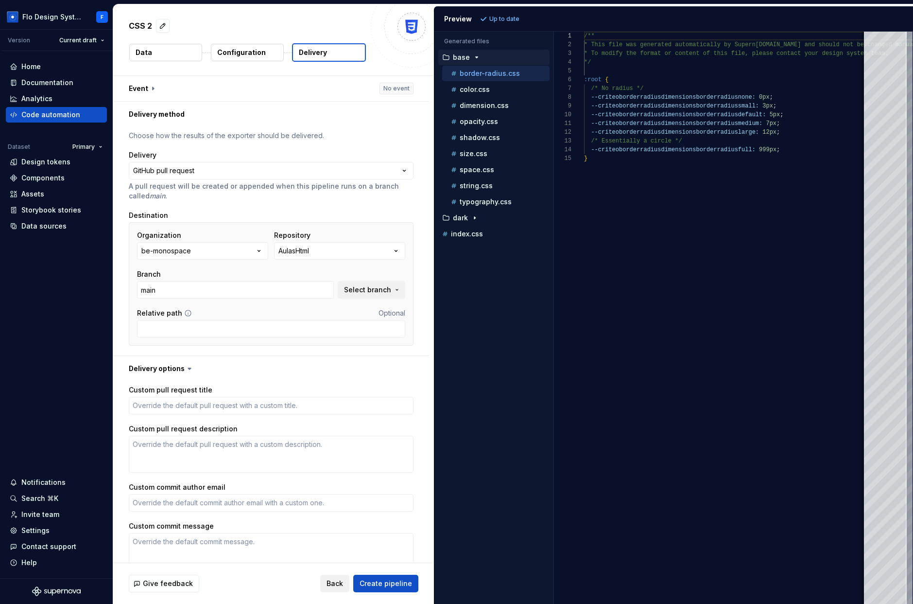
click at [341, 580] on span "Back" at bounding box center [335, 583] width 17 height 10
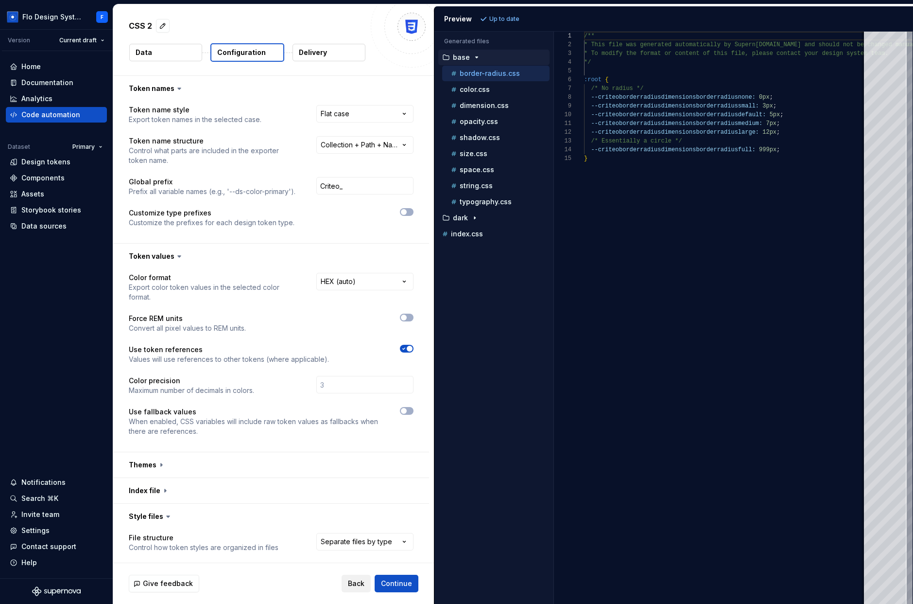
click at [353, 584] on span "Back" at bounding box center [356, 583] width 17 height 10
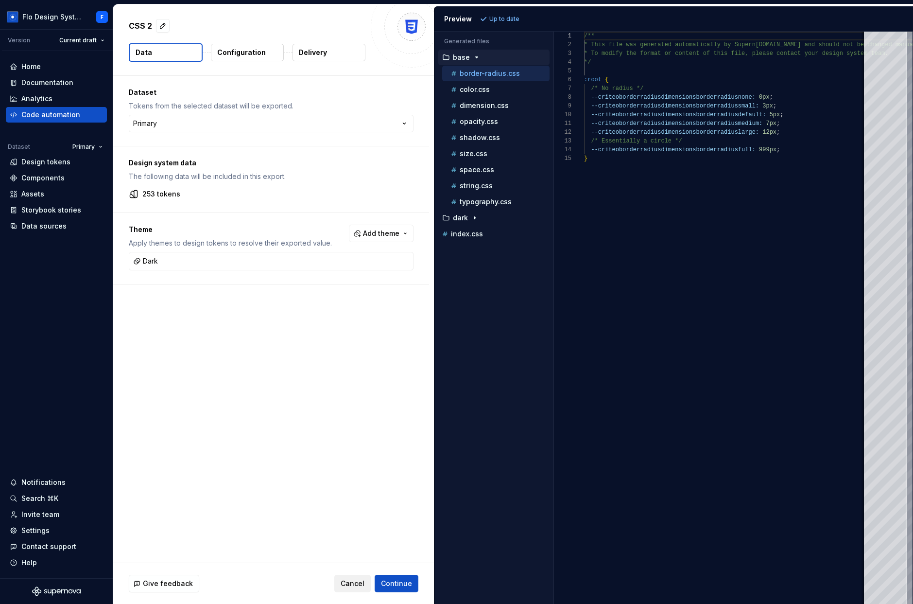
click at [349, 588] on span "Cancel" at bounding box center [353, 583] width 24 height 10
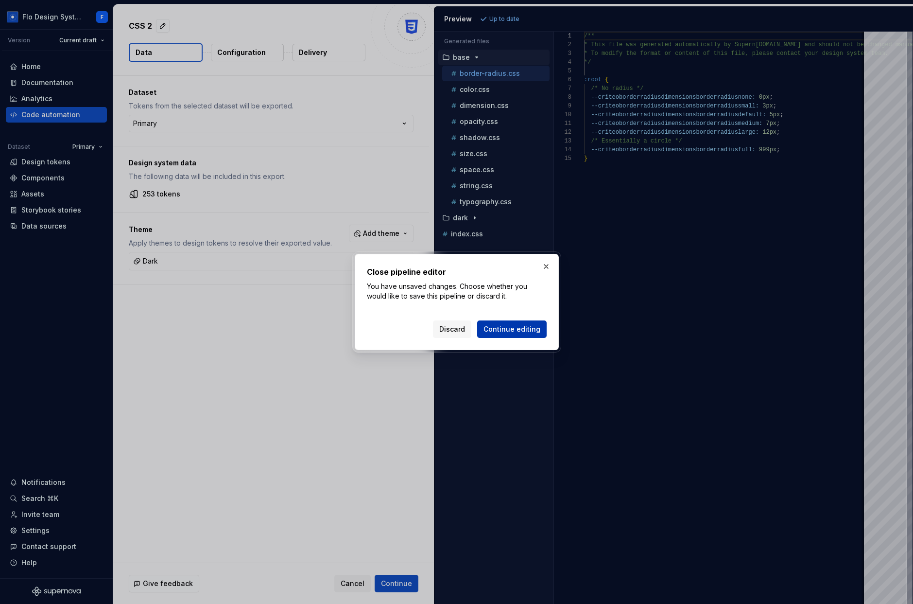
click at [521, 329] on span "Continue editing" at bounding box center [512, 329] width 57 height 10
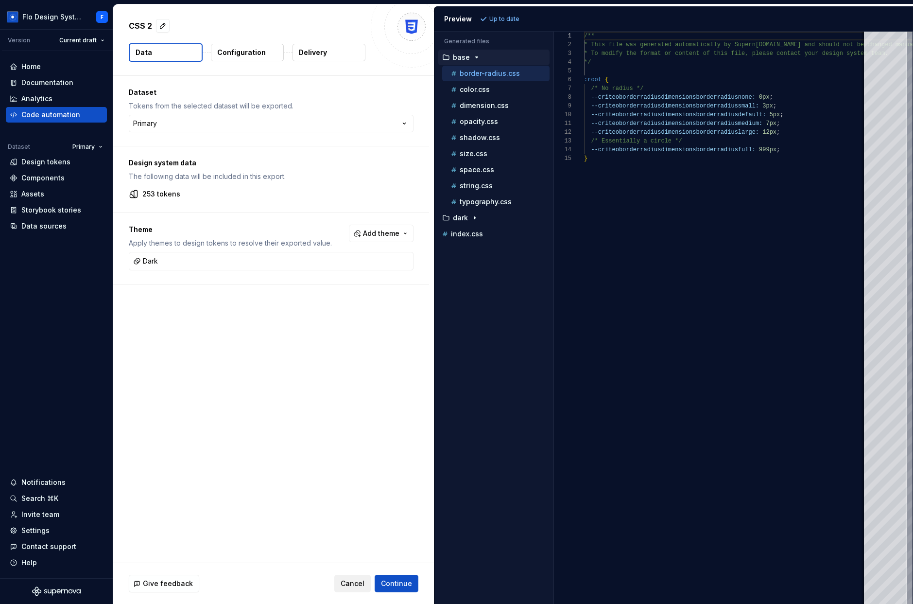
click at [359, 576] on button "Cancel" at bounding box center [352, 583] width 36 height 17
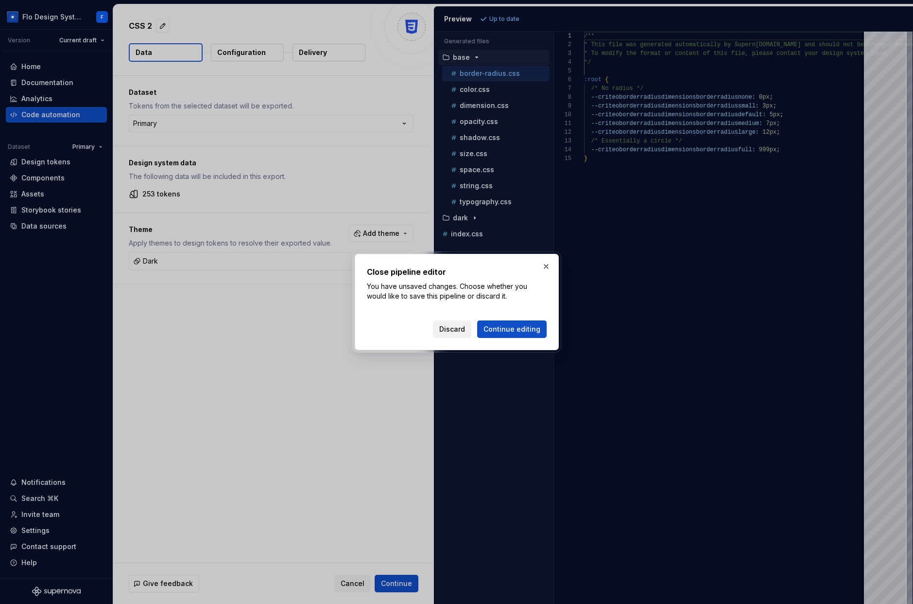
click at [462, 330] on span "Discard" at bounding box center [452, 329] width 26 height 10
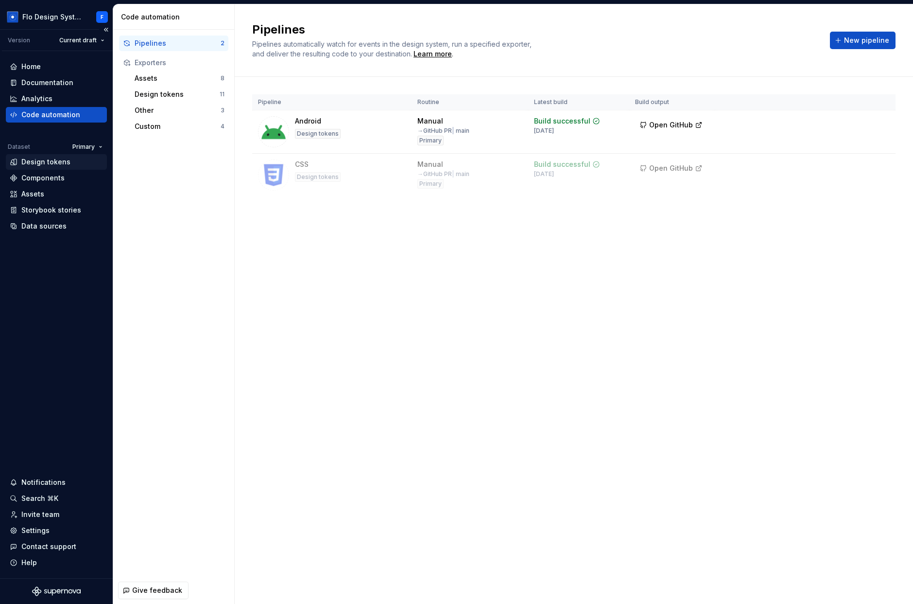
click at [67, 161] on div "Design tokens" at bounding box center [45, 162] width 49 height 10
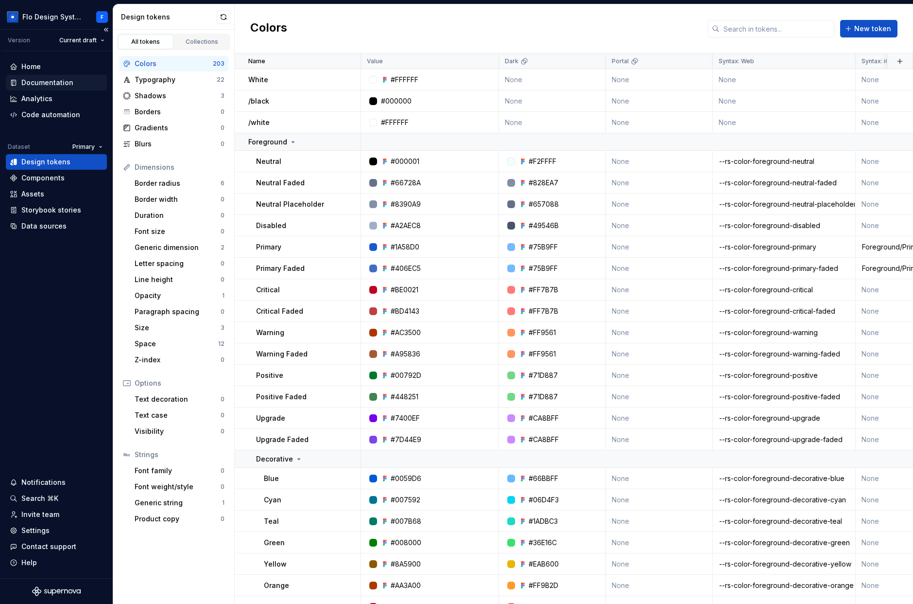
click at [59, 80] on div "Documentation" at bounding box center [47, 83] width 52 height 10
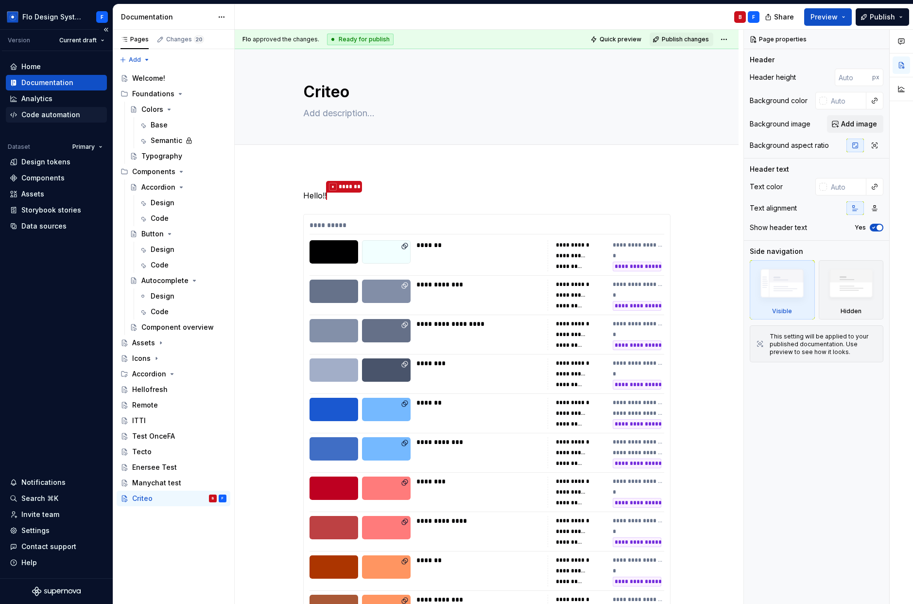
click at [66, 115] on div "Code automation" at bounding box center [50, 115] width 59 height 10
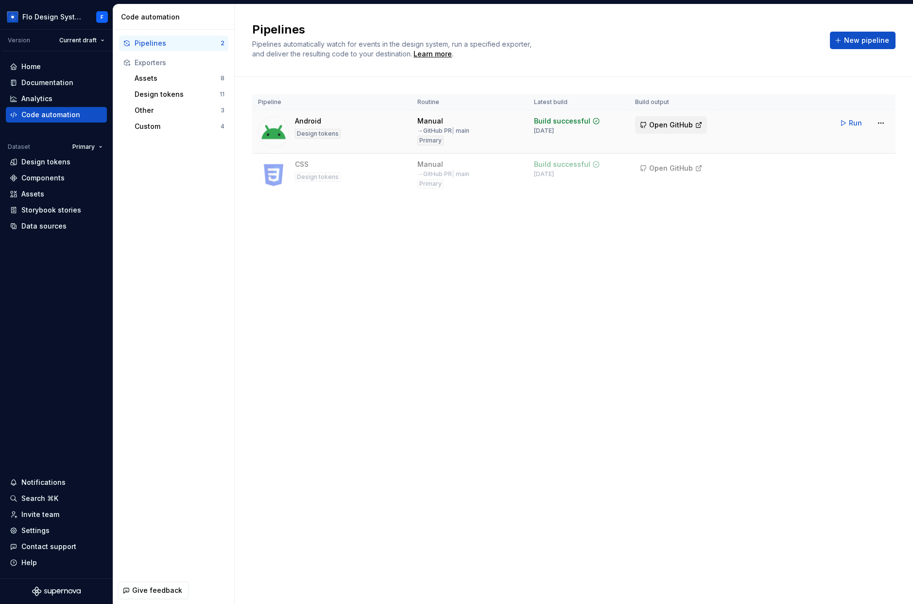
click at [668, 120] on span "Open GitHub" at bounding box center [671, 125] width 44 height 10
click at [66, 56] on div "Home Documentation Analytics Code automation Dataset Primary Design tokens Comp…" at bounding box center [56, 314] width 113 height 527
click at [61, 65] on div "Home" at bounding box center [56, 67] width 93 height 10
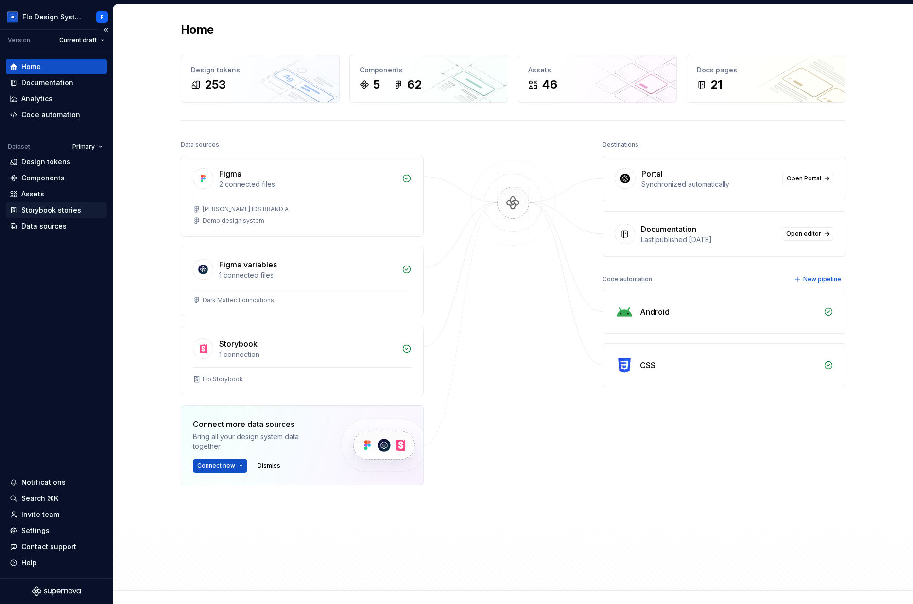
click at [65, 213] on div "Storybook stories" at bounding box center [51, 210] width 60 height 10
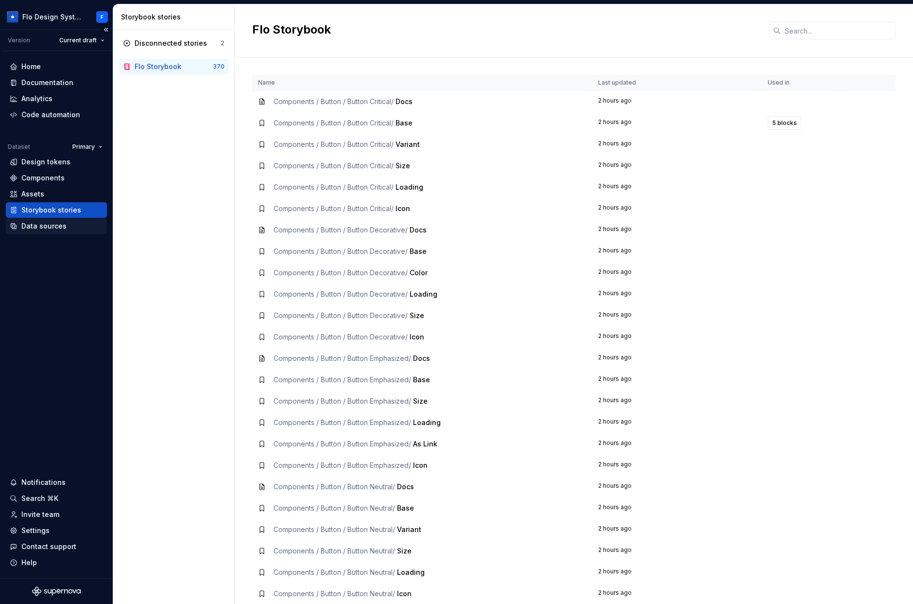
click at [47, 225] on div "Data sources" at bounding box center [43, 226] width 45 height 10
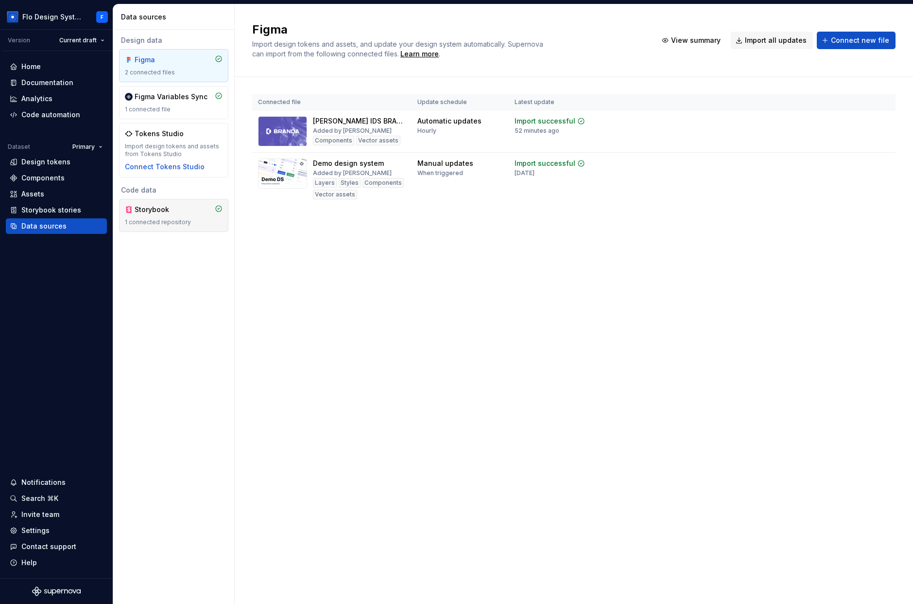
click at [196, 221] on div "1 connected repository" at bounding box center [174, 222] width 98 height 8
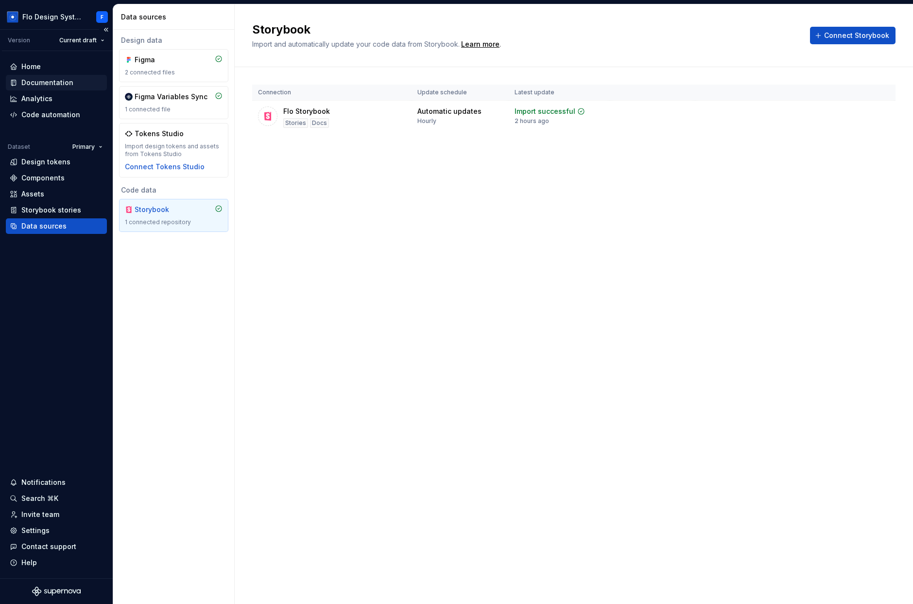
click at [47, 81] on div "Documentation" at bounding box center [47, 83] width 52 height 10
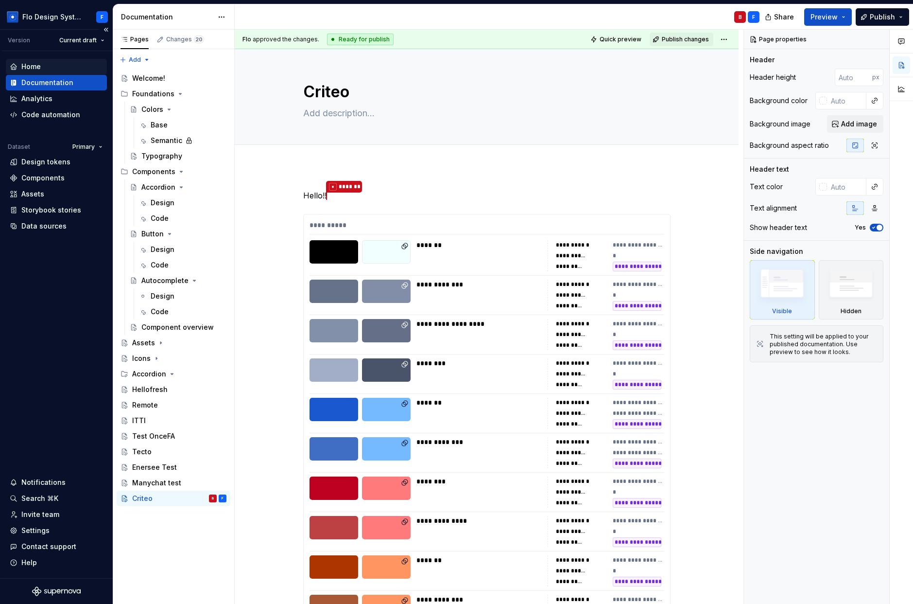
click at [66, 64] on div "Home" at bounding box center [56, 67] width 93 height 10
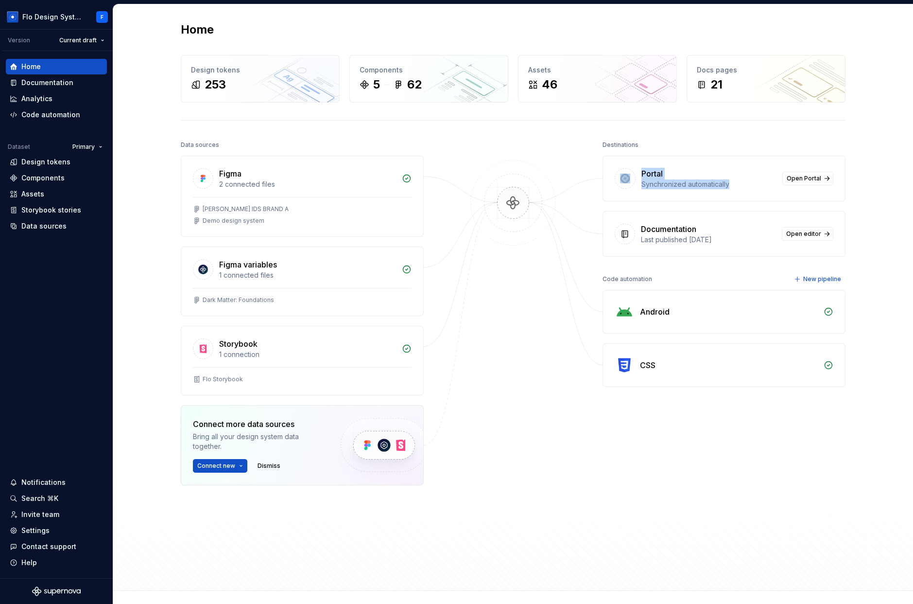
drag, startPoint x: 728, startPoint y: 197, endPoint x: 623, endPoint y: 174, distance: 107.6
click at [623, 174] on div "Portal Synchronized automatically Open Portal" at bounding box center [724, 178] width 242 height 45
click at [648, 176] on div "Portal" at bounding box center [652, 174] width 21 height 12
drag, startPoint x: 726, startPoint y: 181, endPoint x: 632, endPoint y: 174, distance: 94.1
click at [632, 174] on div "Portal Synchronized automatically Open Portal" at bounding box center [724, 178] width 242 height 45
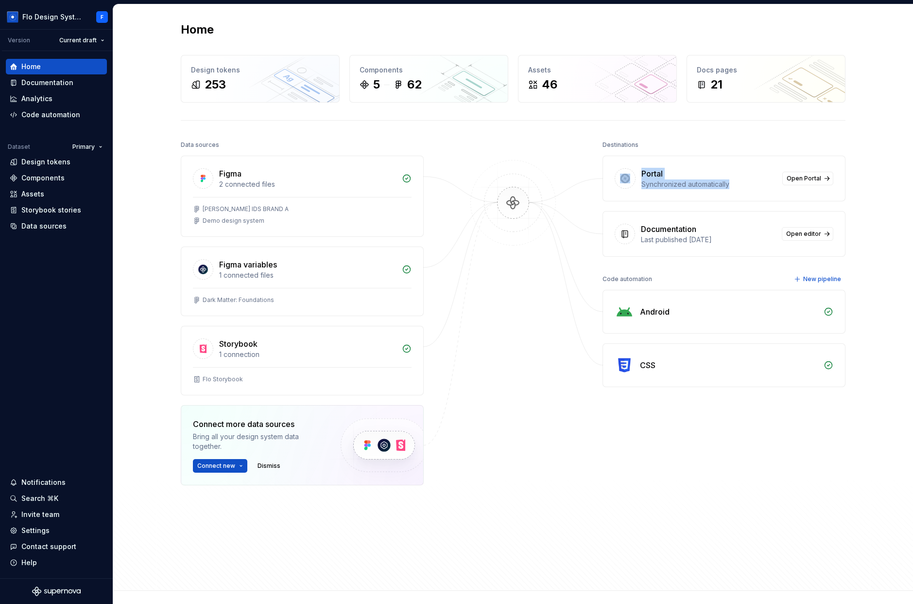
click at [632, 174] on div at bounding box center [625, 178] width 21 height 20
drag, startPoint x: 641, startPoint y: 172, endPoint x: 750, endPoint y: 183, distance: 109.9
click at [750, 183] on div "Portal Synchronized automatically Open Portal" at bounding box center [724, 178] width 242 height 45
click at [750, 183] on div "Synchronized automatically" at bounding box center [709, 184] width 135 height 10
drag, startPoint x: 750, startPoint y: 184, endPoint x: 640, endPoint y: 171, distance: 110.6
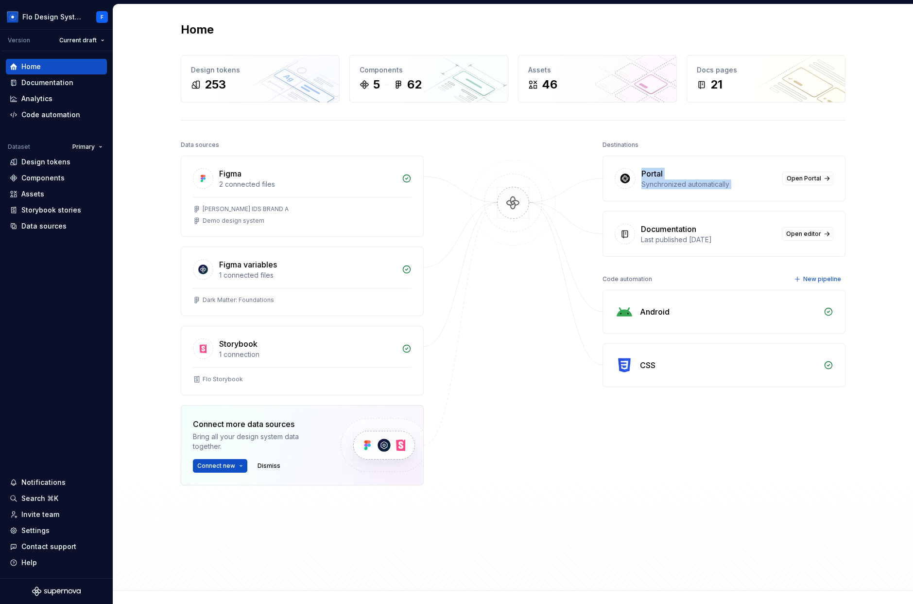
click at [642, 171] on div "Portal Synchronized automatically" at bounding box center [709, 178] width 135 height 21
click at [642, 171] on div "Portal" at bounding box center [652, 174] width 21 height 12
drag, startPoint x: 640, startPoint y: 171, endPoint x: 735, endPoint y: 191, distance: 97.0
click at [731, 191] on div "Portal Synchronized automatically Open Portal" at bounding box center [724, 178] width 242 height 45
click at [740, 183] on div "Synchronized automatically" at bounding box center [709, 184] width 135 height 10
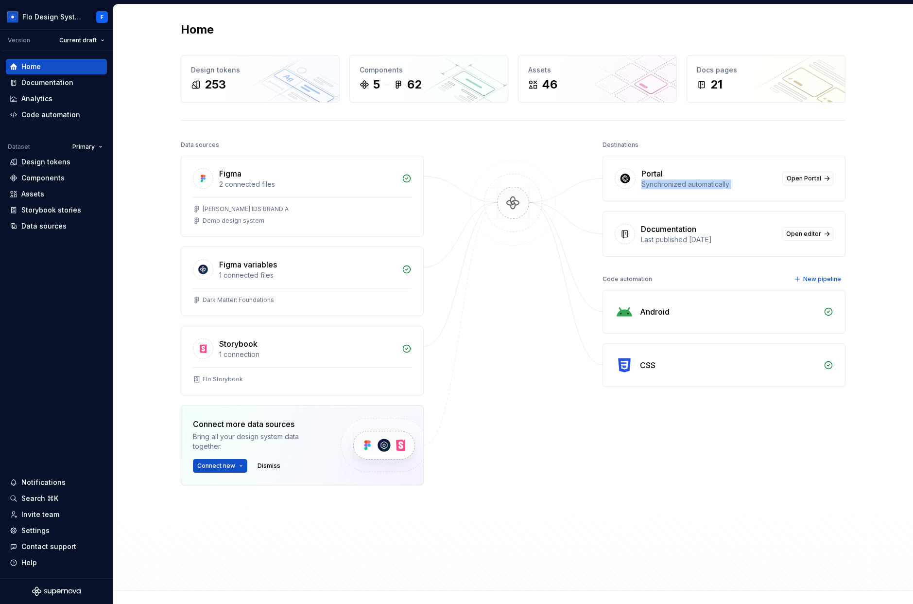
drag, startPoint x: 714, startPoint y: 186, endPoint x: 625, endPoint y: 179, distance: 88.8
click at [659, 186] on div "Synchronized automatically" at bounding box center [709, 184] width 135 height 10
click at [635, 175] on div "Portal Synchronized automatically Open Portal" at bounding box center [724, 178] width 242 height 45
drag, startPoint x: 638, startPoint y: 168, endPoint x: 725, endPoint y: 186, distance: 88.4
click at [716, 184] on div "Portal Synchronized automatically Open Portal" at bounding box center [724, 178] width 242 height 45
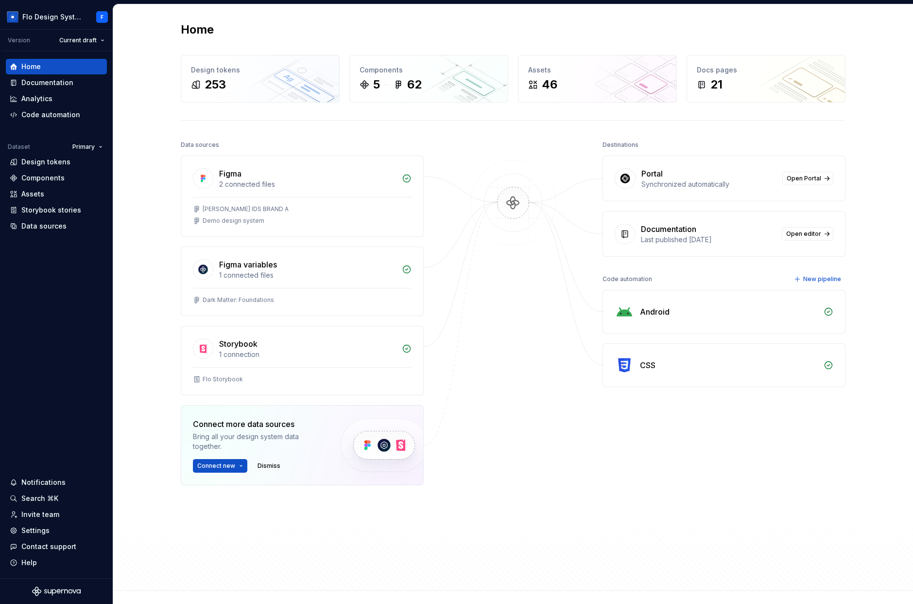
click at [727, 187] on div "Synchronized automatically" at bounding box center [709, 184] width 135 height 10
click at [808, 179] on span "Open Portal" at bounding box center [804, 179] width 35 height 8
click at [36, 532] on div "Settings" at bounding box center [35, 530] width 28 height 10
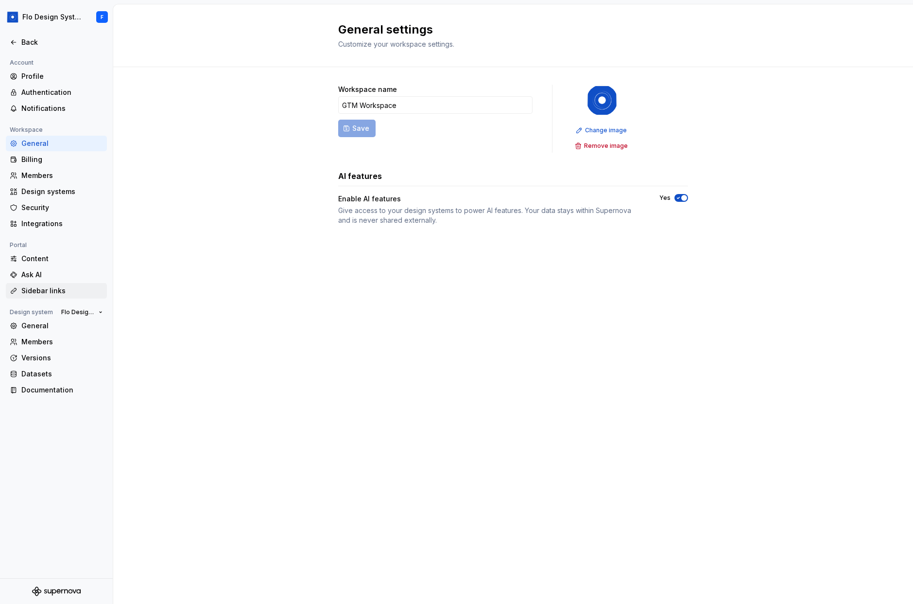
click at [50, 296] on div "Sidebar links" at bounding box center [56, 291] width 101 height 16
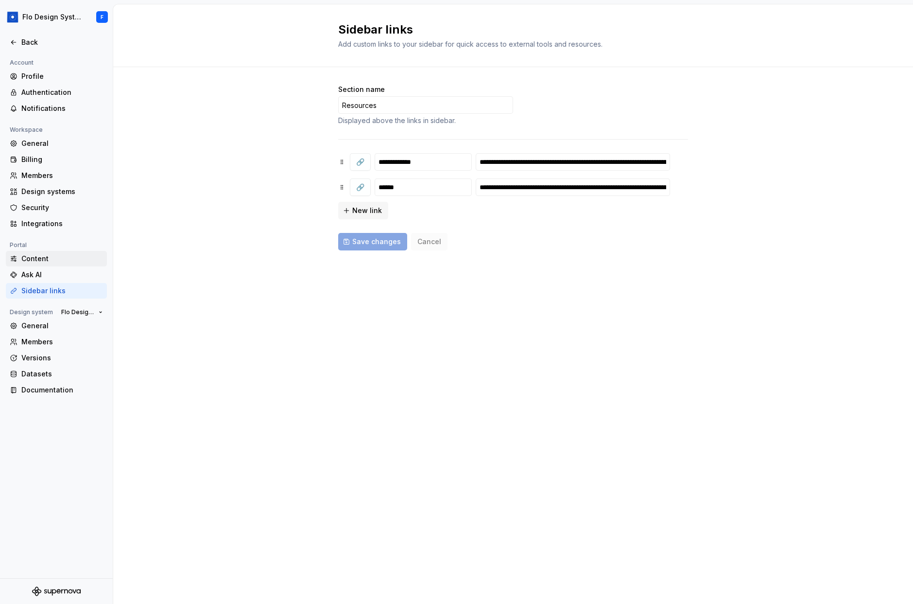
click at [36, 261] on div "Content" at bounding box center [62, 259] width 82 height 10
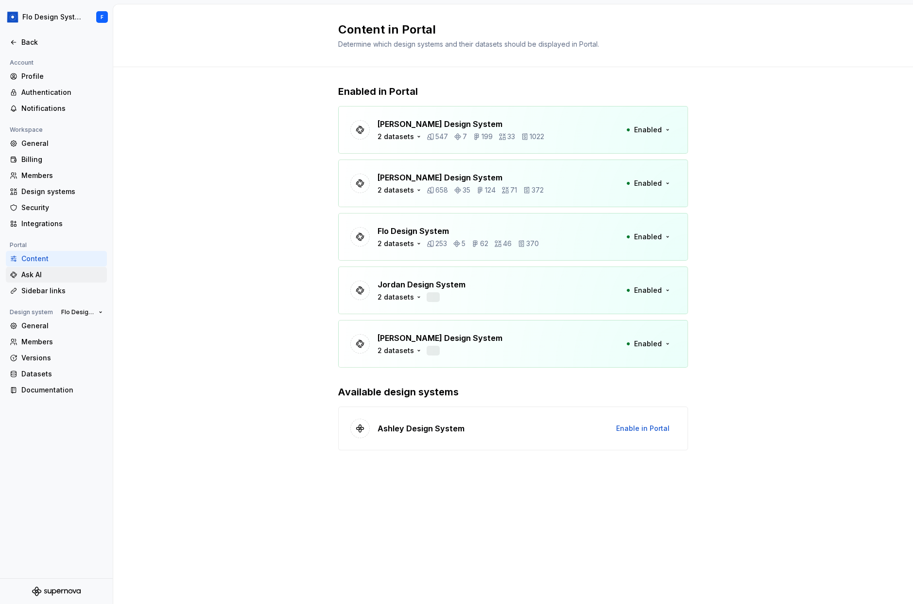
click at [38, 275] on div "Ask AI" at bounding box center [62, 275] width 82 height 10
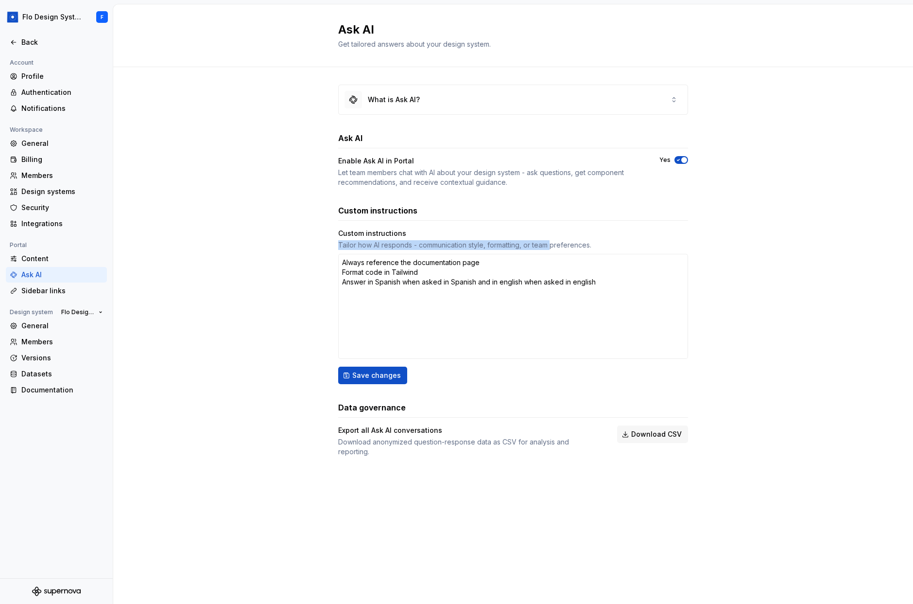
drag, startPoint x: 359, startPoint y: 242, endPoint x: 554, endPoint y: 245, distance: 194.5
click at [554, 245] on div "Custom instructions Tailor how AI responds - communication style, formatting, o…" at bounding box center [513, 238] width 350 height 21
click at [452, 276] on textarea "Always reference the documentation page Format code in Tailwind Answer in Spani…" at bounding box center [513, 306] width 350 height 105
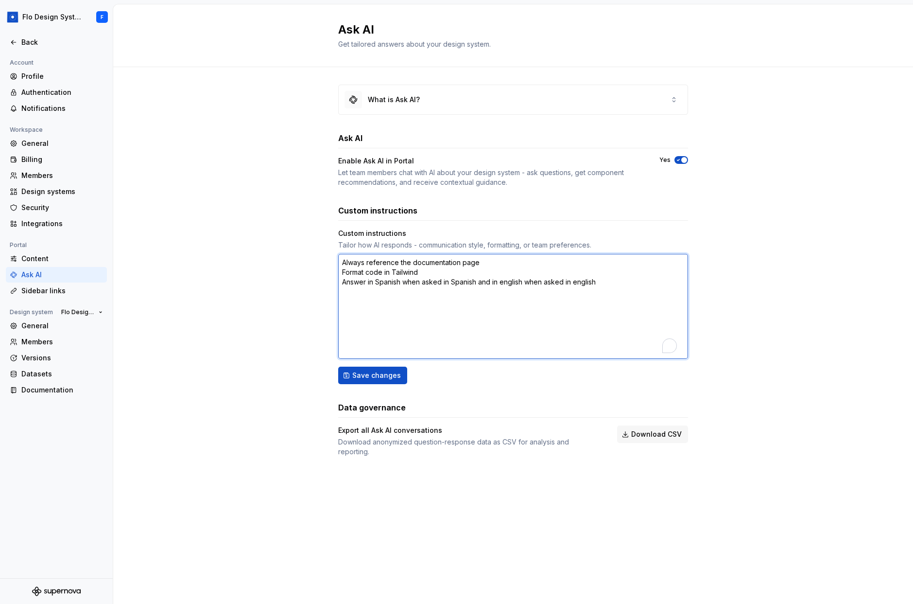
drag, startPoint x: 359, startPoint y: 265, endPoint x: 454, endPoint y: 263, distance: 95.3
click at [454, 263] on textarea "Always reference the documentation page Format code in Tailwind Answer in Spani…" at bounding box center [513, 306] width 350 height 105
drag, startPoint x: 356, startPoint y: 267, endPoint x: 484, endPoint y: 266, distance: 128.3
click at [484, 266] on textarea "Always reference the documentation page Format code in Tailwind Answer in Spani…" at bounding box center [513, 306] width 350 height 105
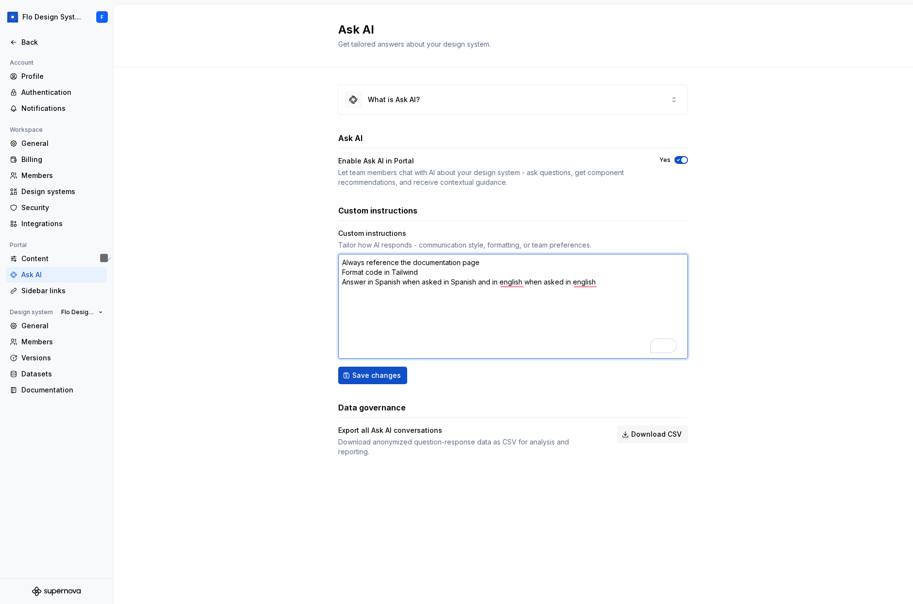
click at [516, 308] on textarea "Always reference the documentation page Format code in Tailwind Answer in Spani…" at bounding box center [513, 306] width 350 height 105
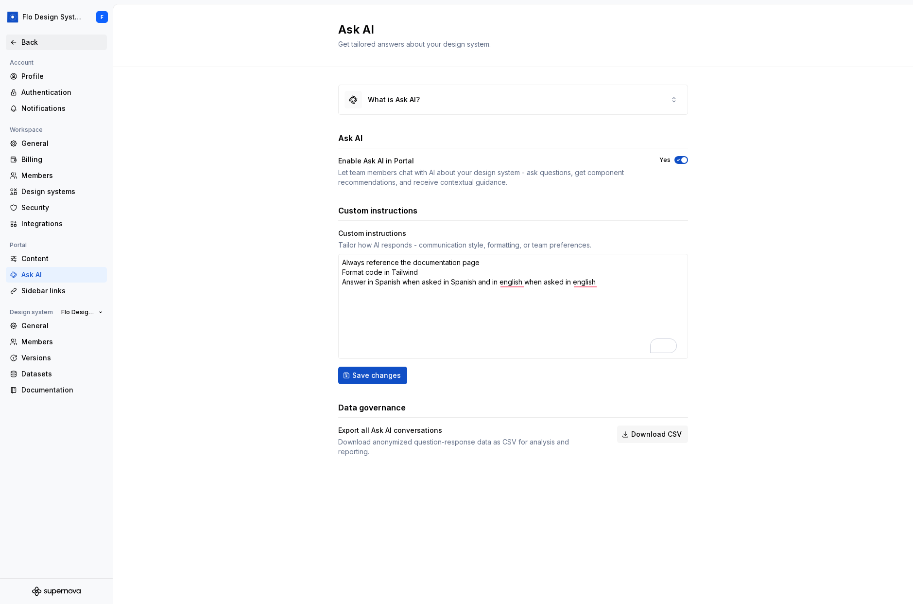
click at [24, 43] on div "Back" at bounding box center [62, 42] width 82 height 10
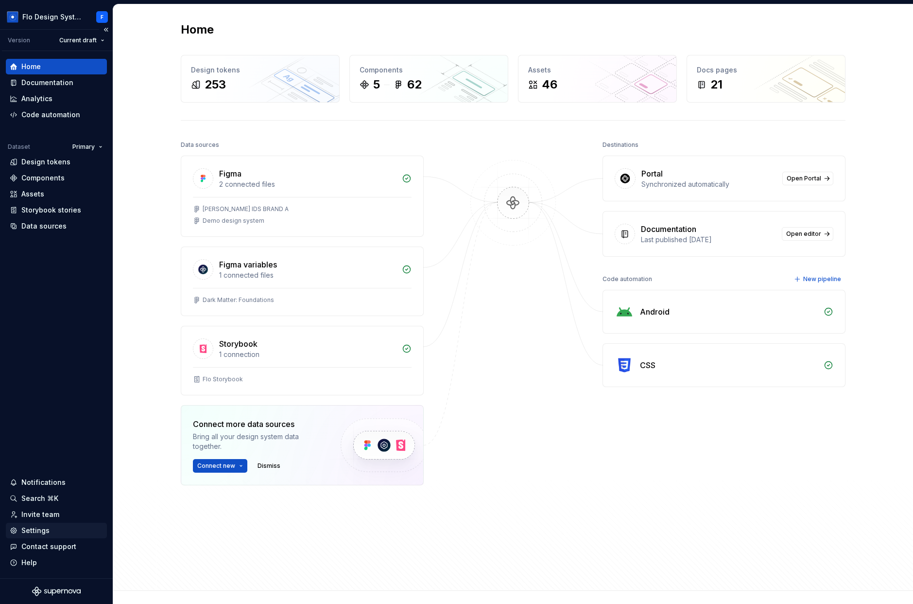
click at [25, 528] on div "Settings" at bounding box center [35, 530] width 28 height 10
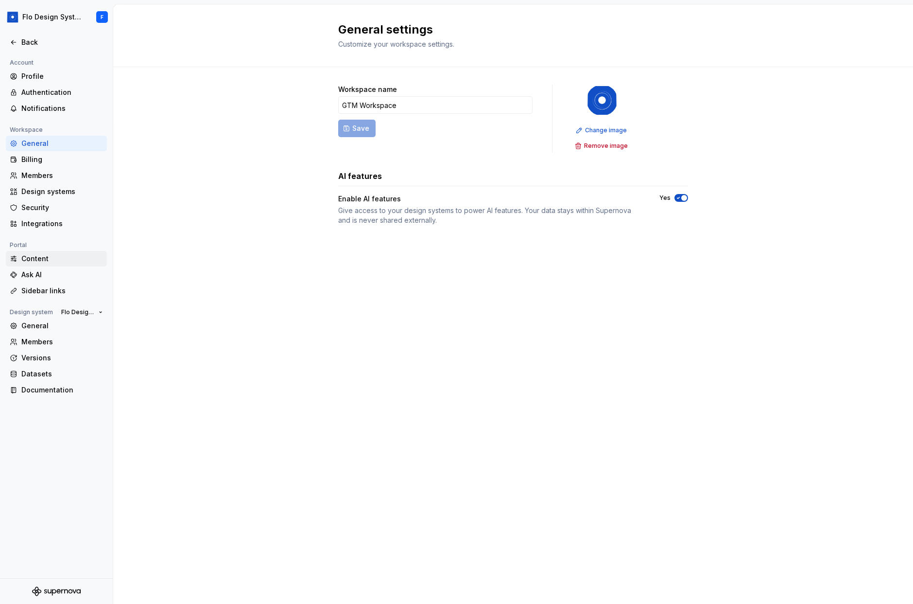
click at [33, 261] on div "Content" at bounding box center [62, 259] width 82 height 10
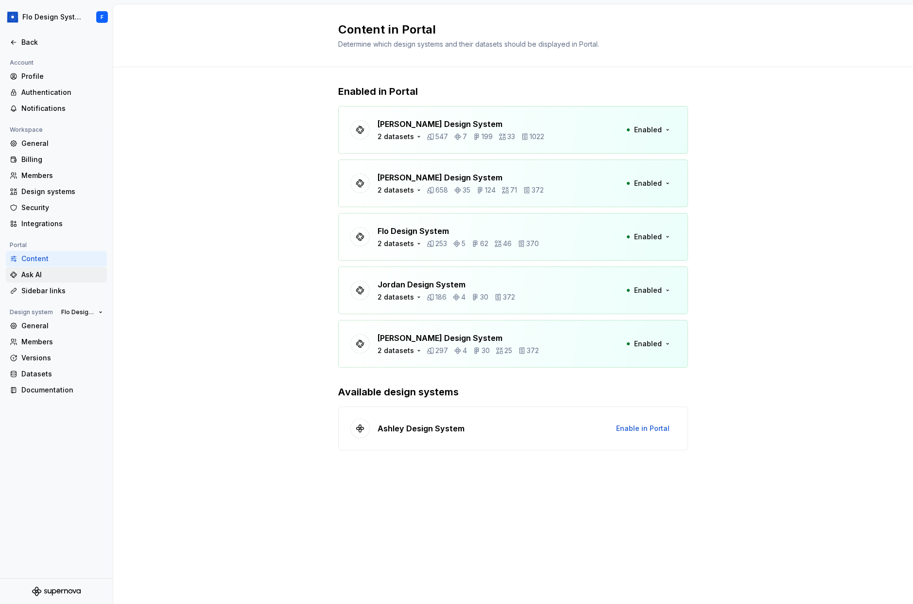
click at [59, 279] on div "Ask AI" at bounding box center [62, 275] width 82 height 10
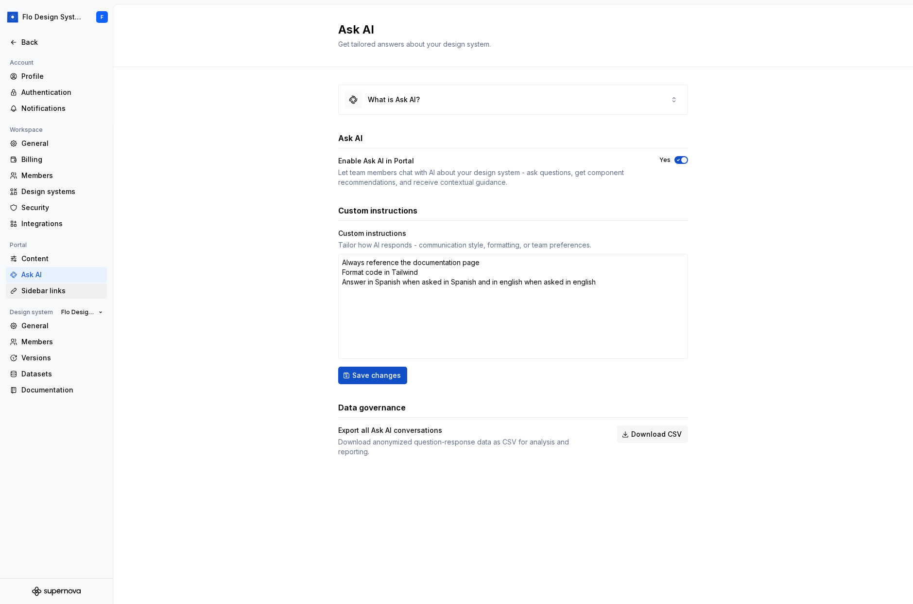
click at [60, 290] on div "Sidebar links" at bounding box center [62, 291] width 82 height 10
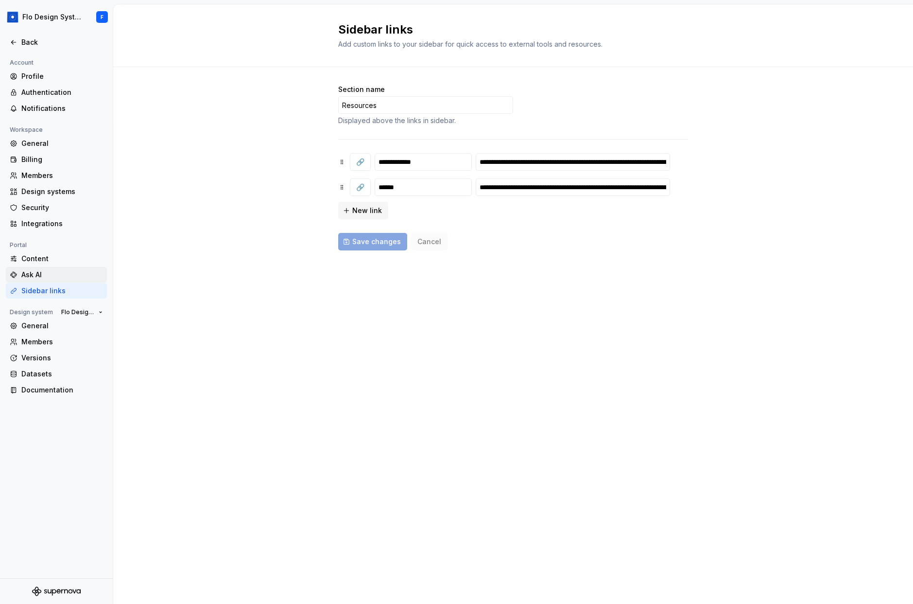
click at [49, 276] on div "Ask AI" at bounding box center [62, 275] width 82 height 10
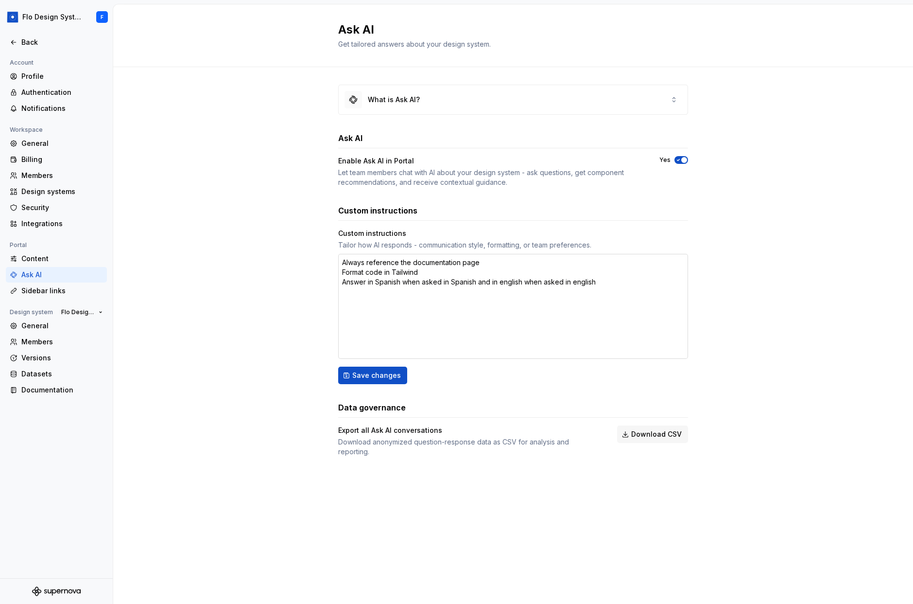
drag, startPoint x: 341, startPoint y: 260, endPoint x: 484, endPoint y: 292, distance: 146.9
click at [341, 260] on textarea "Always reference the documentation page Format code in Tailwind Answer in Spani…" at bounding box center [513, 306] width 350 height 105
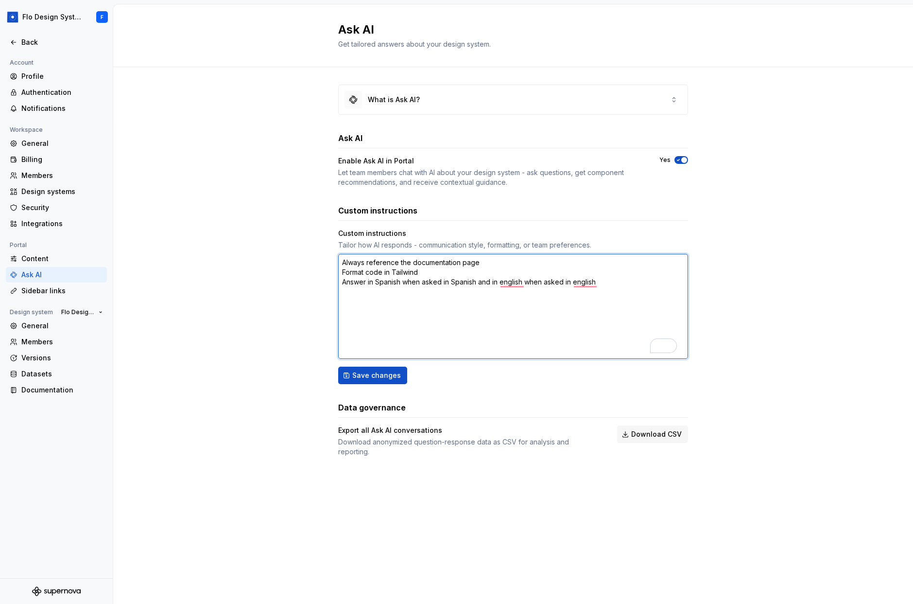
drag, startPoint x: 610, startPoint y: 279, endPoint x: 355, endPoint y: 322, distance: 257.9
click at [343, 314] on textarea "Always reference the documentation page Format code in Tailwind Answer in Spani…" at bounding box center [513, 306] width 350 height 105
drag, startPoint x: 352, startPoint y: 267, endPoint x: 353, endPoint y: 260, distance: 7.0
click at [353, 260] on textarea "Always reference the documentation page Format code in Tailwind Answer in Spani…" at bounding box center [513, 306] width 350 height 105
click at [363, 267] on textarea "Always reference the documentation page Format code in Tailwind Answer in Spani…" at bounding box center [513, 306] width 350 height 105
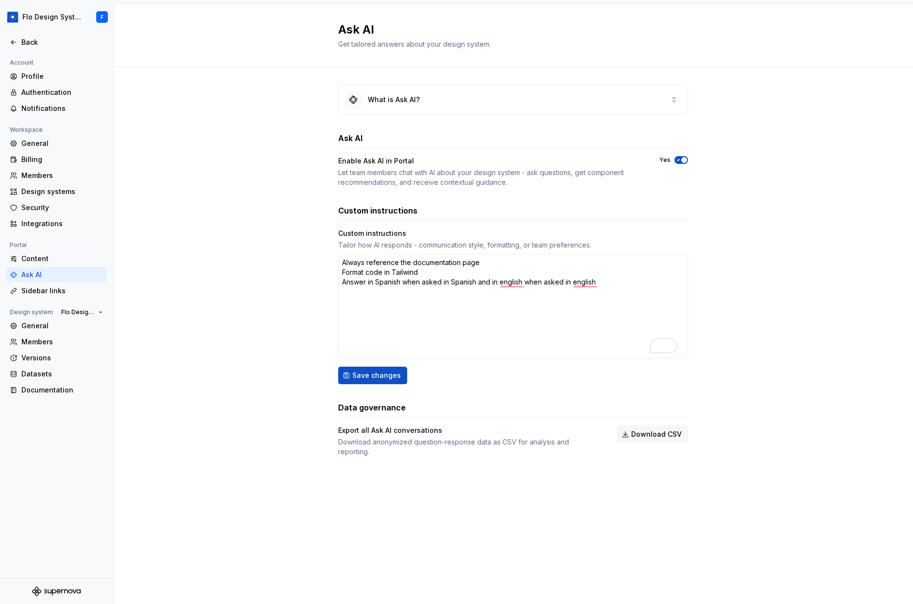
click at [717, 505] on div "Ask AI Get tailored answers about your design system. What is Ask AI? Ask AI En…" at bounding box center [513, 303] width 800 height 599
click at [716, 199] on div "What is Ask AI? Ask AI Enable Ask AI in Portal Let team members chat with AI ab…" at bounding box center [513, 280] width 800 height 426
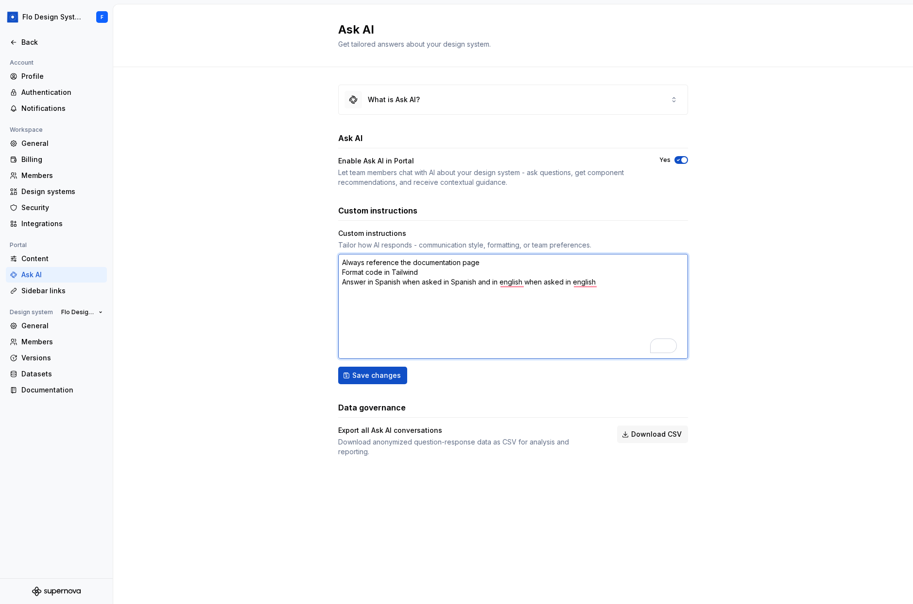
click at [604, 325] on textarea "Always reference the documentation page Format code in Tailwind Answer in Spani…" at bounding box center [513, 306] width 350 height 105
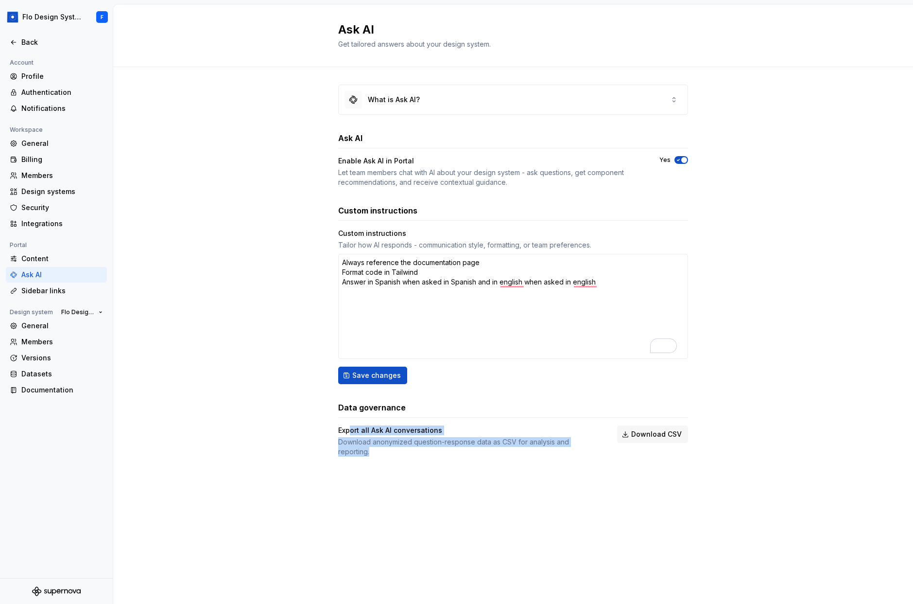
drag, startPoint x: 435, startPoint y: 431, endPoint x: 603, endPoint y: 439, distance: 167.9
click at [603, 439] on div "Export all Ask AI conversations Download anonymized question-response data as C…" at bounding box center [513, 440] width 350 height 31
type textarea "*"
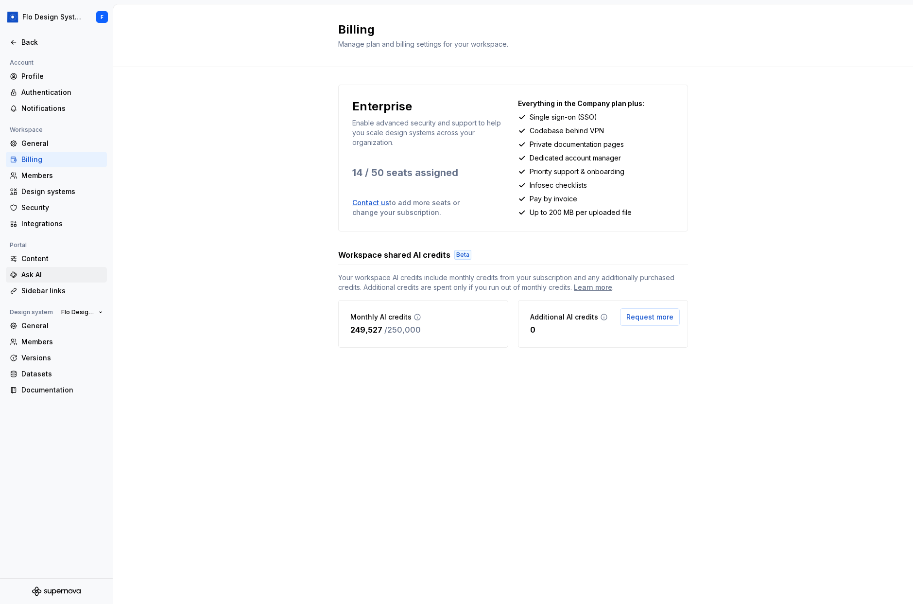
click at [45, 272] on div "Ask AI" at bounding box center [62, 275] width 82 height 10
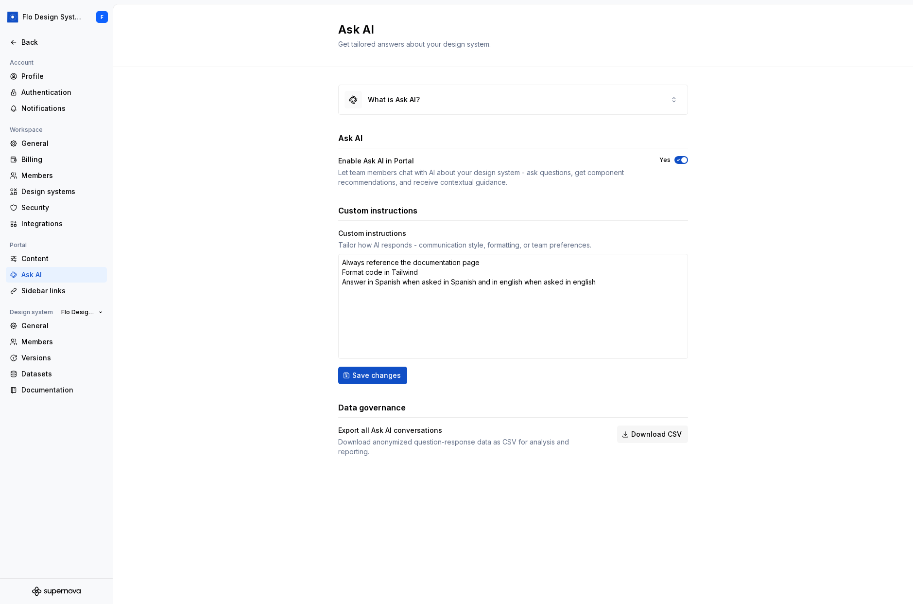
click at [47, 262] on div "Content" at bounding box center [62, 259] width 82 height 10
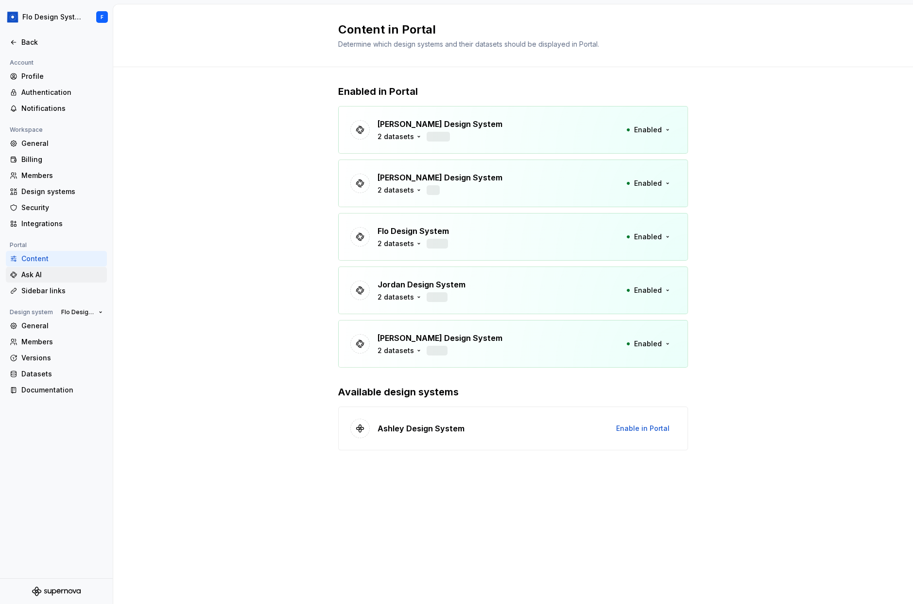
click at [45, 273] on div "Ask AI" at bounding box center [62, 275] width 82 height 10
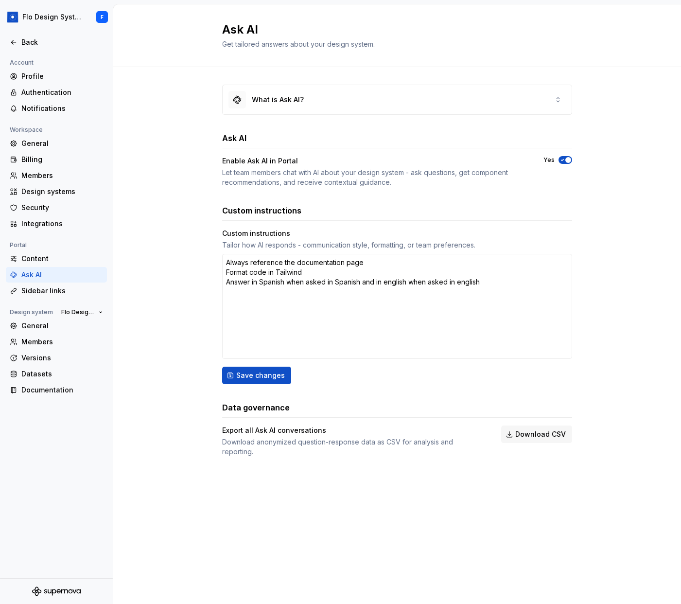
type textarea "*"
